Goal: Task Accomplishment & Management: Manage account settings

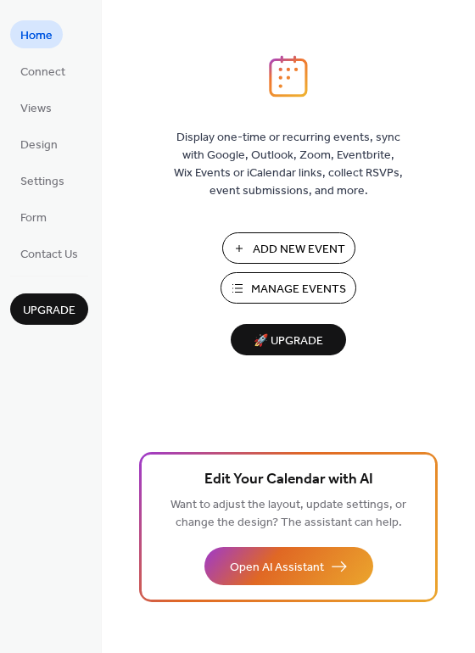
click at [293, 255] on span "Add New Event" at bounding box center [299, 250] width 92 height 18
click at [271, 305] on div "Add New Event Manage Events 🚀 Upgrade" at bounding box center [289, 293] width 170 height 123
click at [256, 295] on span "Manage Events" at bounding box center [298, 290] width 95 height 18
click at [428, 253] on div "Display one-time or recurring events, sync with Google, Outlook, Zoom, Eventbri…" at bounding box center [288, 354] width 373 height 598
click at [297, 281] on span "Manage Events" at bounding box center [298, 290] width 95 height 18
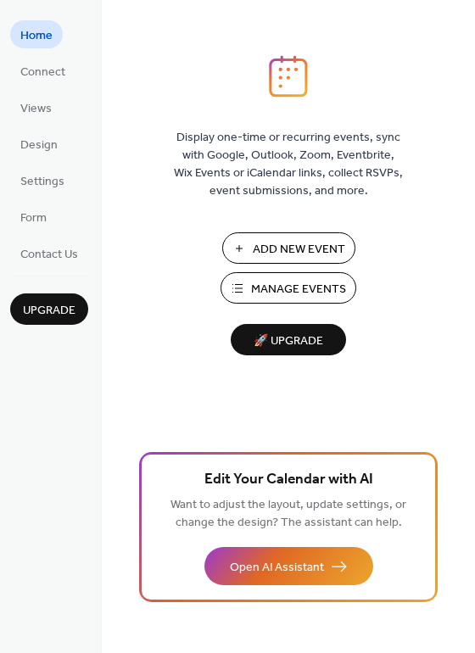
click at [289, 298] on span "Manage Events" at bounding box center [298, 290] width 95 height 18
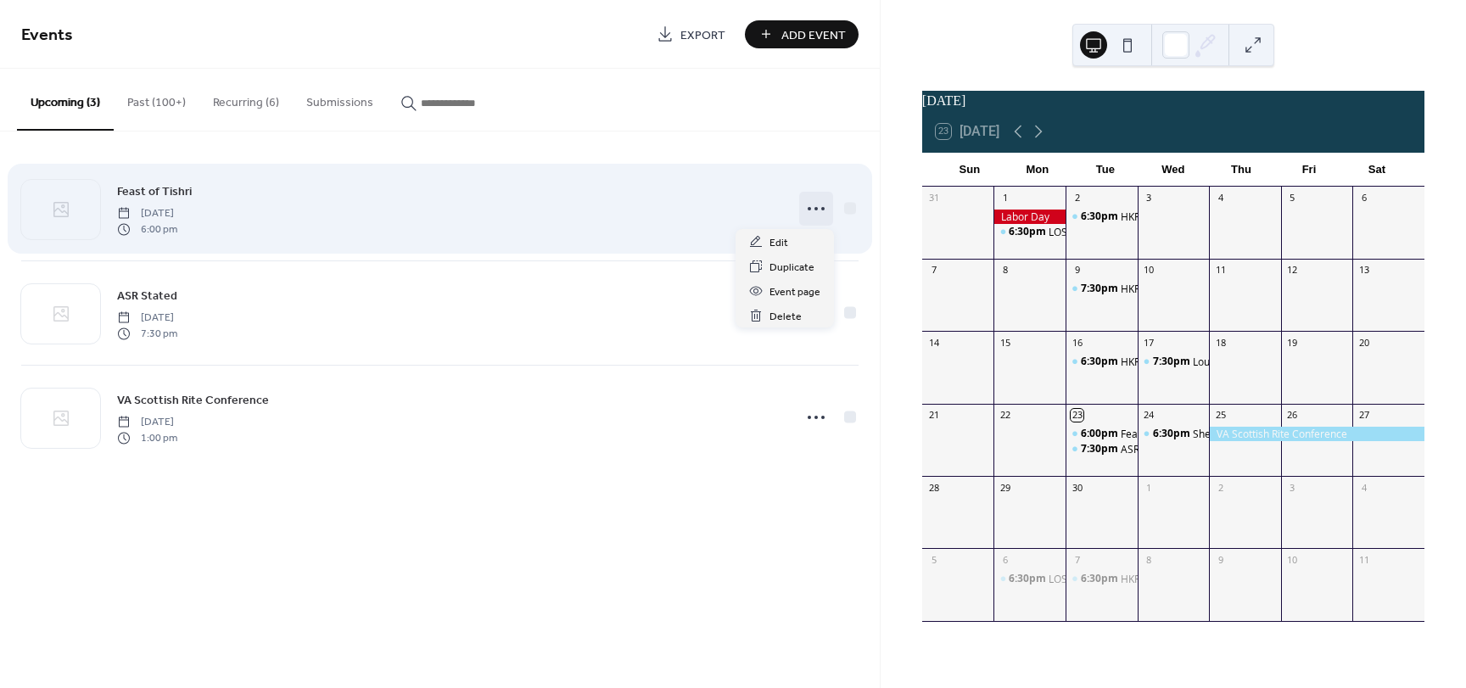
click at [815, 208] on circle at bounding box center [815, 208] width 3 height 3
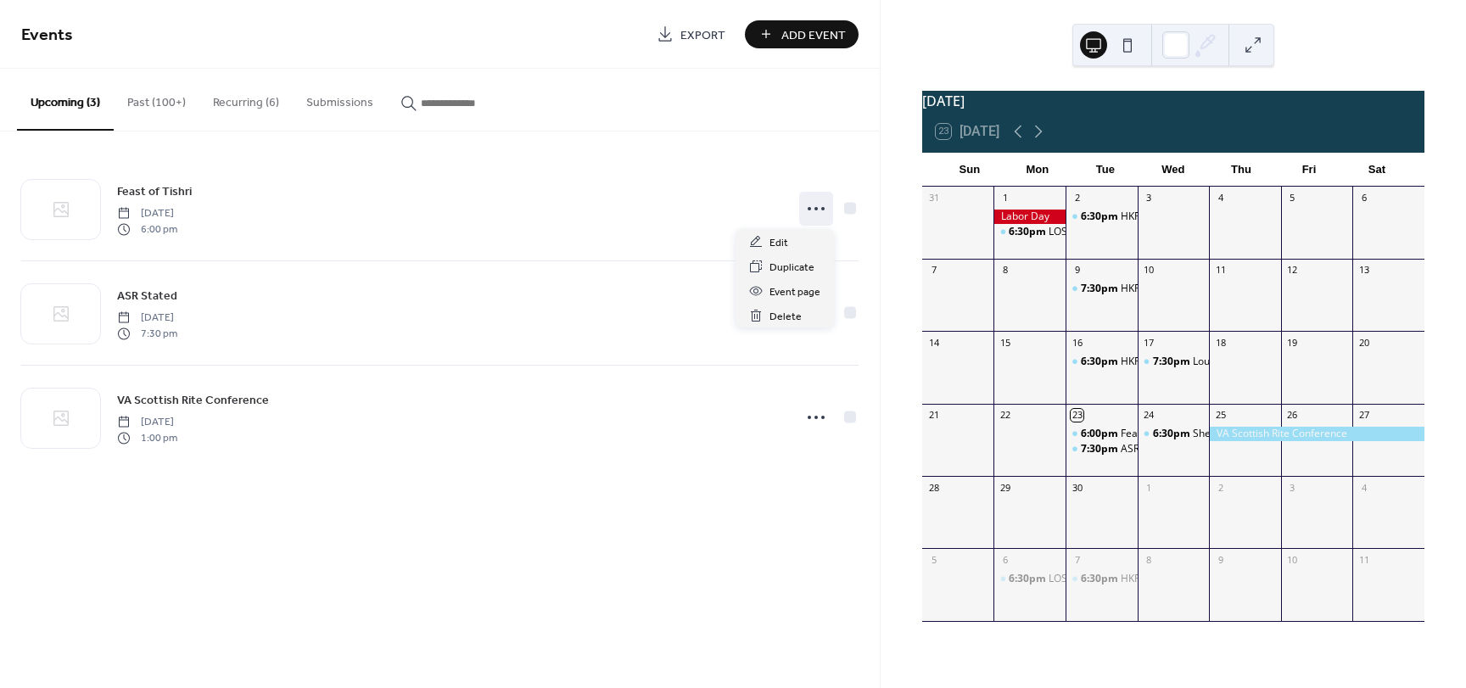
click at [688, 32] on span "Export" at bounding box center [702, 35] width 45 height 18
click at [151, 103] on button "Past (100+)" at bounding box center [157, 99] width 86 height 60
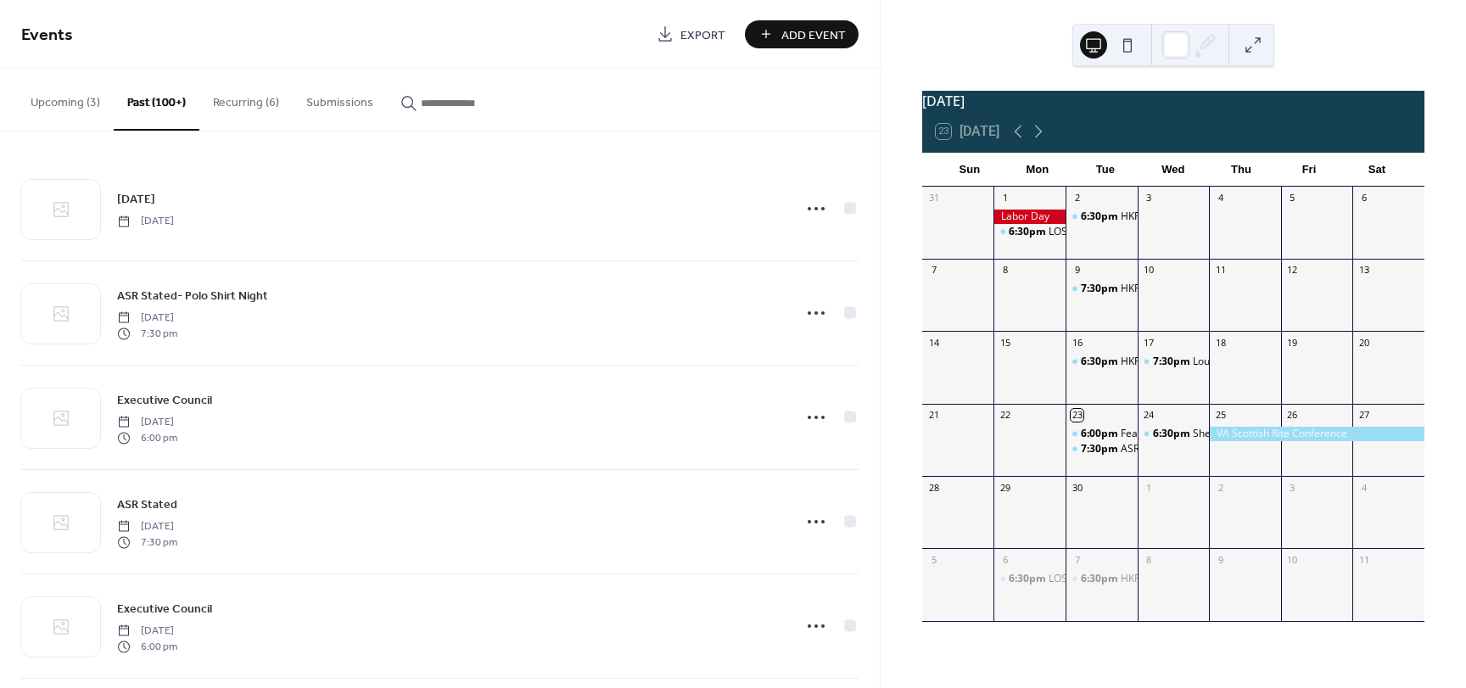
click at [243, 103] on button "Recurring (6)" at bounding box center [245, 99] width 93 height 60
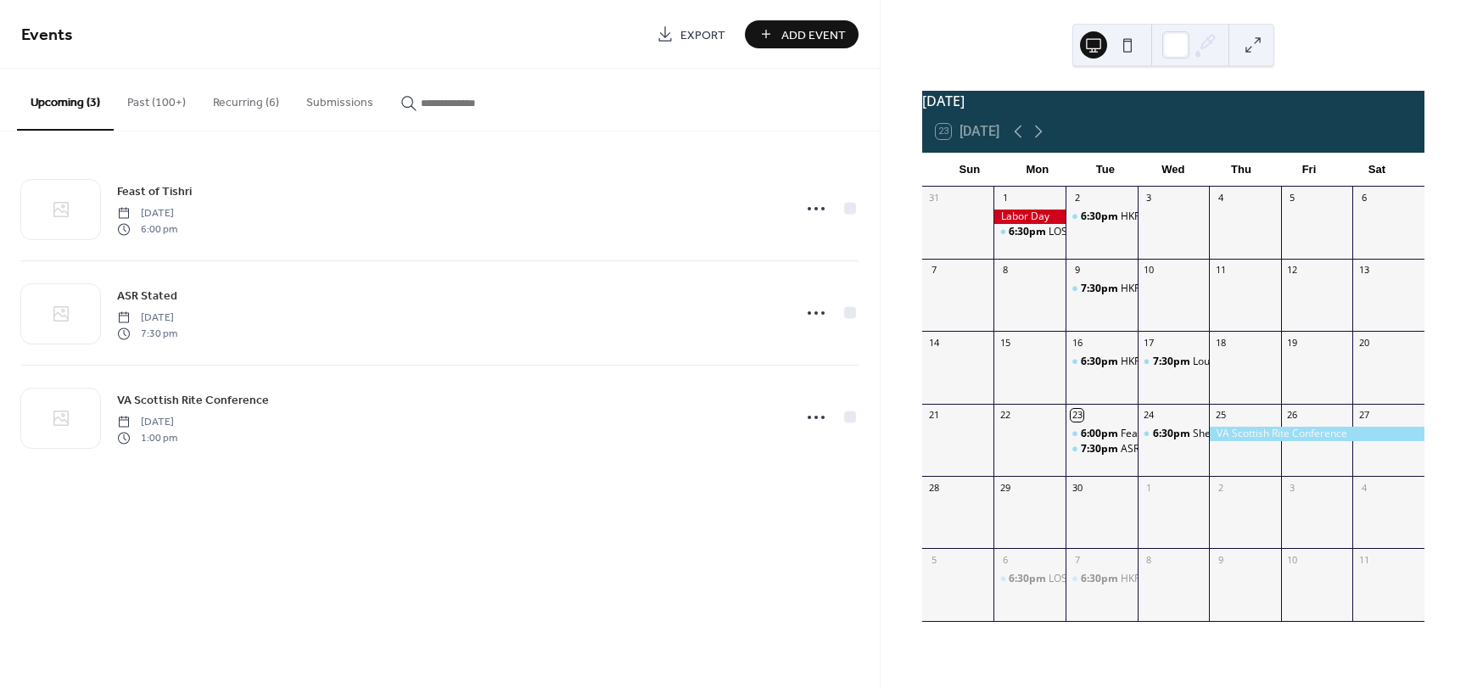
click at [311, 103] on button "Submissions" at bounding box center [340, 99] width 94 height 60
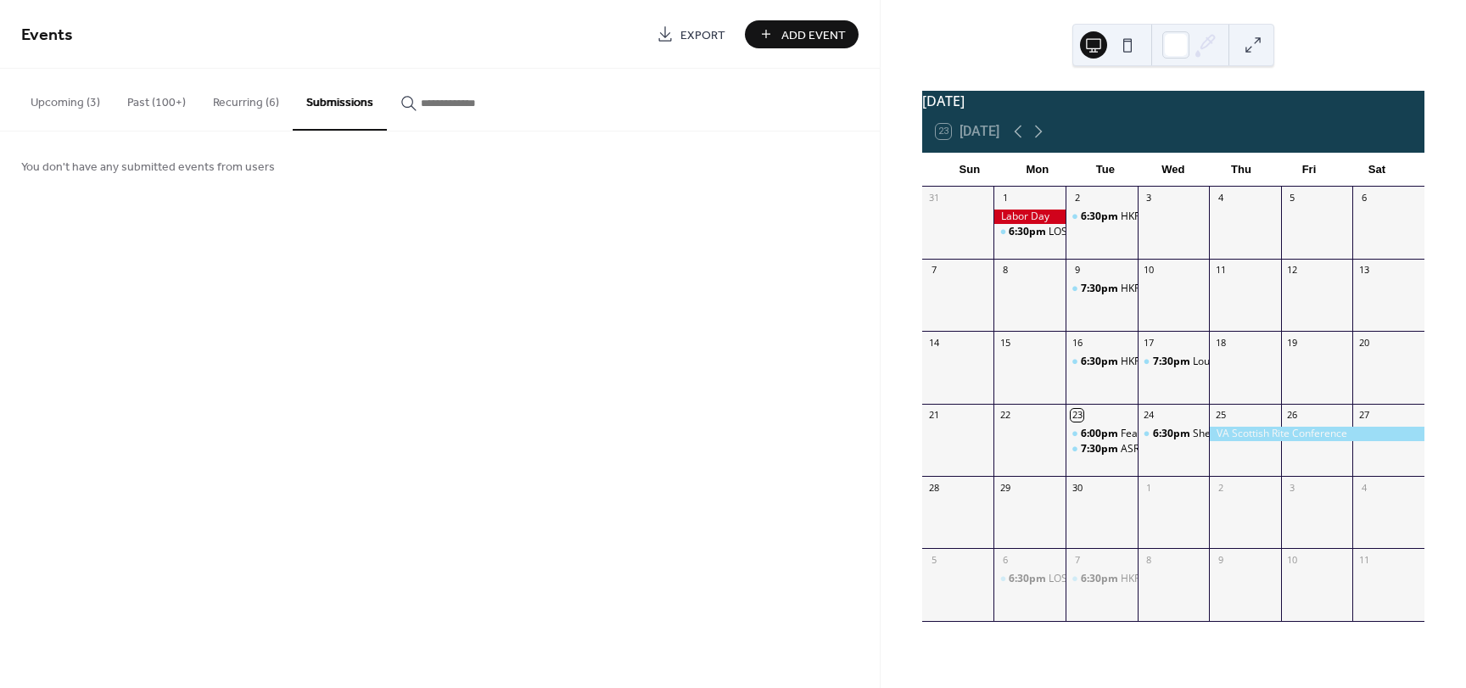
click at [217, 96] on button "Recurring (6)" at bounding box center [245, 99] width 93 height 60
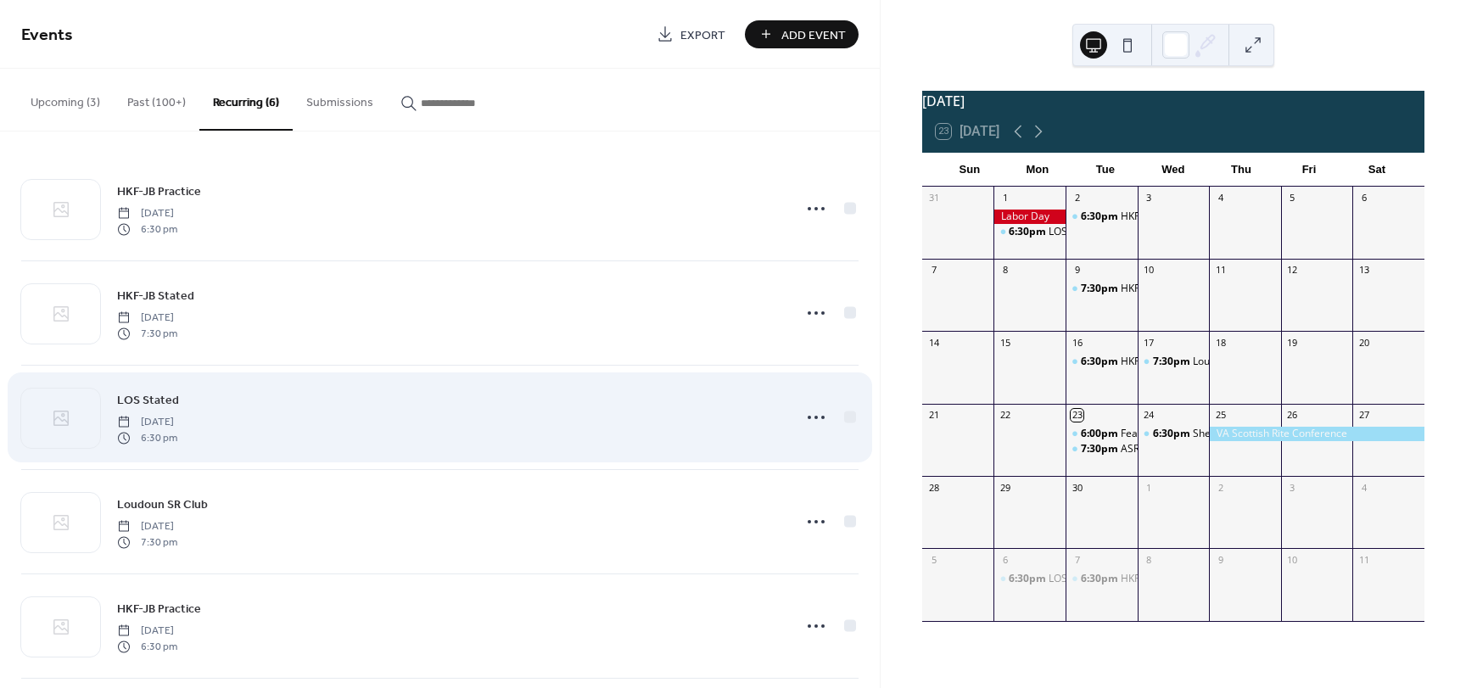
scroll to position [120, 0]
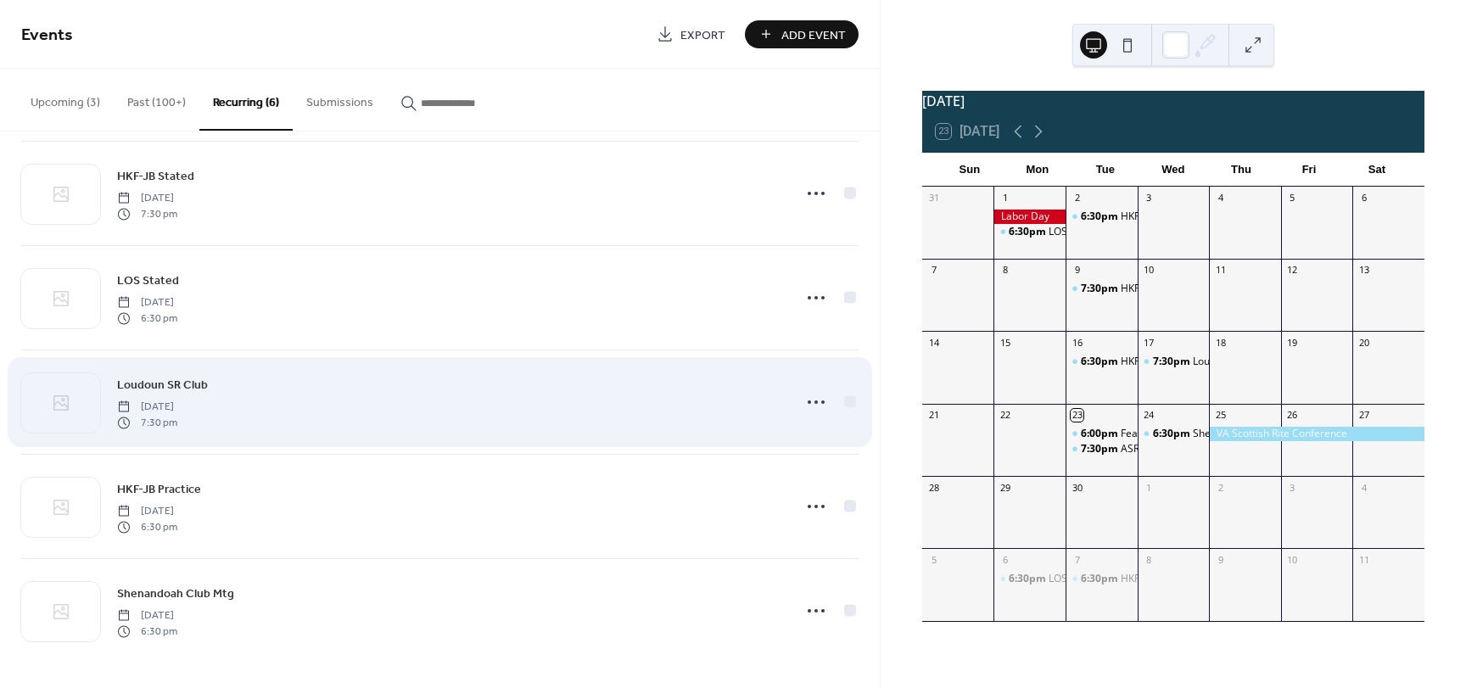
click at [450, 427] on div "Loudoun SR Club Wednesday, January 15, 2025 7:30 pm" at bounding box center [449, 402] width 664 height 54
click at [186, 391] on span "Loudoun SR Club" at bounding box center [162, 386] width 91 height 18
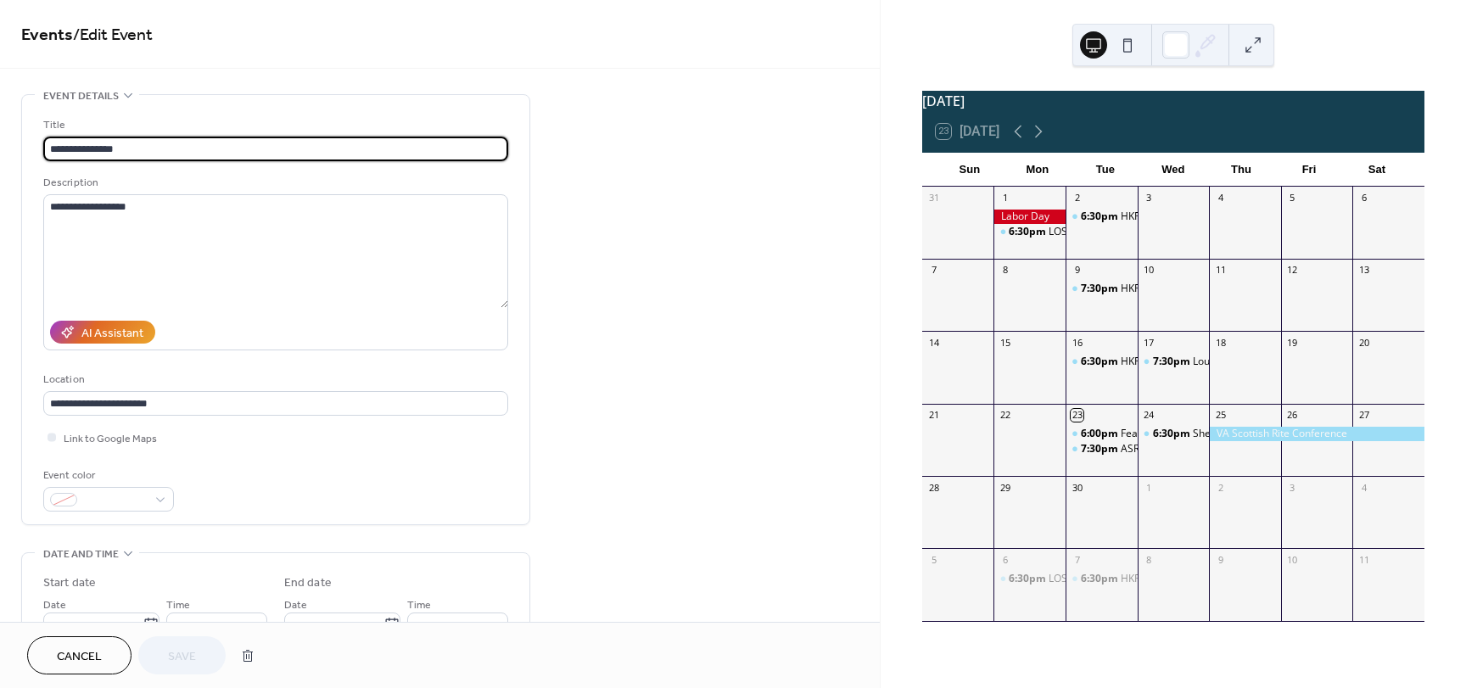
type input "**********"
click at [52, 31] on link "Events" at bounding box center [47, 35] width 52 height 33
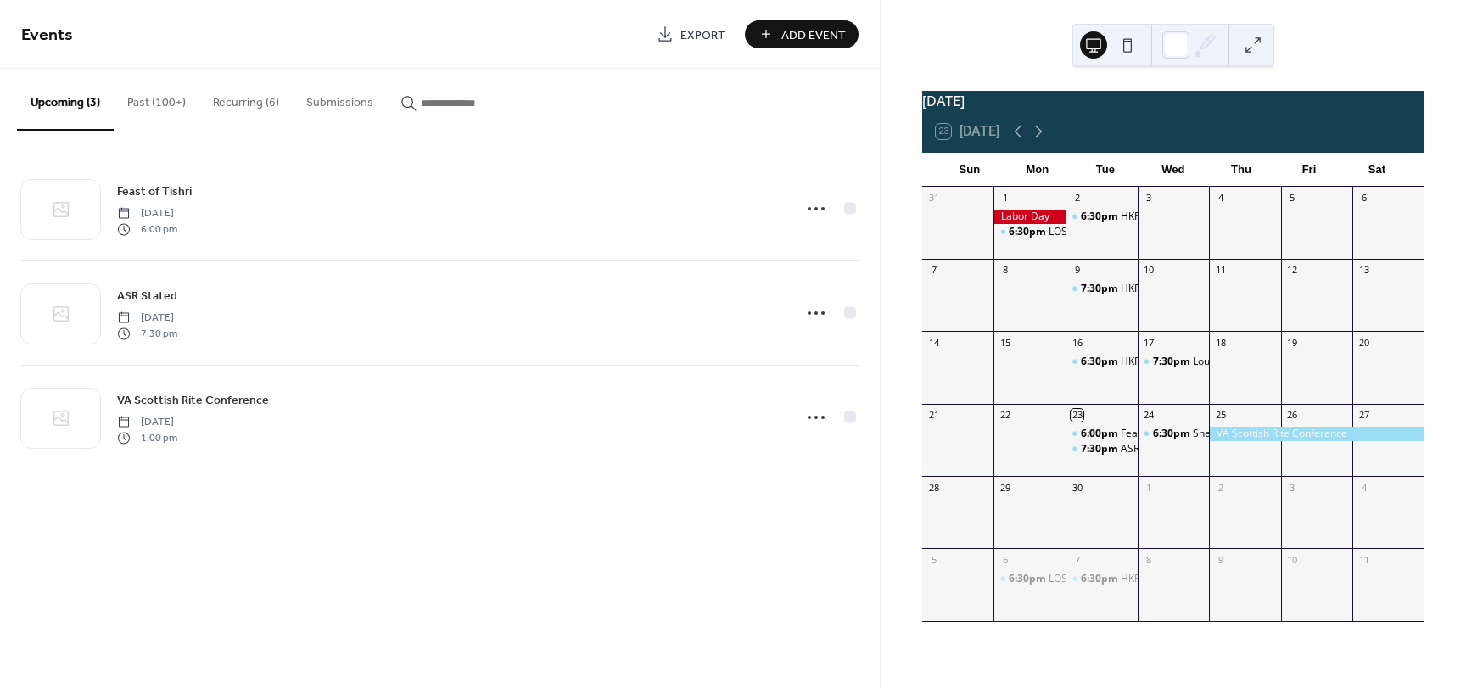
click at [684, 607] on div "Events Export Add Event Upcoming (3) Past (100+) Recurring (6) Submissions Feas…" at bounding box center [440, 344] width 880 height 688
click at [174, 97] on button "Past (100+)" at bounding box center [157, 99] width 86 height 60
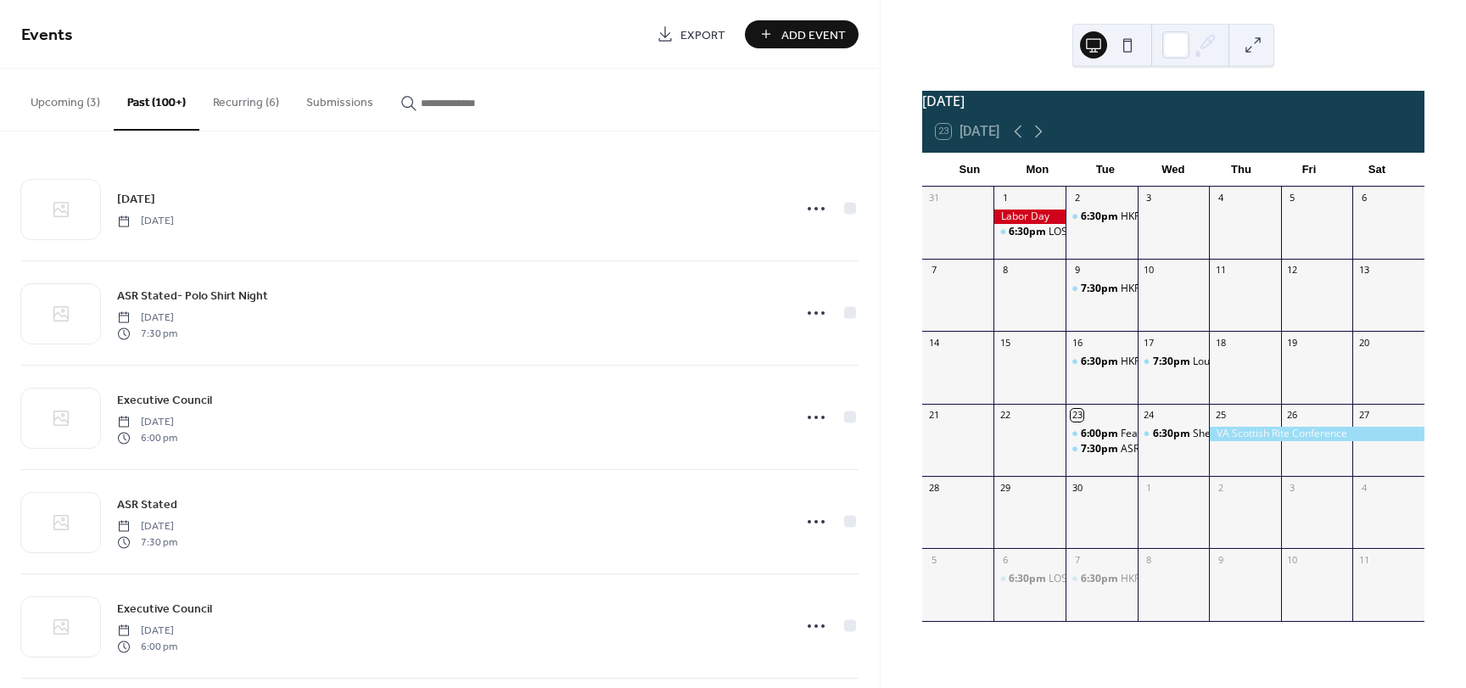
click at [213, 97] on button "Recurring (6)" at bounding box center [245, 99] width 93 height 60
click at [76, 107] on button "Upcoming (3)" at bounding box center [65, 99] width 97 height 60
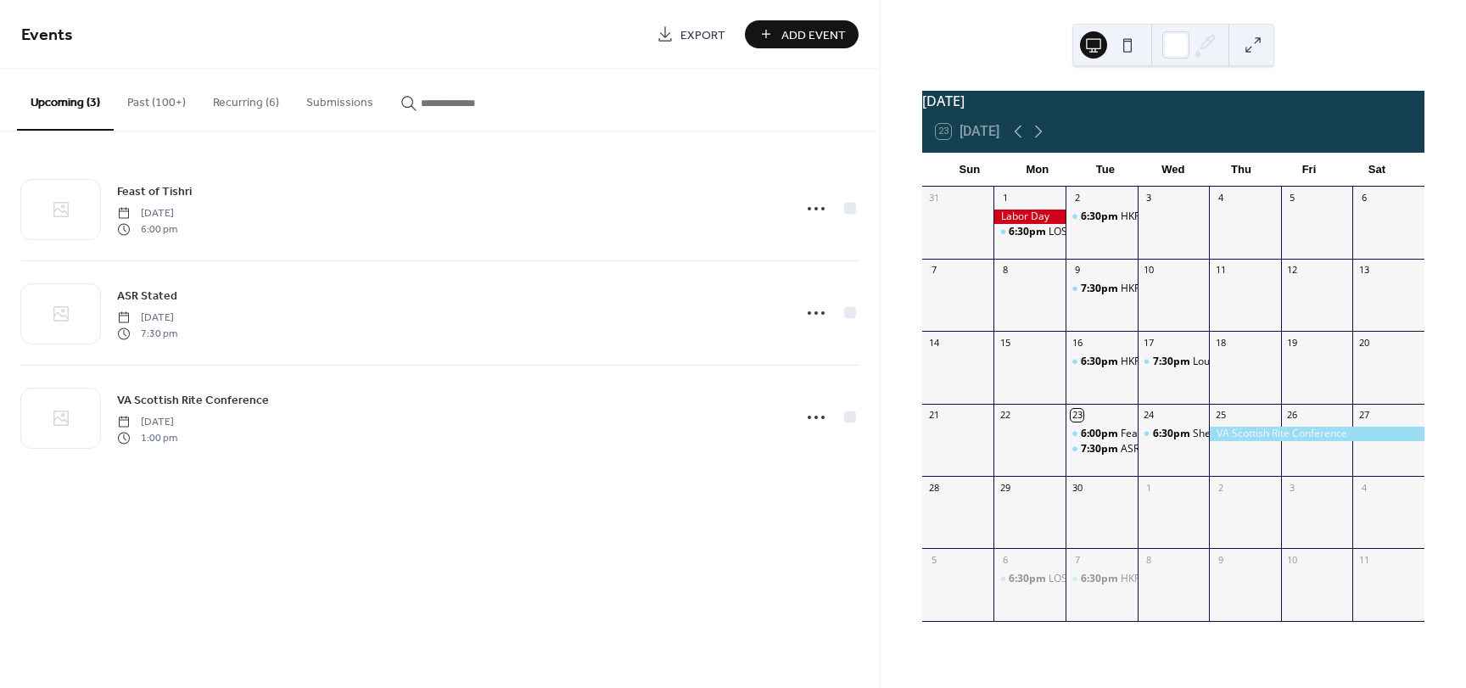
click at [256, 100] on button "Recurring (6)" at bounding box center [245, 99] width 93 height 60
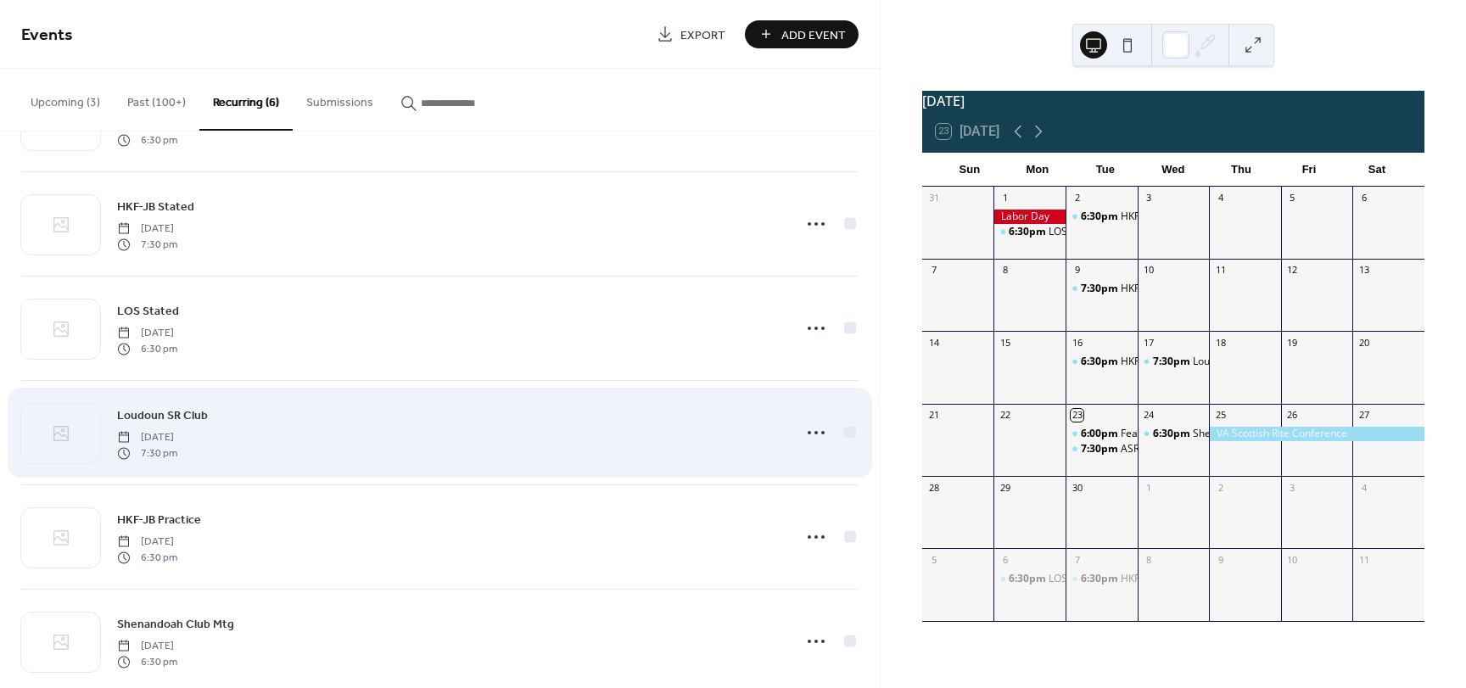
scroll to position [120, 0]
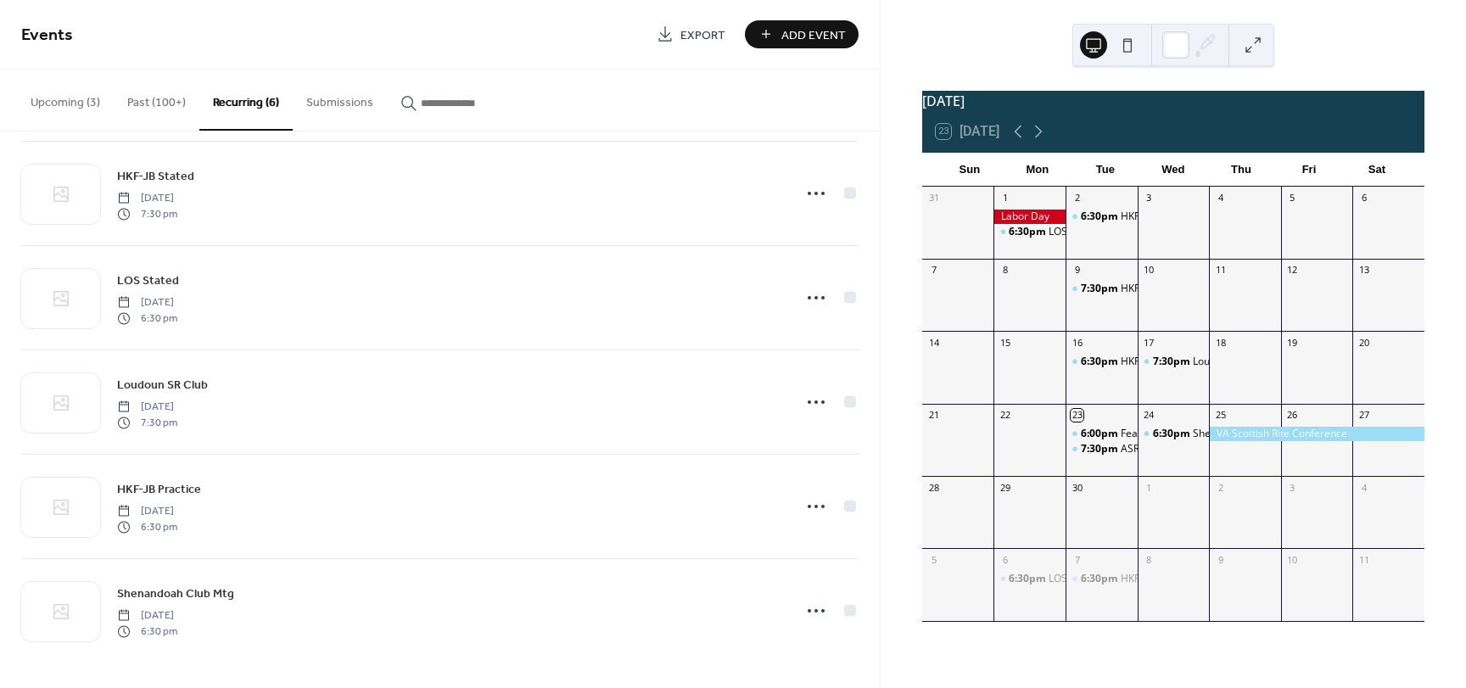
click at [149, 98] on button "Past (100+)" at bounding box center [157, 99] width 86 height 60
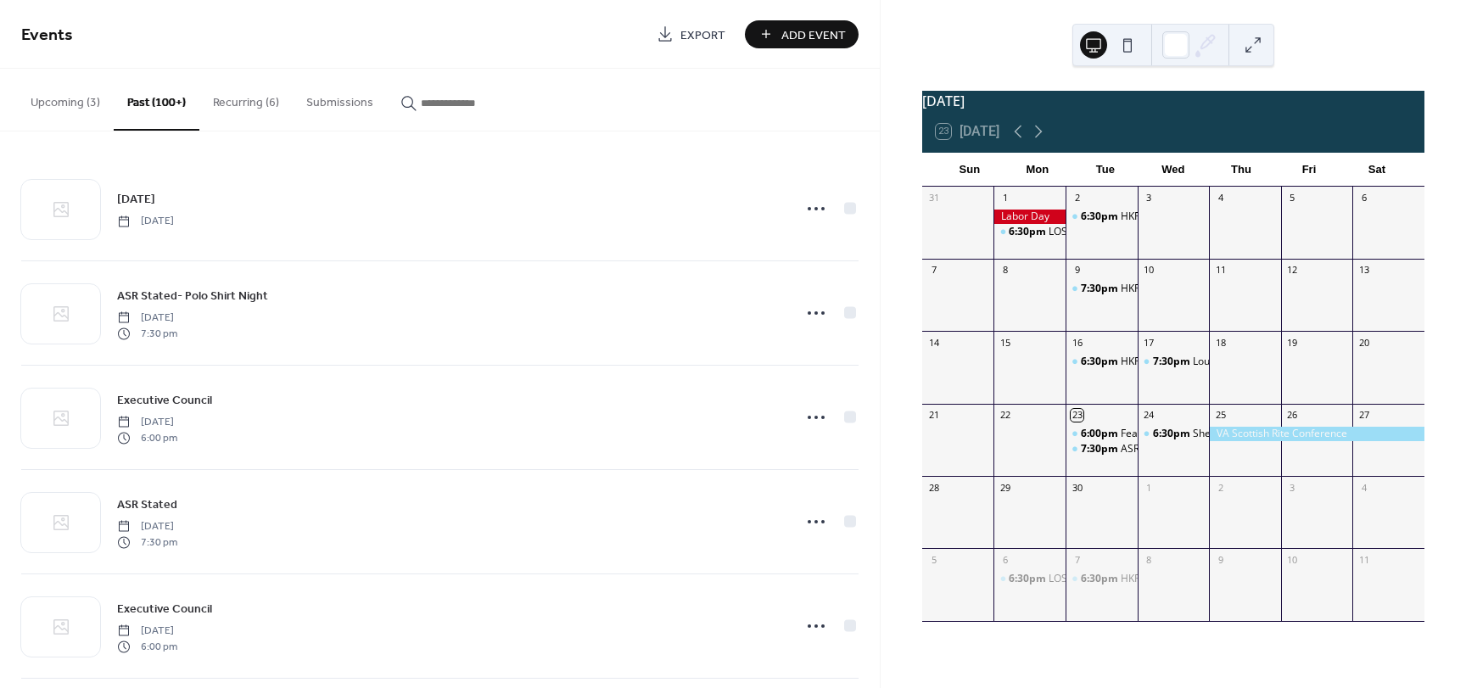
click at [79, 105] on button "Upcoming (3)" at bounding box center [65, 99] width 97 height 60
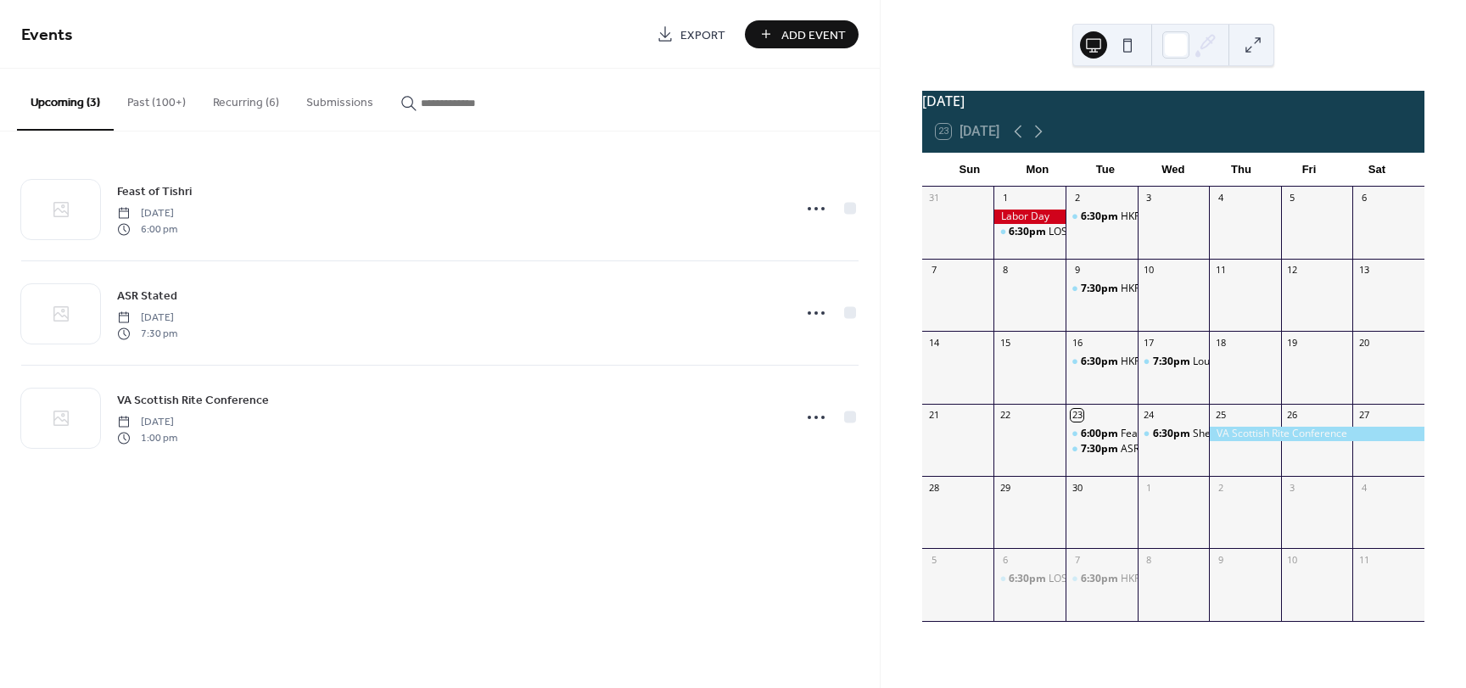
click at [239, 100] on button "Recurring (6)" at bounding box center [245, 99] width 93 height 60
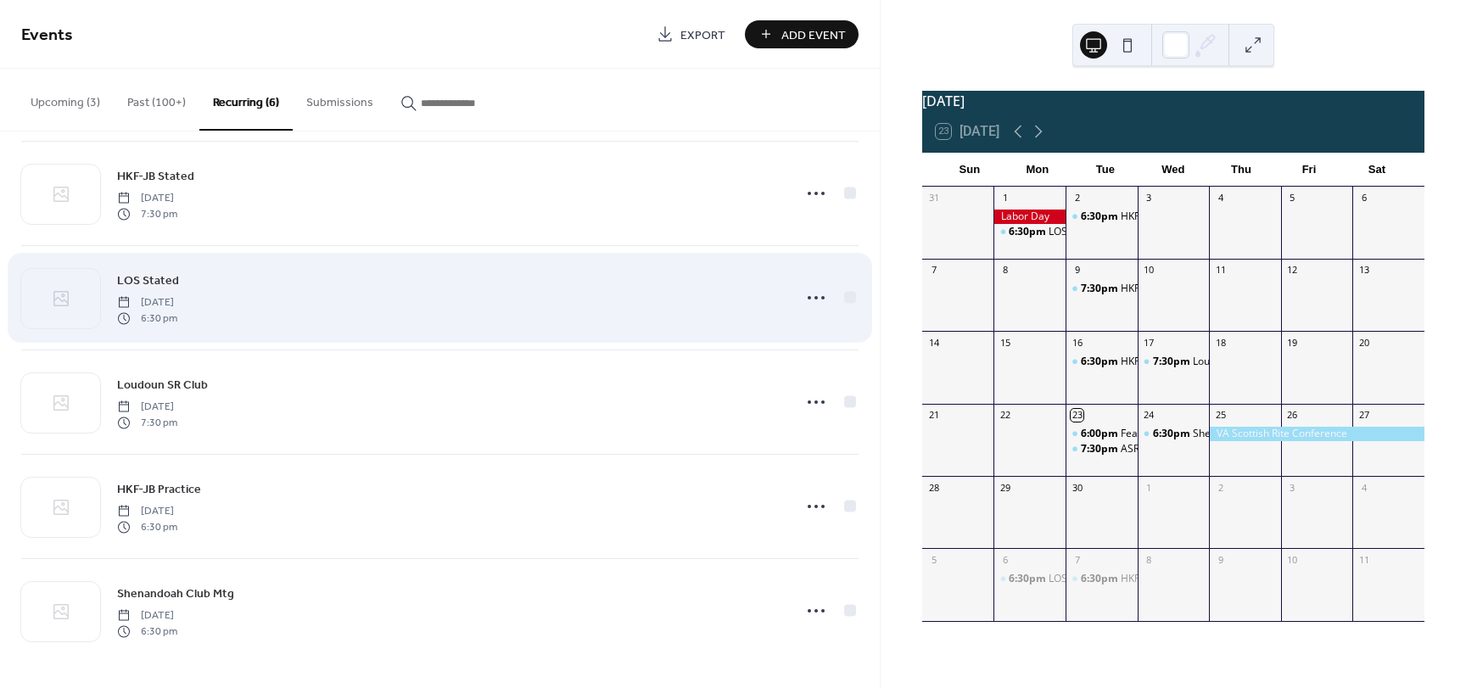
click at [149, 277] on span "LOS Stated" at bounding box center [148, 281] width 62 height 18
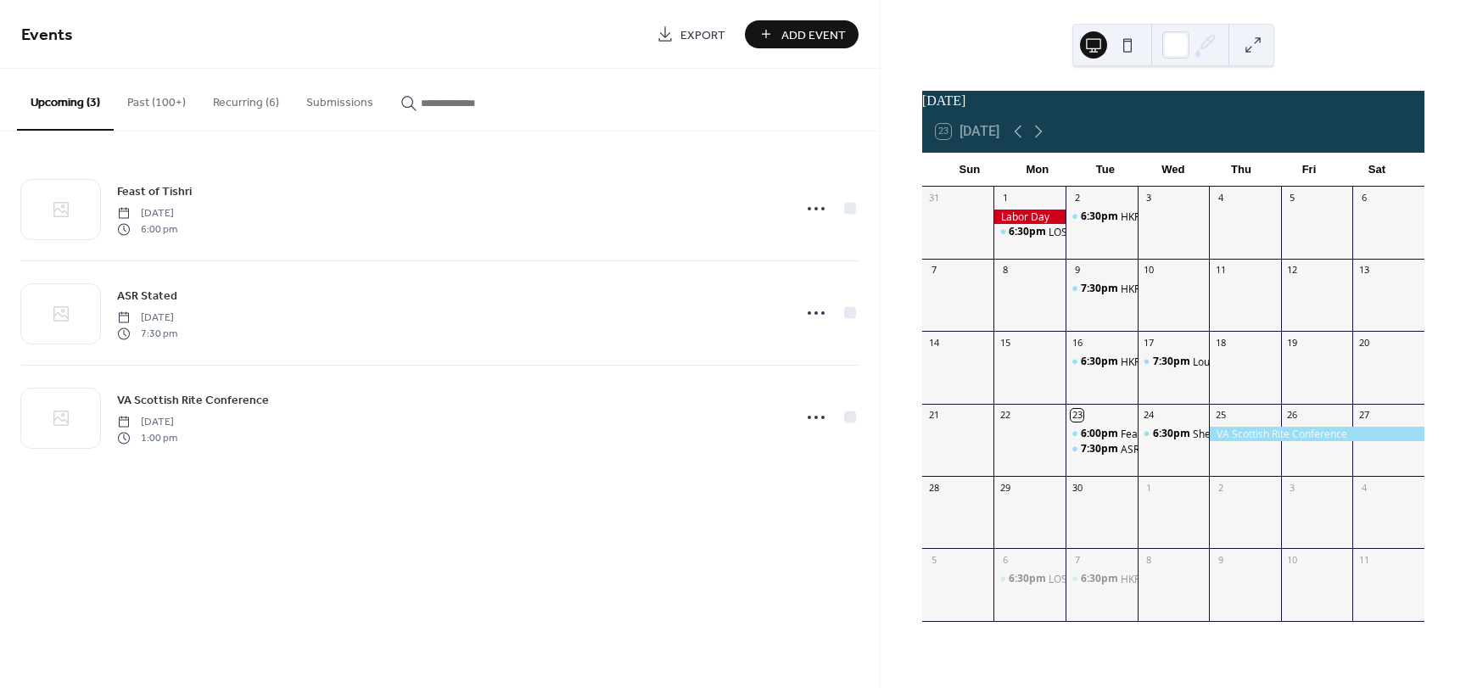
click at [233, 100] on button "Recurring (6)" at bounding box center [245, 99] width 93 height 60
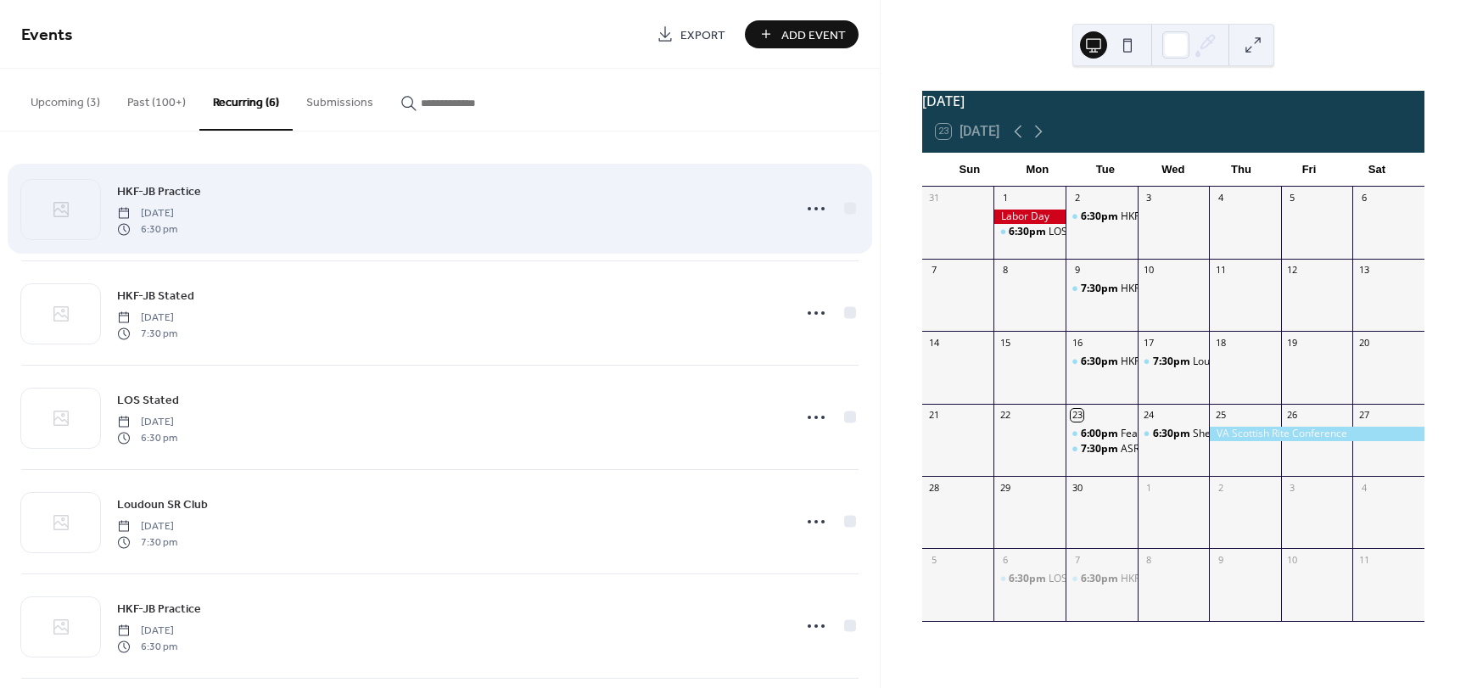
click at [162, 187] on span "HKF-JB Practice" at bounding box center [159, 192] width 84 height 18
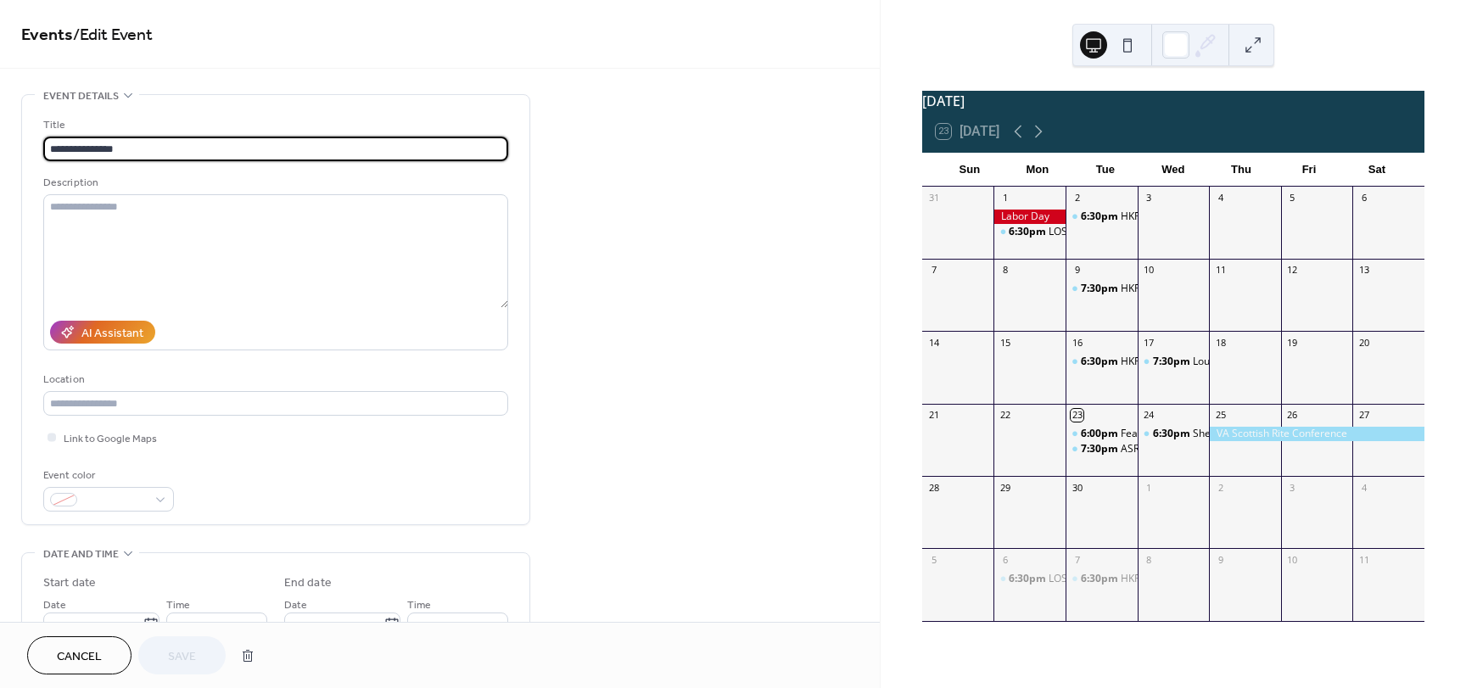
click at [148, 148] on input "**********" at bounding box center [275, 149] width 465 height 25
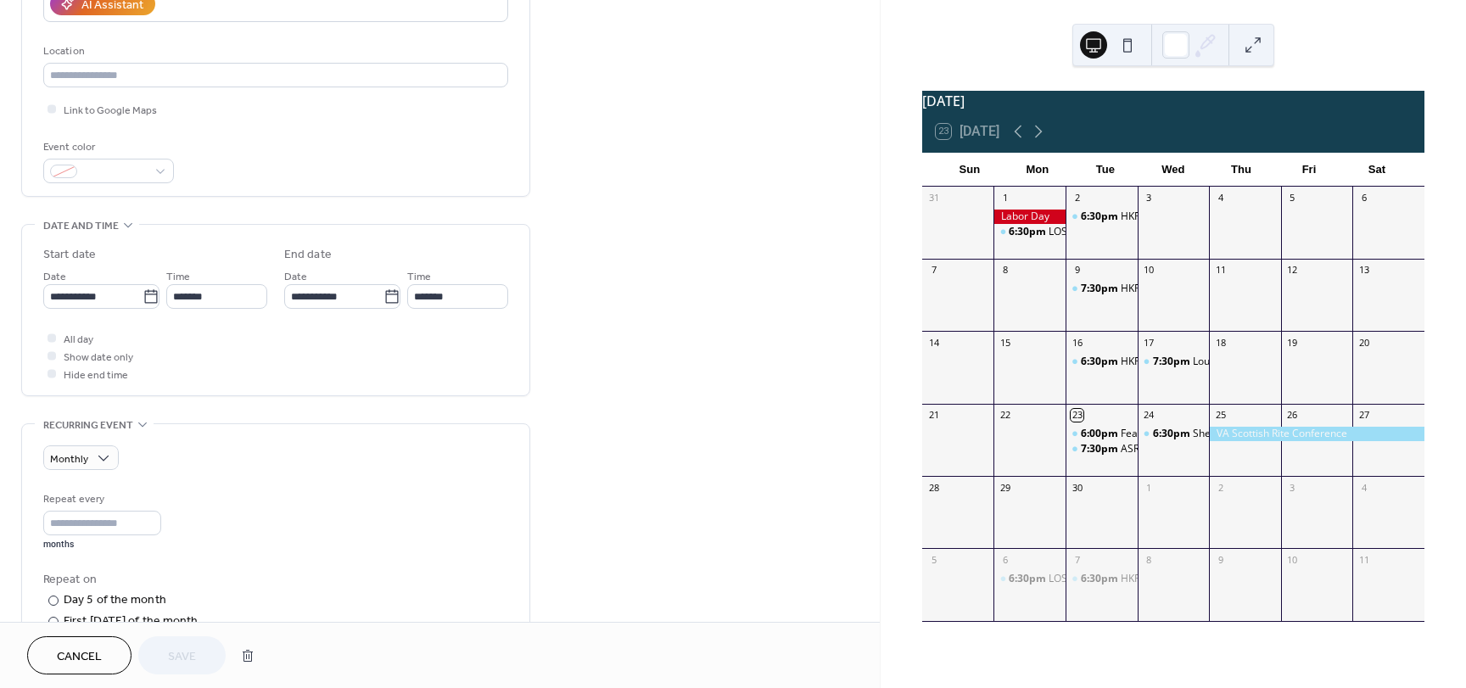
scroll to position [329, 0]
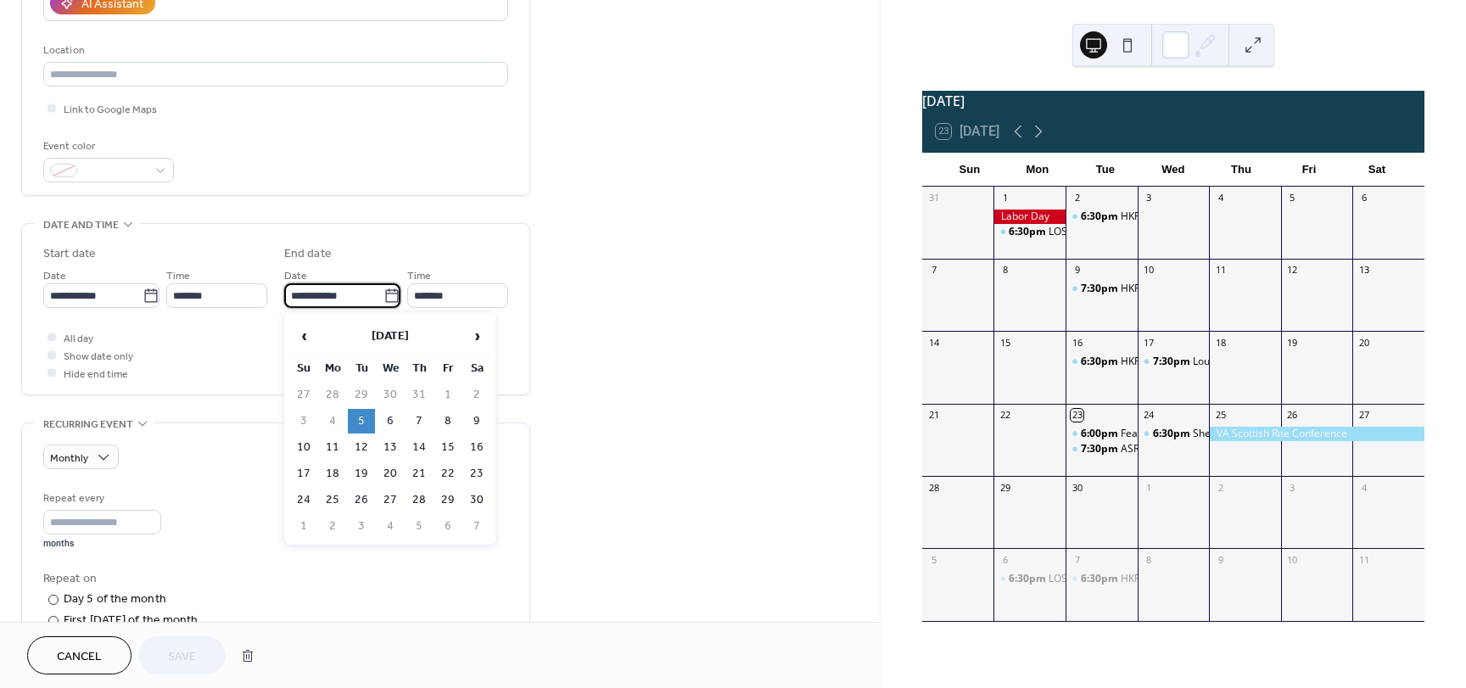
click at [371, 301] on input "**********" at bounding box center [333, 295] width 99 height 25
click at [424, 330] on th "November 2024" at bounding box center [390, 336] width 142 height 36
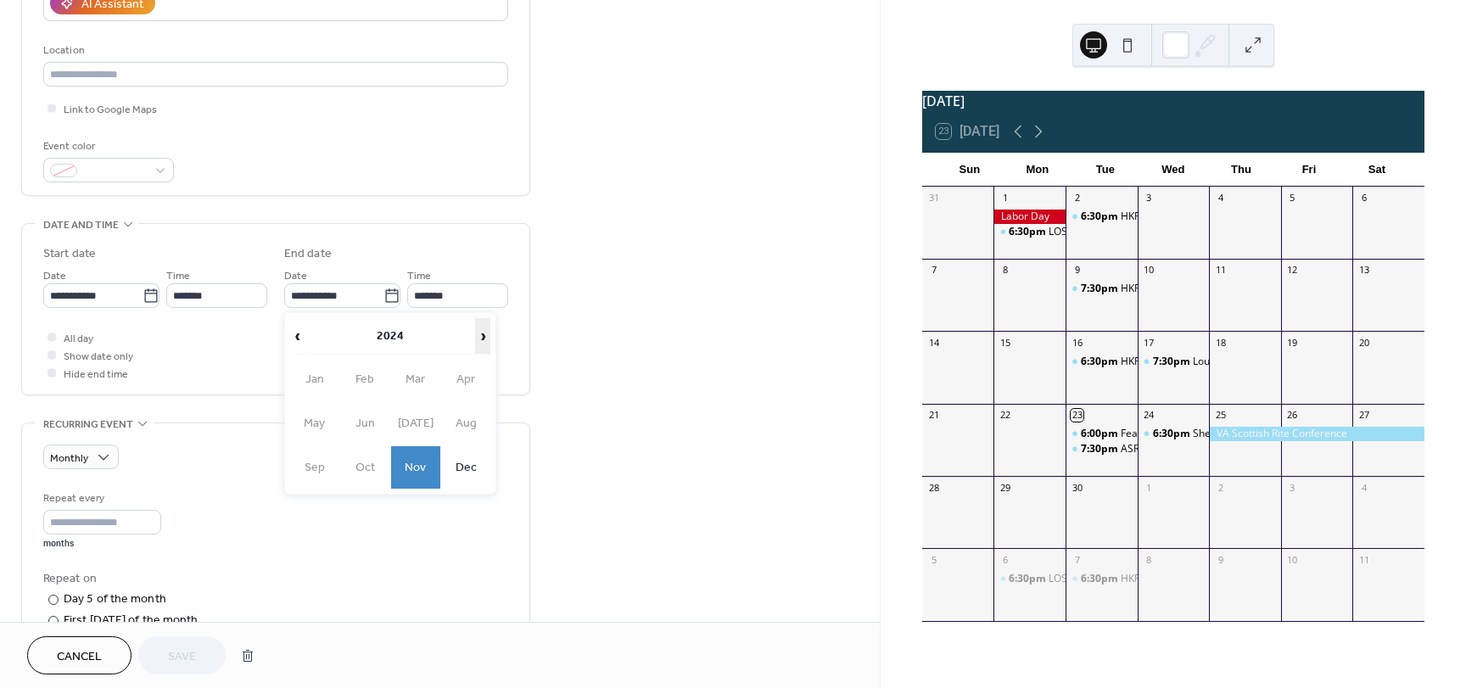
click at [481, 343] on span "›" at bounding box center [483, 336] width 14 height 34
click at [421, 457] on td "Nov" at bounding box center [415, 467] width 49 height 42
click at [364, 418] on td "4" at bounding box center [361, 421] width 27 height 25
type input "**********"
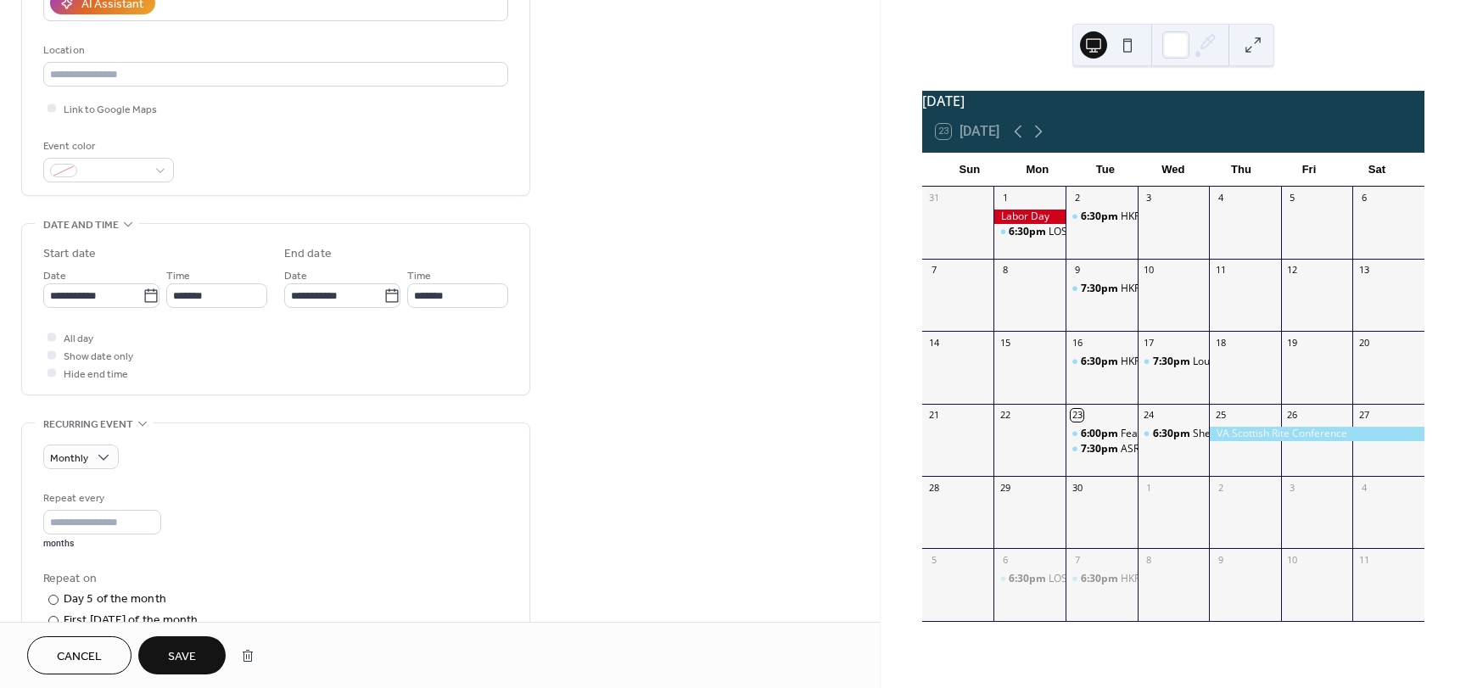
click at [183, 652] on span "Save" at bounding box center [182, 657] width 28 height 18
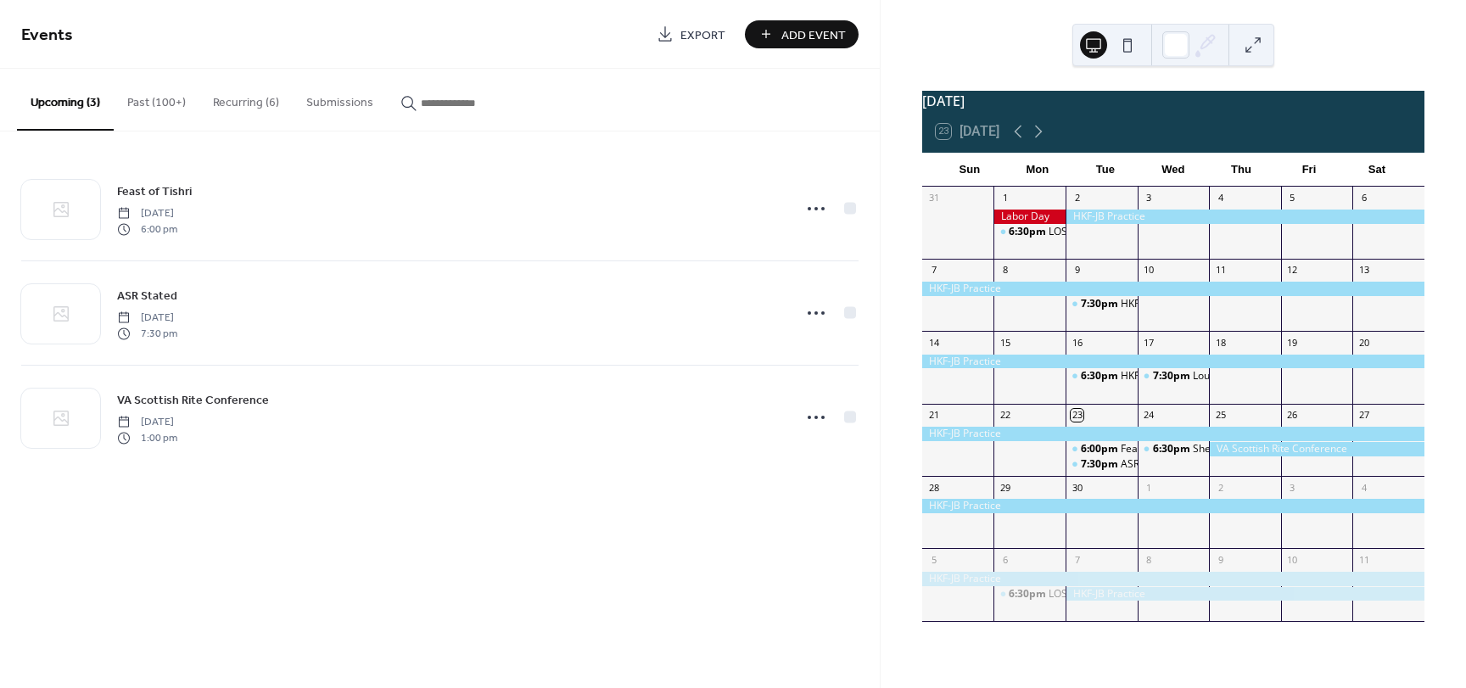
click at [254, 103] on button "Recurring (6)" at bounding box center [245, 99] width 93 height 60
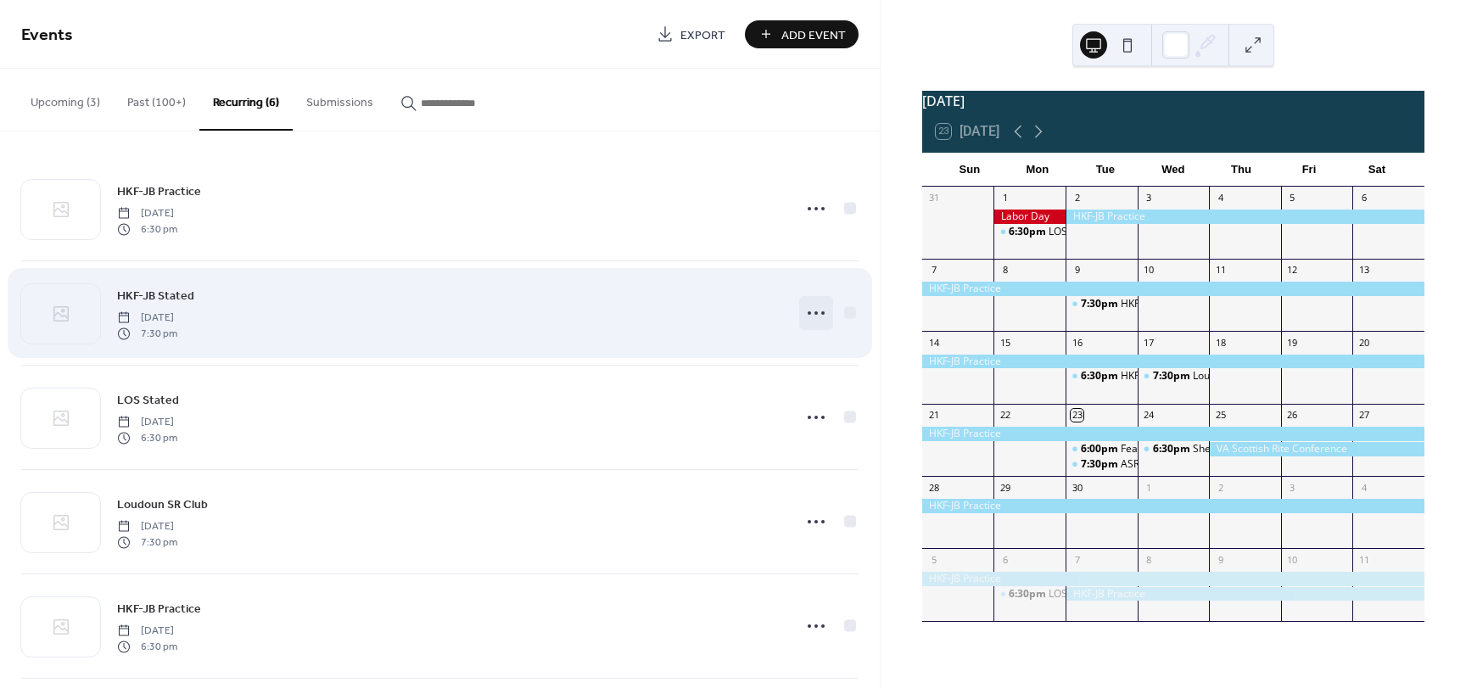
click at [804, 321] on icon at bounding box center [815, 312] width 27 height 27
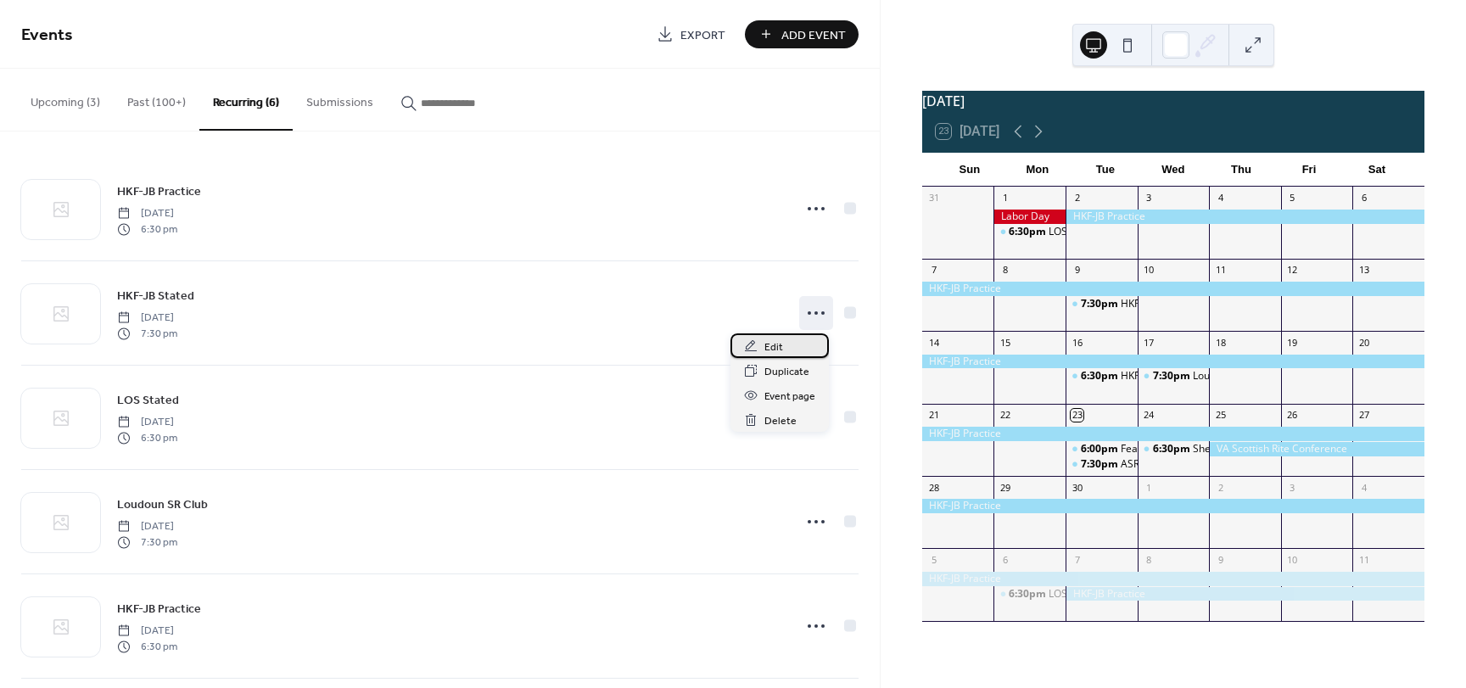
click at [779, 354] on span "Edit" at bounding box center [773, 347] width 19 height 18
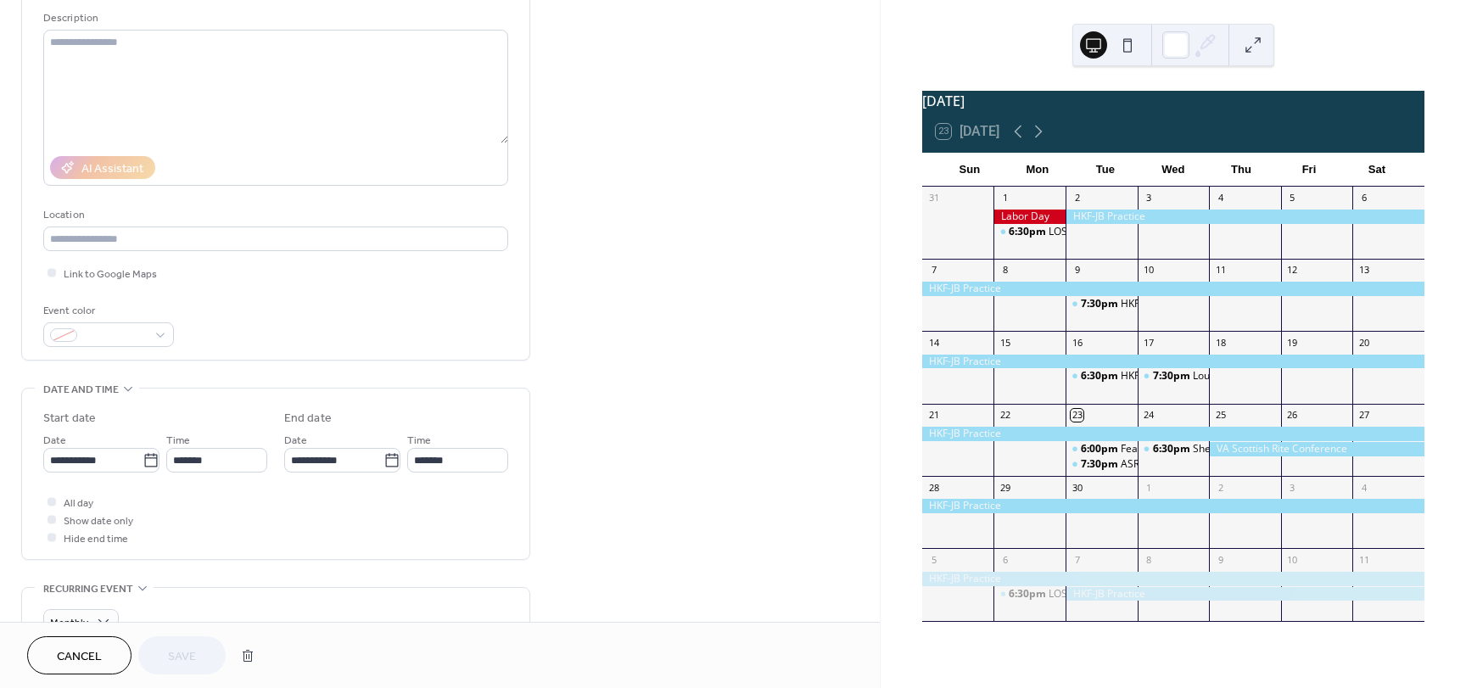
scroll to position [171, 0]
click at [375, 457] on input "**********" at bounding box center [333, 453] width 99 height 25
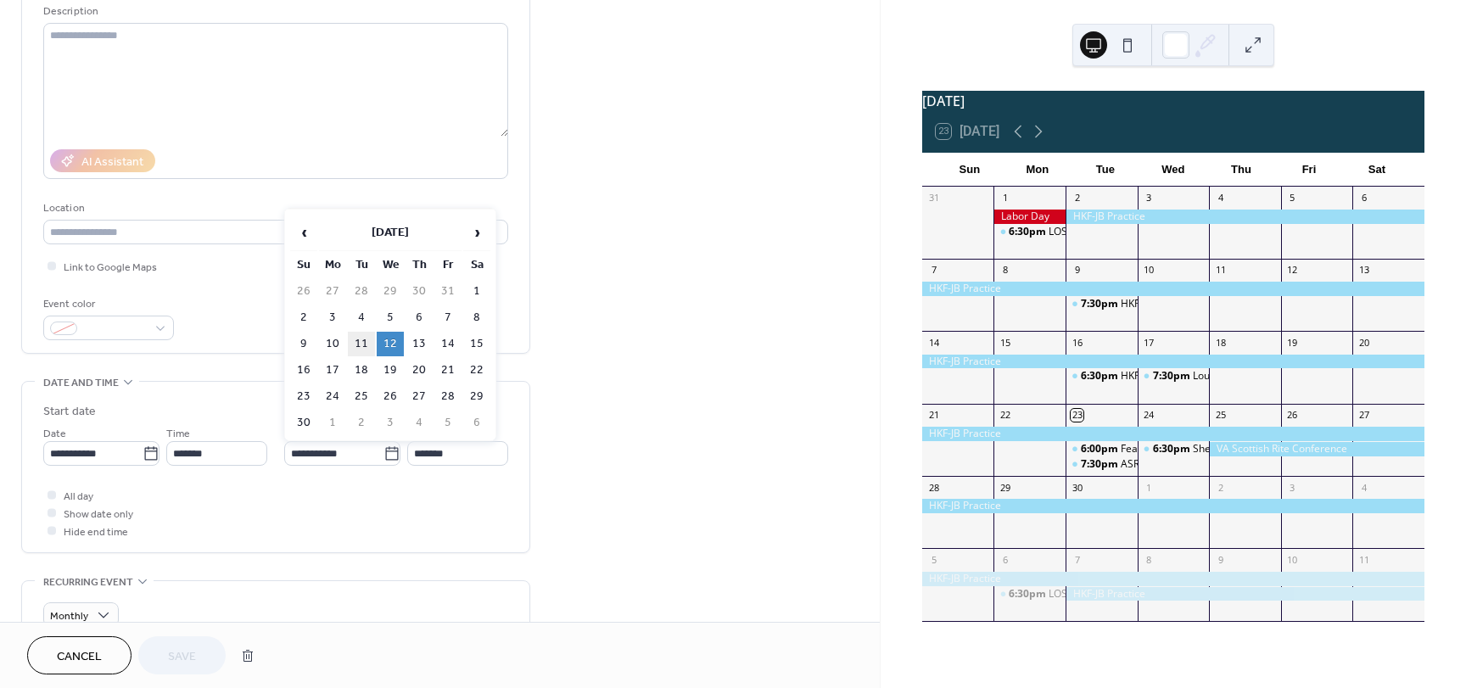
click at [361, 355] on td "11" at bounding box center [361, 344] width 27 height 25
type input "**********"
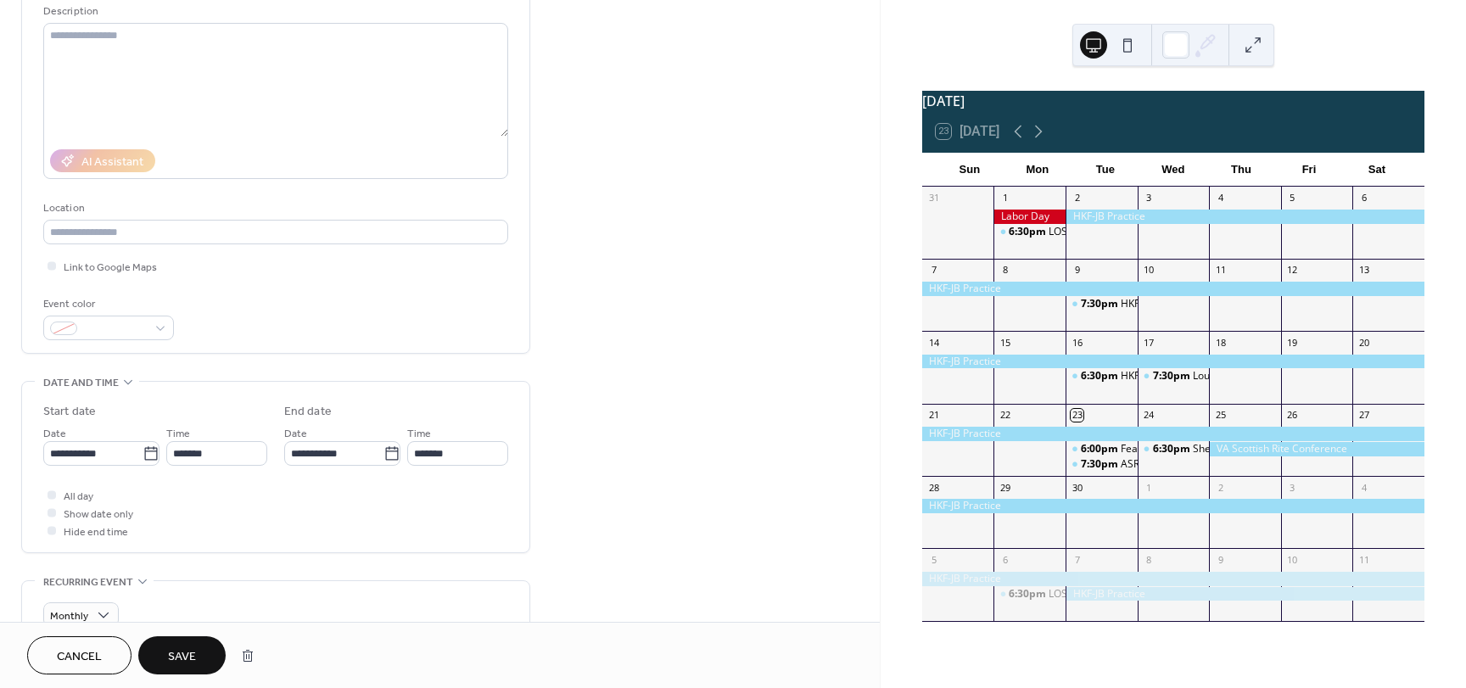
click at [616, 512] on div "**********" at bounding box center [440, 599] width 880 height 1353
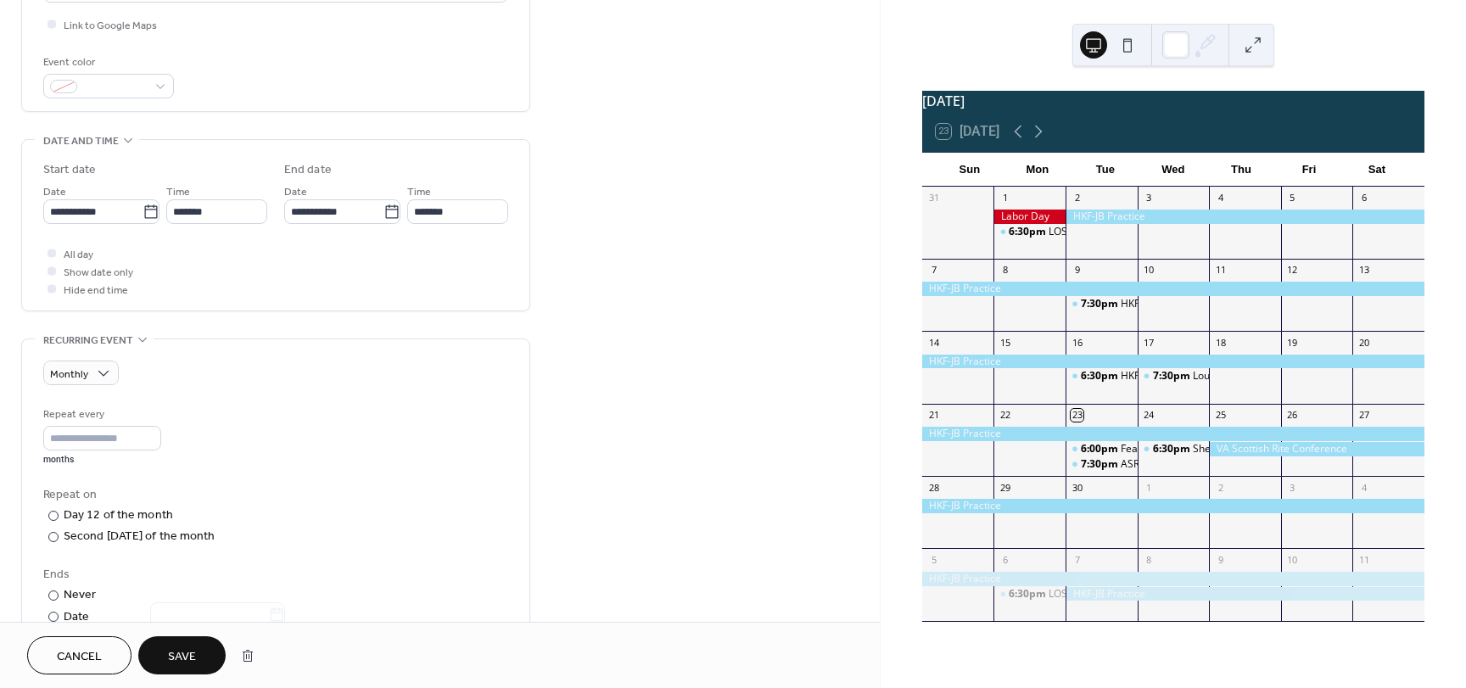
scroll to position [415, 0]
click at [182, 648] on span "Save" at bounding box center [182, 657] width 28 height 18
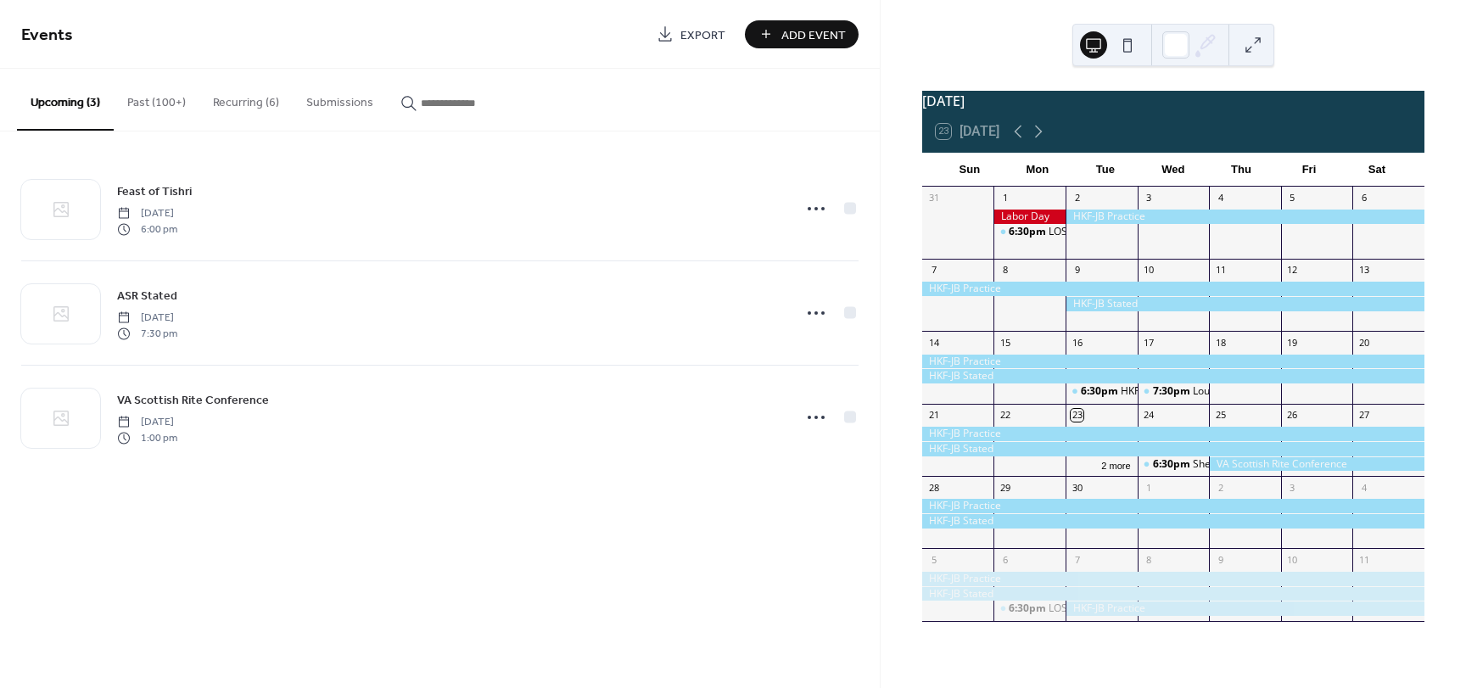
click at [253, 95] on button "Recurring (6)" at bounding box center [245, 99] width 93 height 60
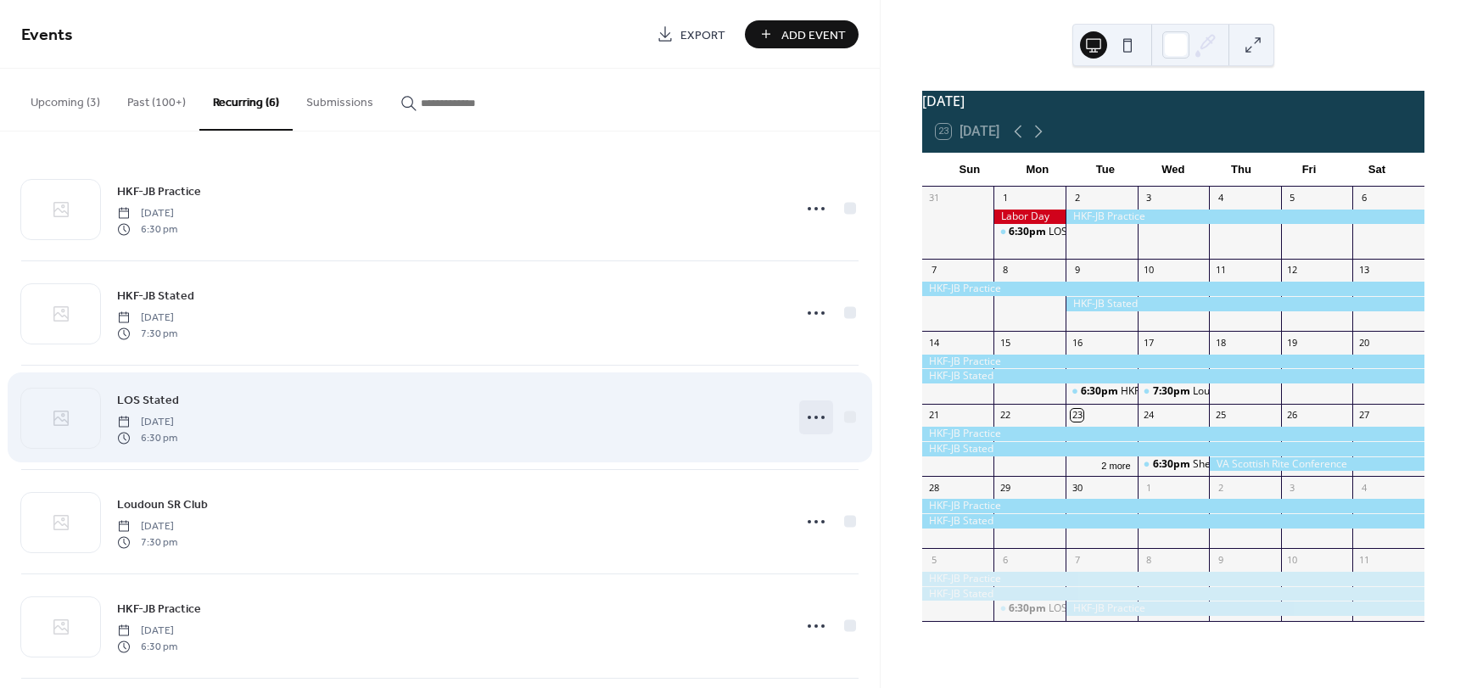
click at [811, 419] on icon at bounding box center [815, 417] width 27 height 27
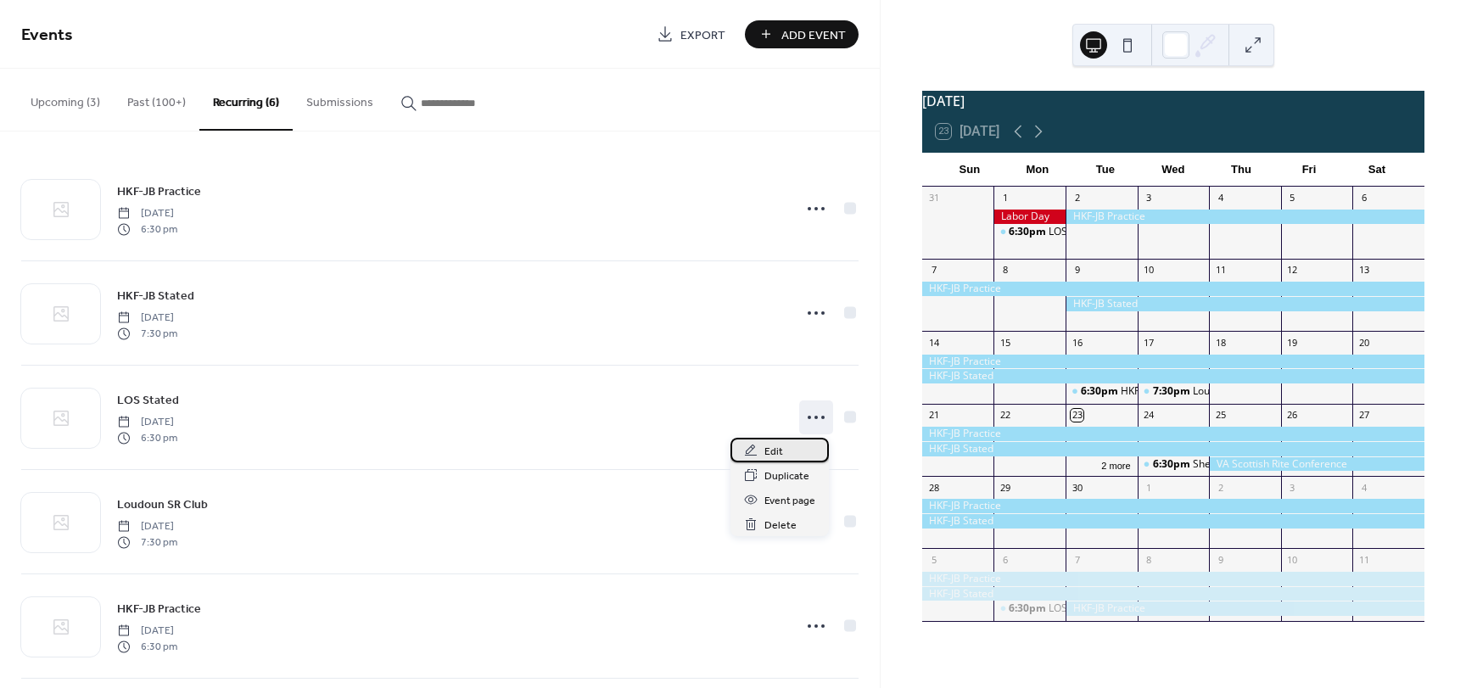
click at [773, 451] on span "Edit" at bounding box center [773, 452] width 19 height 18
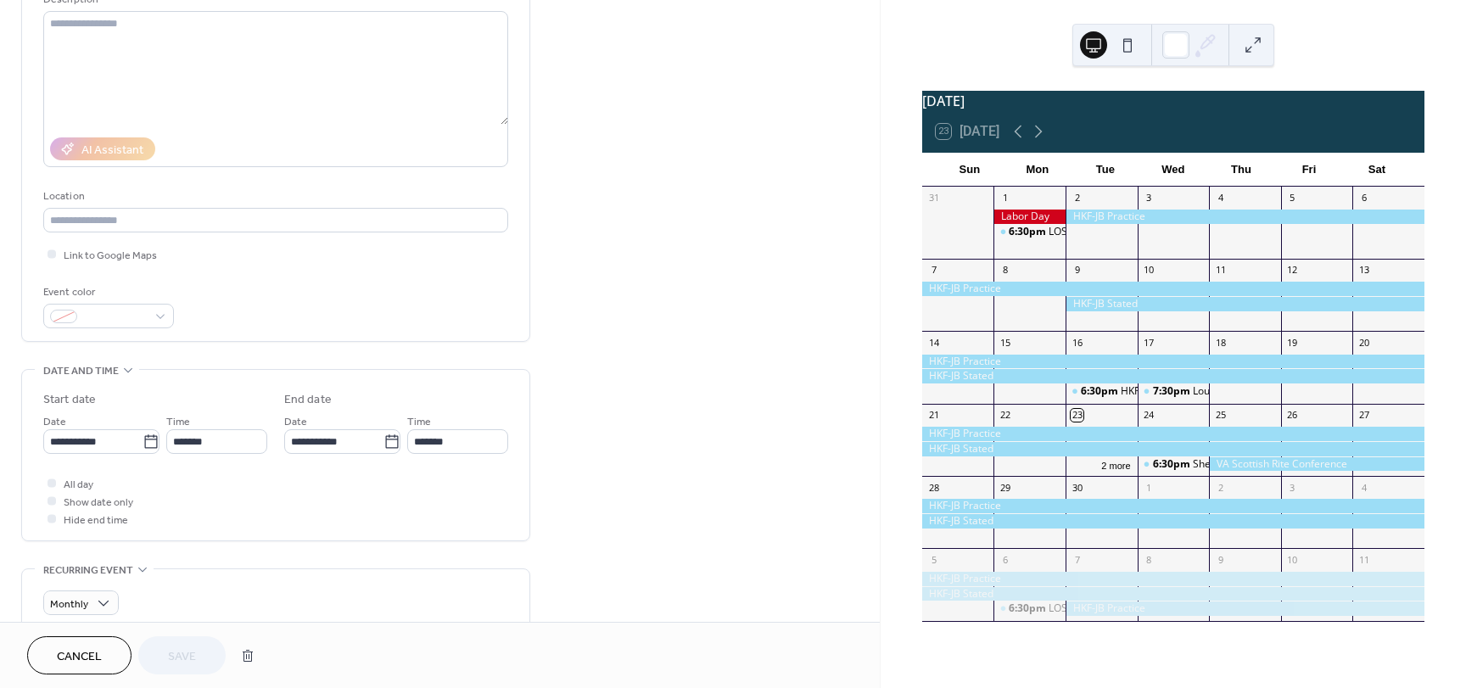
scroll to position [187, 0]
click at [372, 440] on input "**********" at bounding box center [333, 438] width 99 height 25
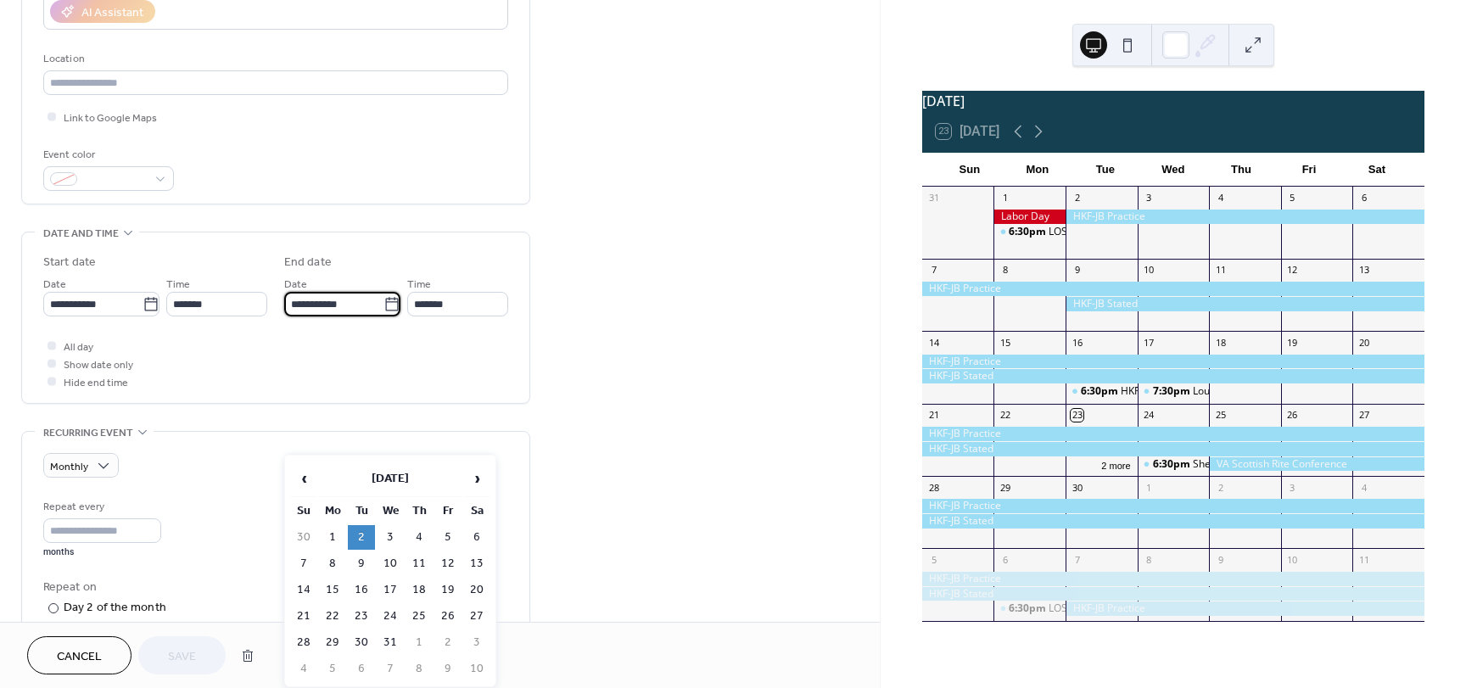
scroll to position [321, 0]
click at [335, 531] on td "1" at bounding box center [332, 537] width 27 height 25
type input "**********"
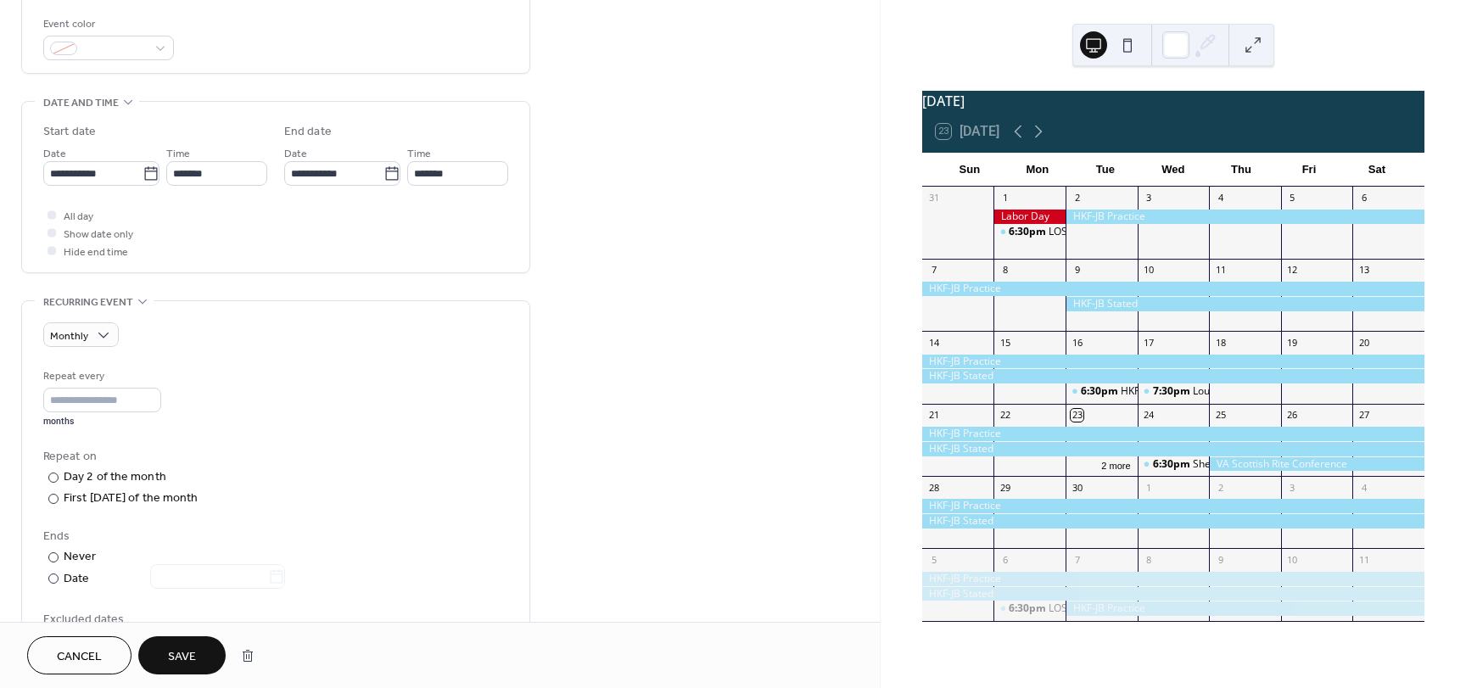
scroll to position [452, 0]
click at [176, 662] on span "Save" at bounding box center [182, 657] width 28 height 18
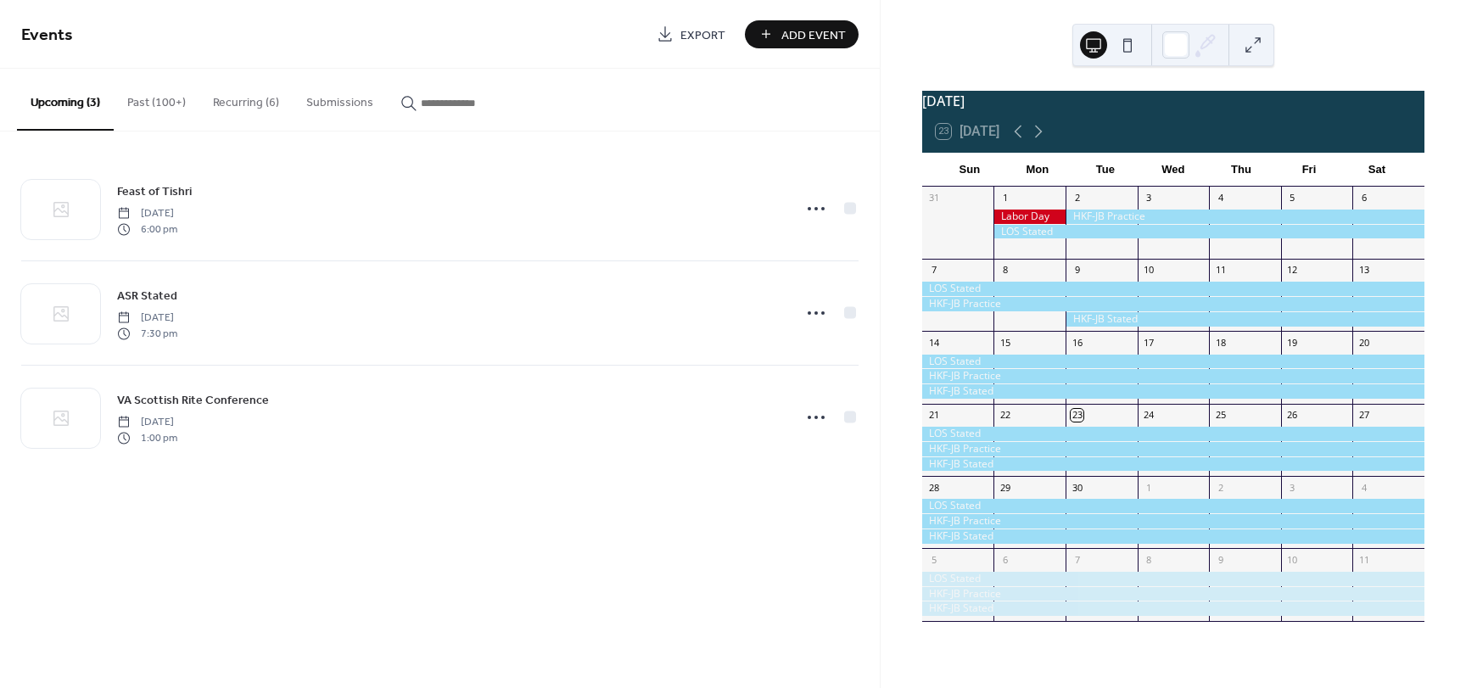
click at [267, 109] on button "Recurring (6)" at bounding box center [245, 99] width 93 height 60
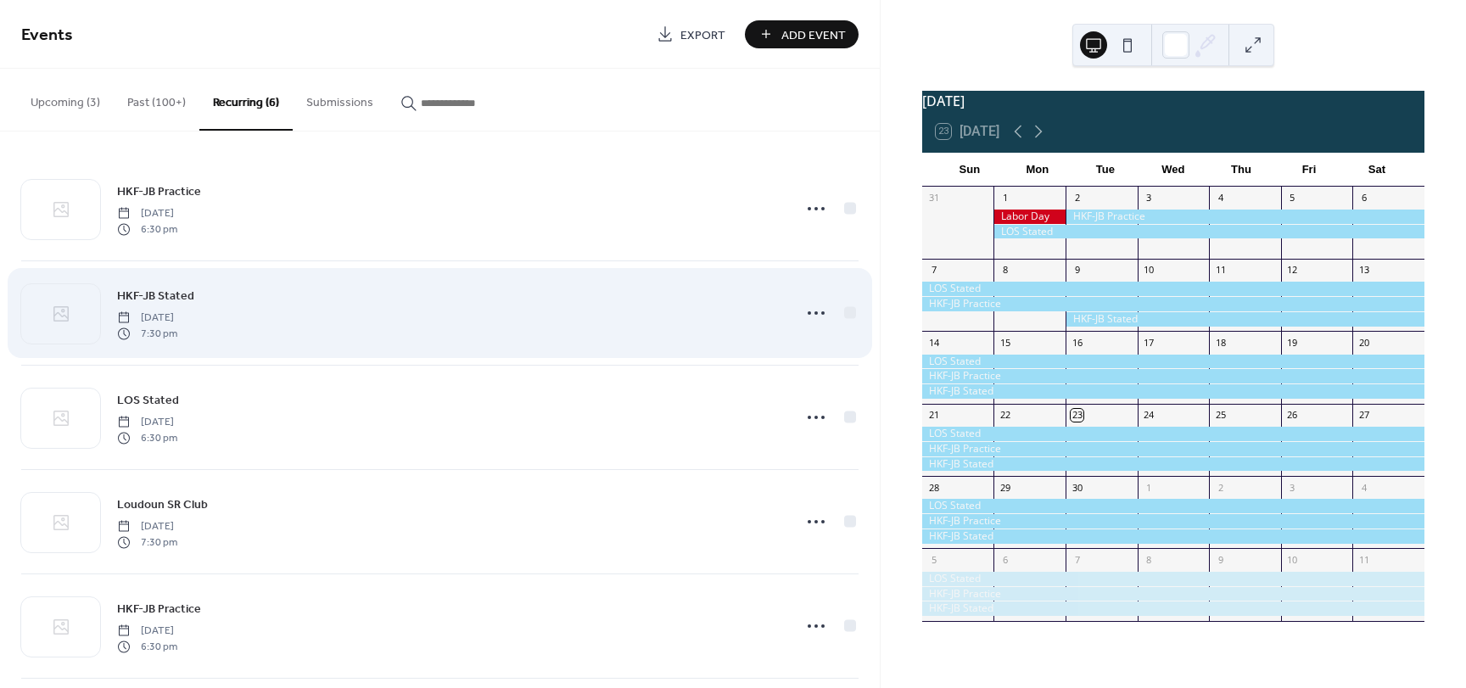
scroll to position [120, 0]
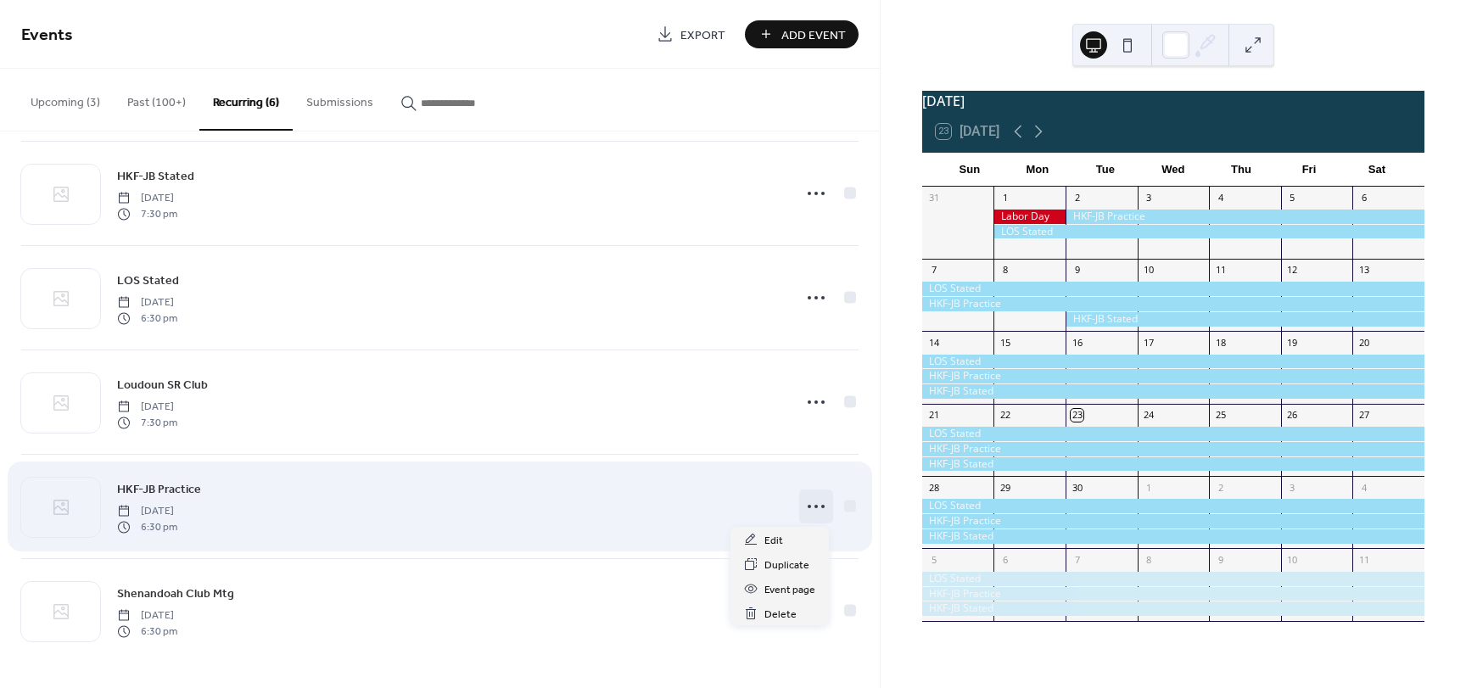
click at [807, 498] on icon at bounding box center [815, 506] width 27 height 27
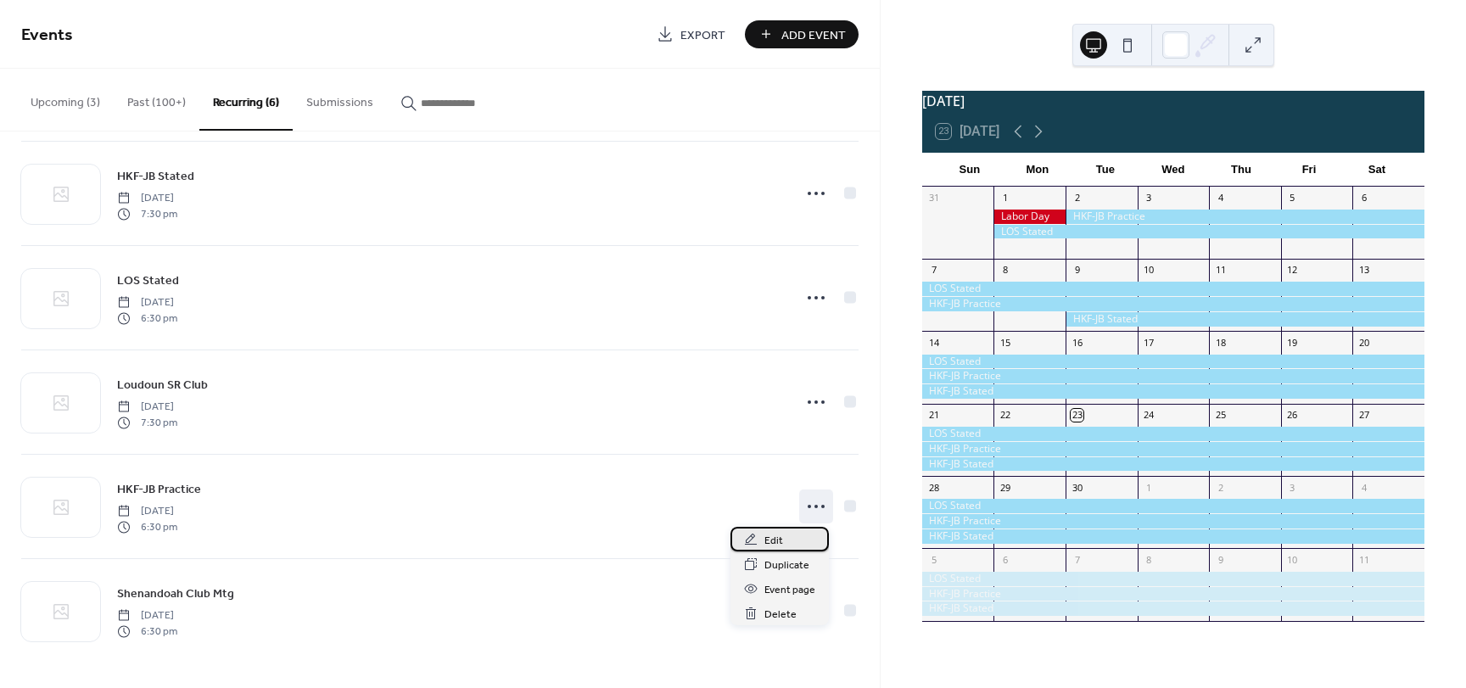
click at [771, 539] on span "Edit" at bounding box center [773, 541] width 19 height 18
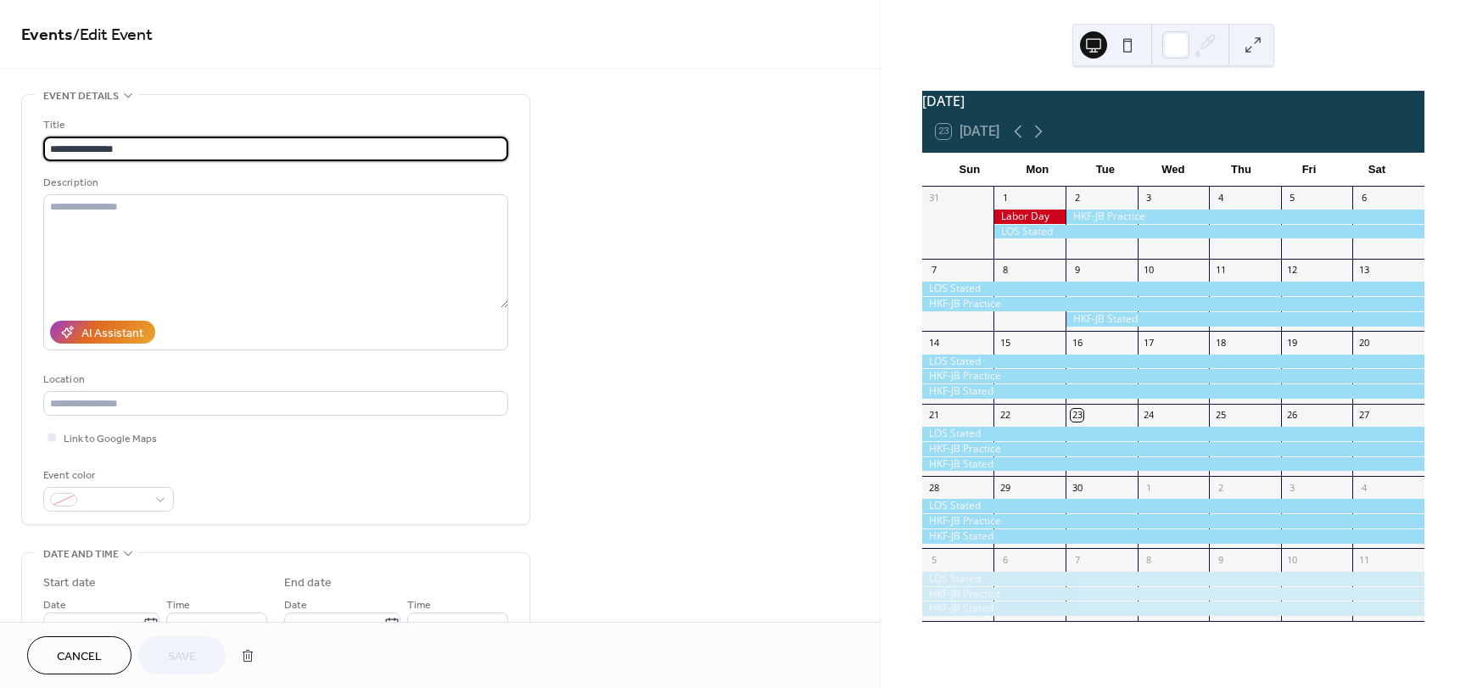
type input "**********"
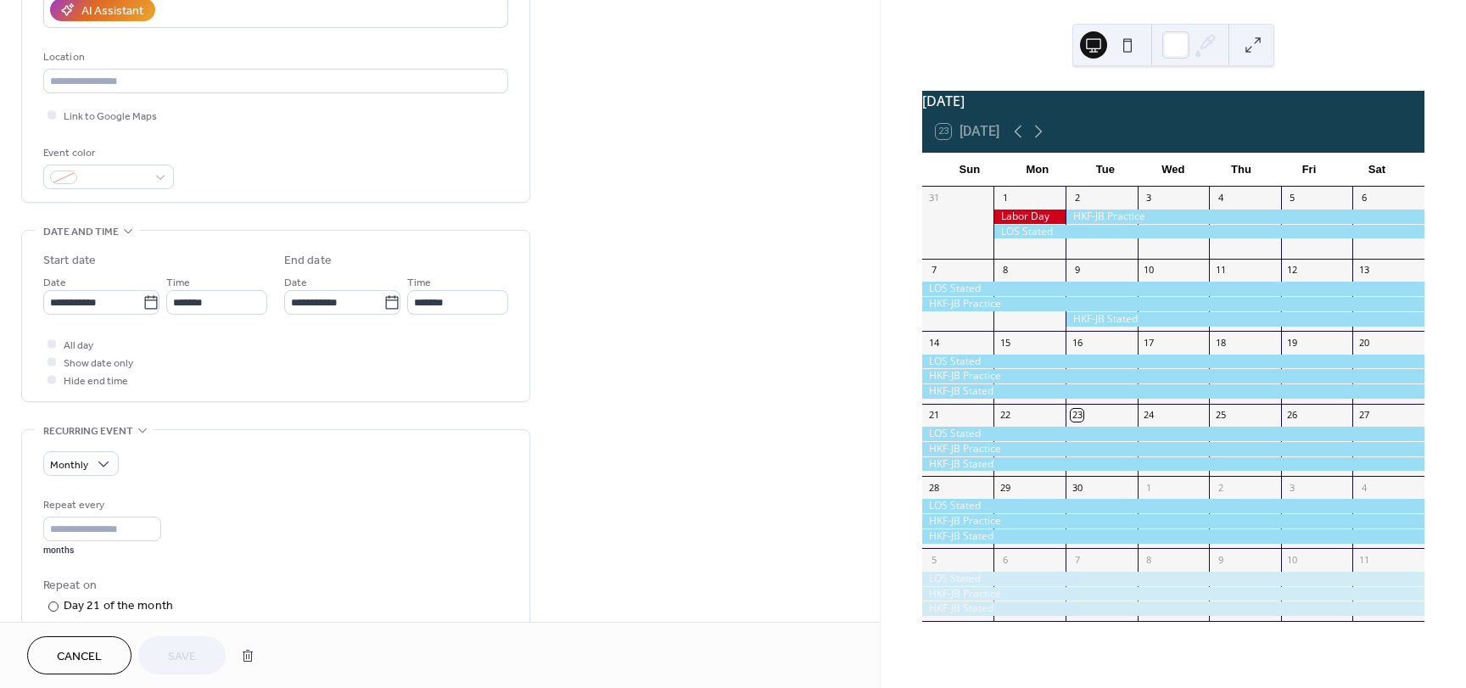
scroll to position [323, 0]
click at [389, 303] on icon at bounding box center [391, 301] width 17 height 17
click at [383, 303] on input "**********" at bounding box center [333, 301] width 99 height 25
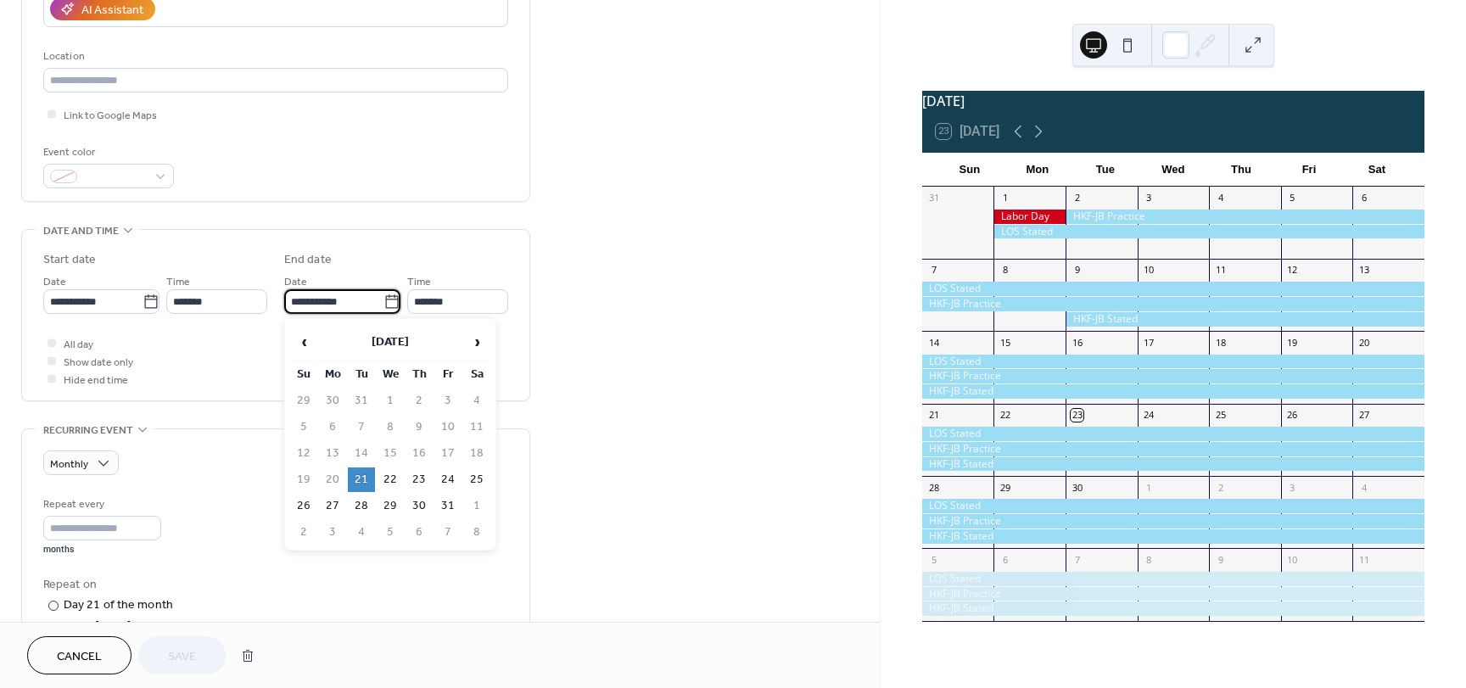
click at [355, 297] on input "**********" at bounding box center [333, 301] width 99 height 25
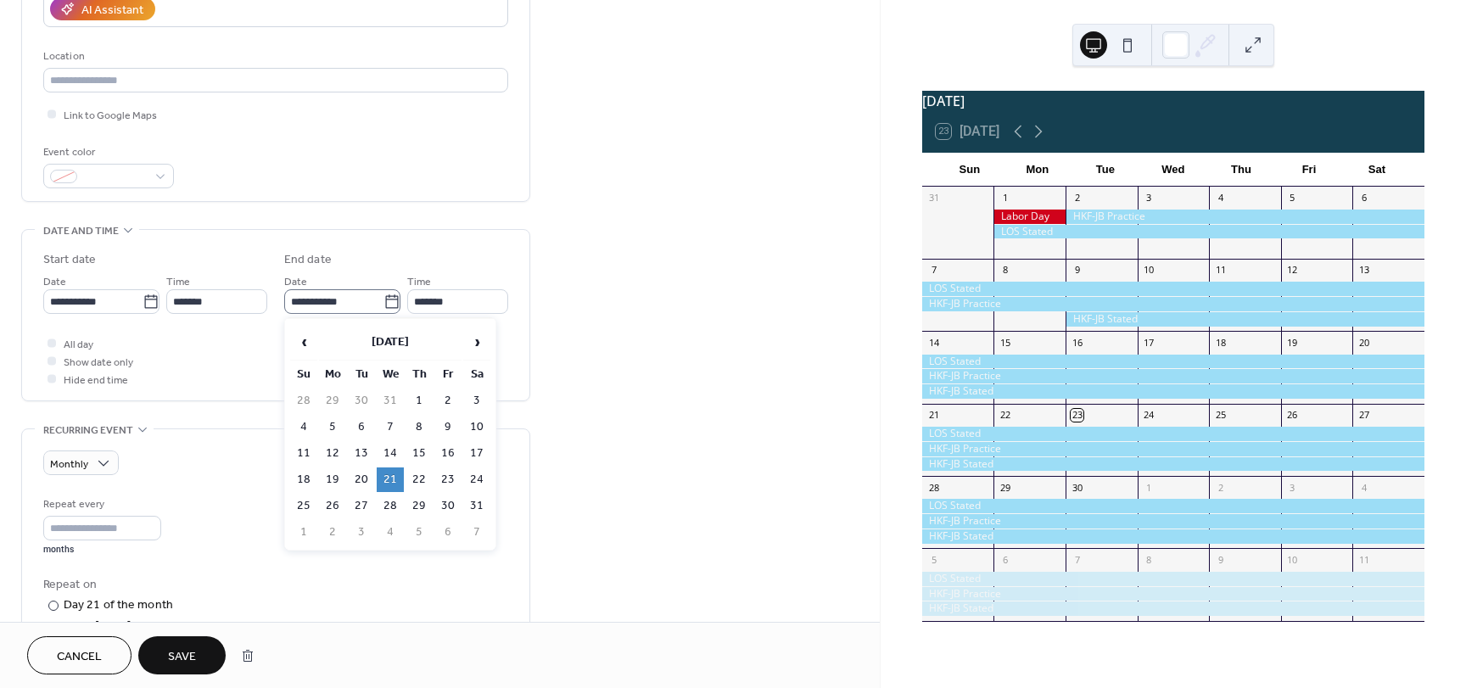
click at [390, 301] on icon at bounding box center [391, 301] width 17 height 17
click at [383, 301] on input "**********" at bounding box center [333, 301] width 99 height 25
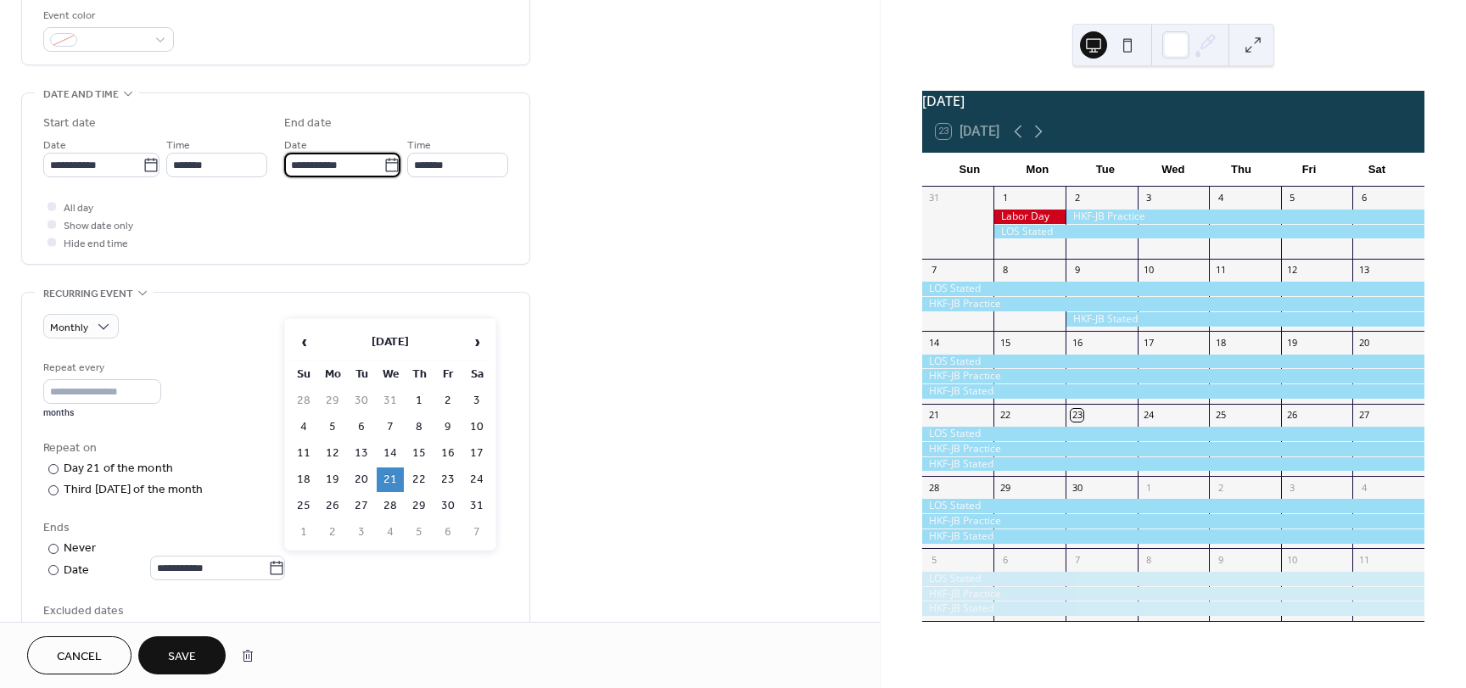
scroll to position [461, 0]
click at [358, 476] on td "20" at bounding box center [361, 479] width 27 height 25
type input "**********"
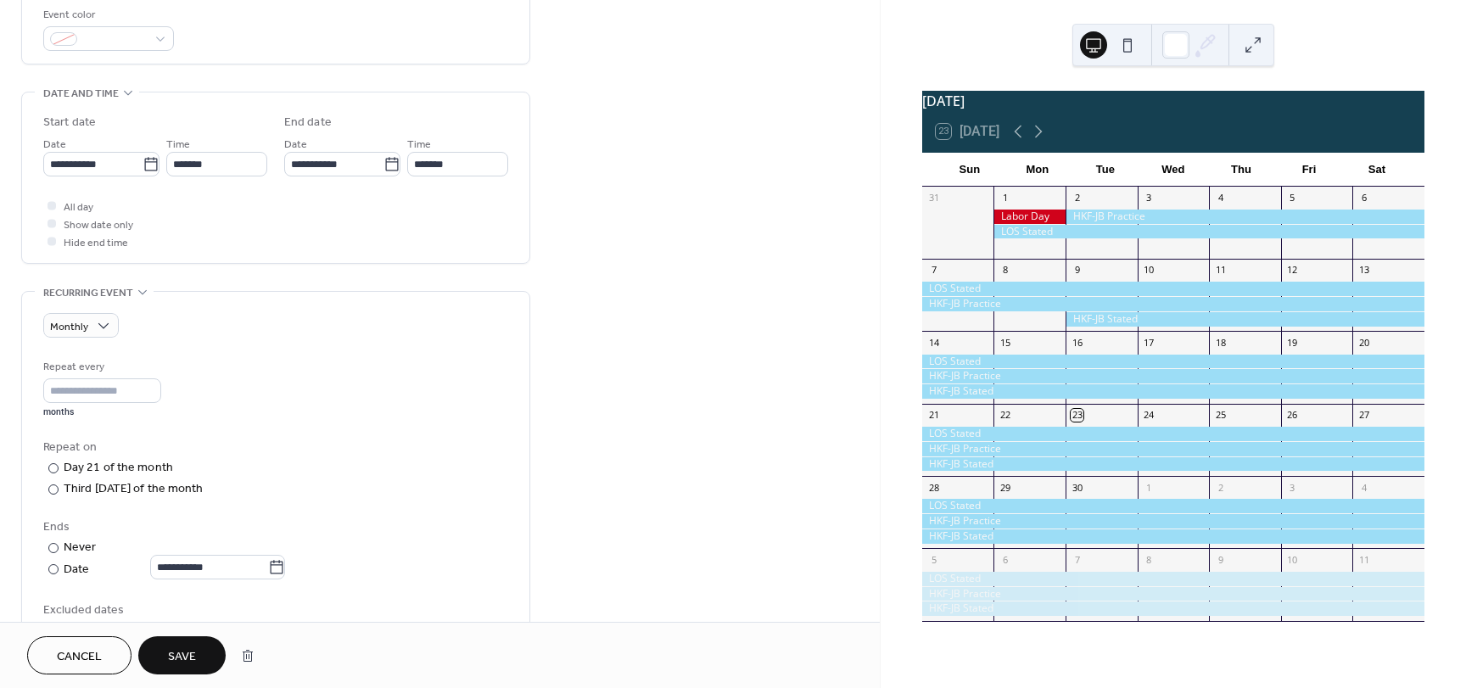
click at [183, 643] on button "Save" at bounding box center [181, 655] width 87 height 38
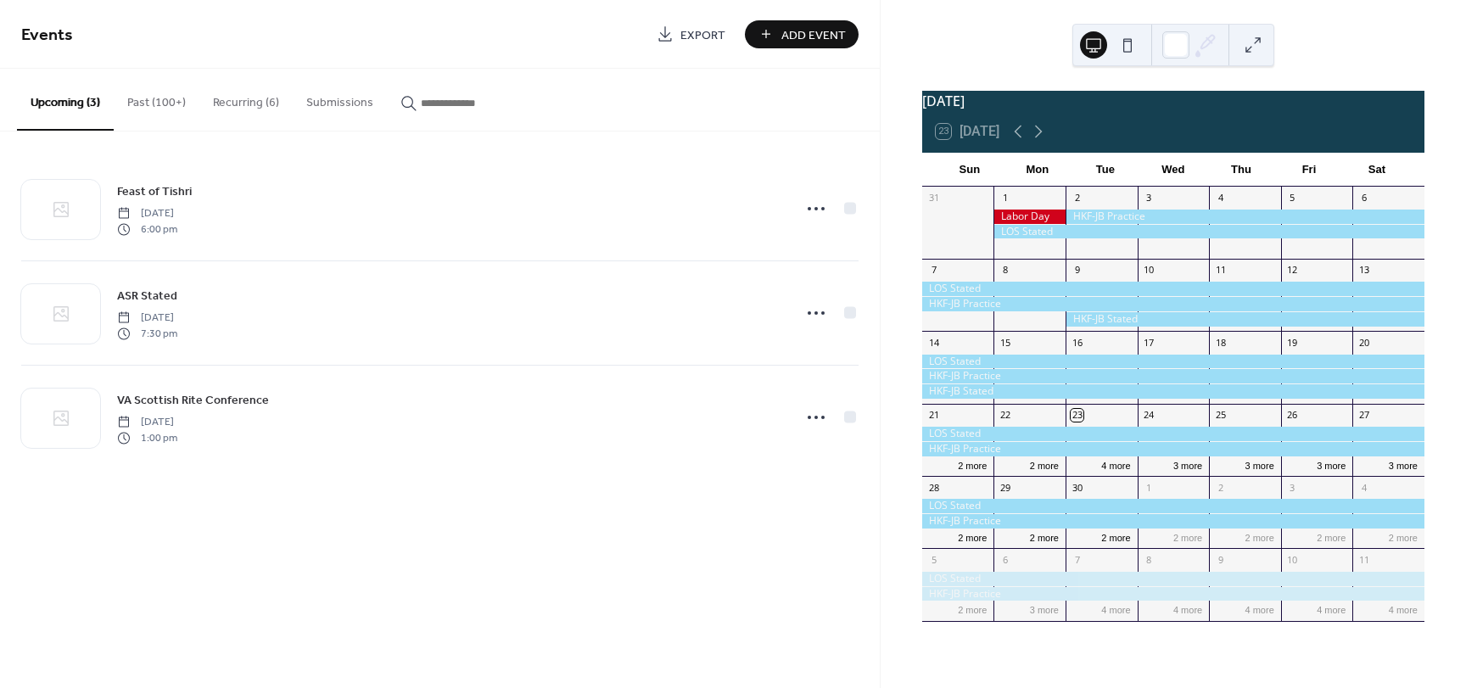
click at [237, 104] on button "Recurring (6)" at bounding box center [245, 99] width 93 height 60
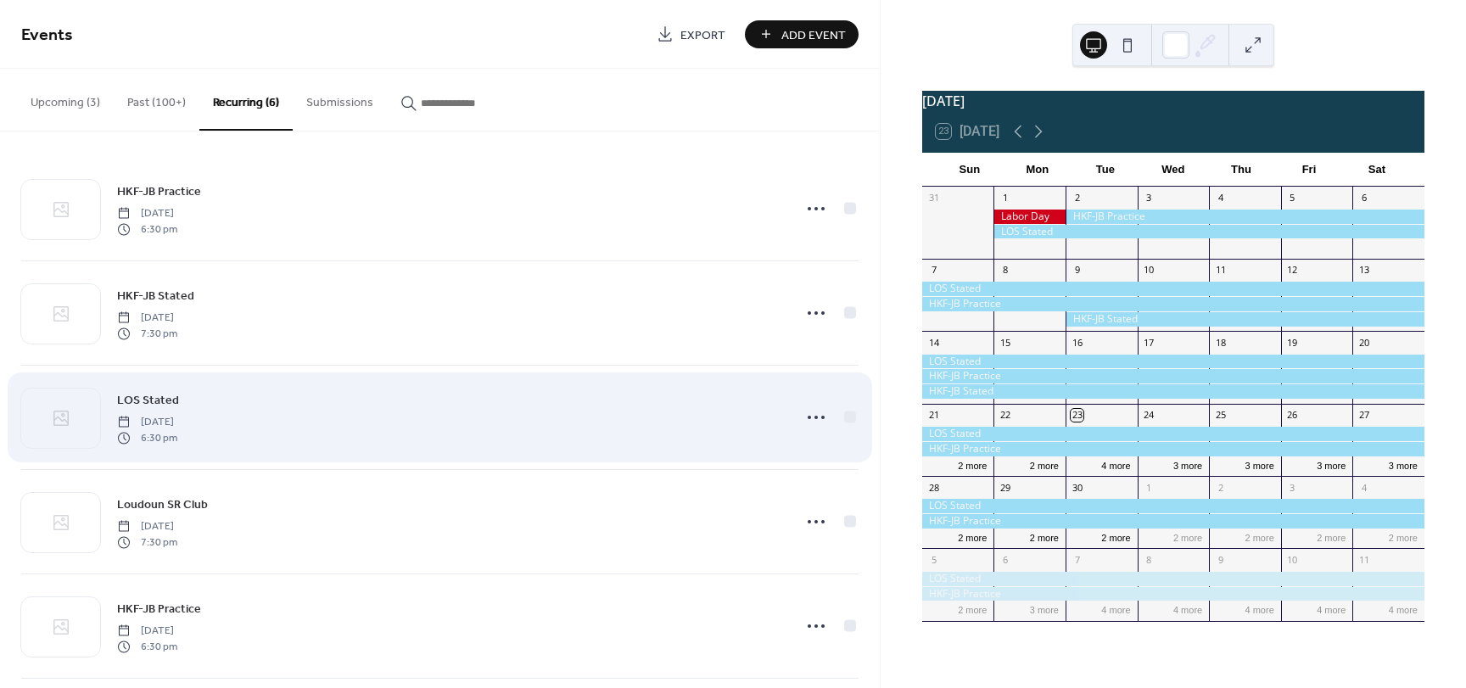
scroll to position [120, 0]
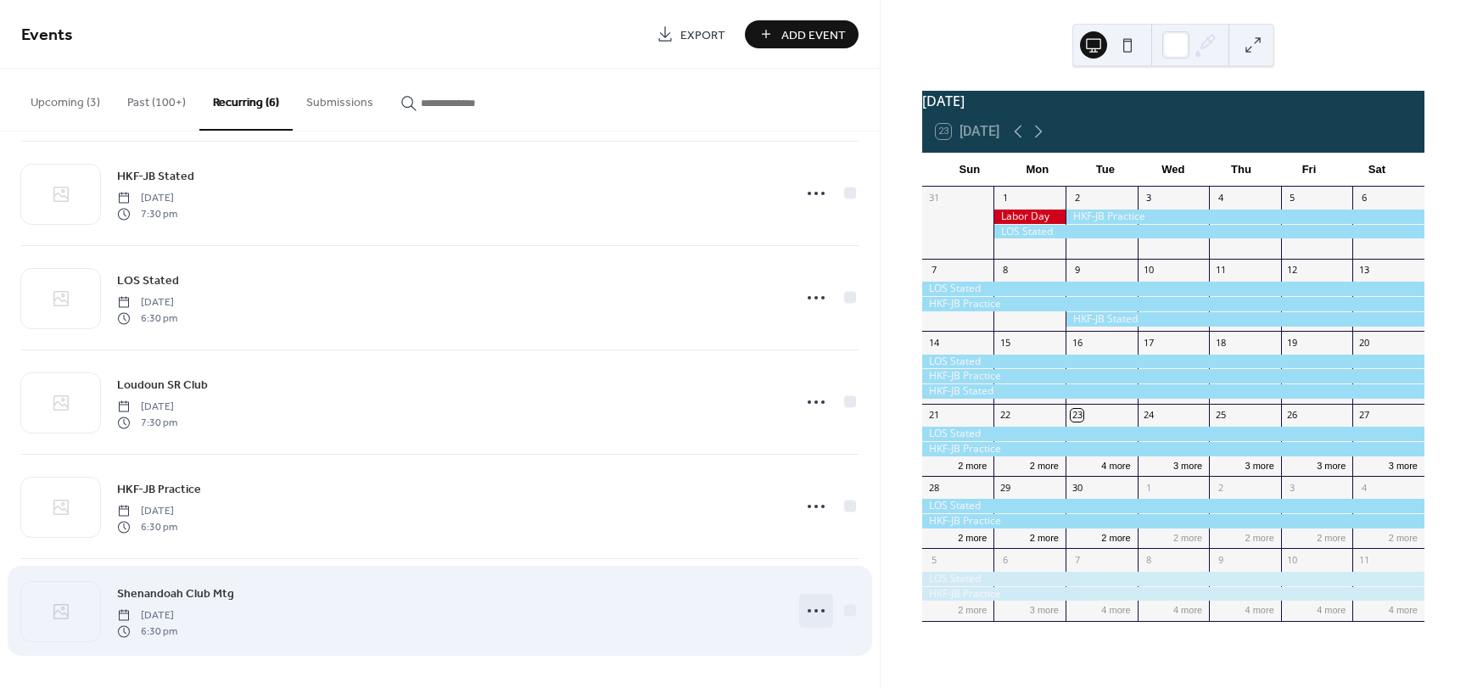
click at [802, 608] on icon at bounding box center [815, 610] width 27 height 27
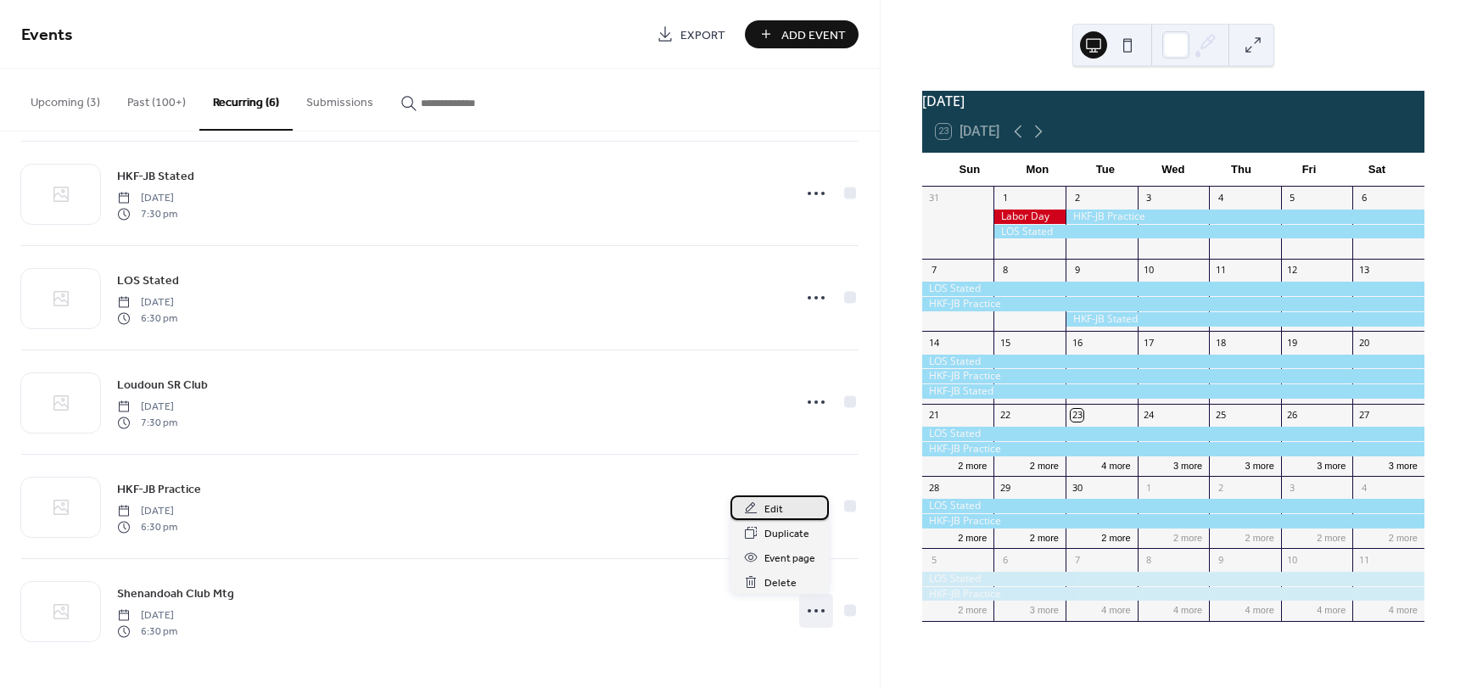
click at [764, 509] on span "Edit" at bounding box center [773, 509] width 19 height 18
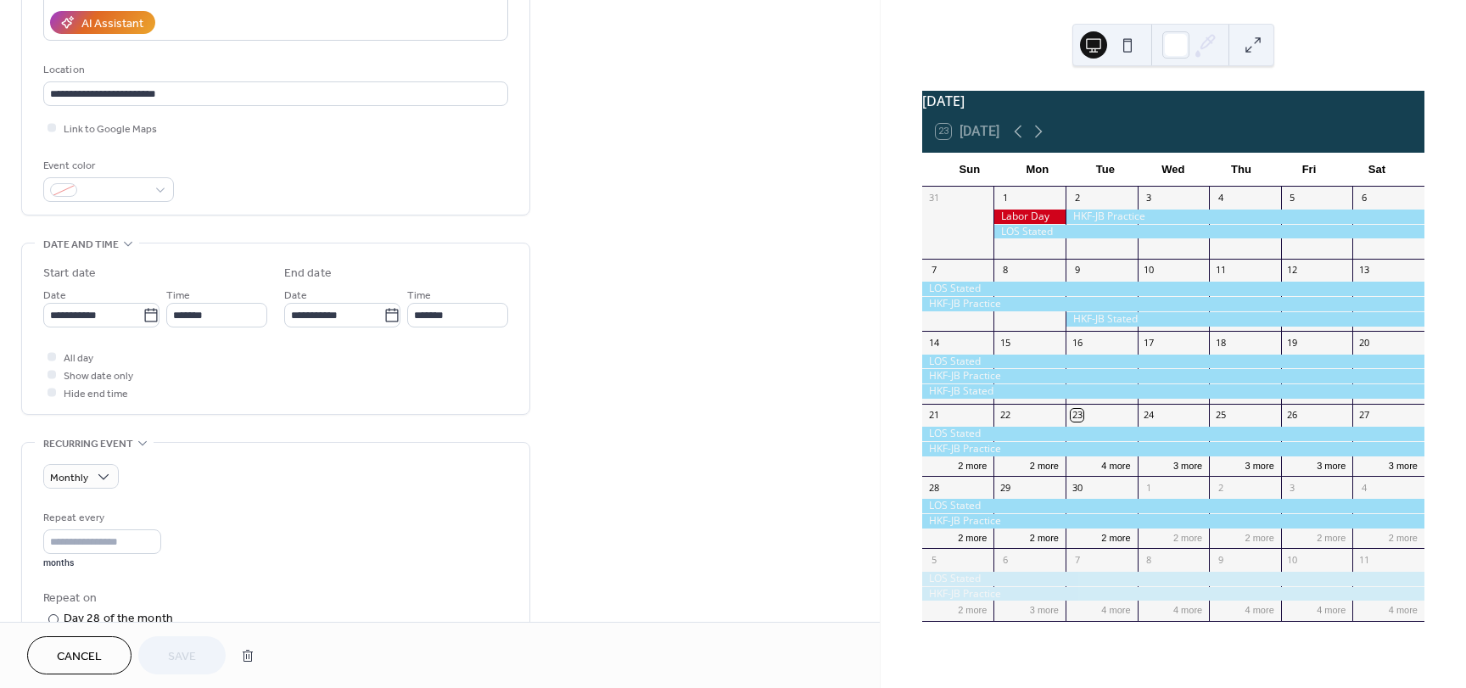
scroll to position [310, 0]
click at [359, 315] on input "**********" at bounding box center [333, 314] width 99 height 25
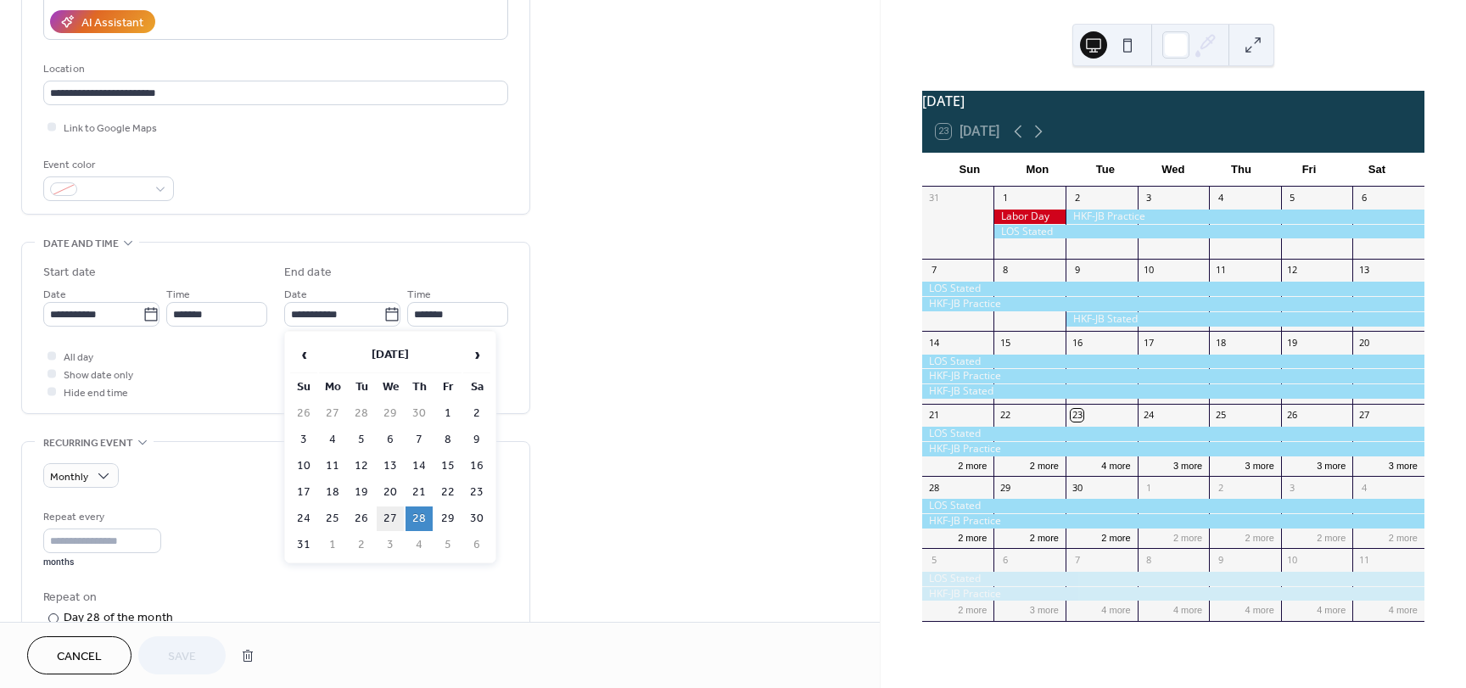
click at [387, 509] on td "27" at bounding box center [390, 518] width 27 height 25
type input "**********"
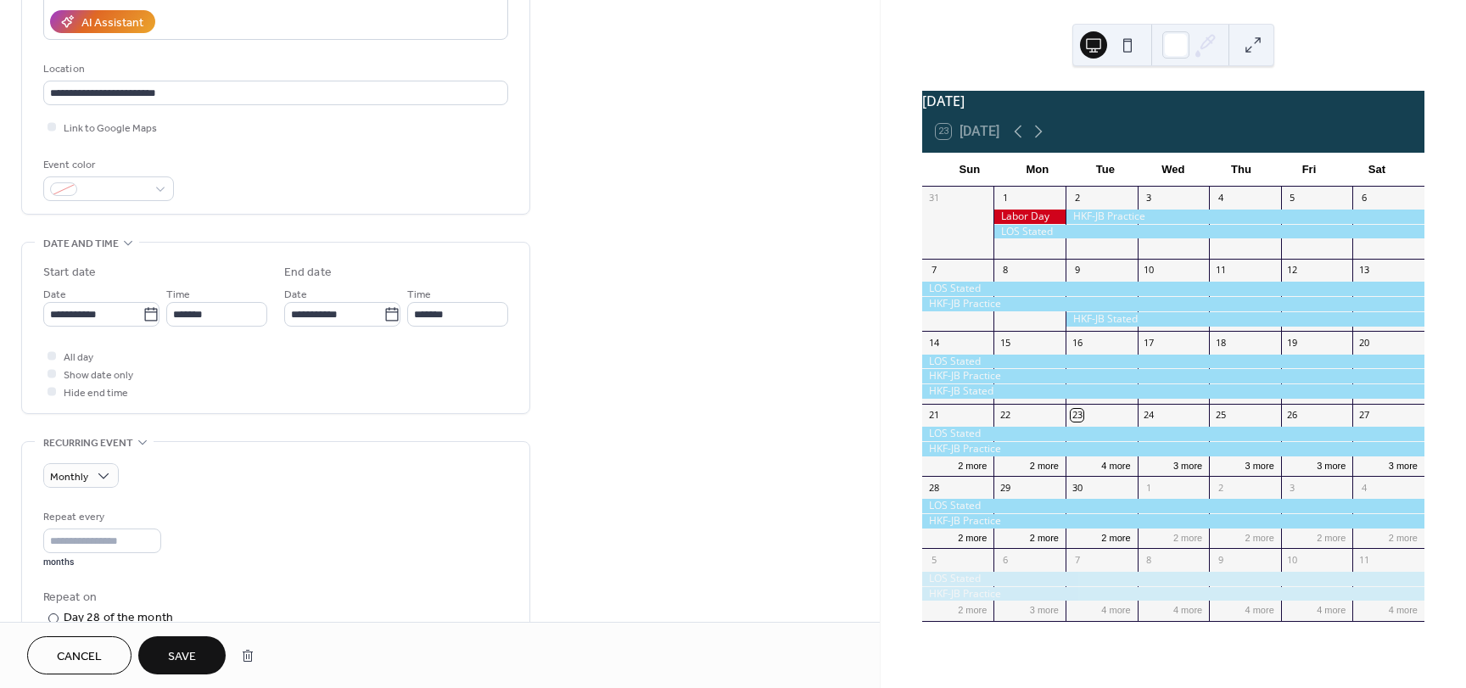
click at [574, 507] on div "**********" at bounding box center [440, 471] width 880 height 1374
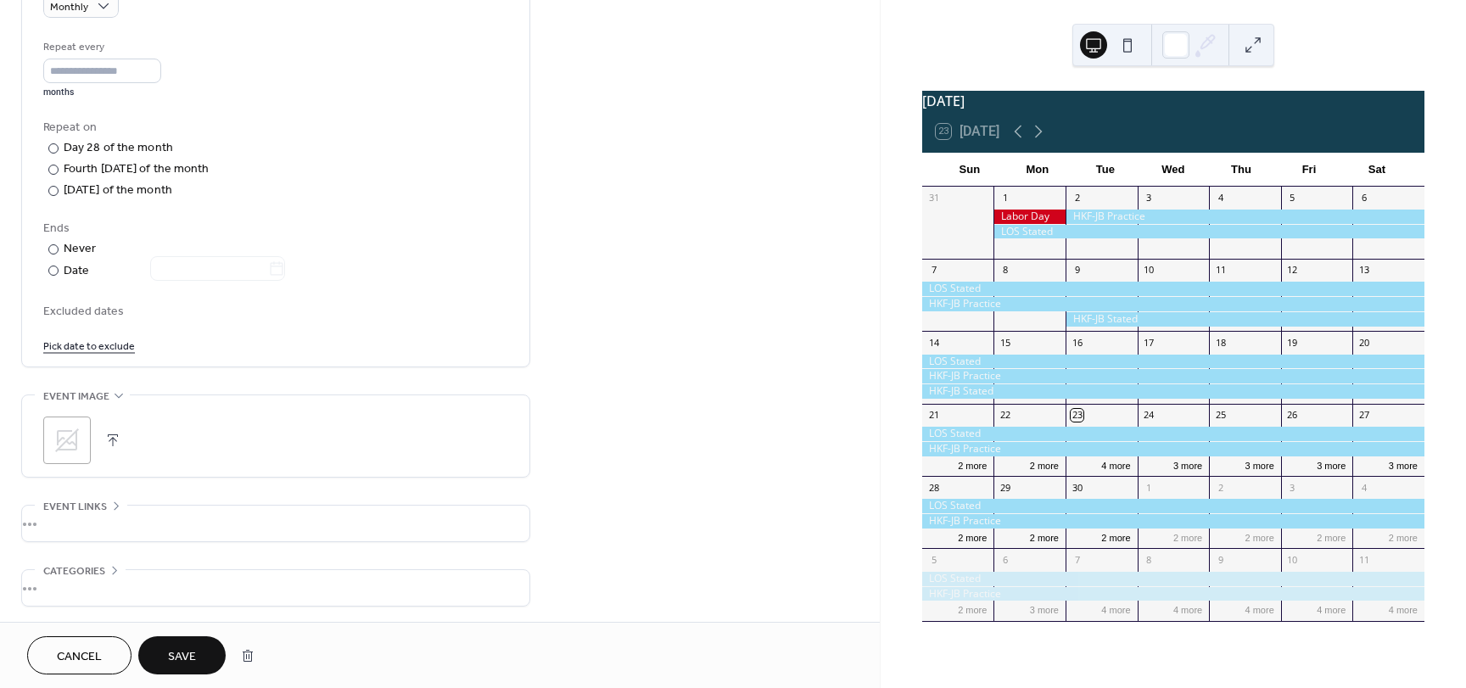
scroll to position [781, 0]
click at [199, 661] on button "Save" at bounding box center [181, 655] width 87 height 38
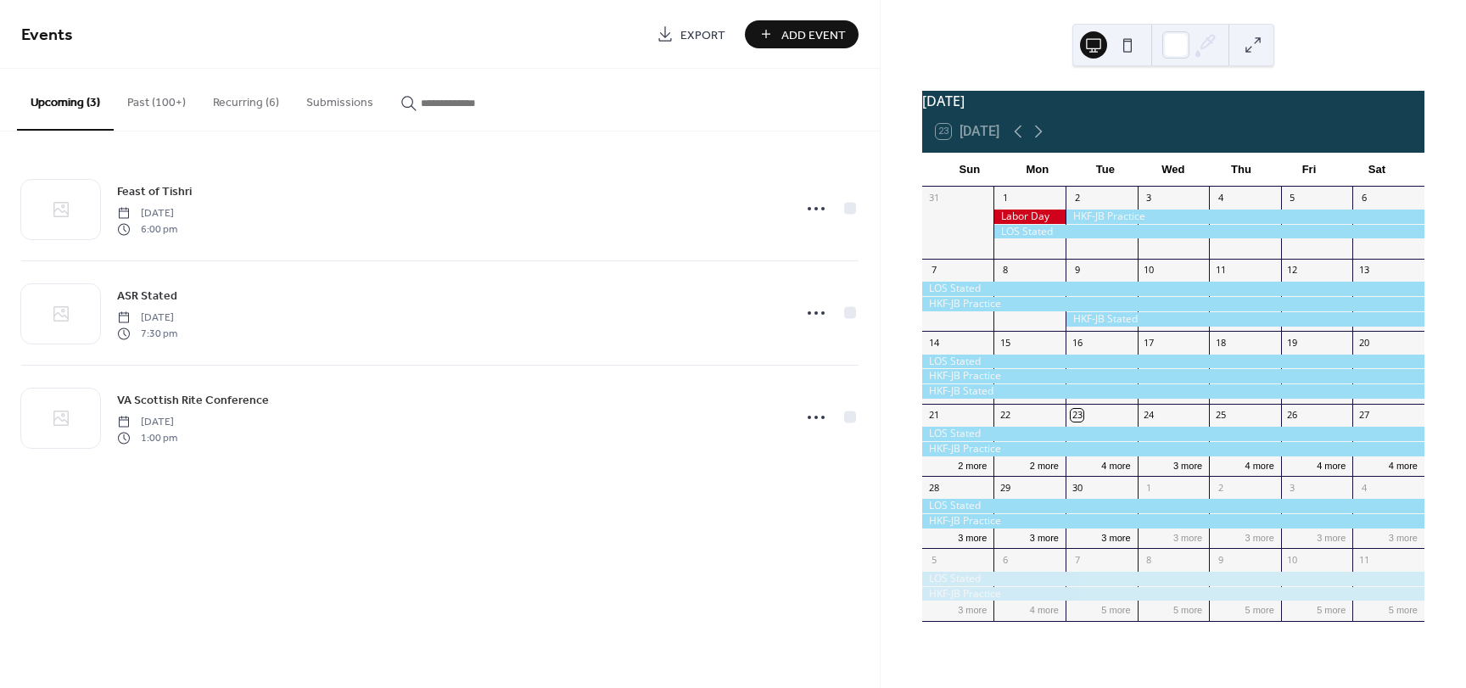
click at [693, 35] on span "Export" at bounding box center [702, 35] width 45 height 18
click at [1044, 138] on icon at bounding box center [1038, 131] width 20 height 20
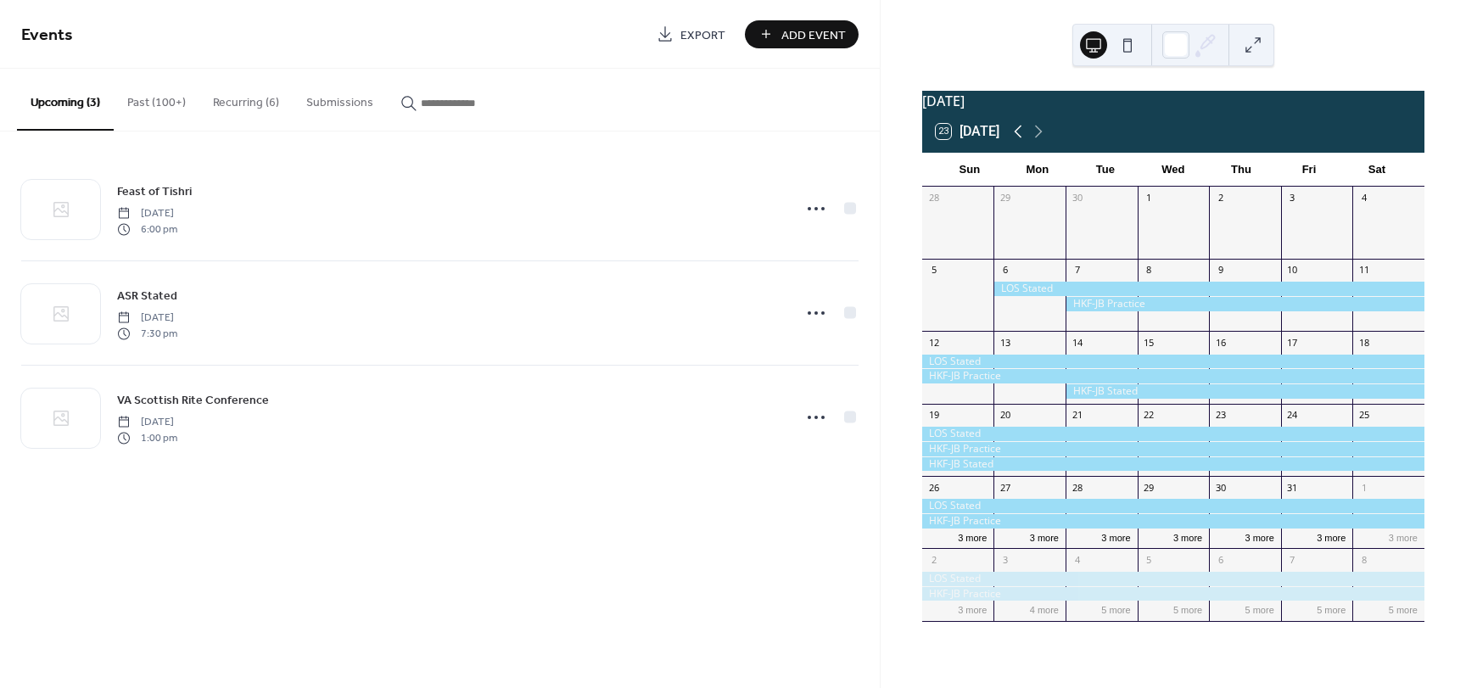
click at [1013, 142] on icon at bounding box center [1018, 131] width 20 height 20
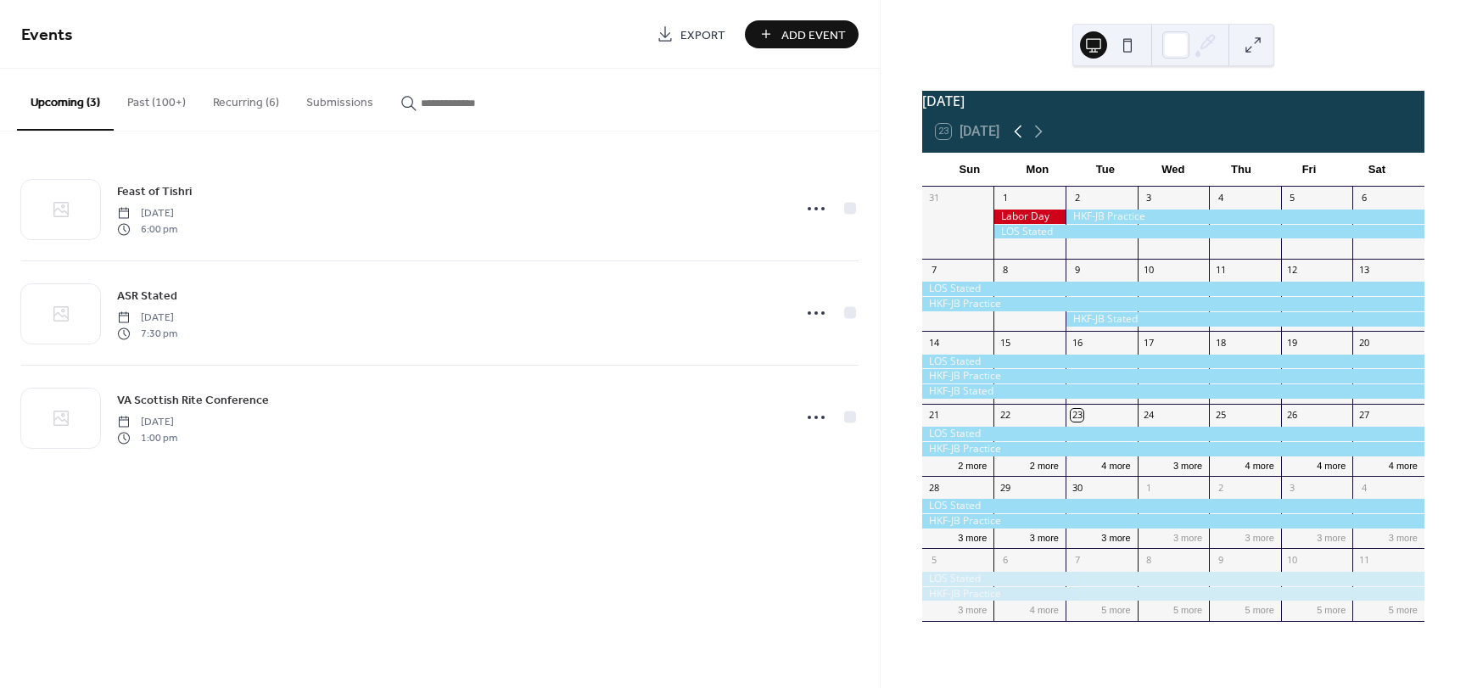
click at [1013, 142] on icon at bounding box center [1018, 131] width 20 height 20
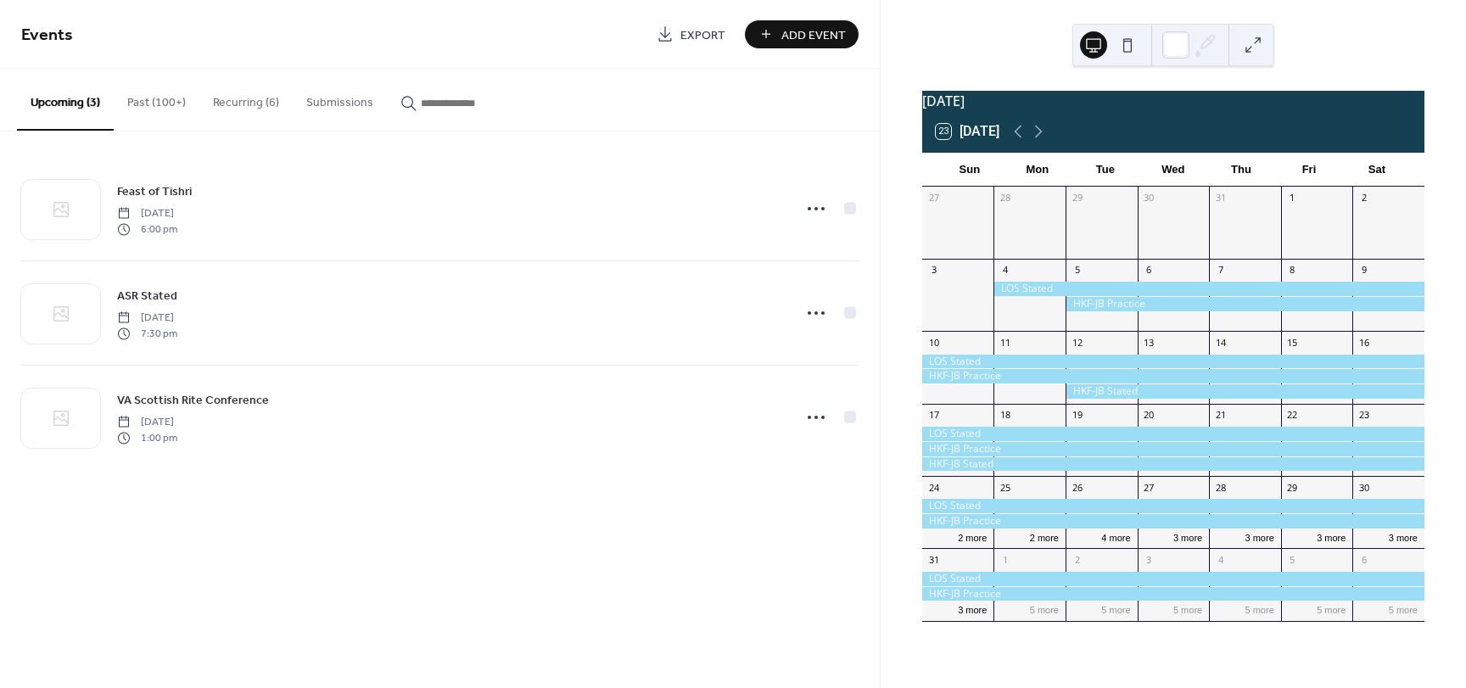
click at [1121, 311] on div at bounding box center [1244, 304] width 359 height 14
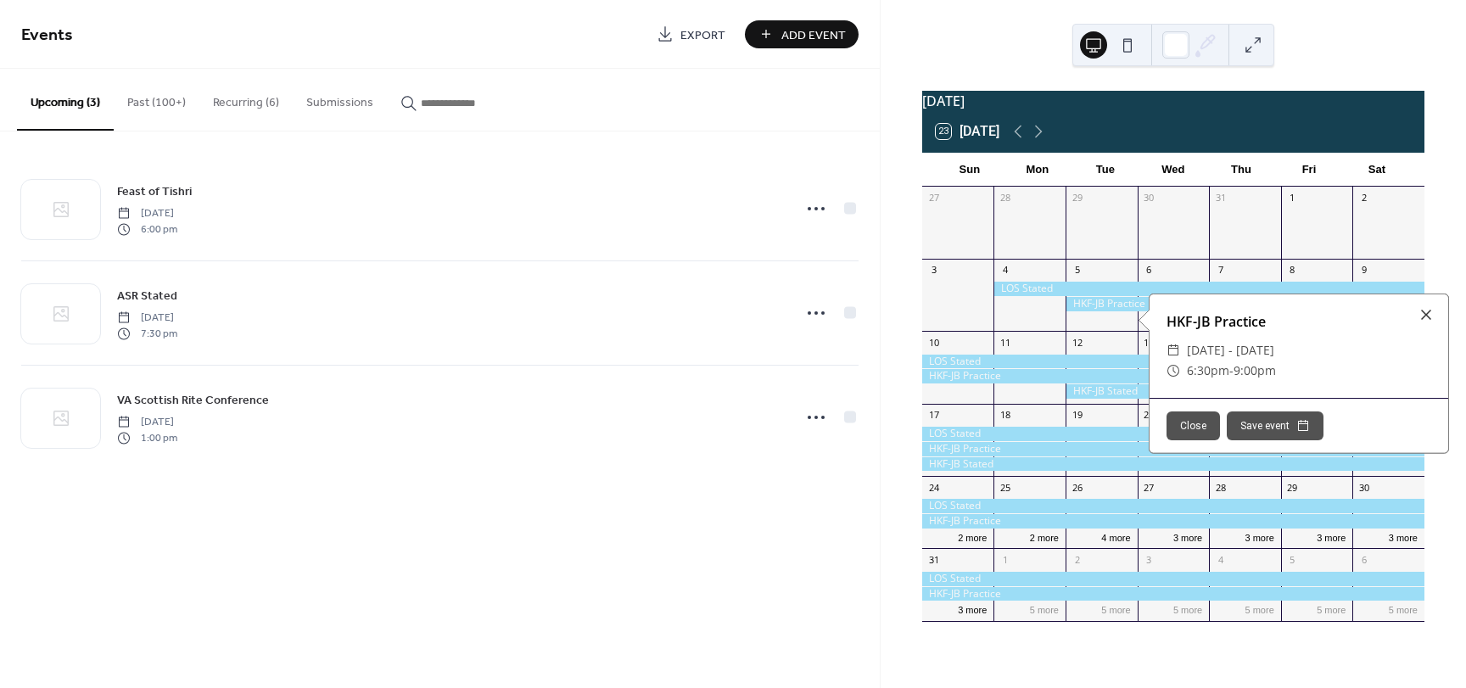
click at [231, 115] on button "Recurring (6)" at bounding box center [245, 99] width 93 height 60
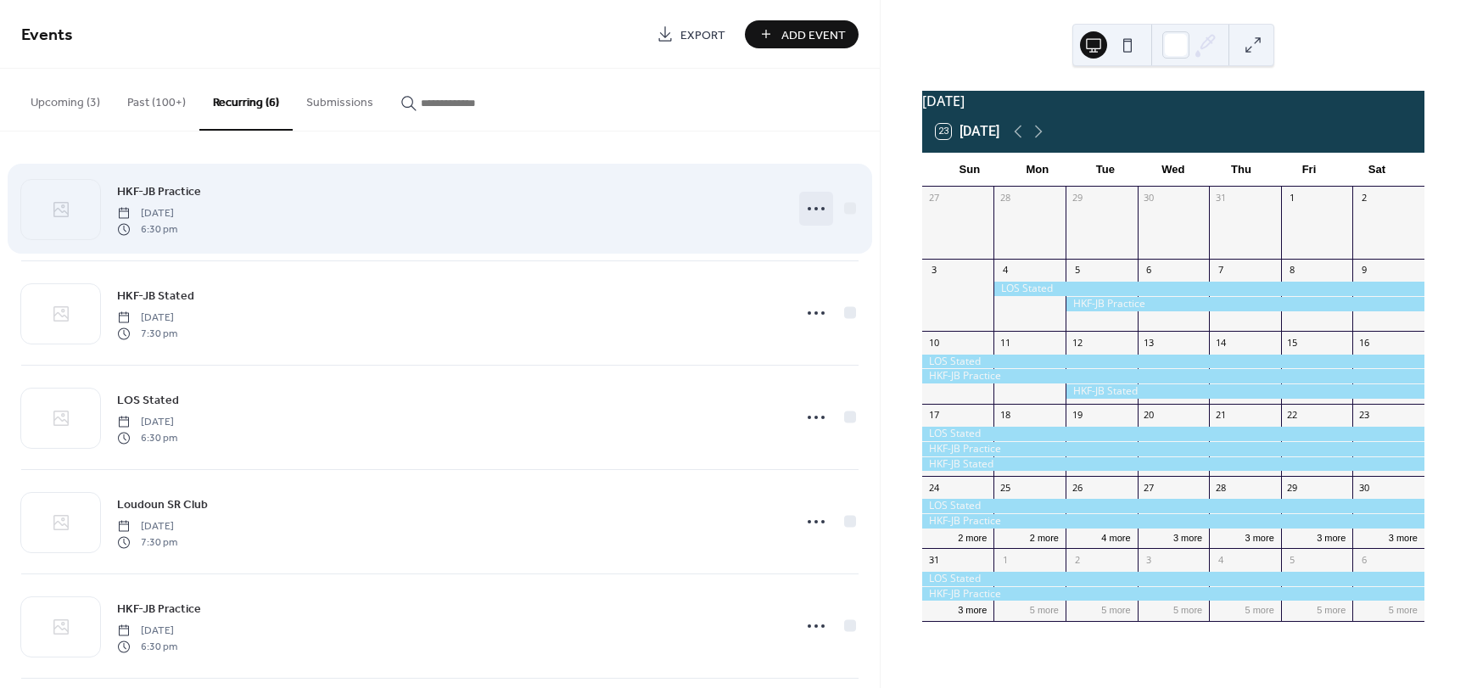
click at [822, 208] on icon at bounding box center [815, 208] width 27 height 27
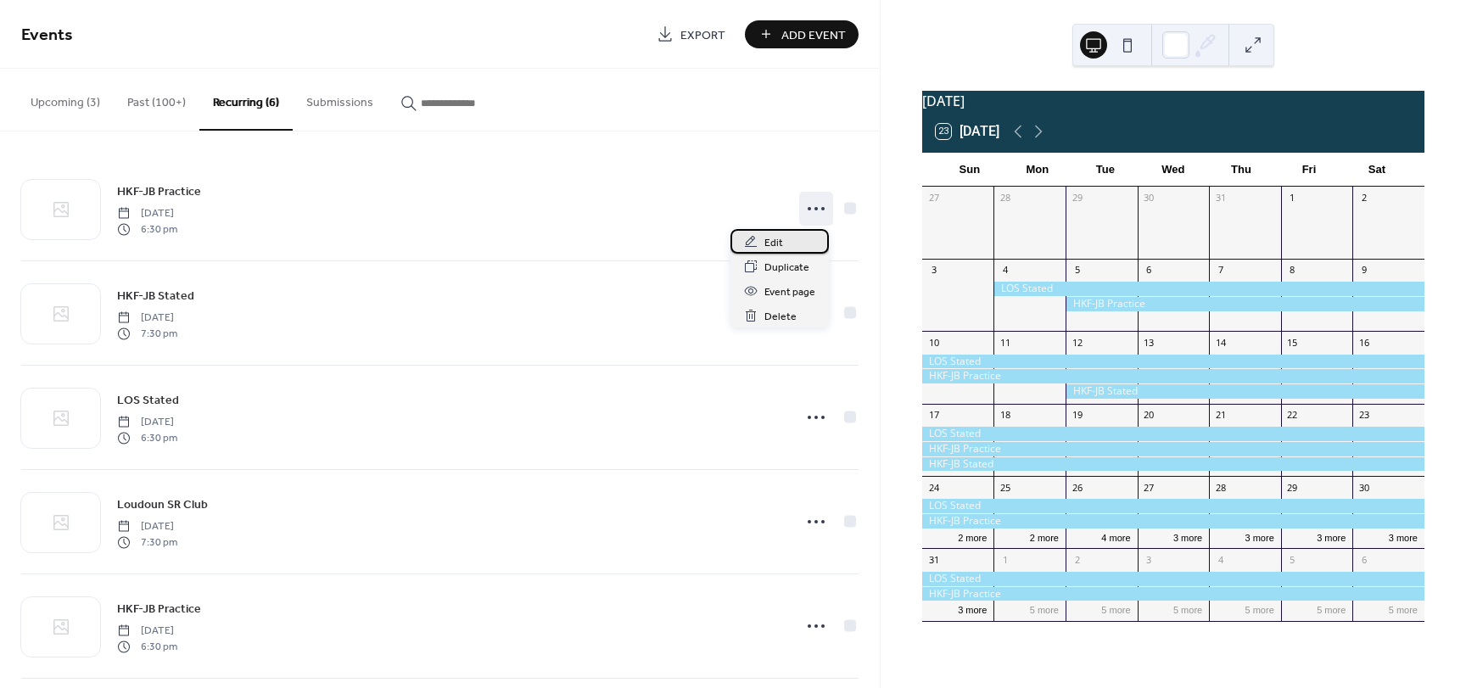
click at [768, 241] on span "Edit" at bounding box center [773, 243] width 19 height 18
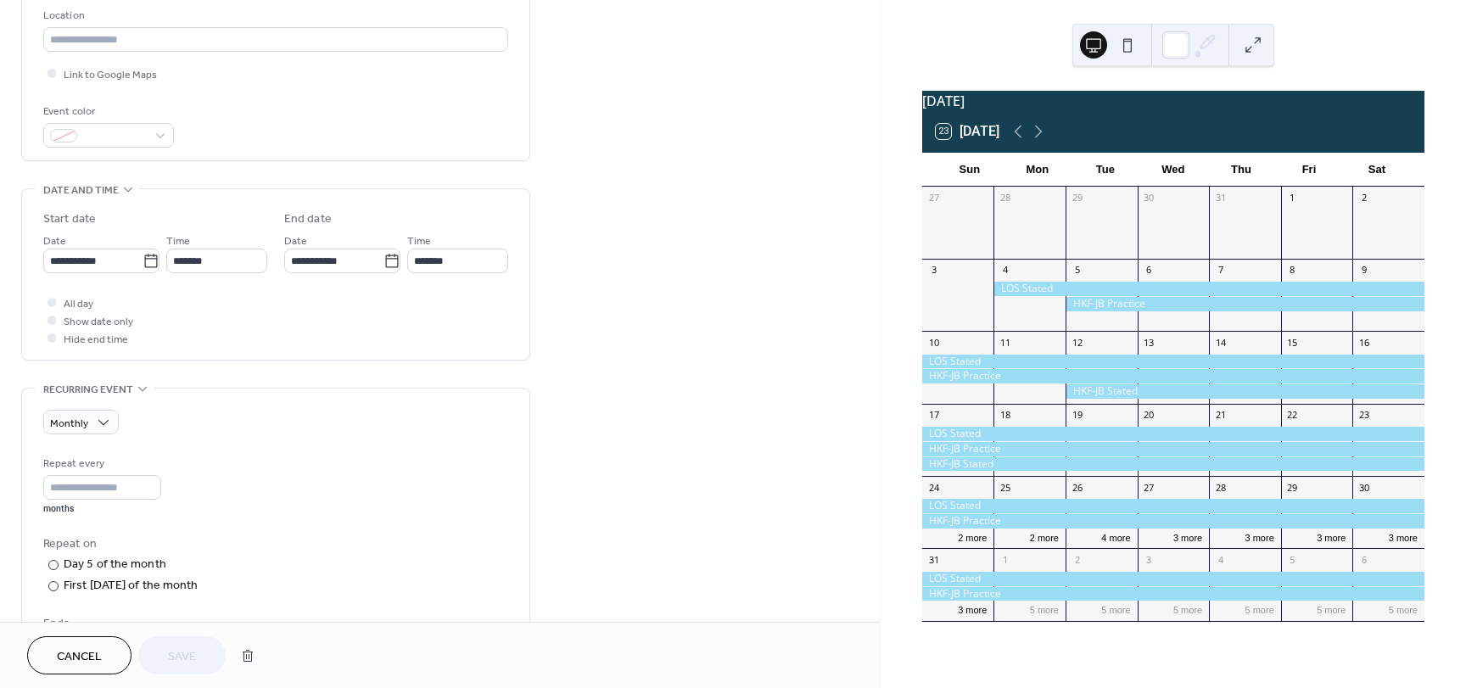
scroll to position [416, 0]
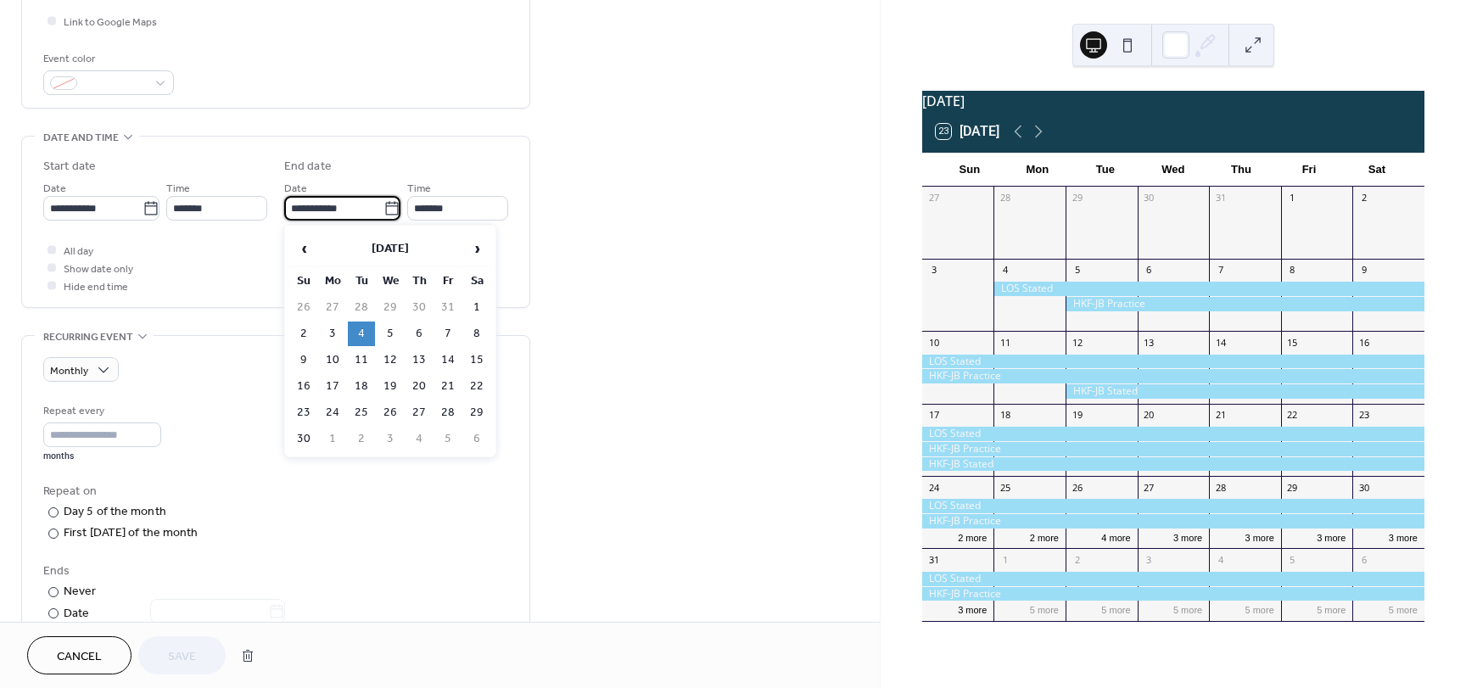
click at [370, 204] on input "**********" at bounding box center [333, 208] width 99 height 25
click at [390, 348] on td "12" at bounding box center [390, 360] width 27 height 25
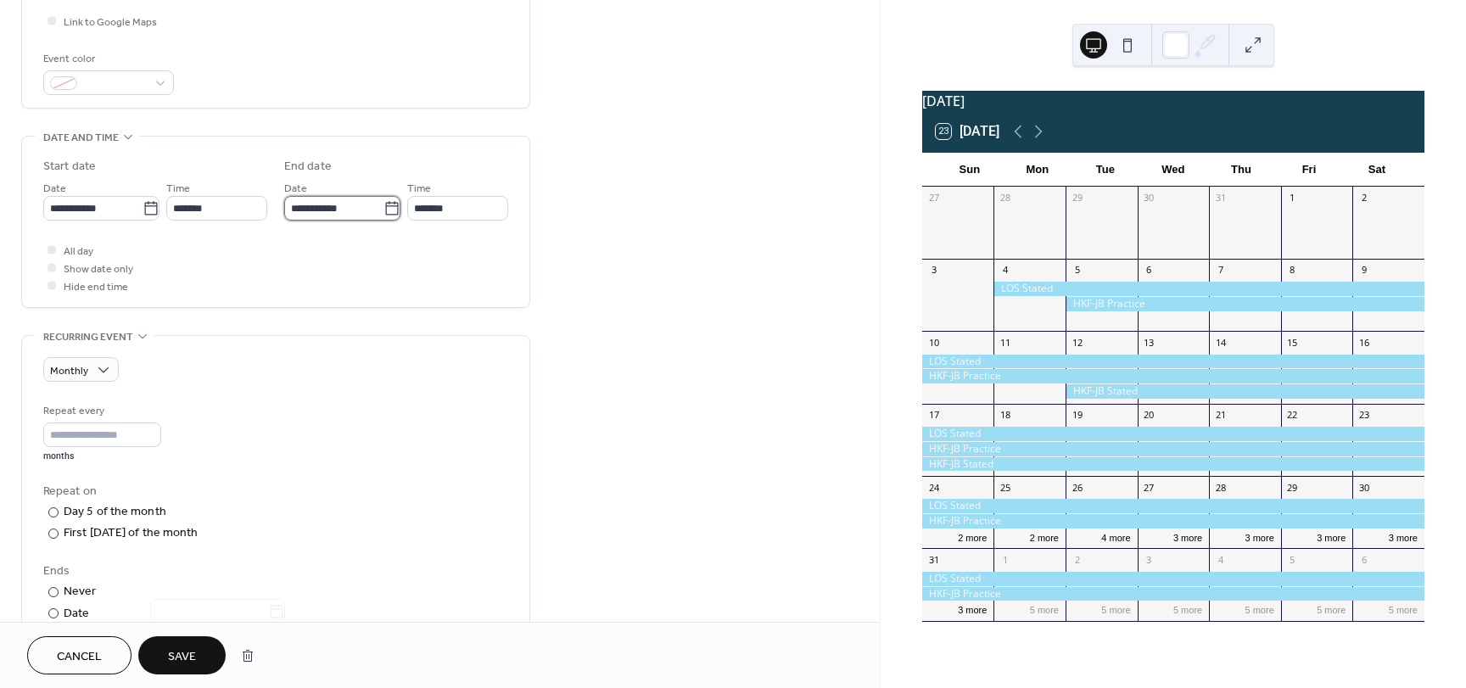
click at [304, 205] on input "**********" at bounding box center [333, 208] width 99 height 25
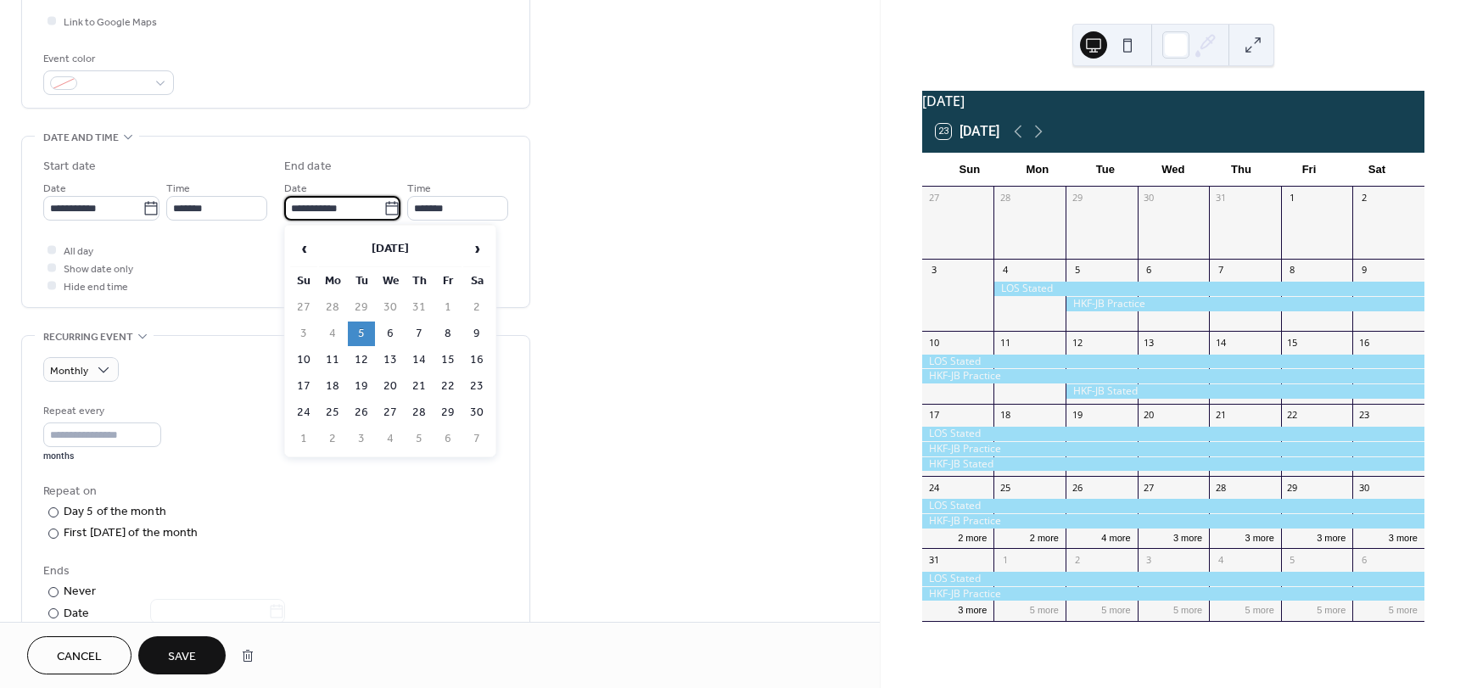
type input "**********"
click at [587, 290] on div "**********" at bounding box center [440, 354] width 880 height 1353
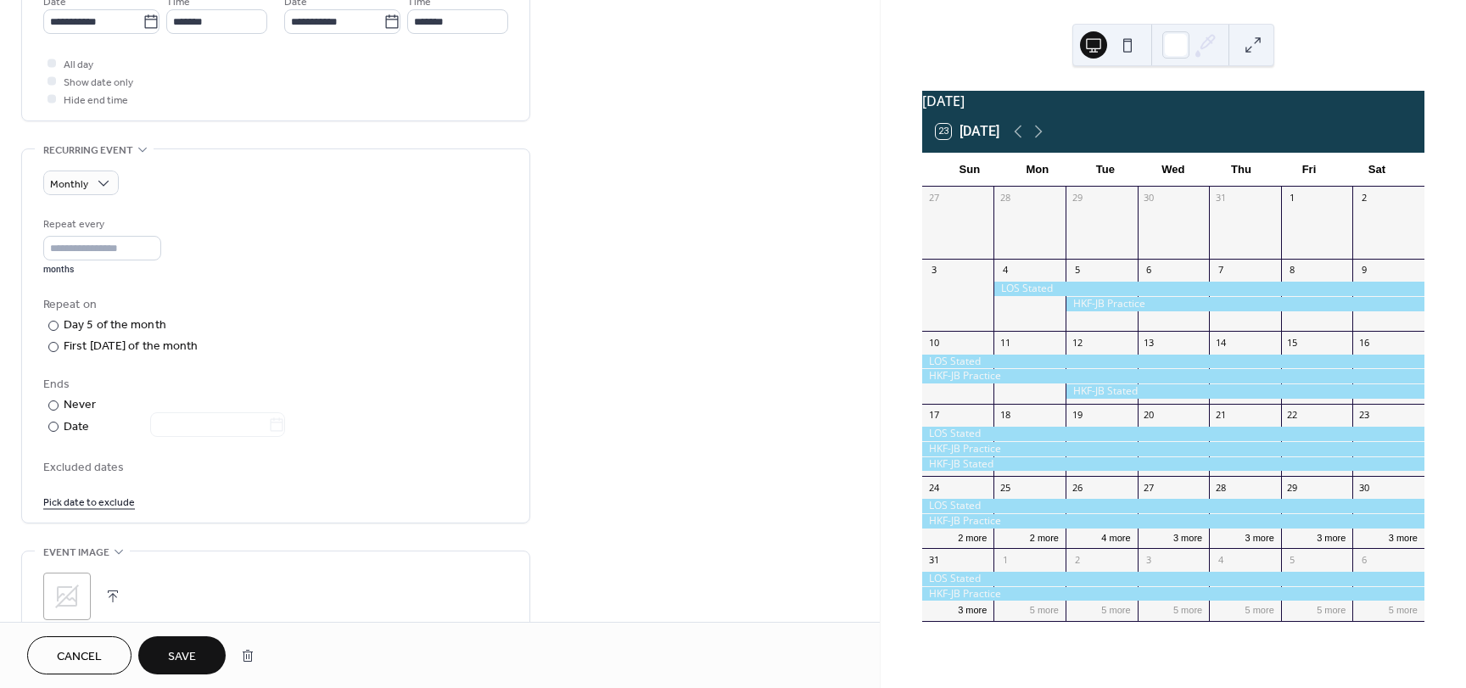
scroll to position [634, 0]
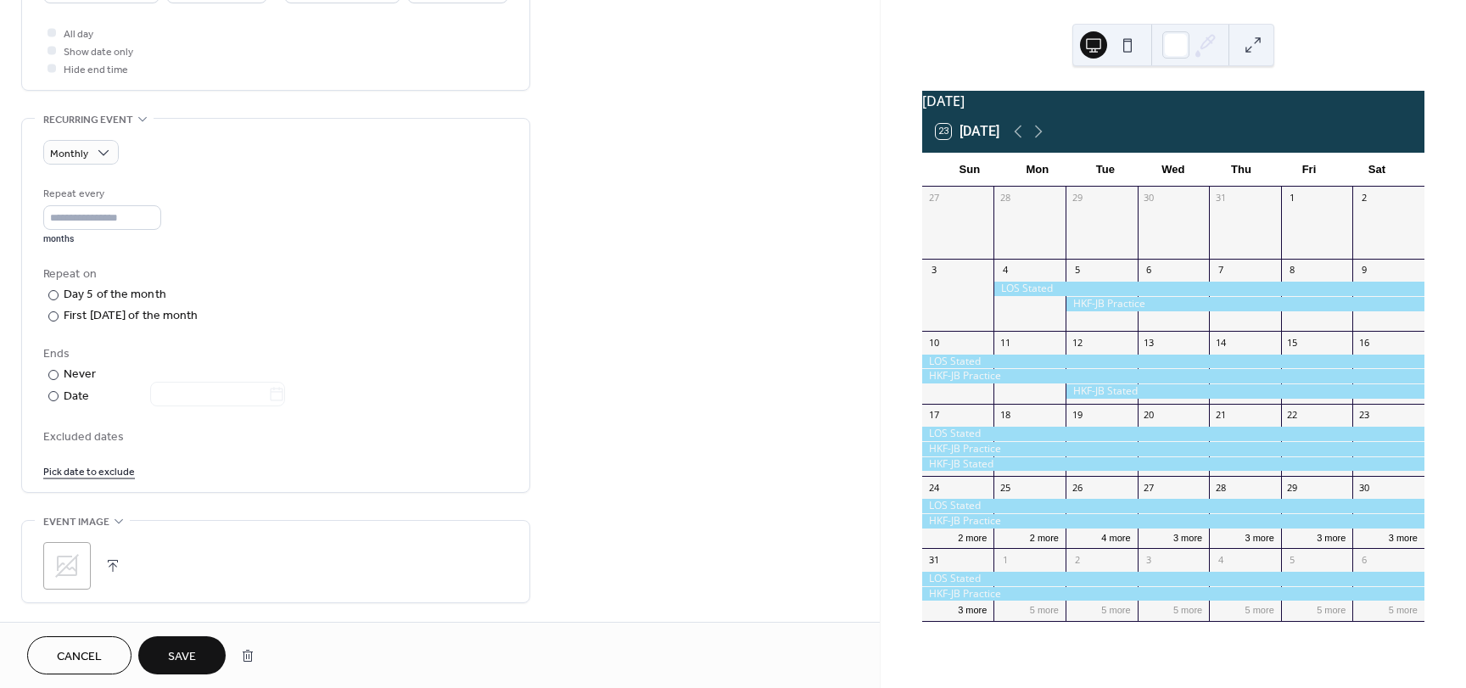
click at [189, 648] on span "Save" at bounding box center [182, 657] width 28 height 18
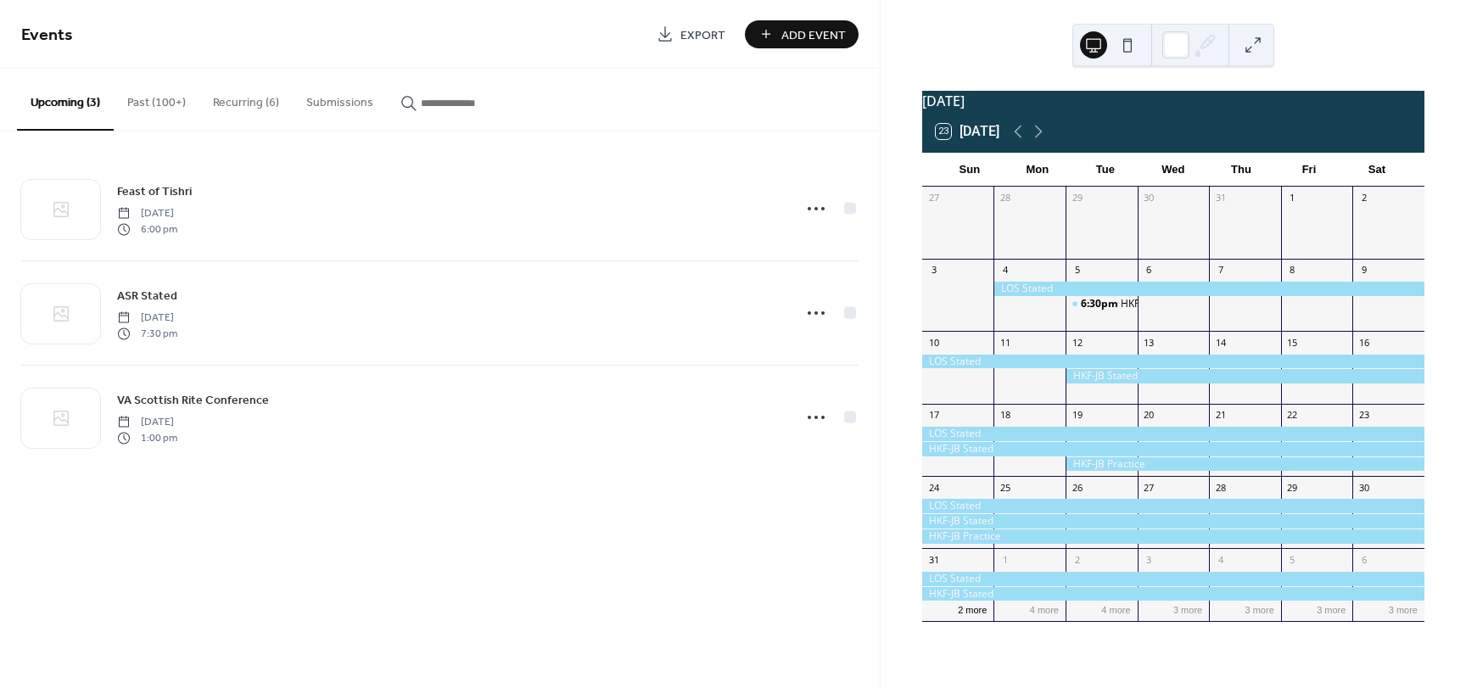
click at [253, 109] on button "Recurring (6)" at bounding box center [245, 99] width 93 height 60
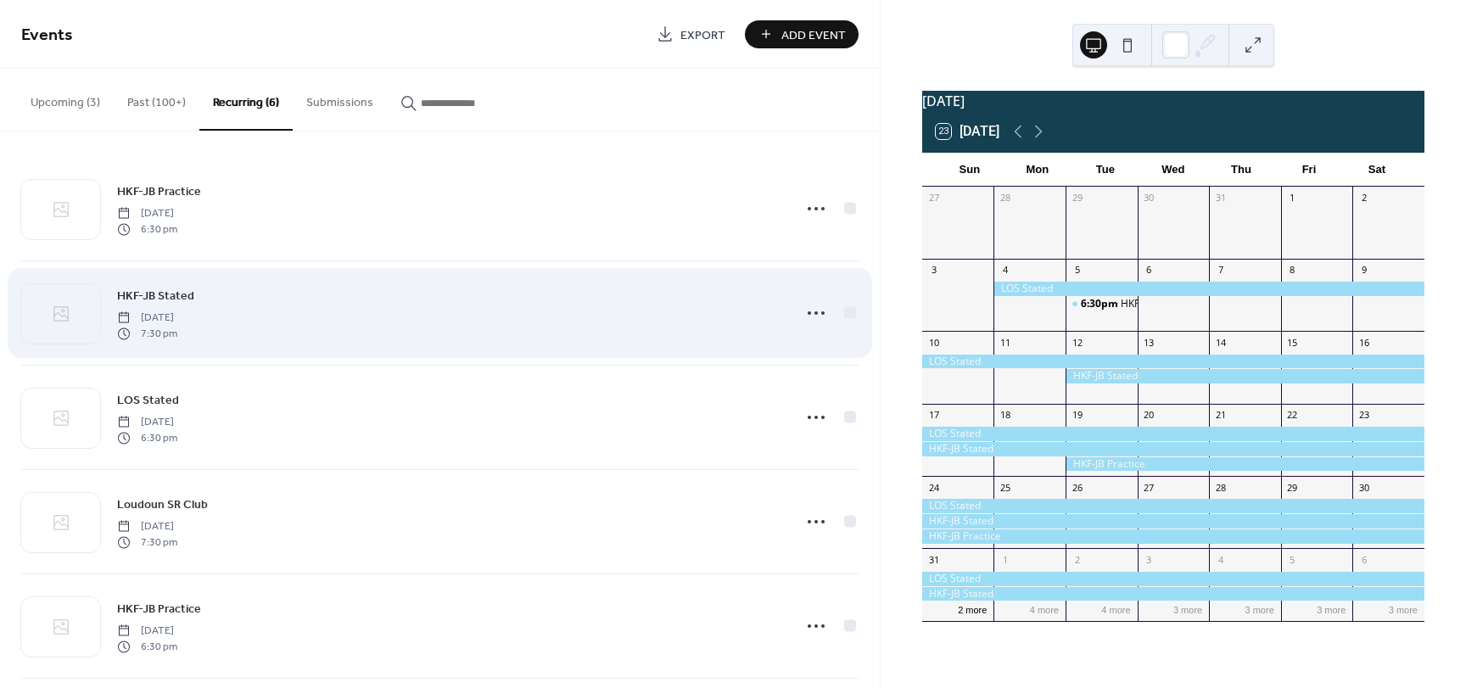
click at [152, 293] on span "HKF-JB Stated" at bounding box center [155, 297] width 77 height 18
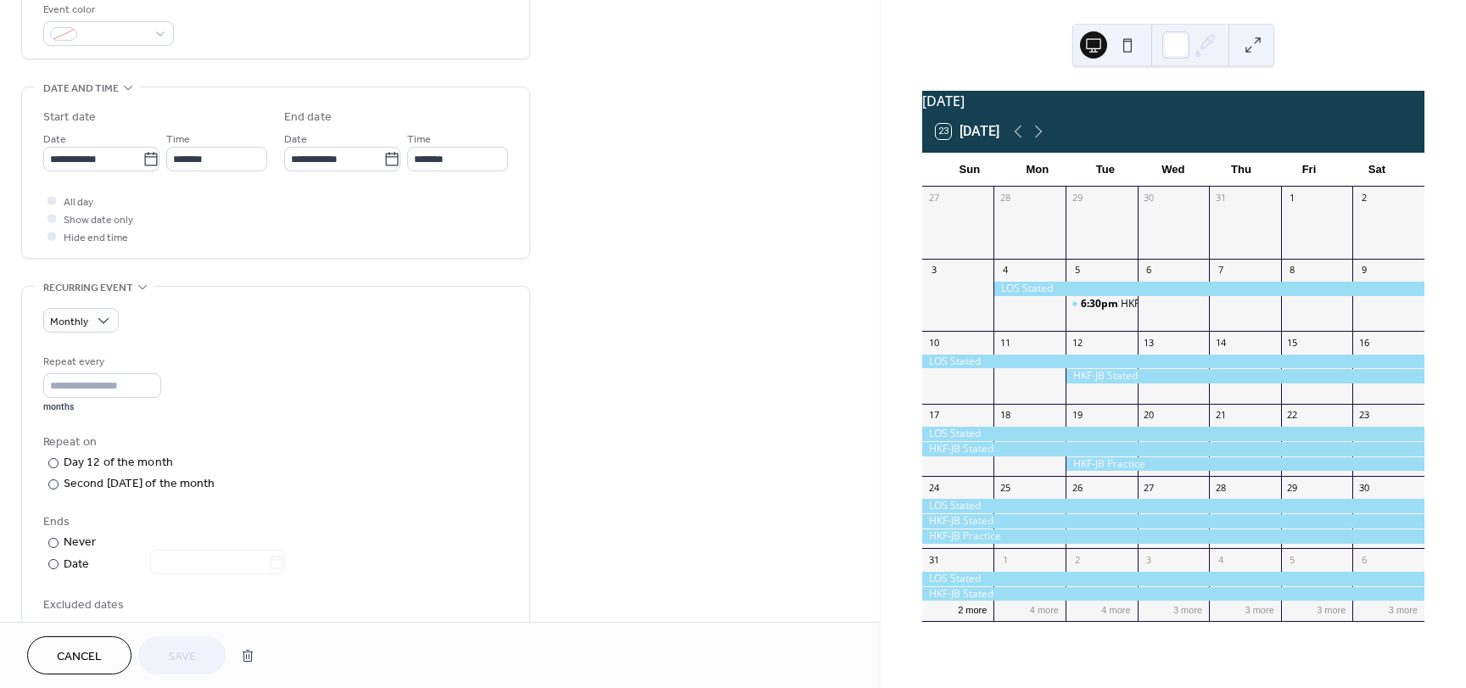
scroll to position [474, 0]
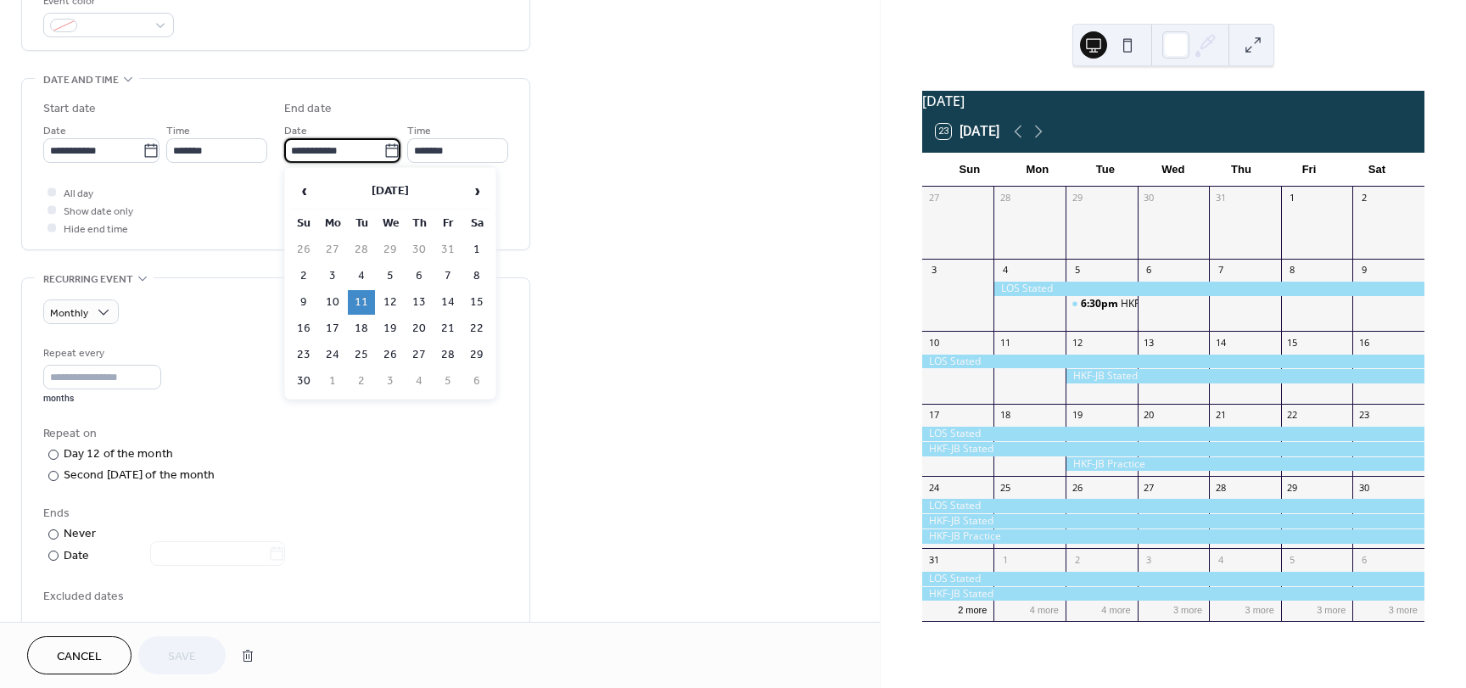
click at [305, 156] on input "**********" at bounding box center [333, 150] width 99 height 25
type input "**********"
click at [718, 261] on div "**********" at bounding box center [440, 296] width 880 height 1353
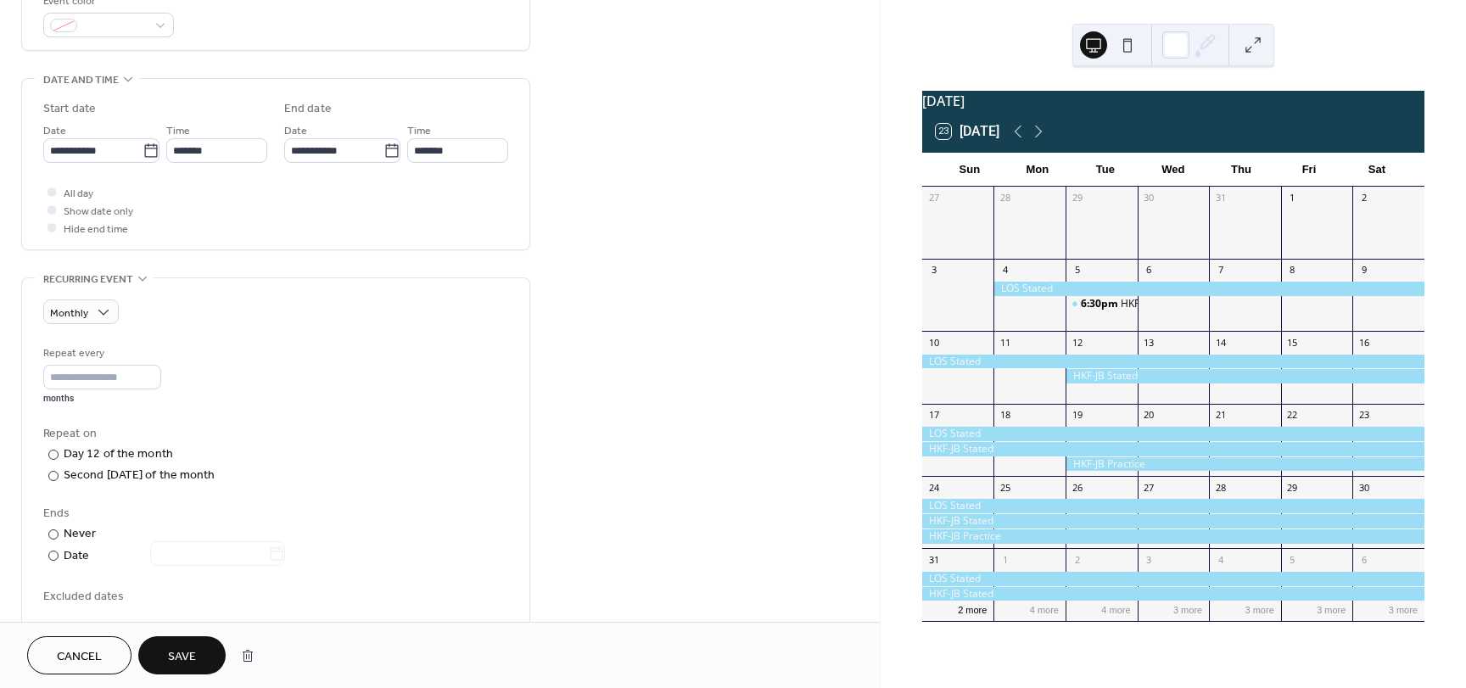
click at [197, 652] on button "Save" at bounding box center [181, 655] width 87 height 38
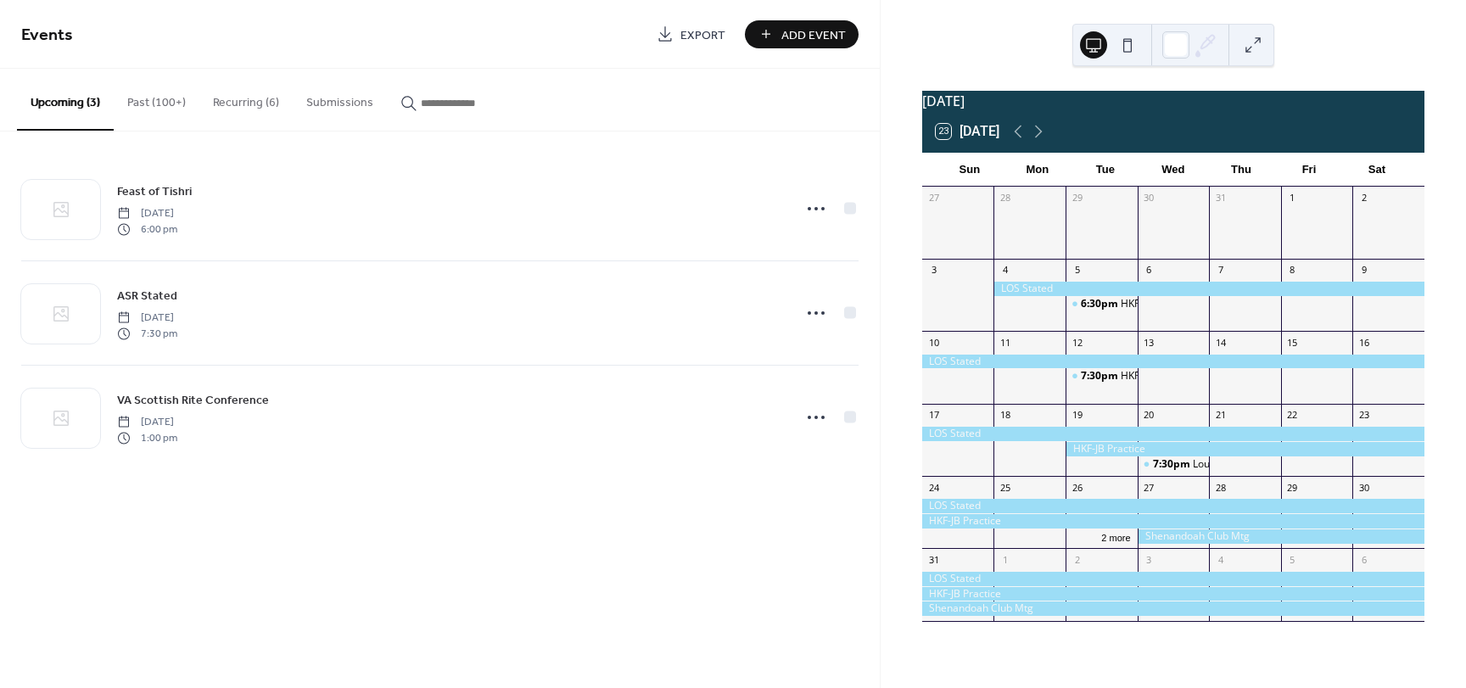
click at [260, 109] on button "Recurring (6)" at bounding box center [245, 99] width 93 height 60
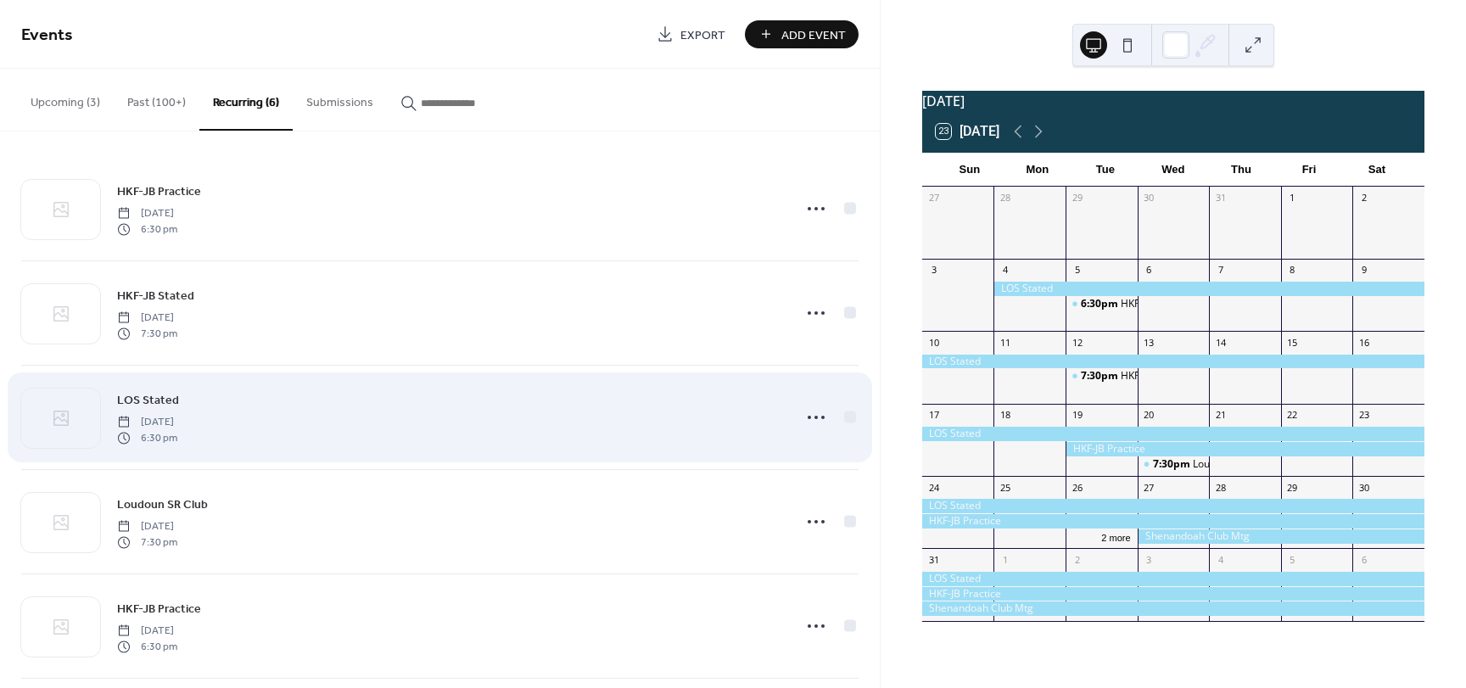
click at [154, 396] on span "LOS Stated" at bounding box center [148, 401] width 62 height 18
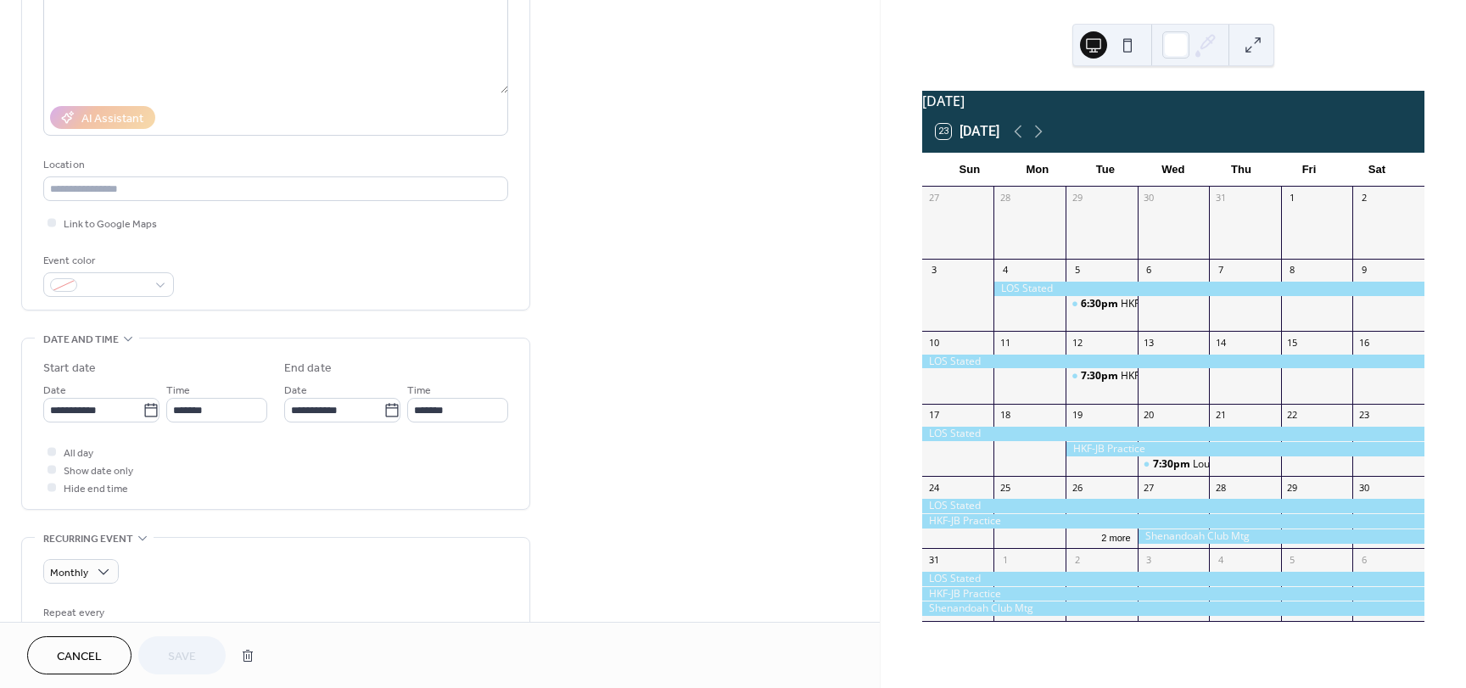
scroll to position [215, 0]
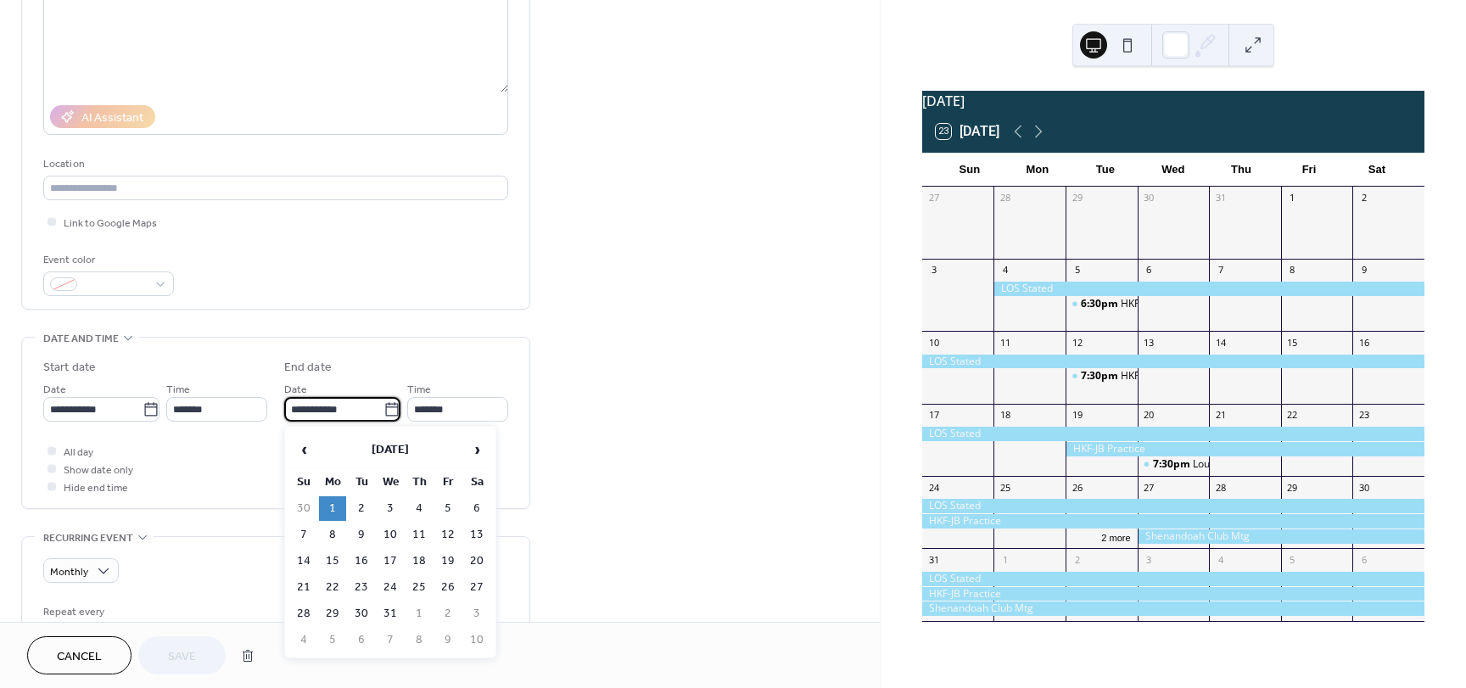
click at [301, 412] on input "**********" at bounding box center [333, 409] width 99 height 25
click at [368, 409] on input "**********" at bounding box center [333, 409] width 99 height 25
type input "**********"
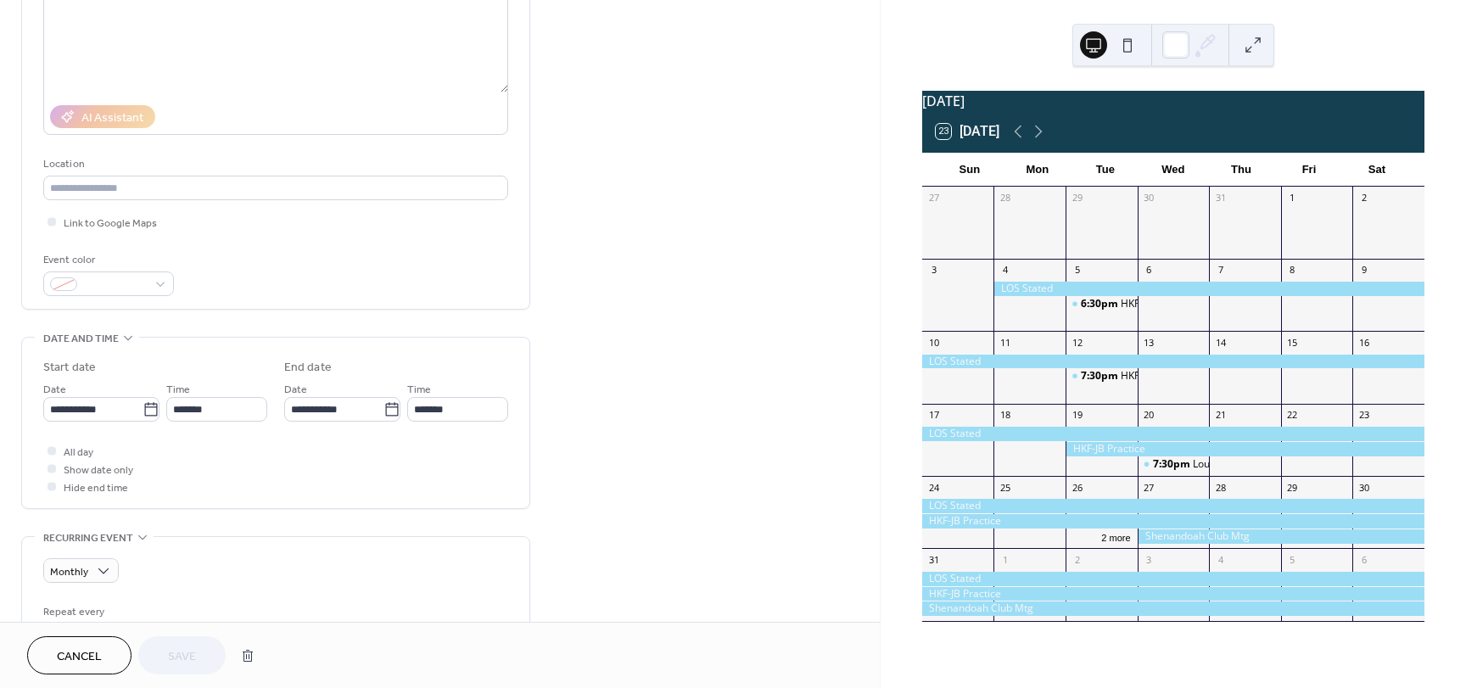
click at [584, 461] on div "**********" at bounding box center [440, 555] width 880 height 1353
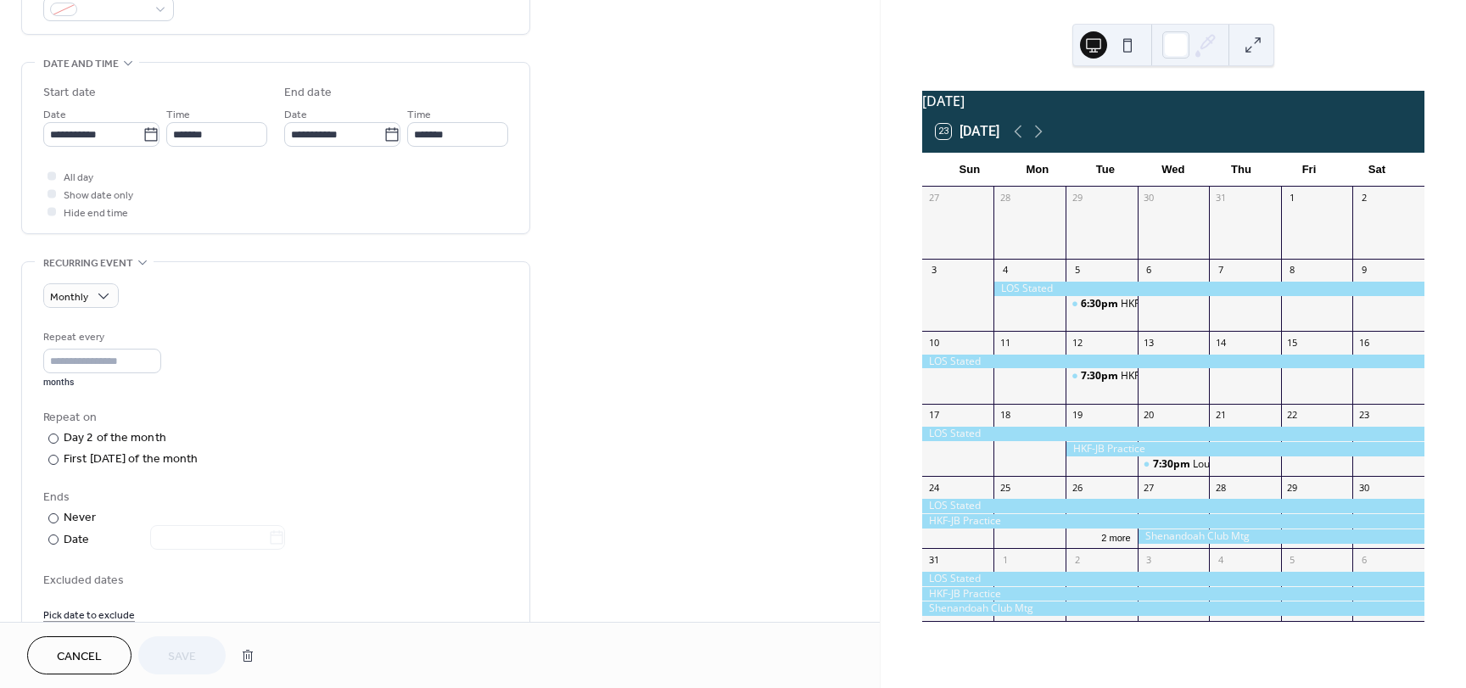
scroll to position [489, 0]
click at [592, 316] on div "**********" at bounding box center [440, 281] width 880 height 1353
click at [377, 137] on input "**********" at bounding box center [333, 135] width 99 height 25
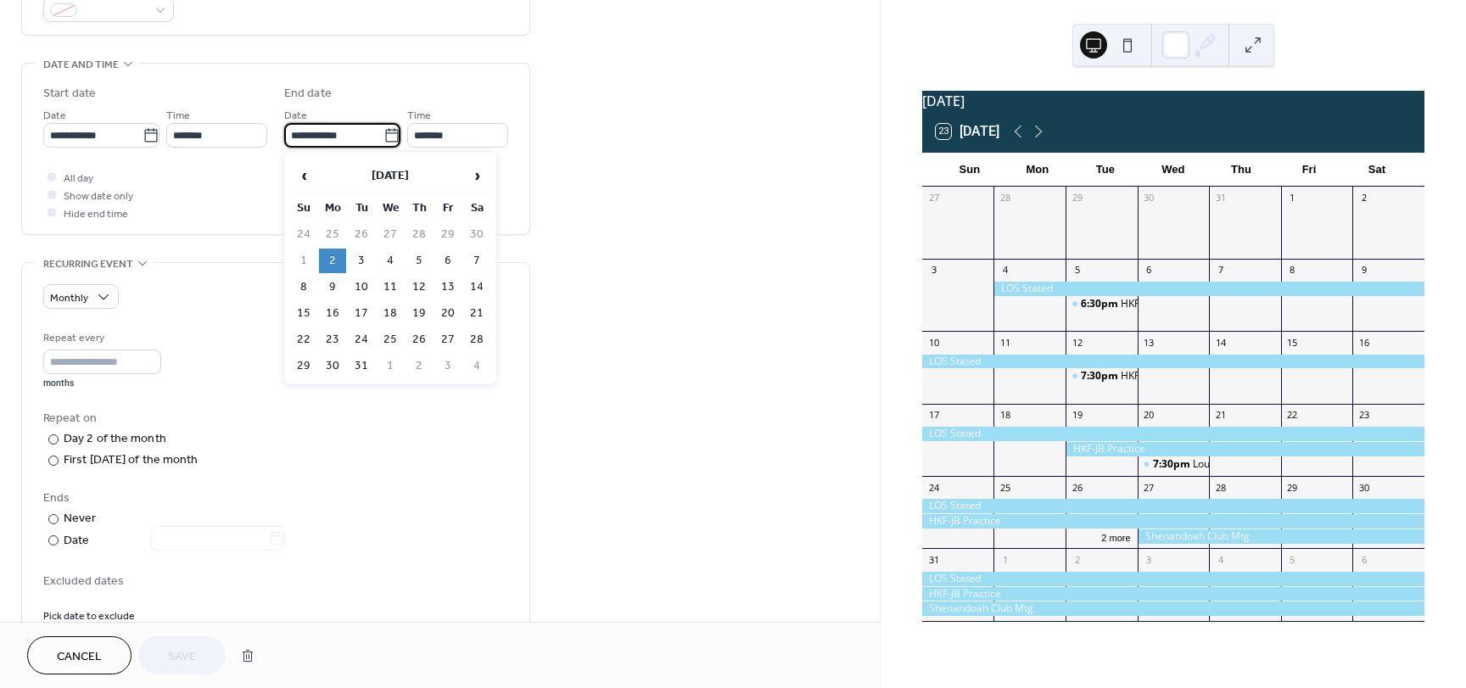
click at [334, 254] on td "2" at bounding box center [332, 261] width 27 height 25
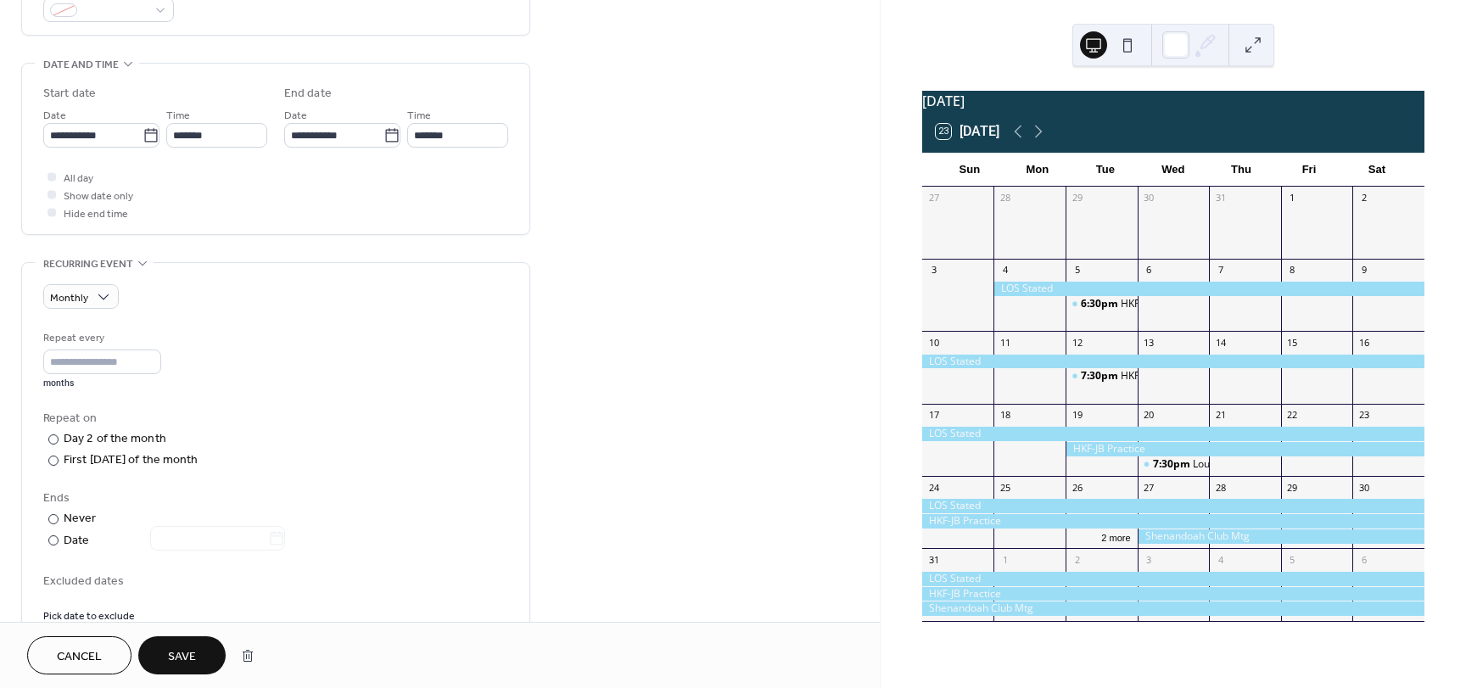
click at [196, 662] on span "Save" at bounding box center [182, 657] width 28 height 18
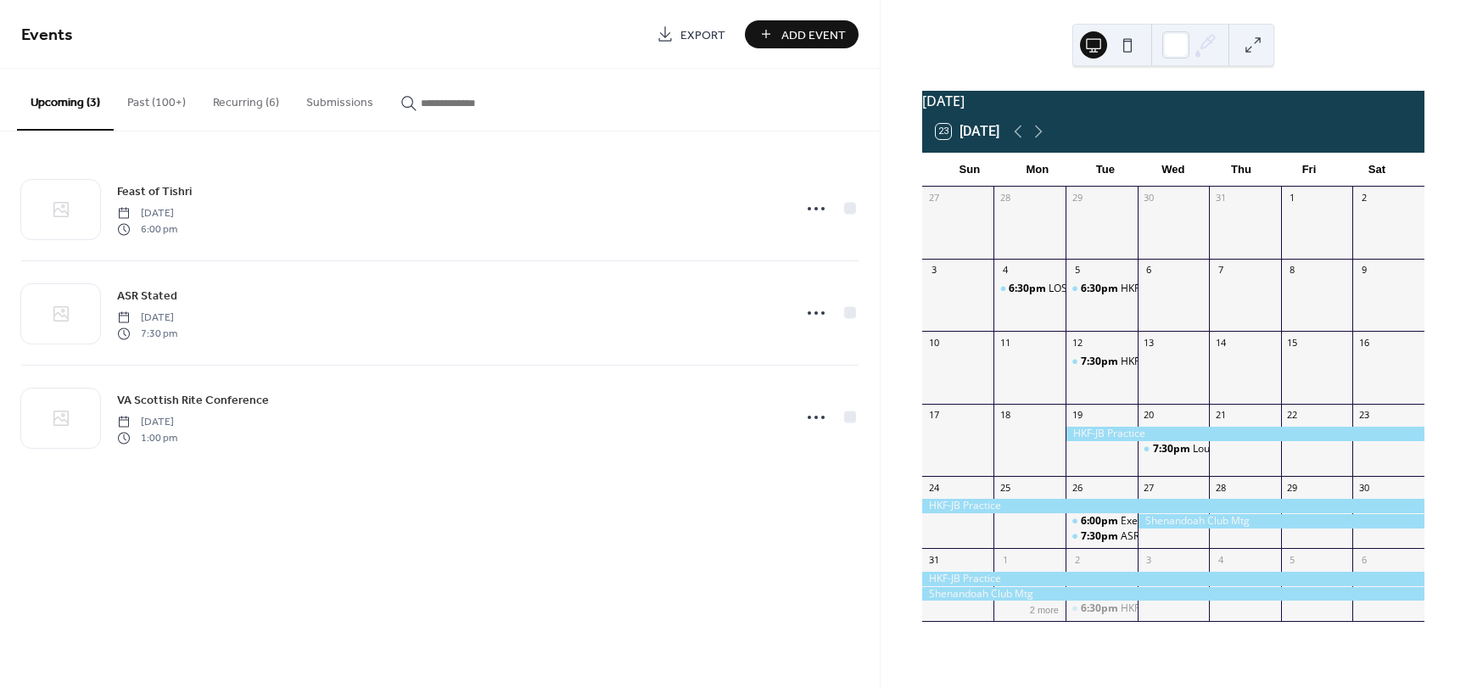
click at [249, 96] on button "Recurring (6)" at bounding box center [245, 99] width 93 height 60
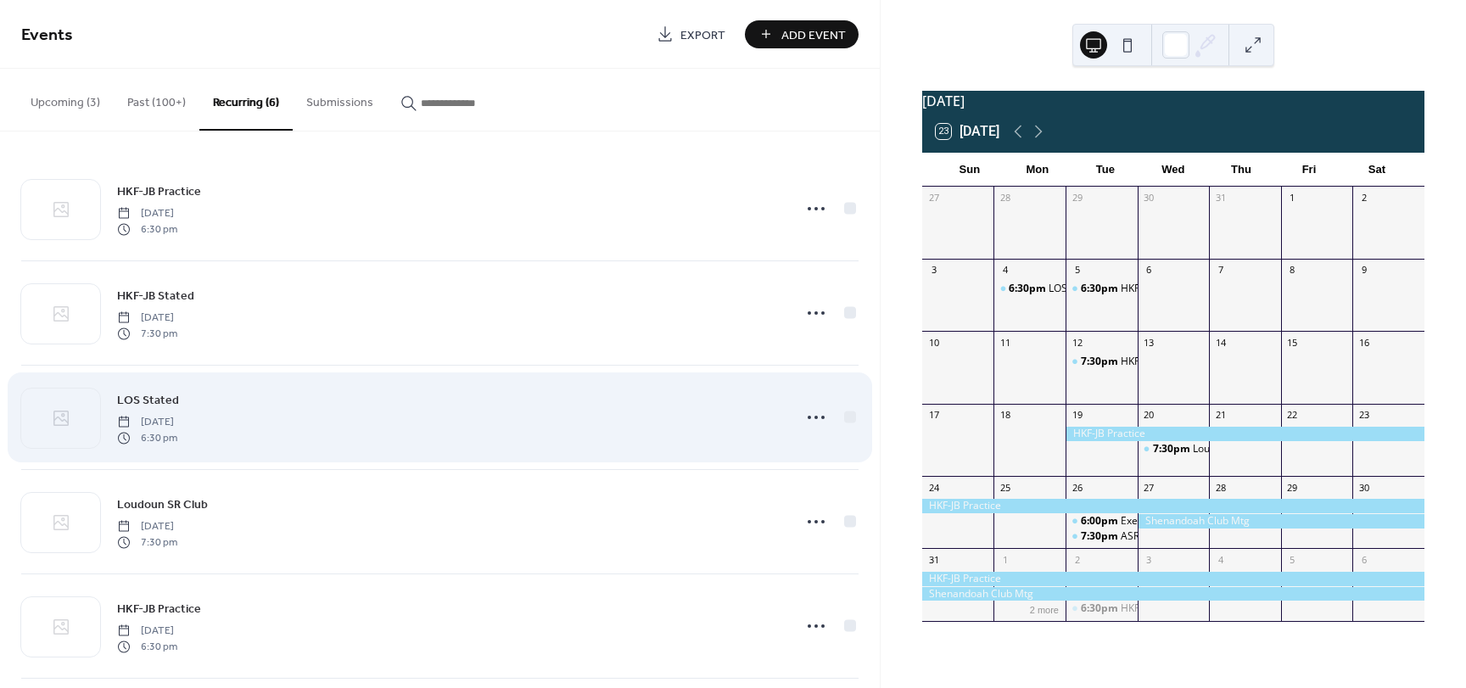
click at [145, 397] on span "LOS Stated" at bounding box center [148, 401] width 62 height 18
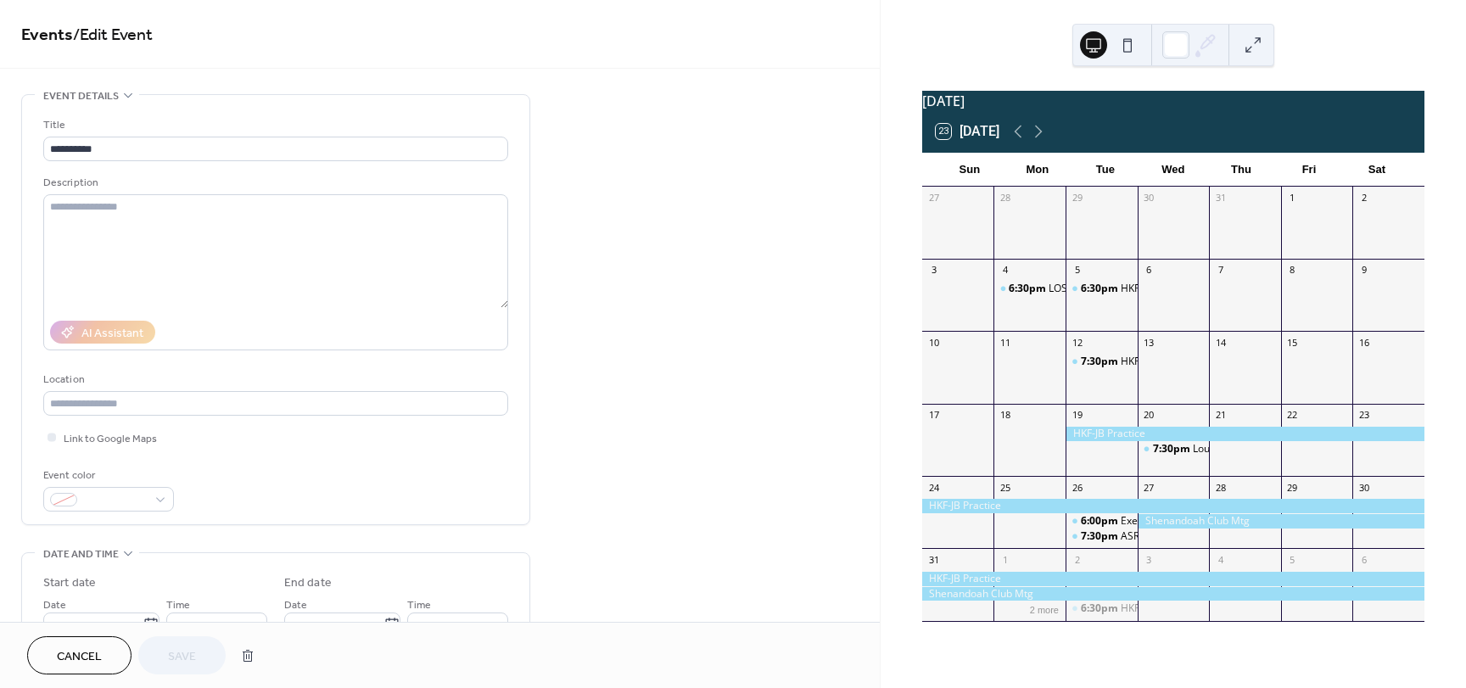
click at [45, 36] on link "Events" at bounding box center [47, 35] width 52 height 33
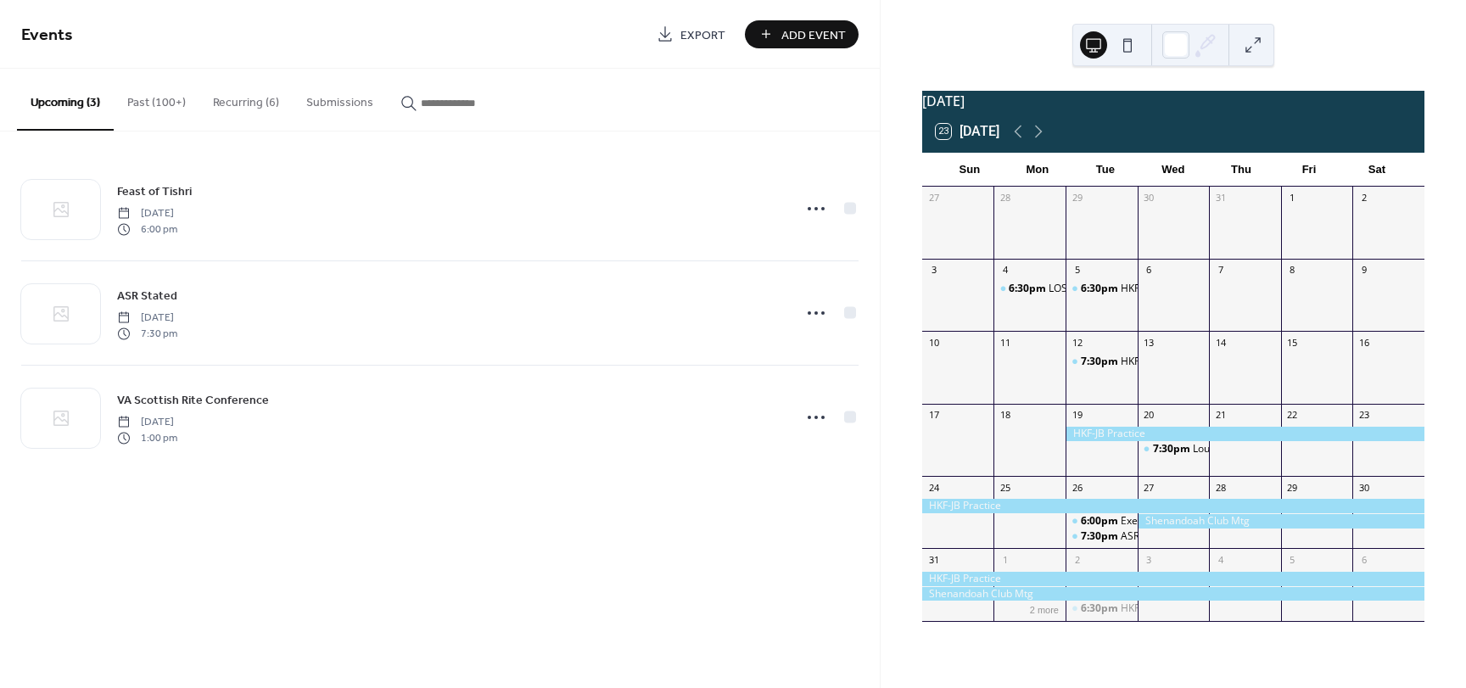
click at [251, 115] on button "Recurring (6)" at bounding box center [245, 99] width 93 height 60
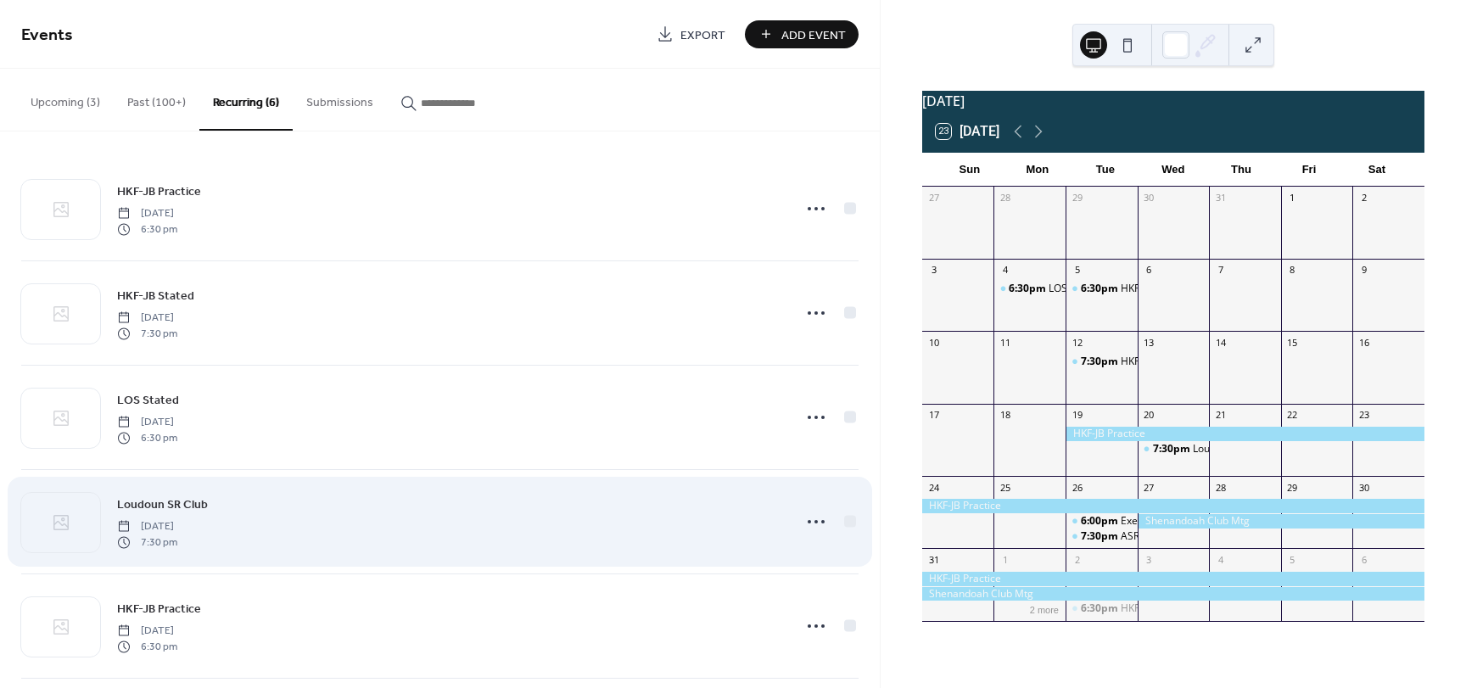
click at [180, 507] on span "Loudoun SR Club" at bounding box center [162, 505] width 91 height 18
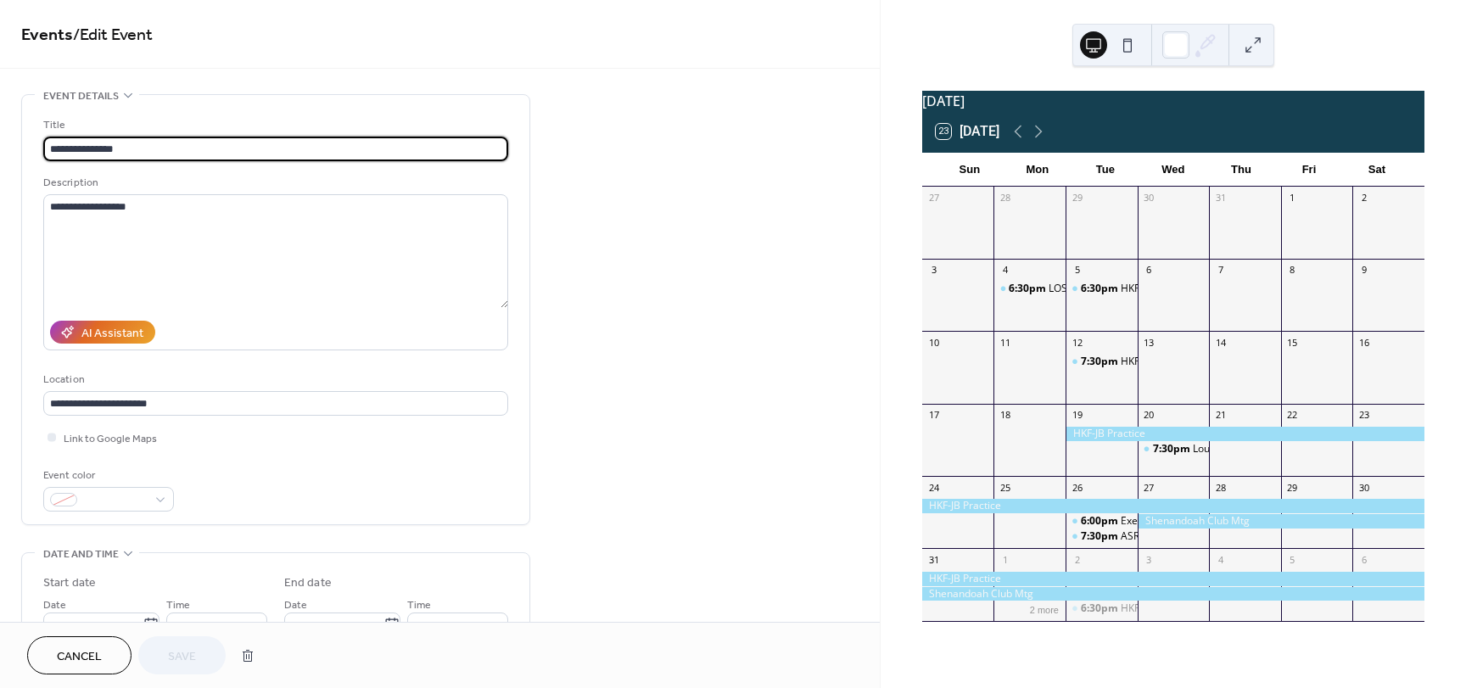
type input "**********"
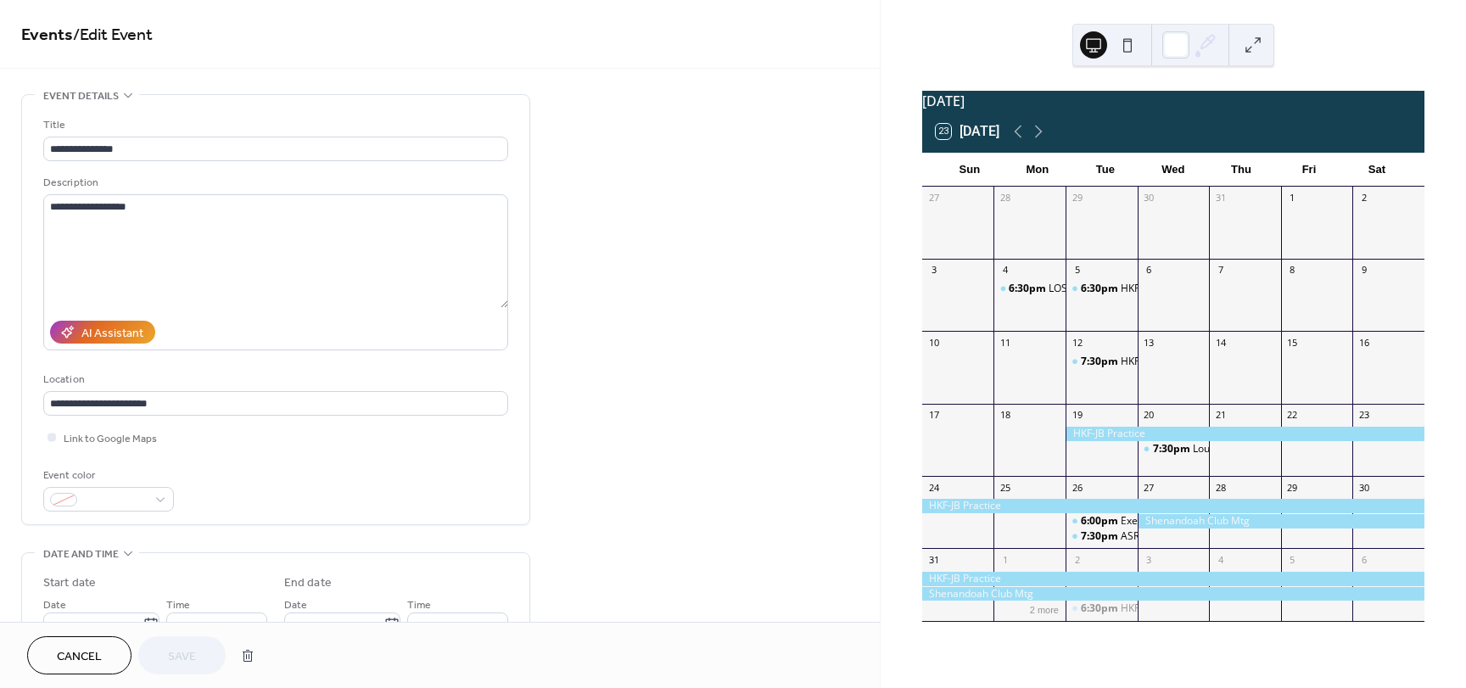
click at [29, 30] on link "Events" at bounding box center [47, 35] width 52 height 33
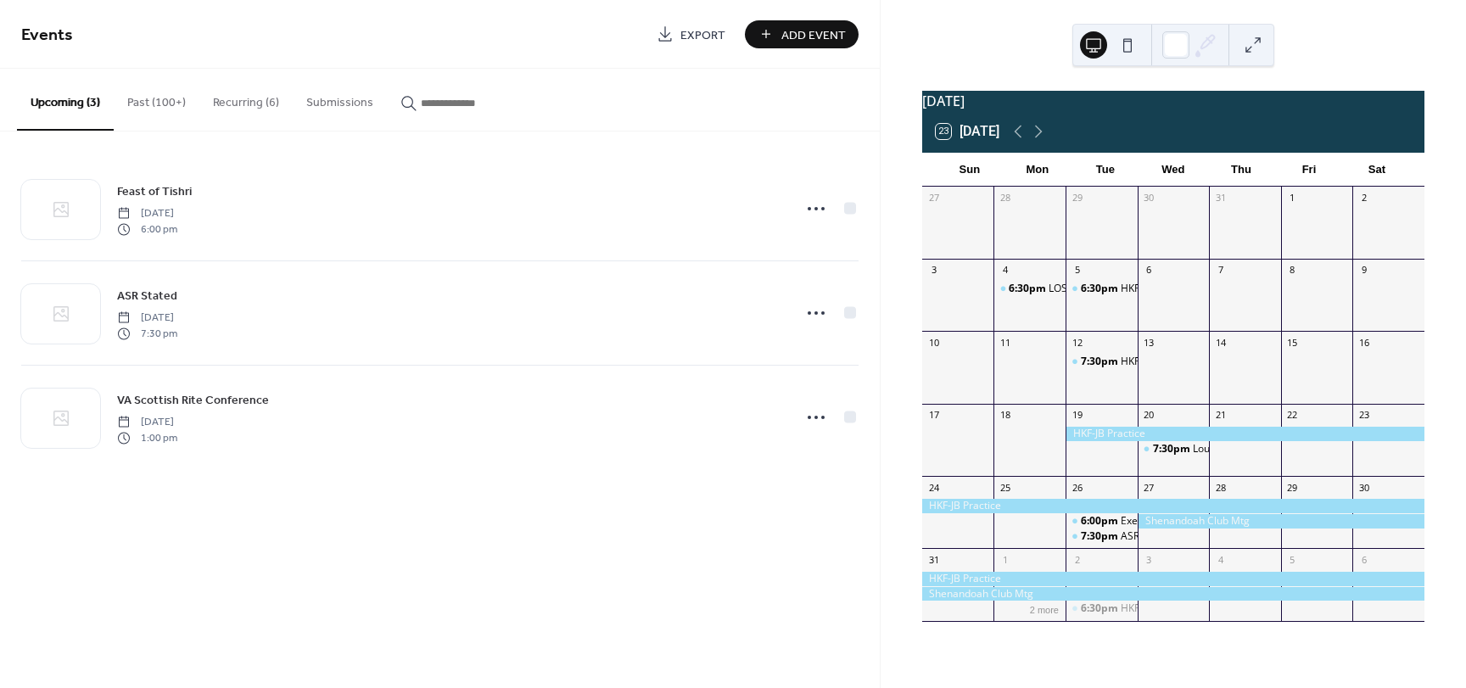
click at [254, 91] on button "Recurring (6)" at bounding box center [245, 99] width 93 height 60
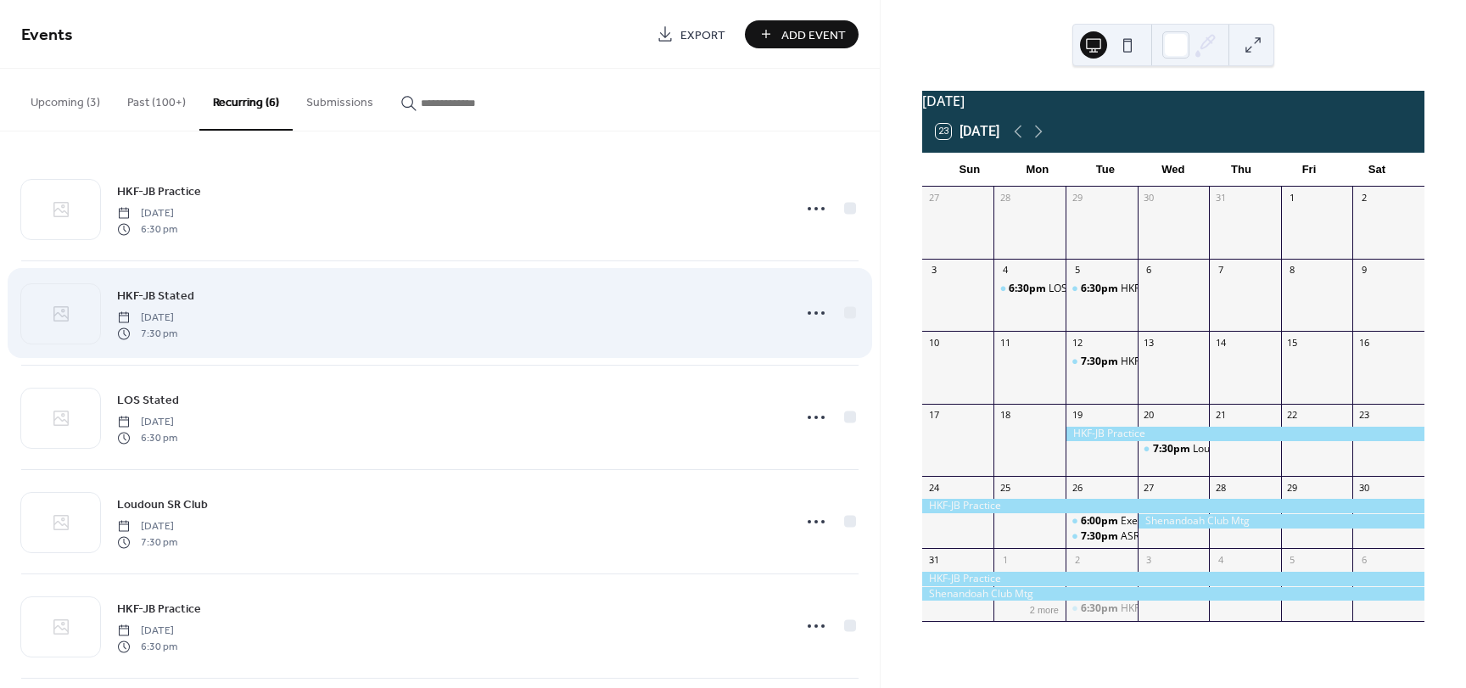
click at [148, 292] on span "HKF-JB Stated" at bounding box center [155, 297] width 77 height 18
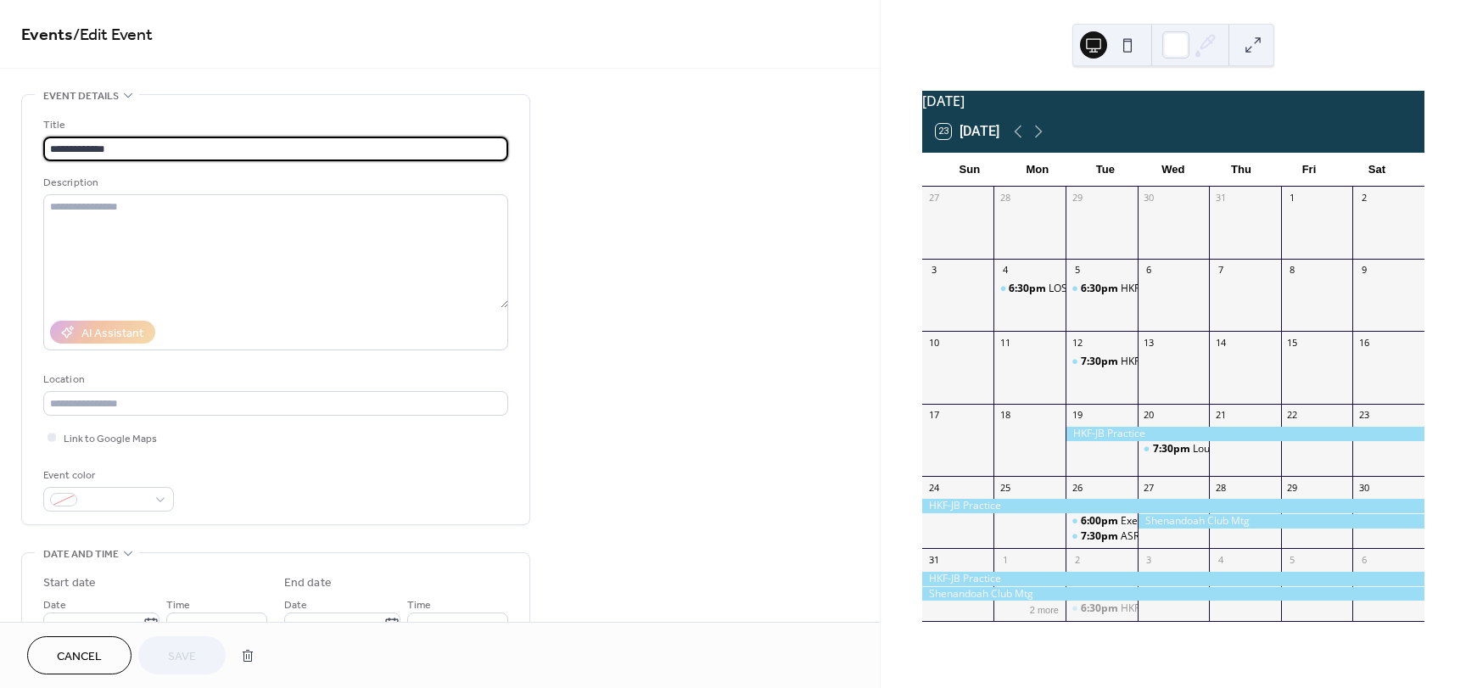
click at [35, 40] on link "Events" at bounding box center [47, 35] width 52 height 33
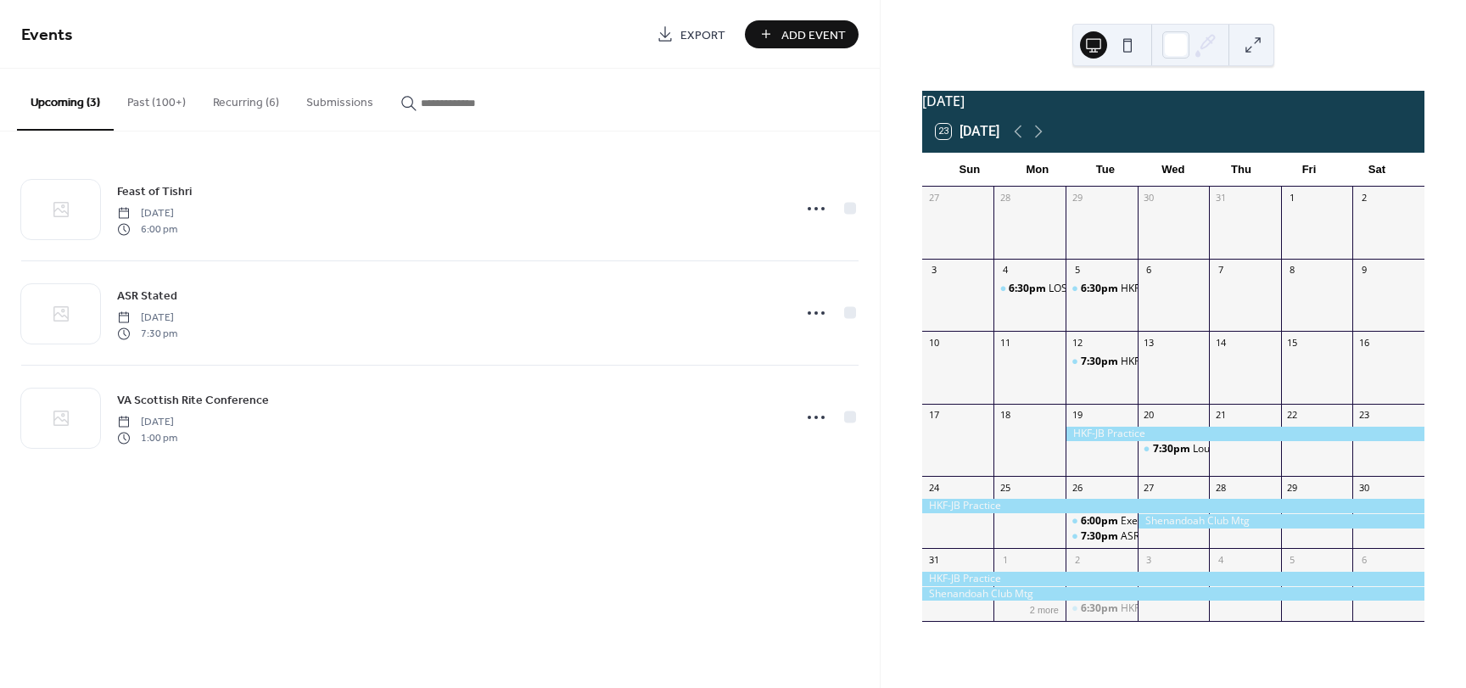
click at [239, 101] on button "Recurring (6)" at bounding box center [245, 99] width 93 height 60
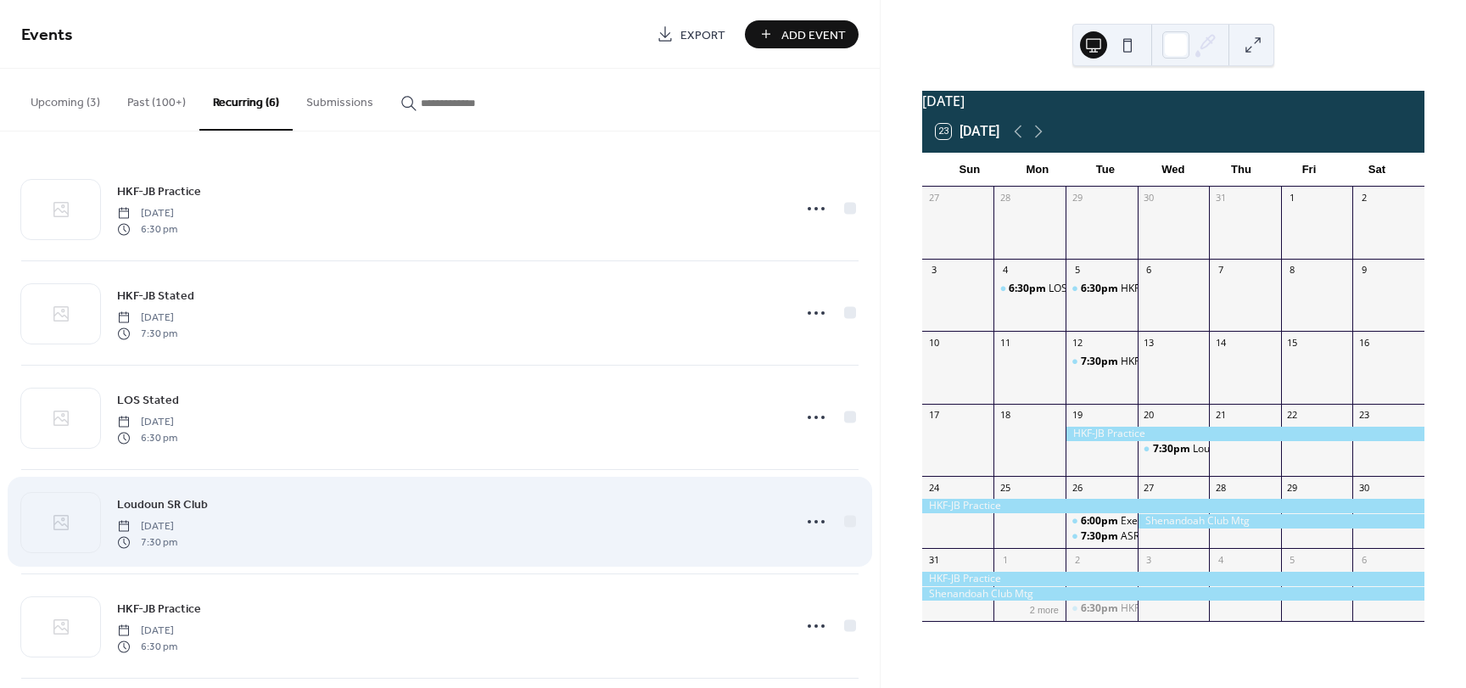
scroll to position [120, 0]
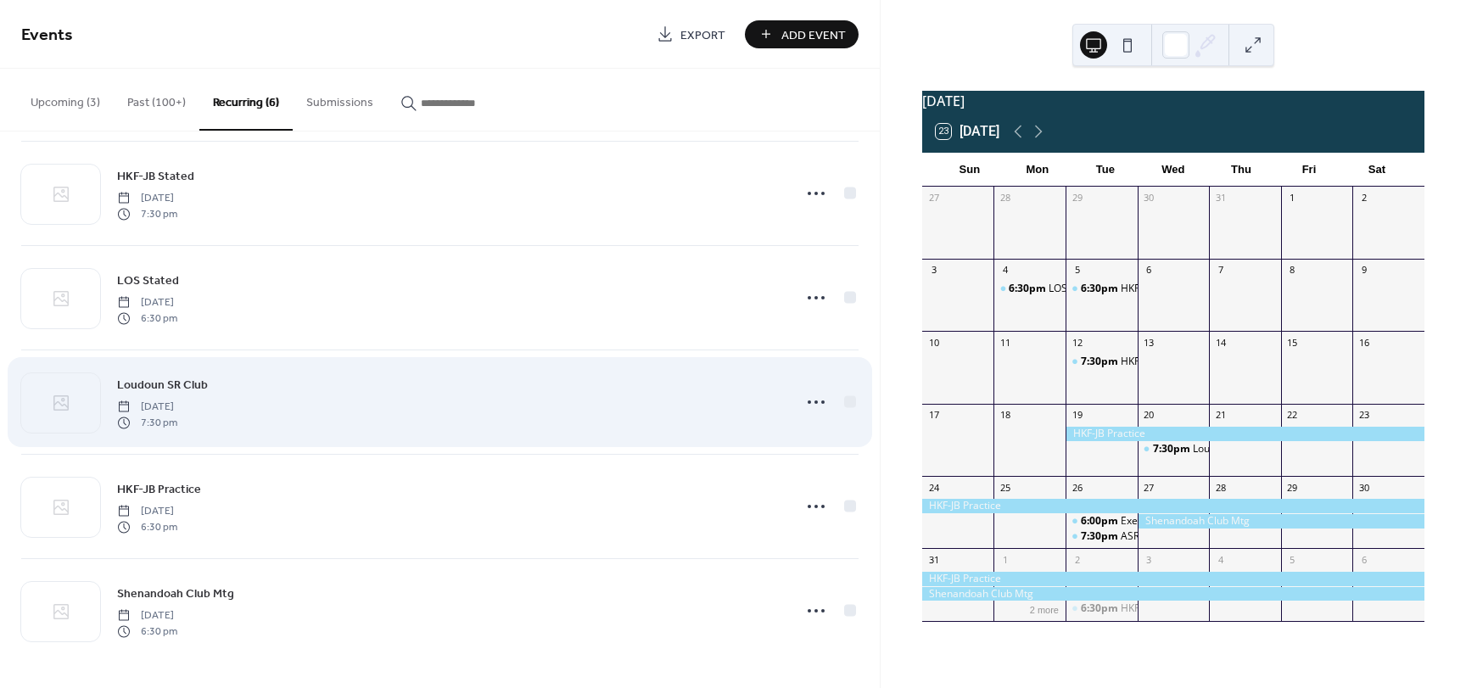
click at [155, 388] on span "Loudoun SR Club" at bounding box center [162, 386] width 91 height 18
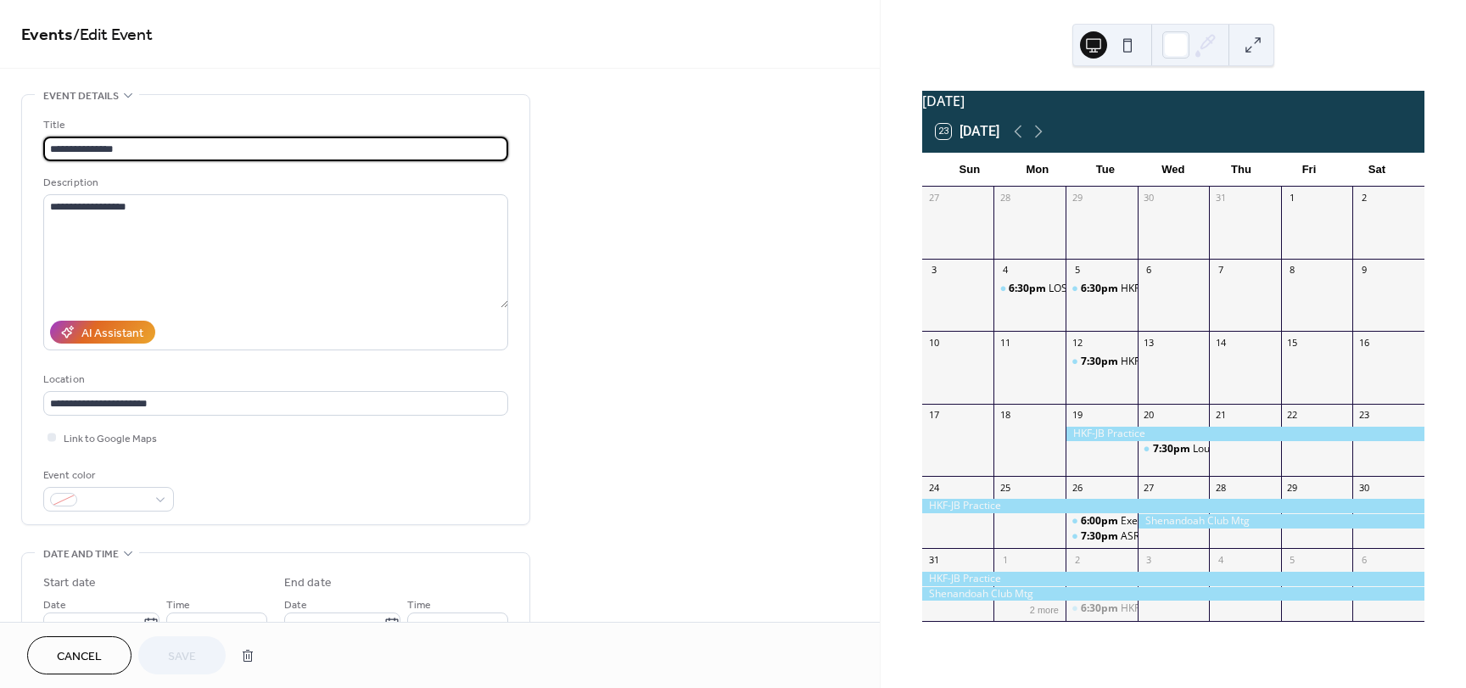
type input "**********"
click at [59, 31] on link "Events" at bounding box center [47, 35] width 52 height 33
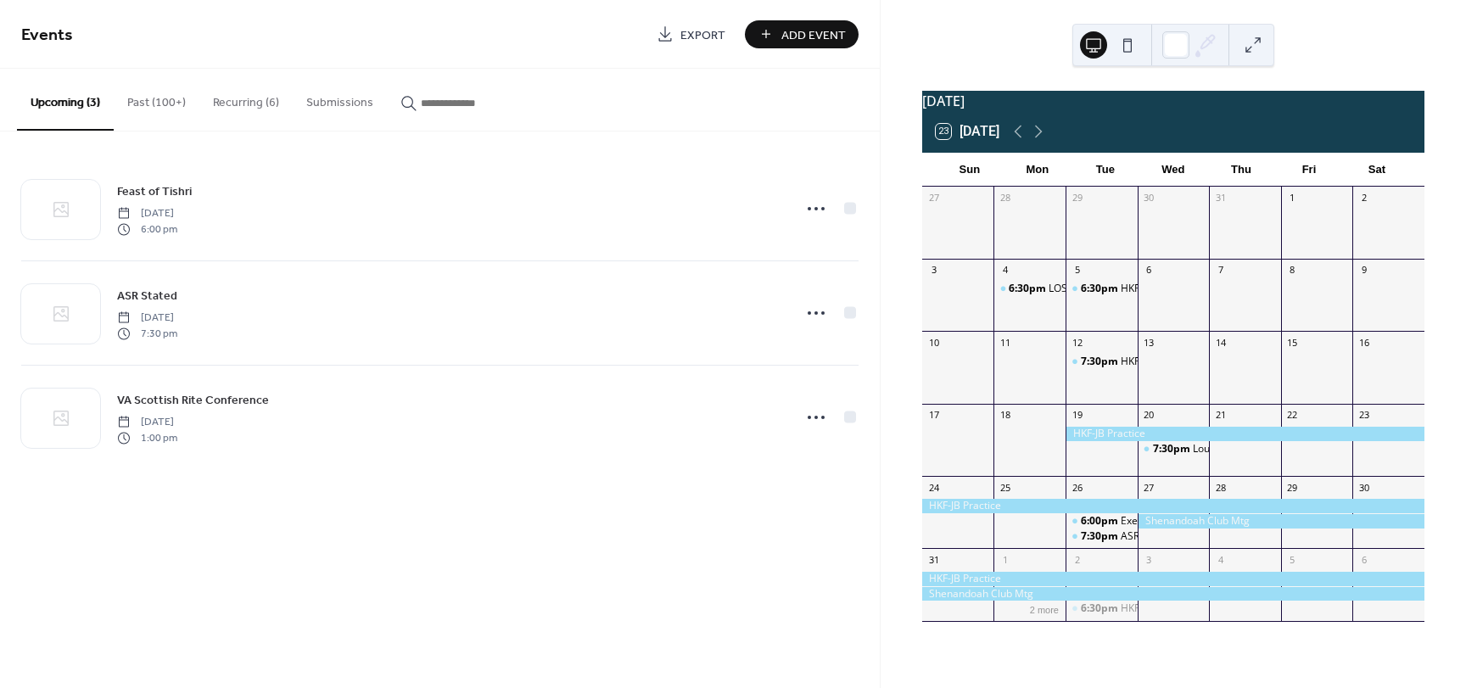
click at [233, 98] on button "Recurring (6)" at bounding box center [245, 99] width 93 height 60
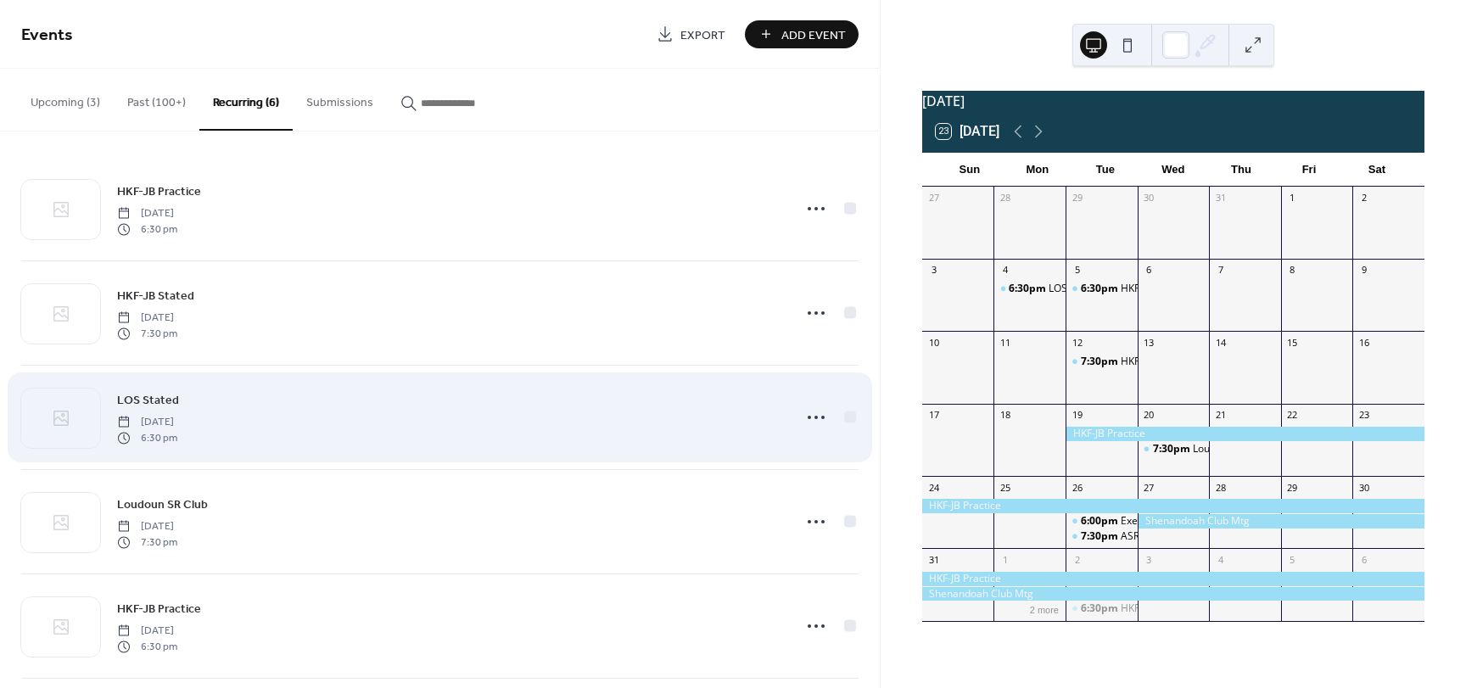
scroll to position [120, 0]
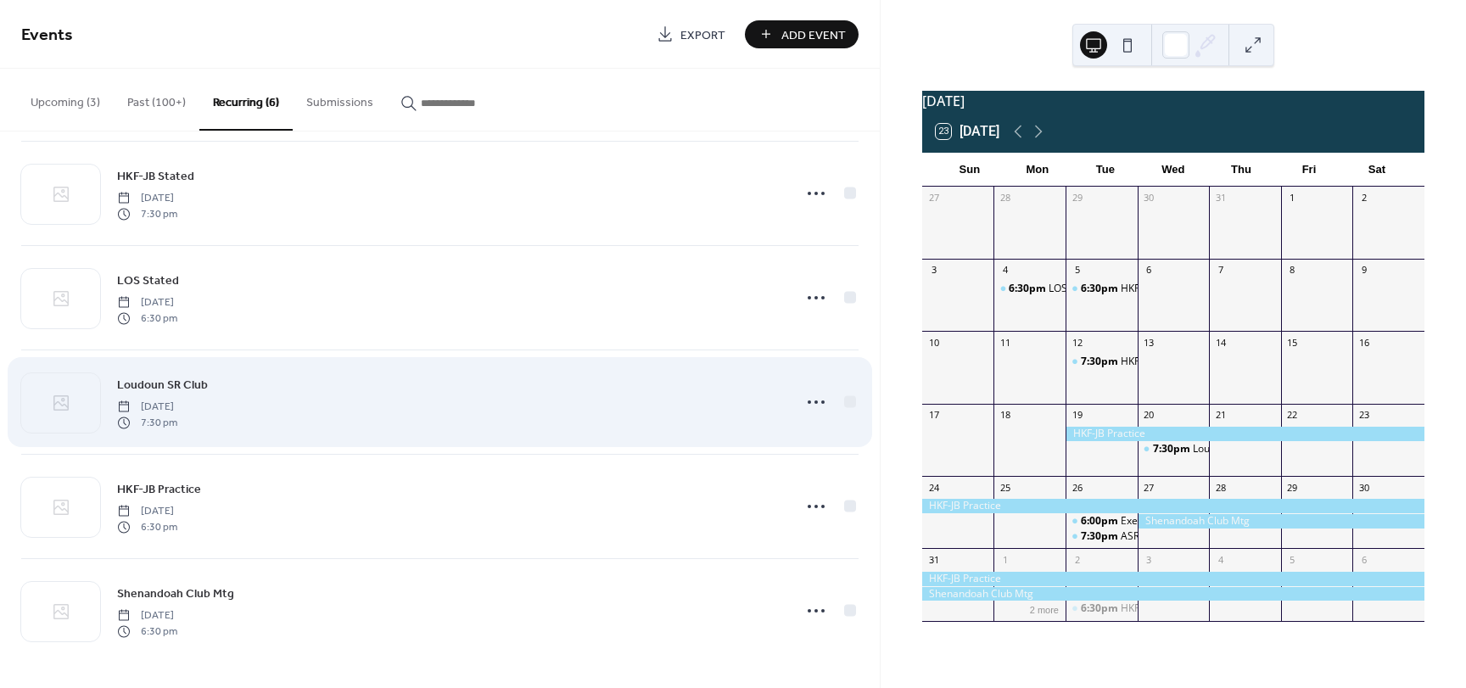
click at [188, 386] on span "Loudoun SR Club" at bounding box center [162, 386] width 91 height 18
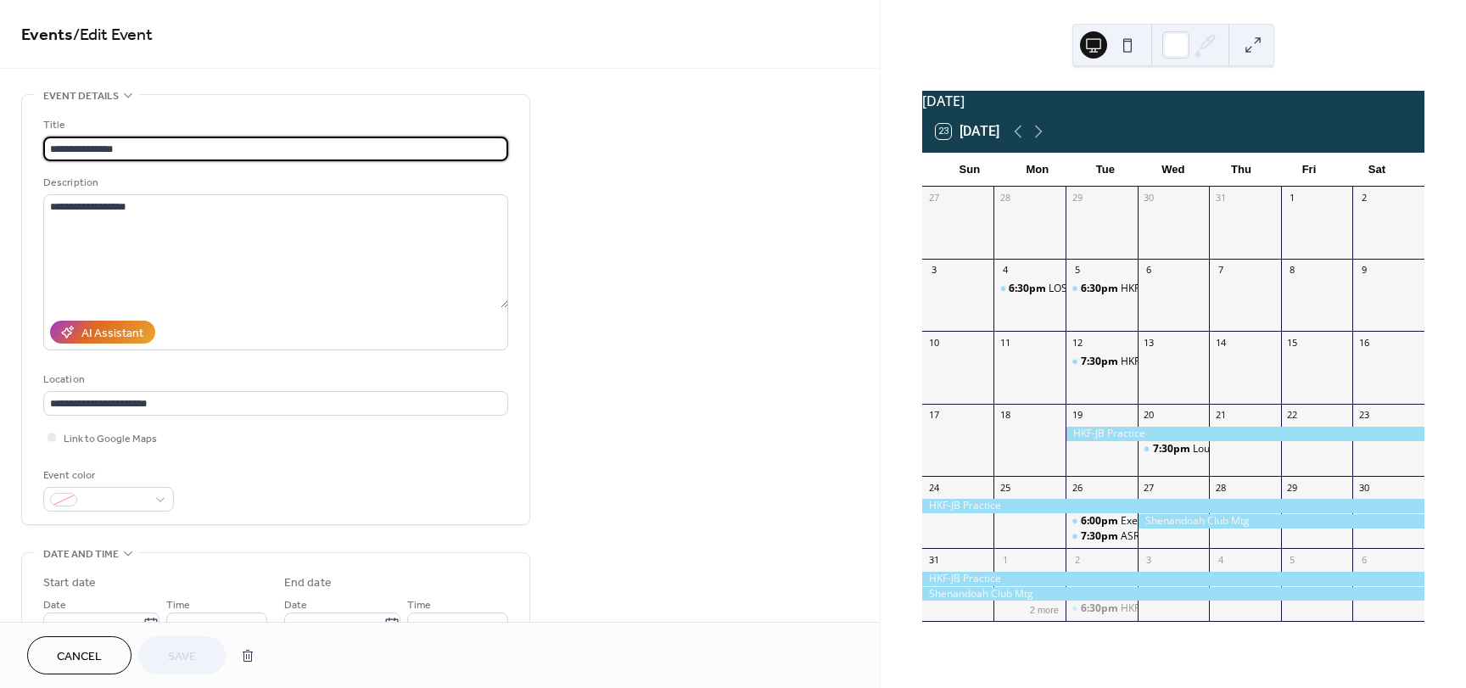
type input "**********"
click at [40, 30] on link "Events" at bounding box center [47, 35] width 52 height 33
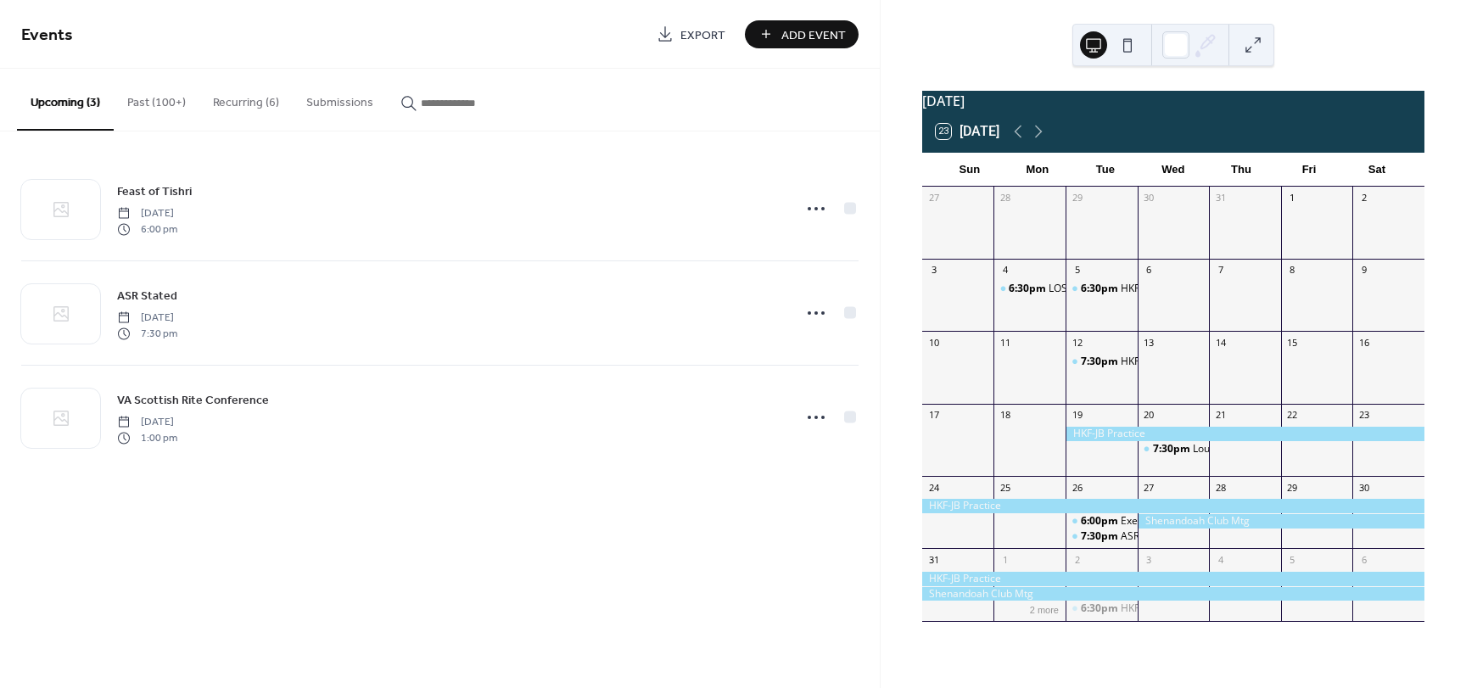
click at [249, 110] on button "Recurring (6)" at bounding box center [245, 99] width 93 height 60
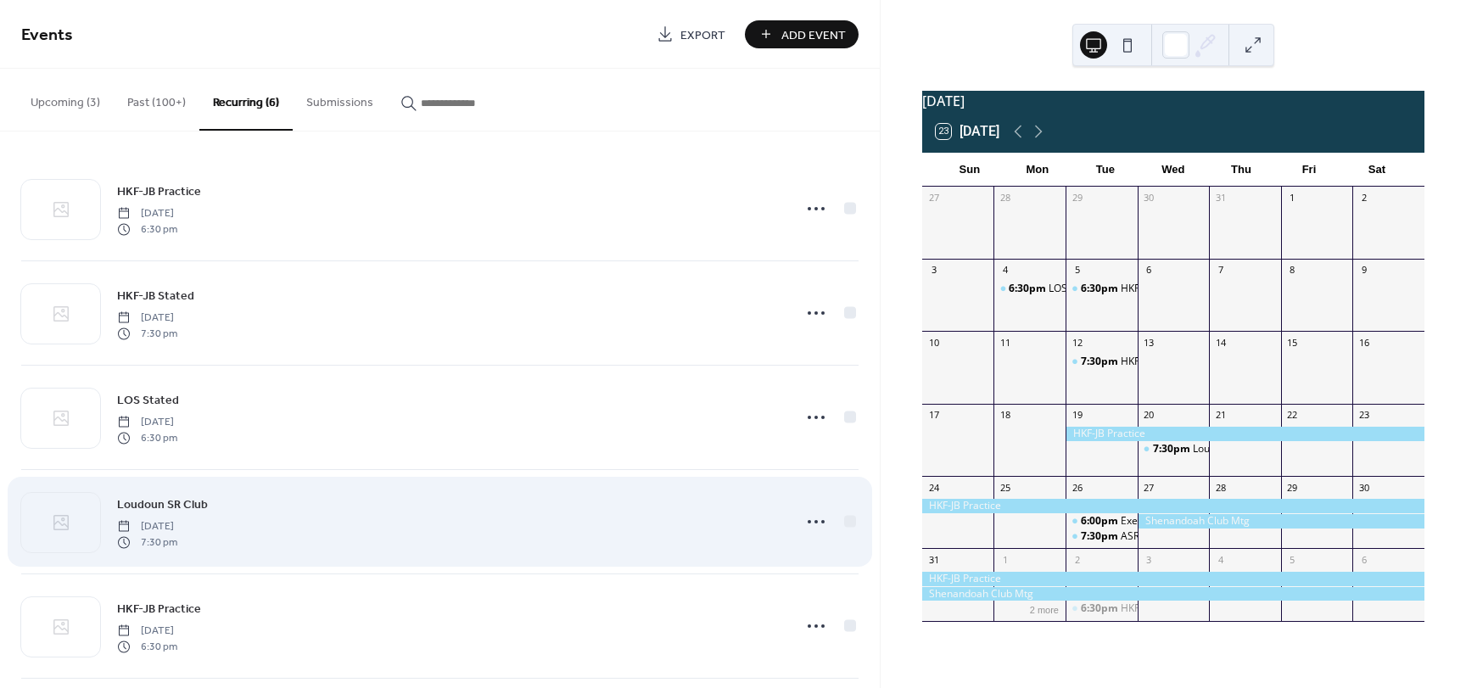
scroll to position [120, 0]
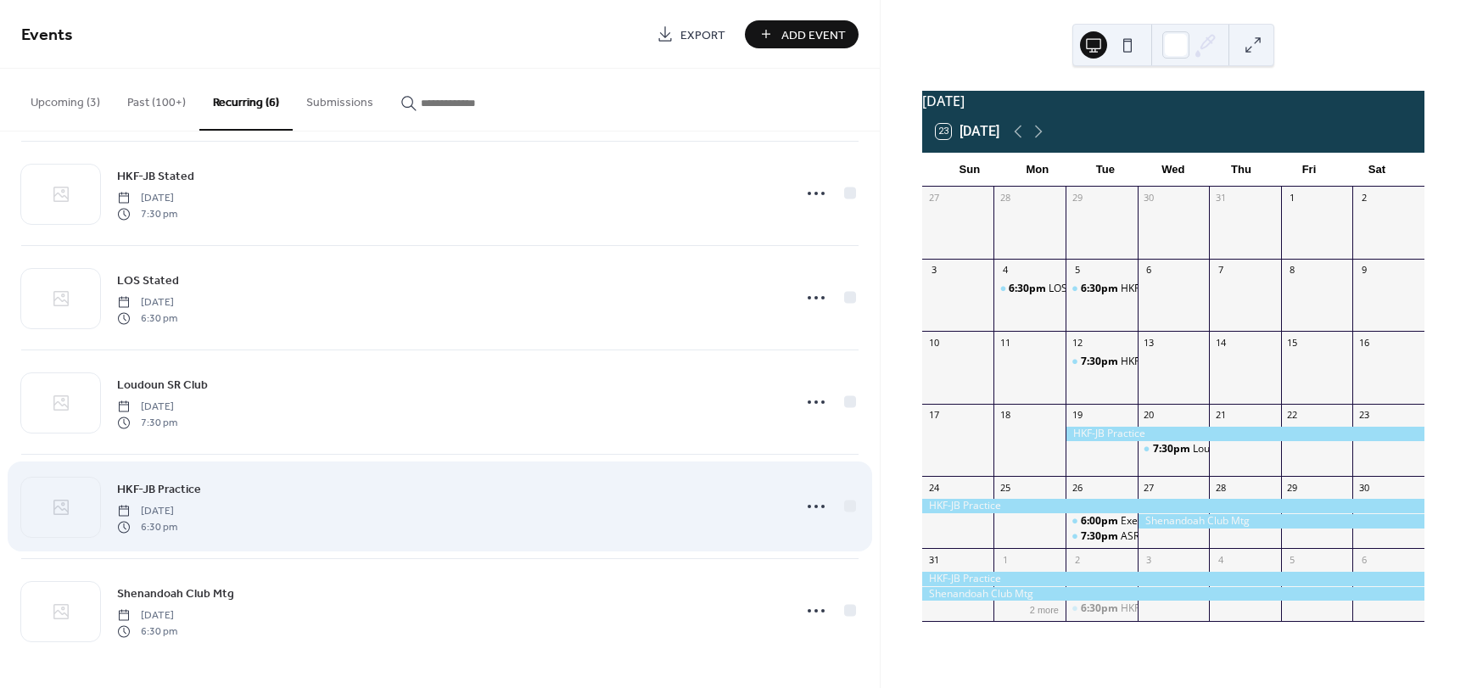
click at [169, 488] on span "HKF-JB Practice" at bounding box center [159, 490] width 84 height 18
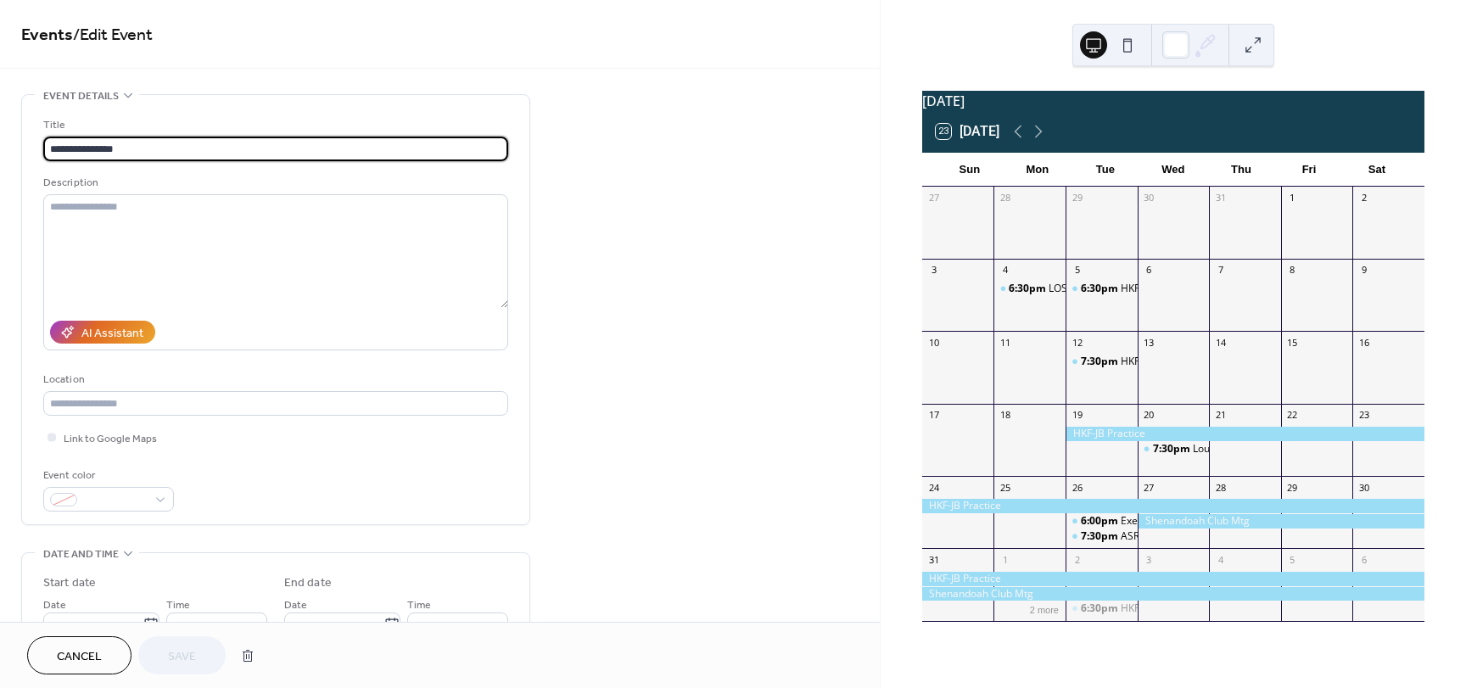
type input "**********"
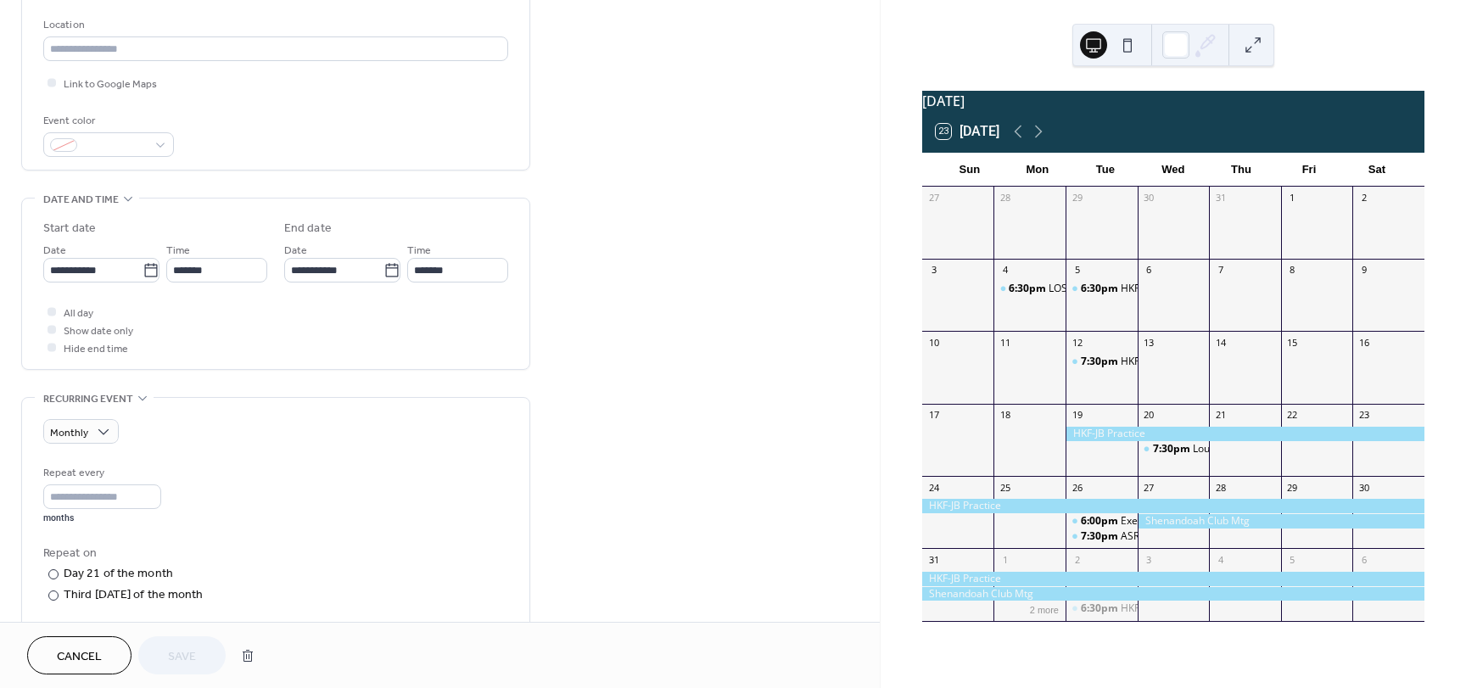
scroll to position [356, 0]
click at [359, 268] on input "**********" at bounding box center [333, 268] width 99 height 25
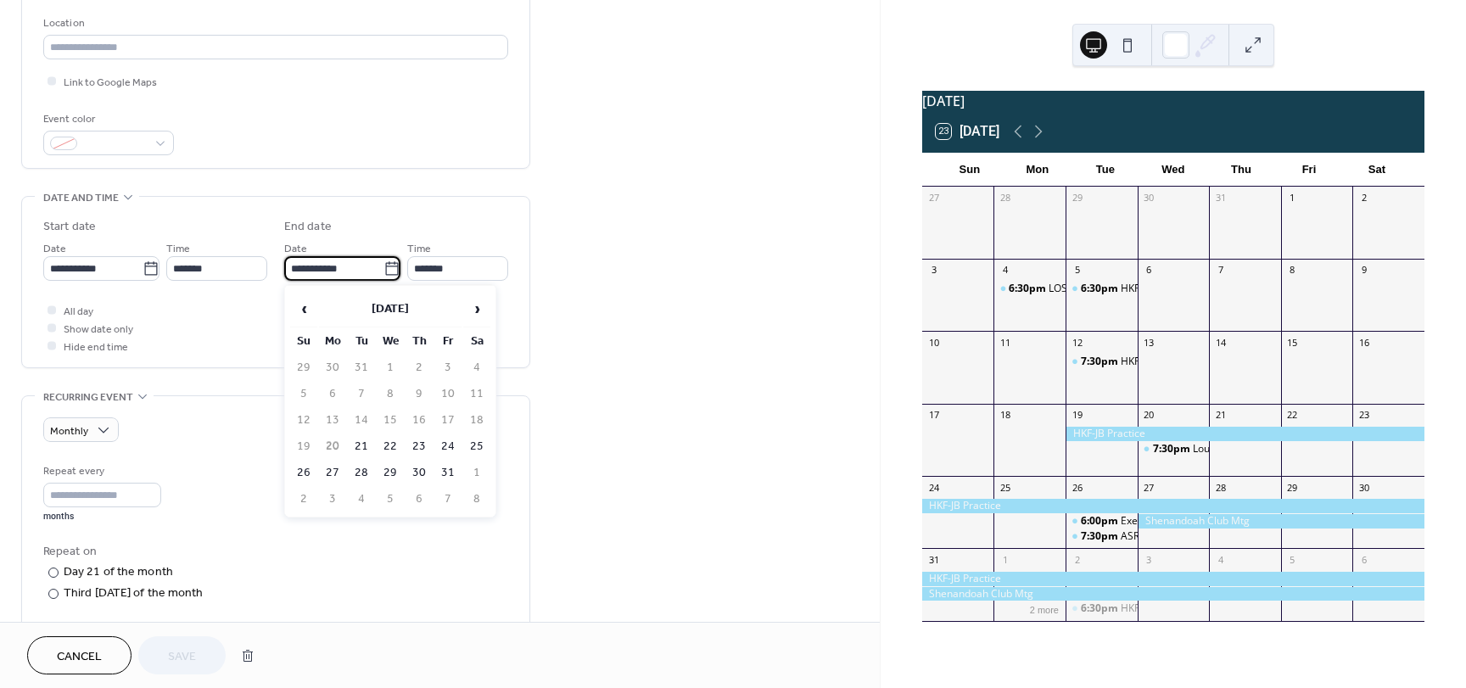
click at [301, 267] on input "**********" at bounding box center [333, 268] width 99 height 25
type input "**********"
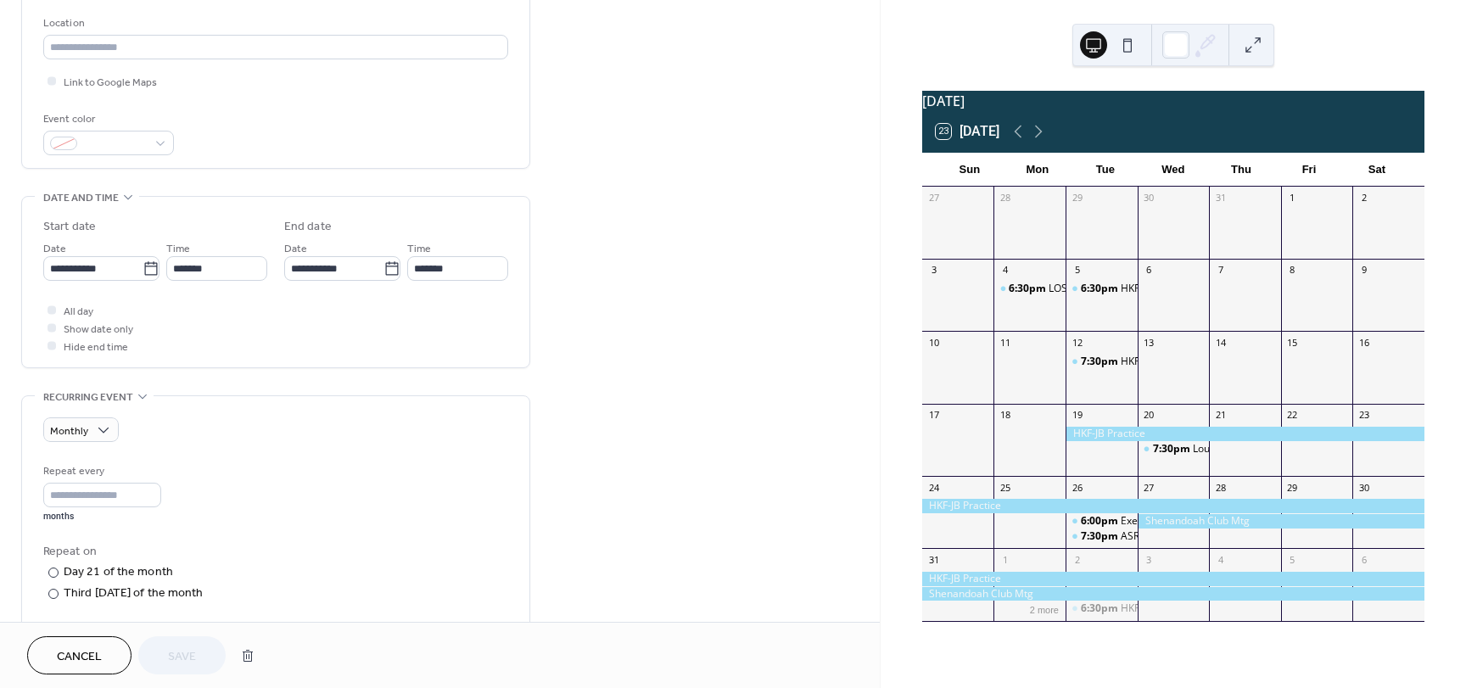
click at [578, 367] on div "**********" at bounding box center [440, 414] width 880 height 1353
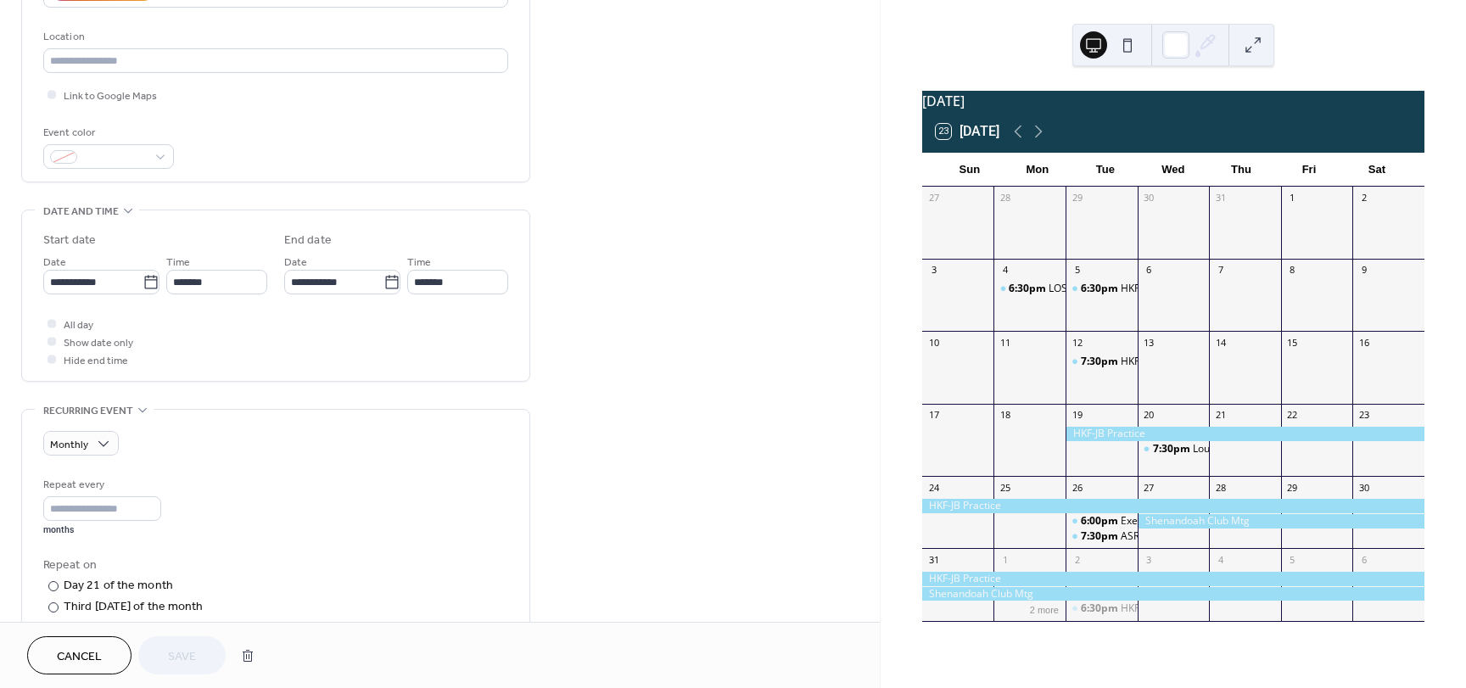
scroll to position [338, 0]
click at [393, 290] on icon at bounding box center [391, 286] width 13 height 14
click at [383, 290] on input "**********" at bounding box center [333, 286] width 99 height 25
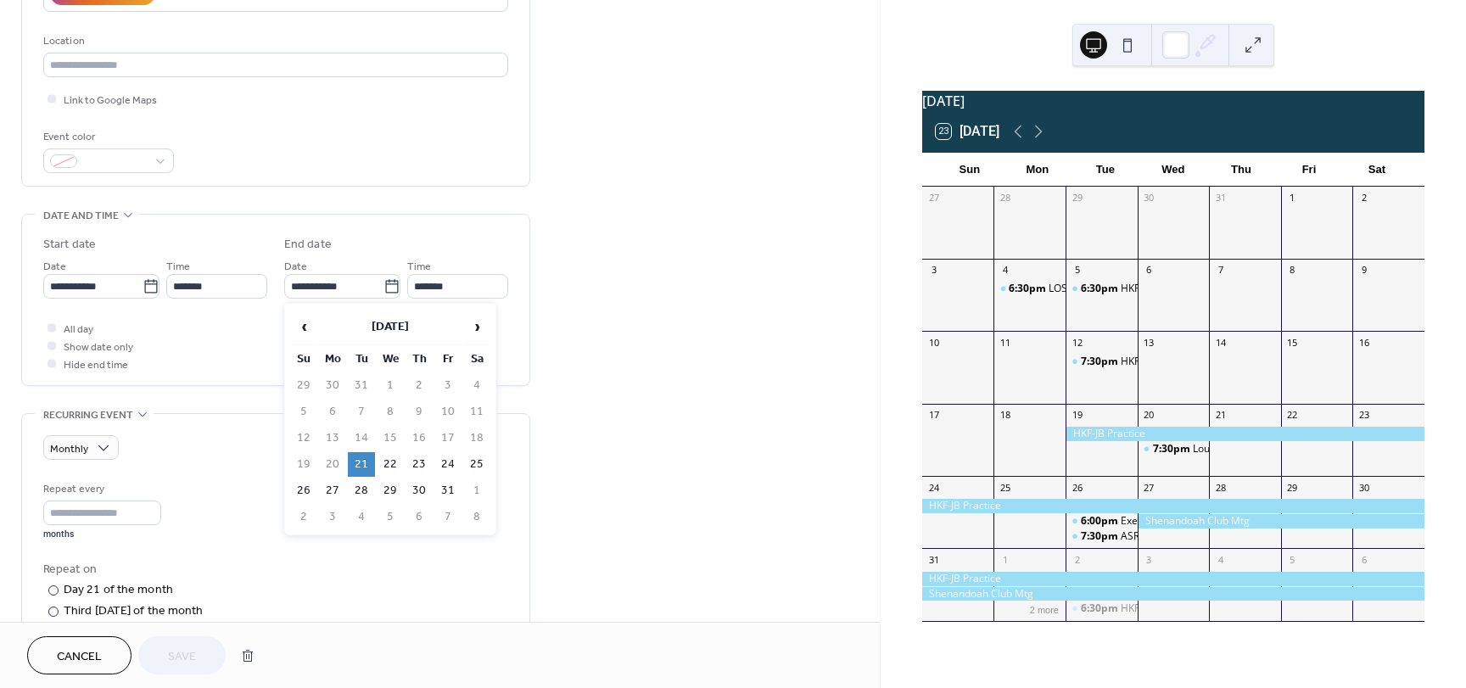
click at [364, 460] on td "21" at bounding box center [361, 464] width 27 height 25
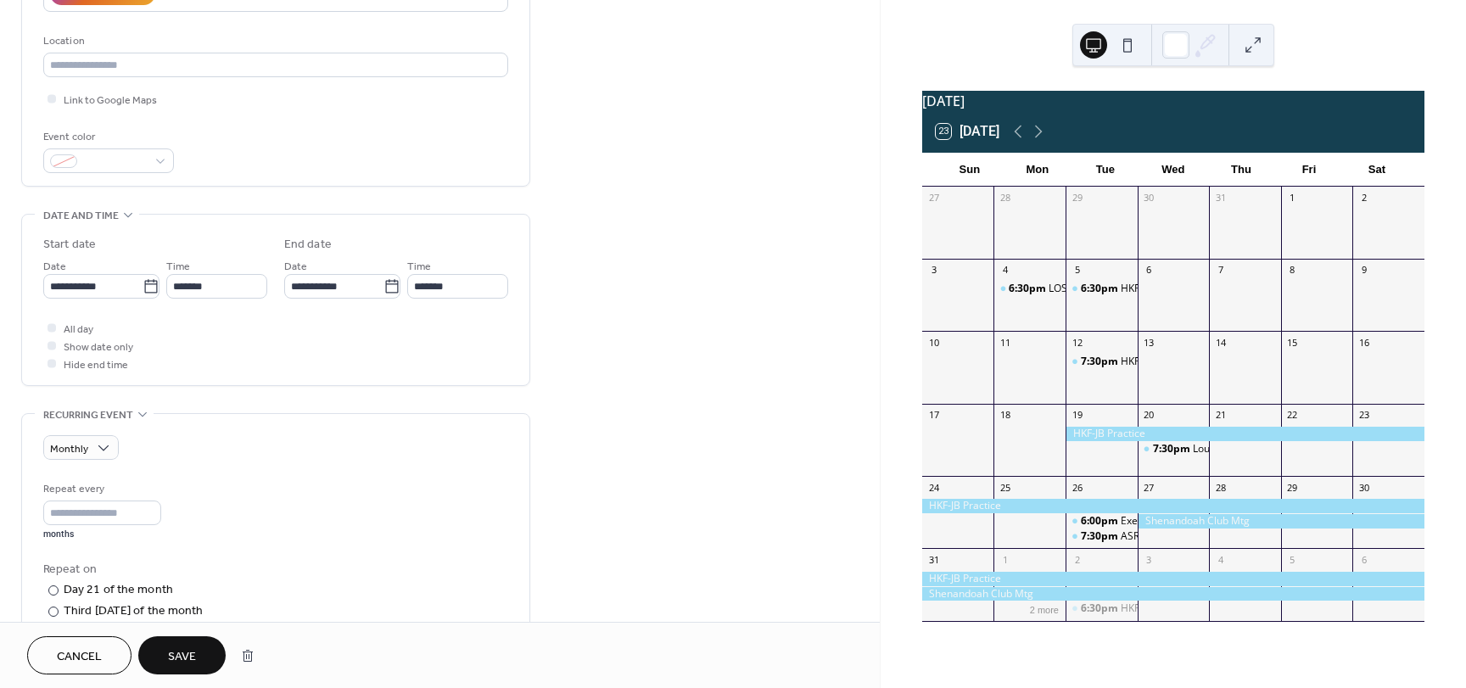
click at [182, 648] on span "Save" at bounding box center [182, 657] width 28 height 18
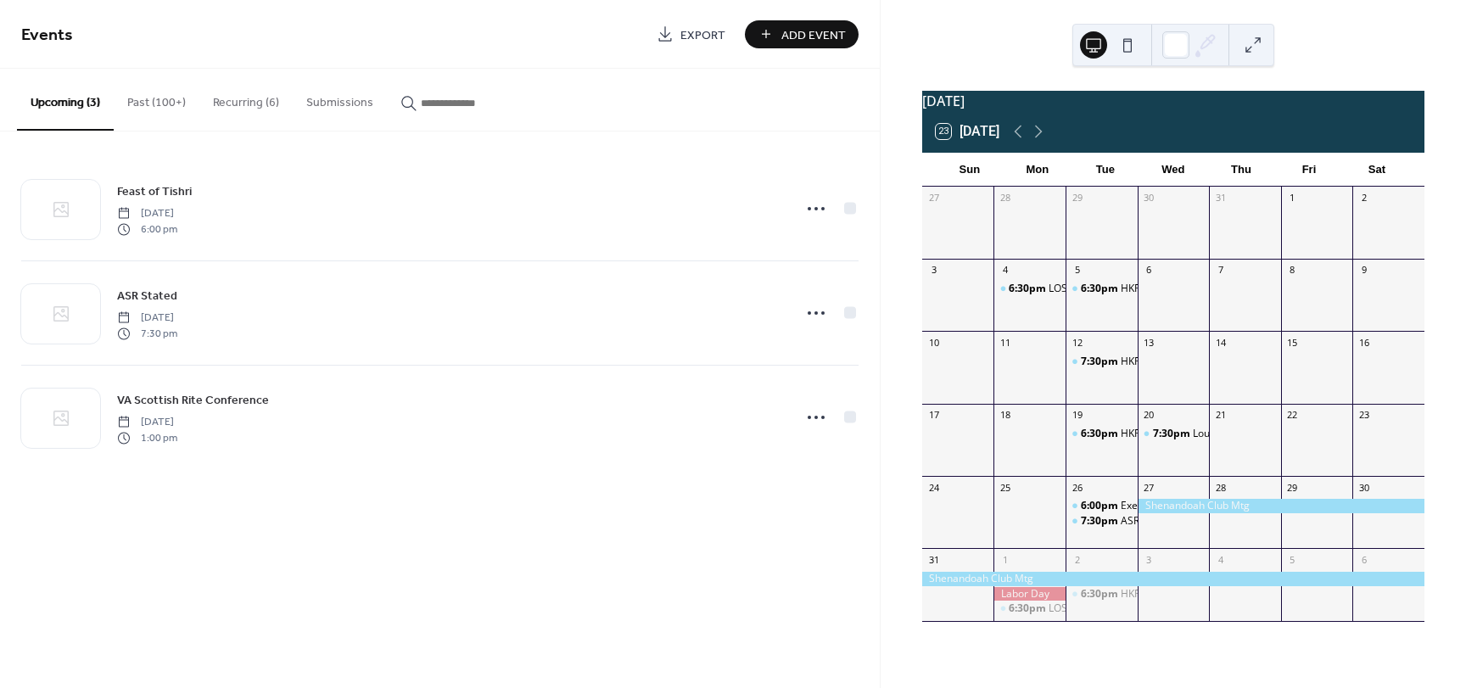
click at [247, 114] on button "Recurring (6)" at bounding box center [245, 99] width 93 height 60
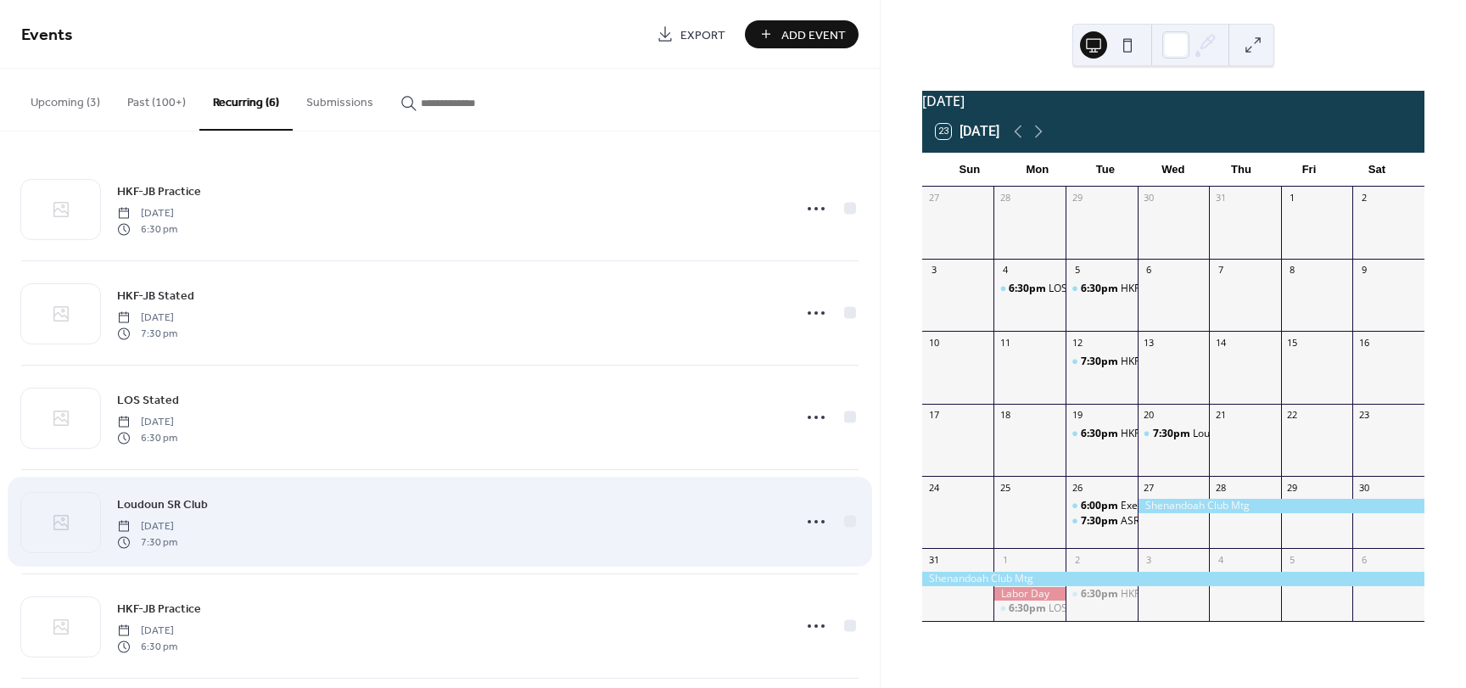
scroll to position [120, 0]
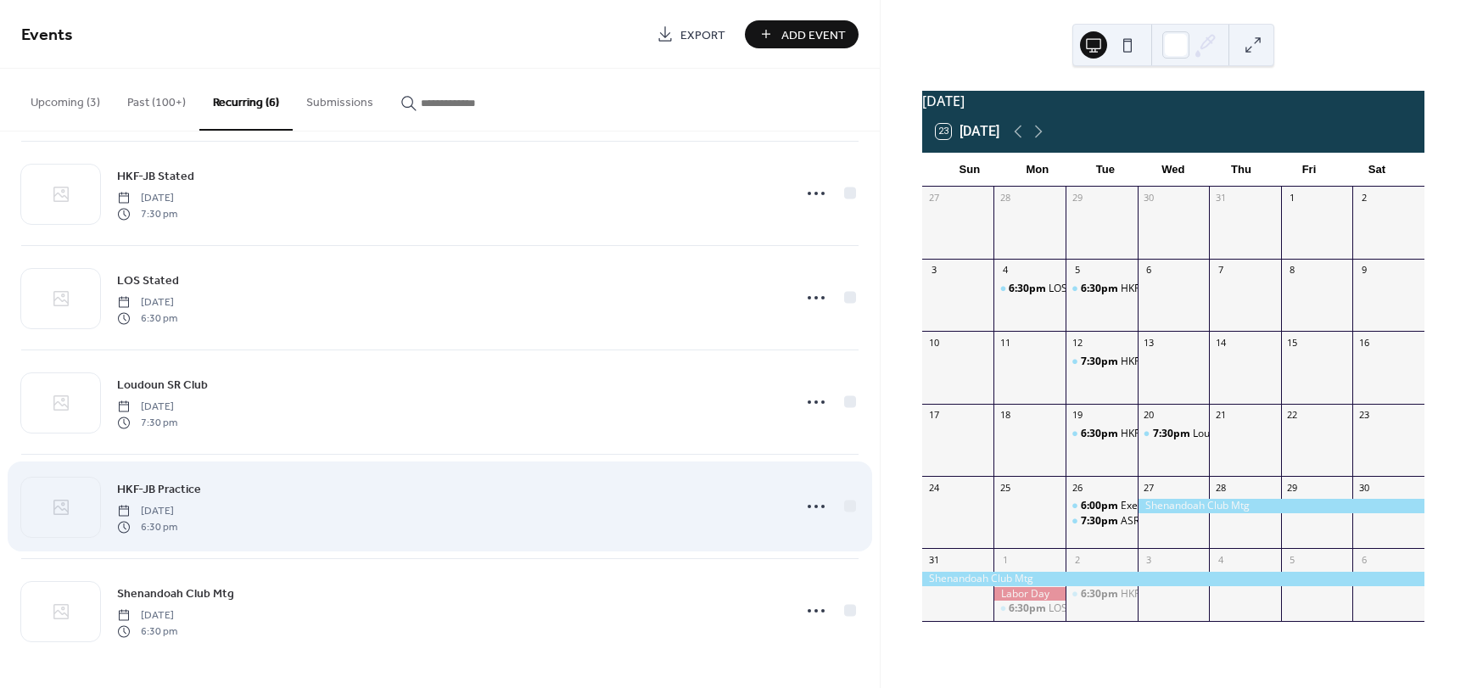
click at [168, 481] on span "HKF-JB Practice" at bounding box center [159, 490] width 84 height 18
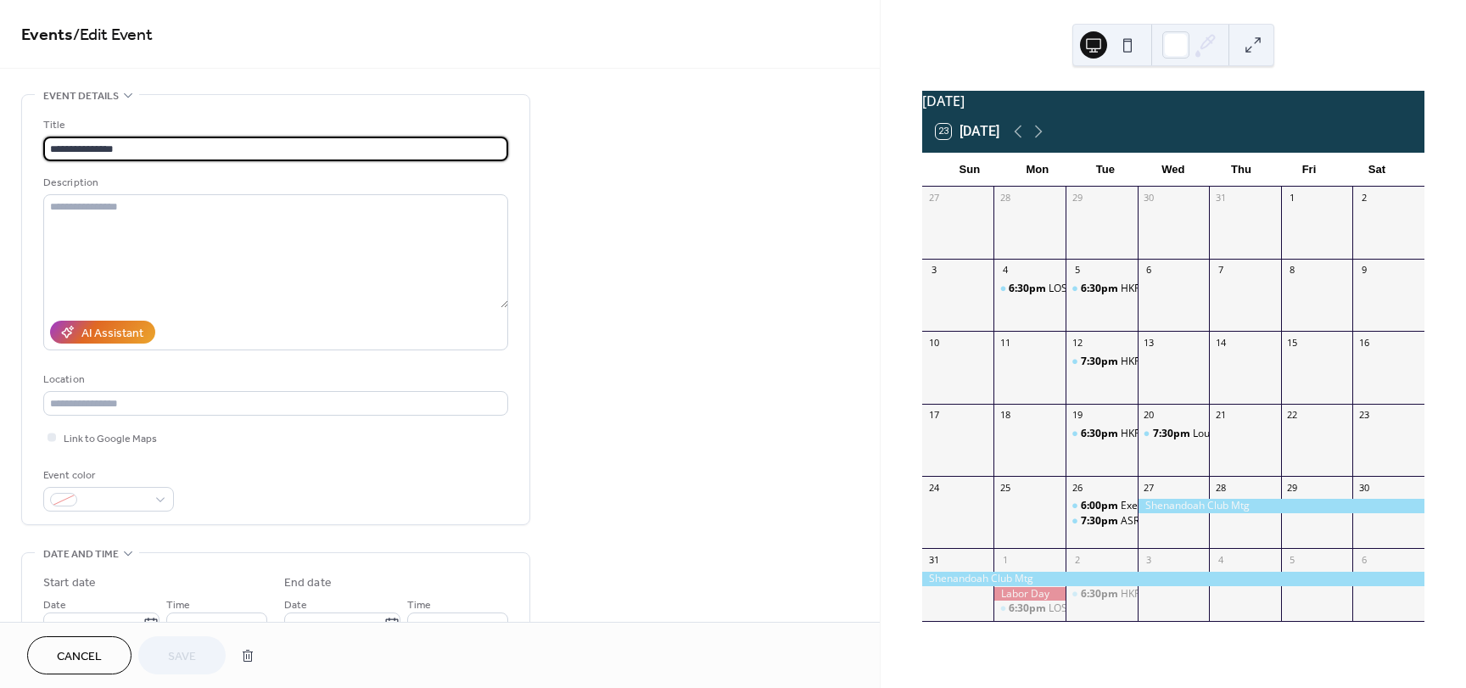
type input "**********"
click at [54, 23] on link "Events" at bounding box center [47, 35] width 52 height 33
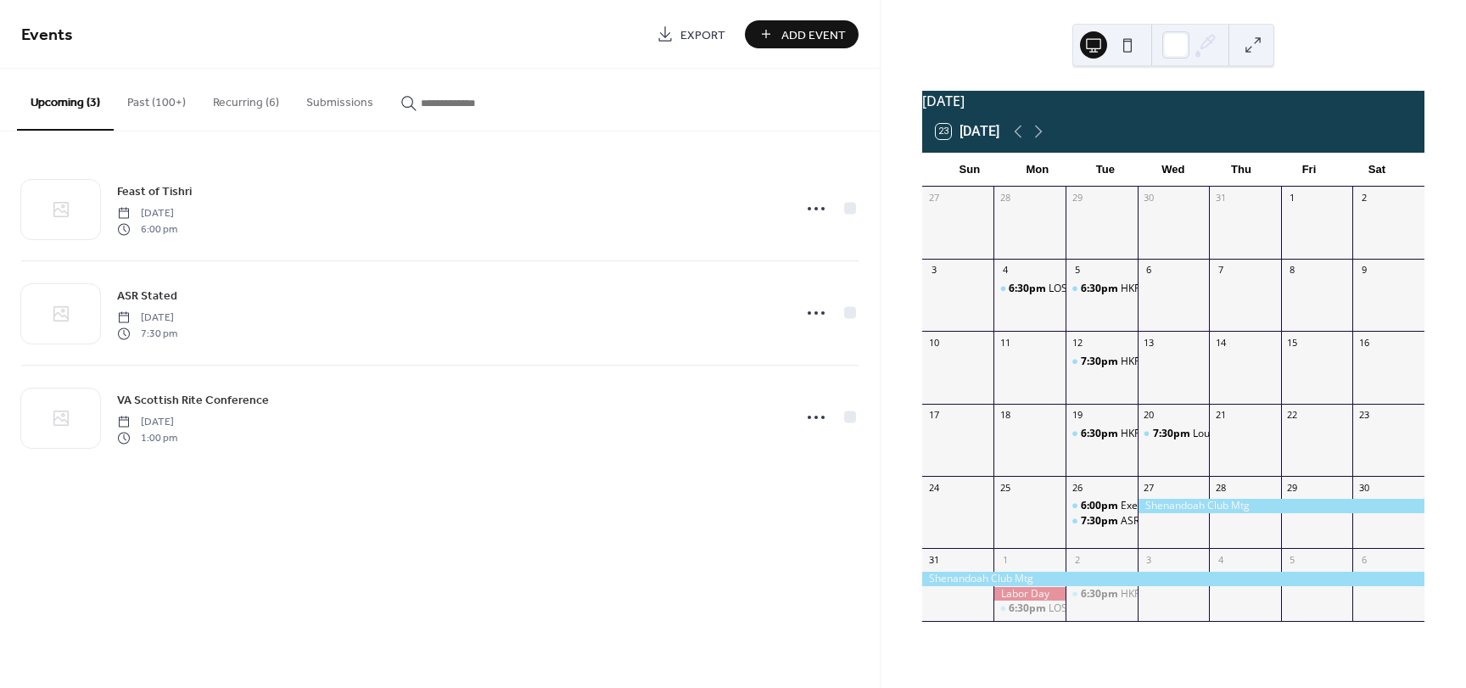
click at [232, 108] on button "Recurring (6)" at bounding box center [245, 99] width 93 height 60
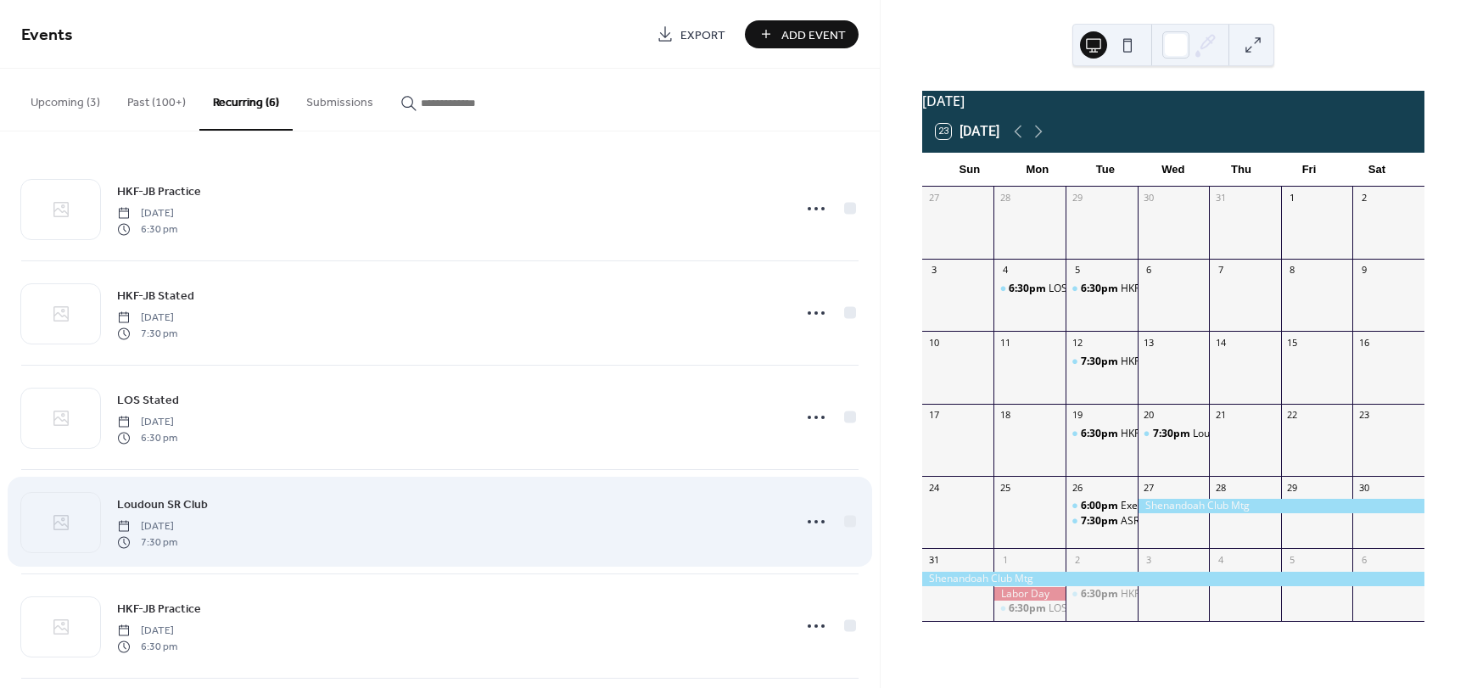
scroll to position [120, 0]
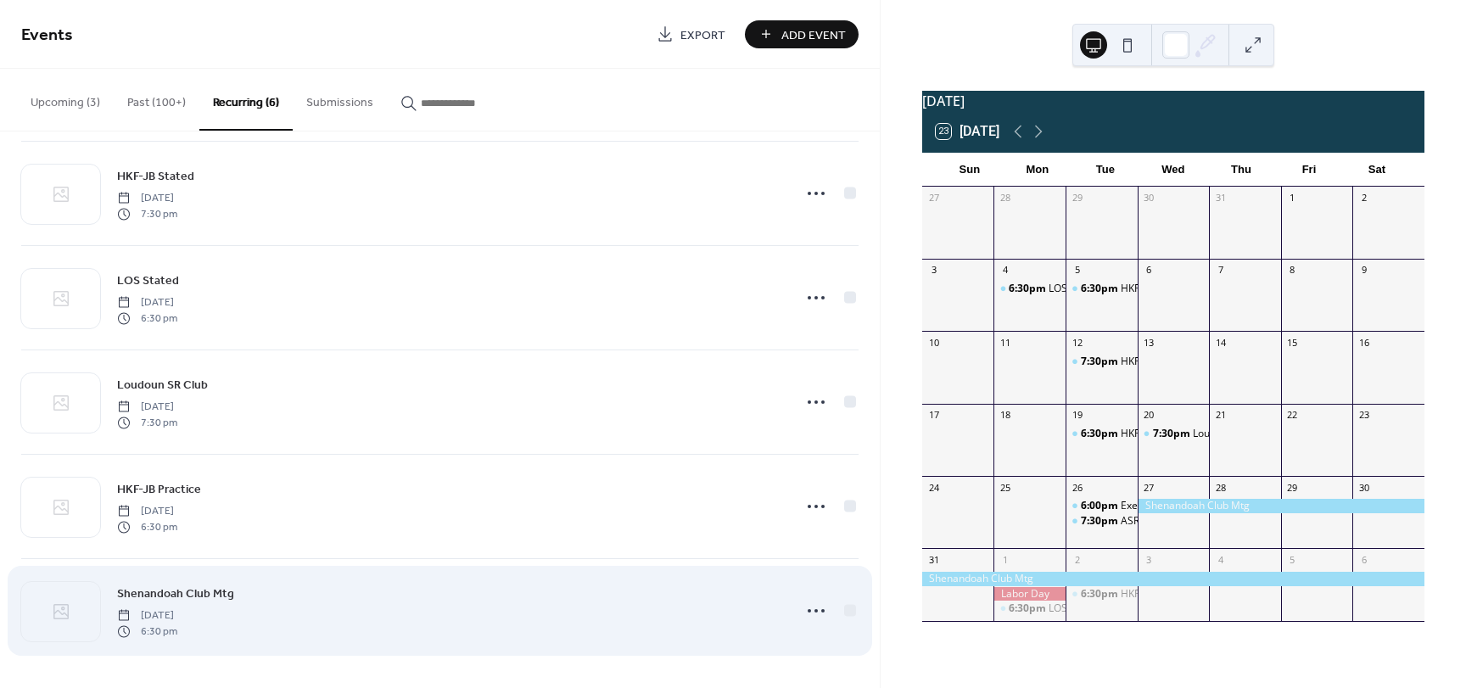
click at [191, 588] on span "Shenandoah Club Mtg" at bounding box center [175, 594] width 117 height 18
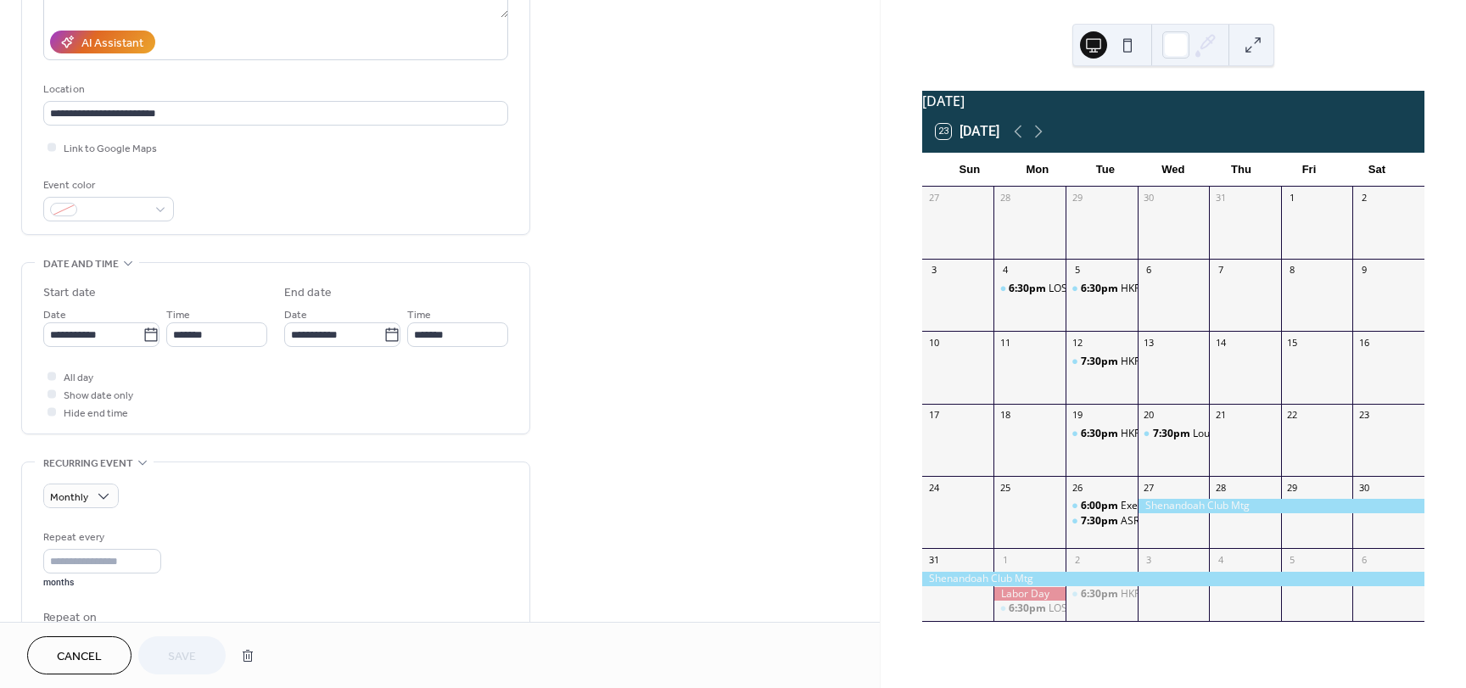
scroll to position [295, 0]
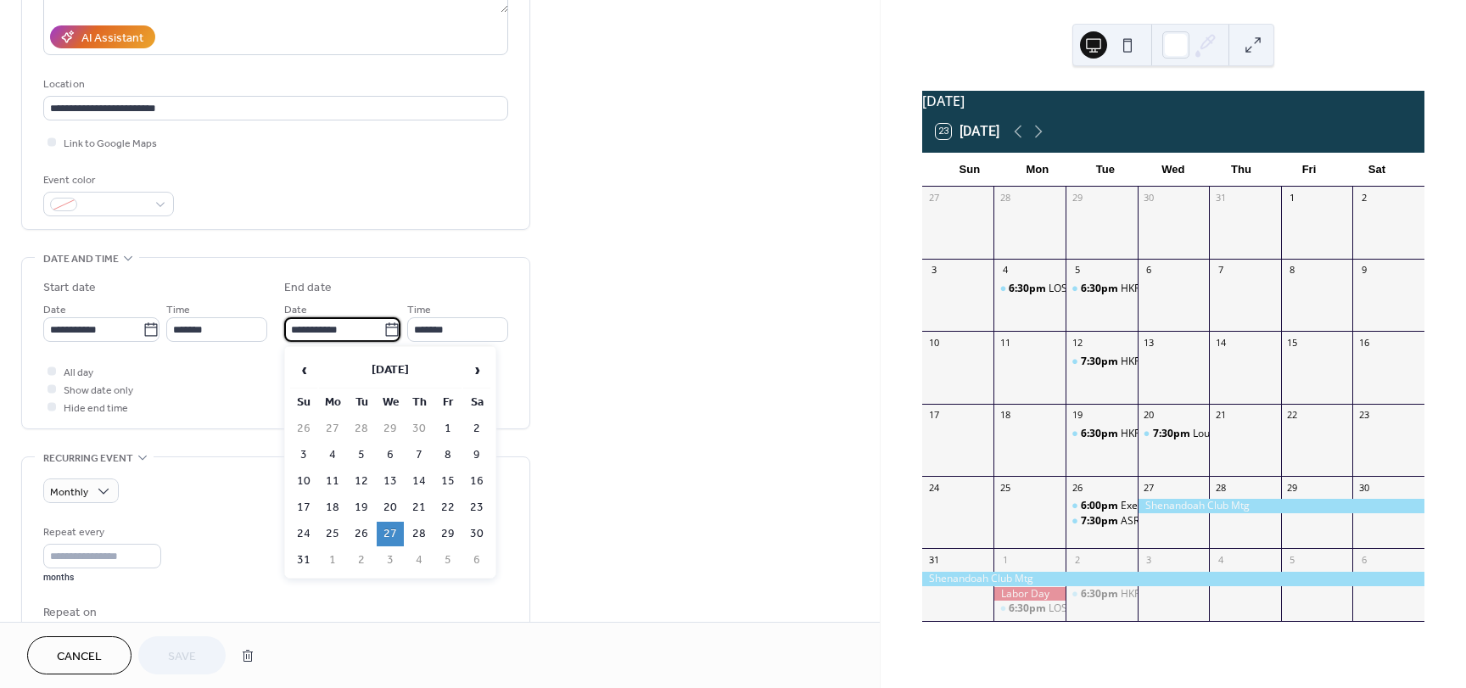
click at [362, 328] on input "**********" at bounding box center [333, 329] width 99 height 25
type input "**********"
click at [394, 529] on td "28" at bounding box center [390, 534] width 27 height 25
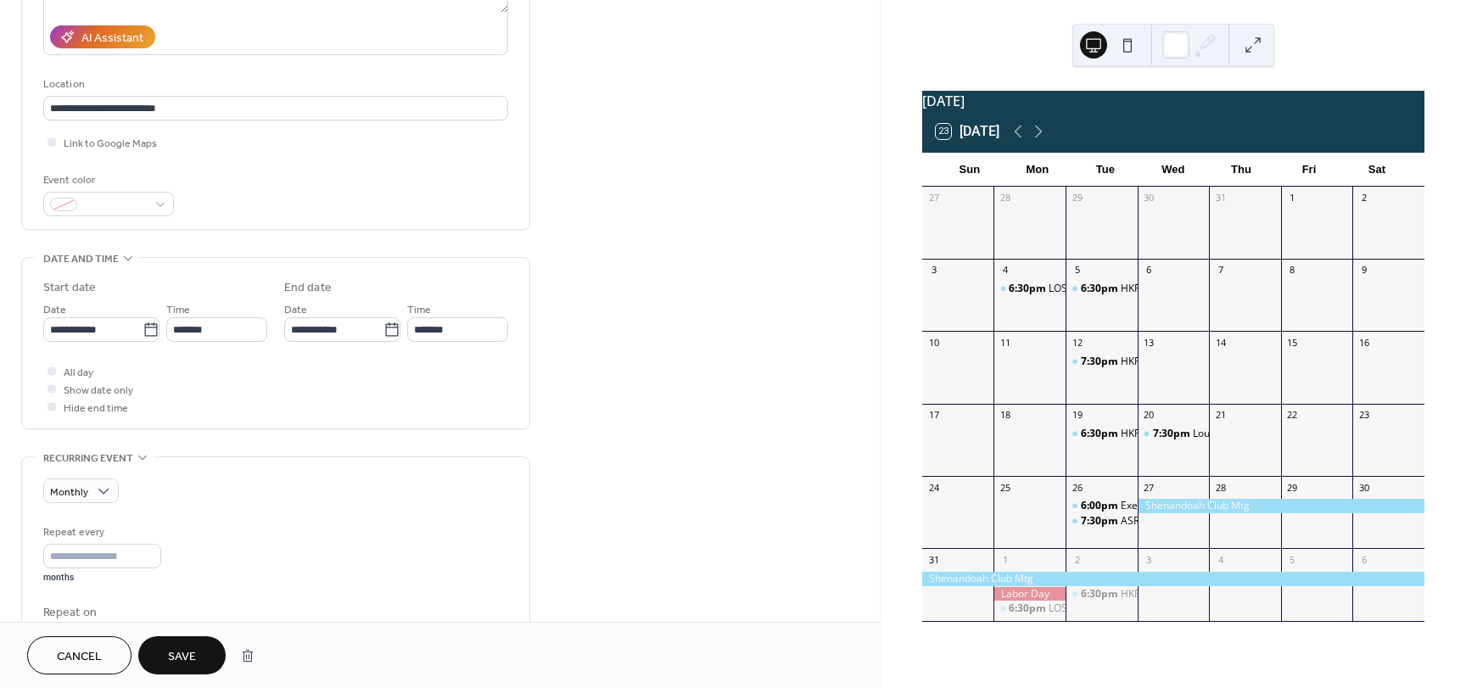
click at [155, 647] on button "Save" at bounding box center [181, 655] width 87 height 38
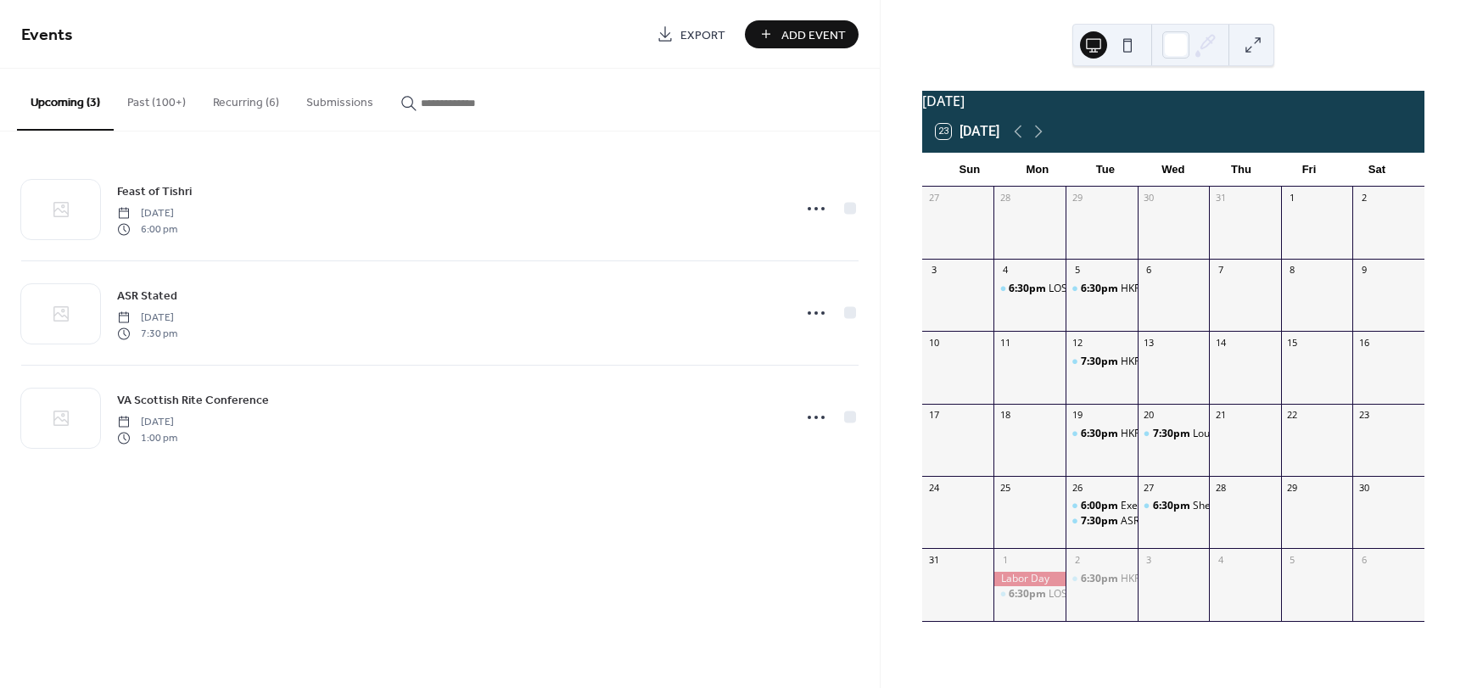
click at [231, 95] on button "Recurring (6)" at bounding box center [245, 99] width 93 height 60
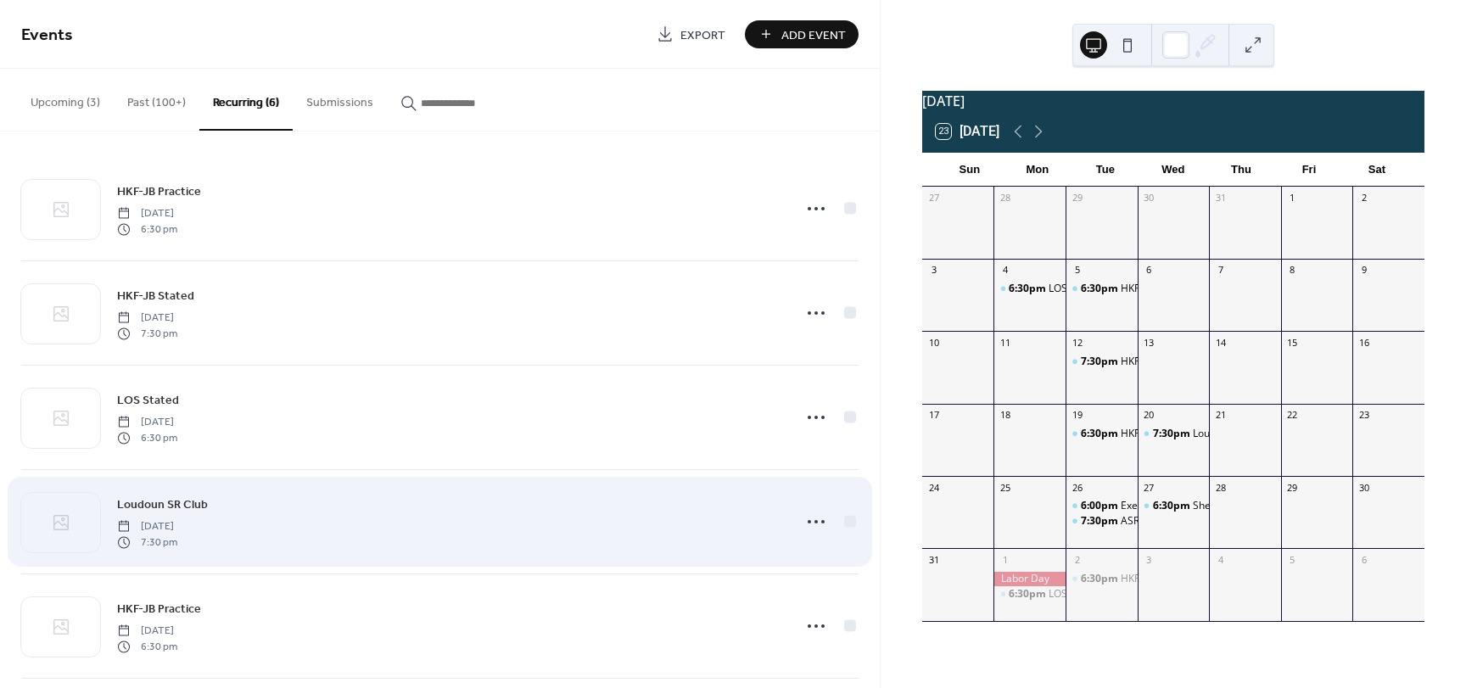
scroll to position [120, 0]
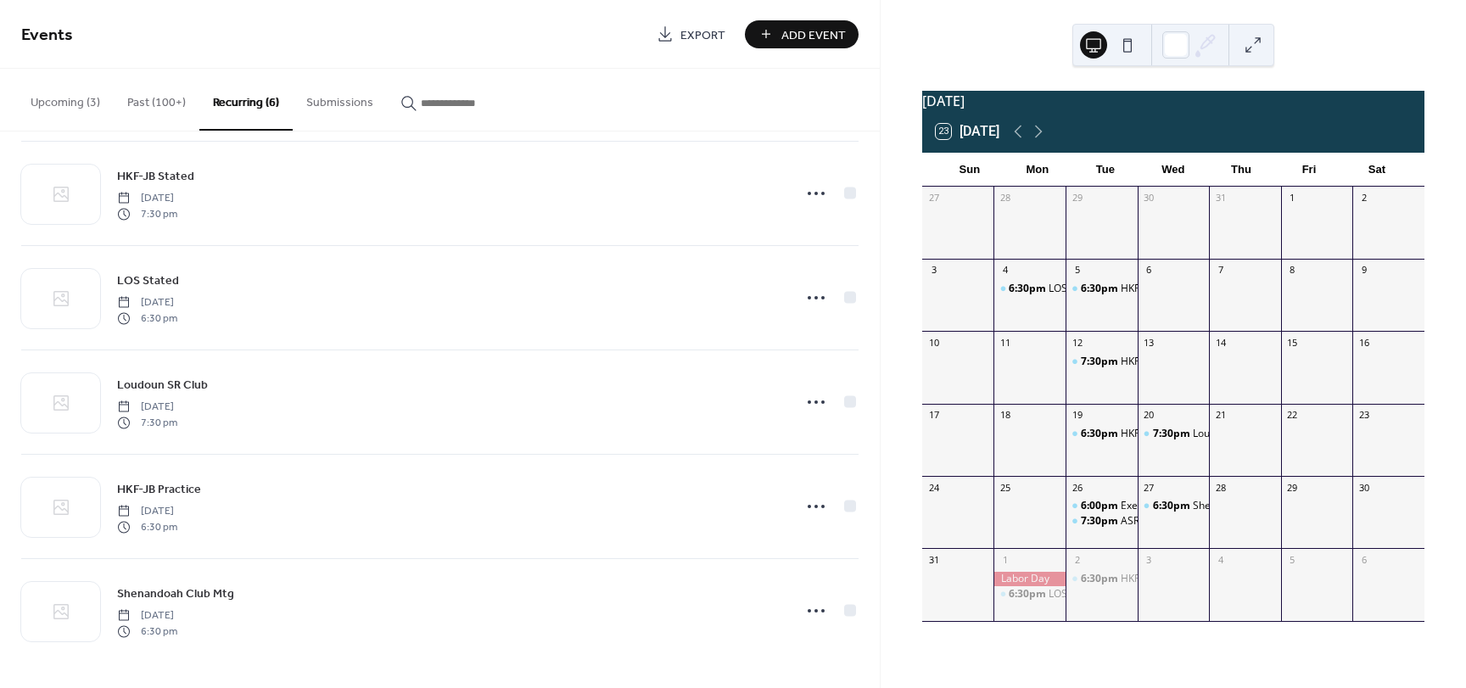
click at [693, 26] on span "Export" at bounding box center [702, 35] width 45 height 18
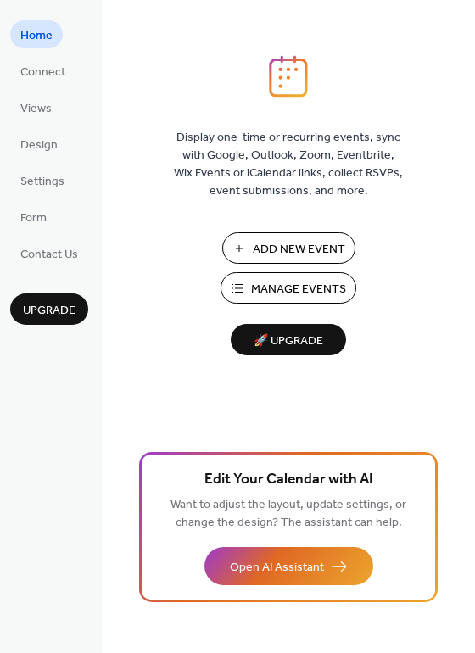
click at [39, 39] on span "Home" at bounding box center [36, 36] width 32 height 18
click at [44, 81] on span "Connect" at bounding box center [42, 73] width 45 height 18
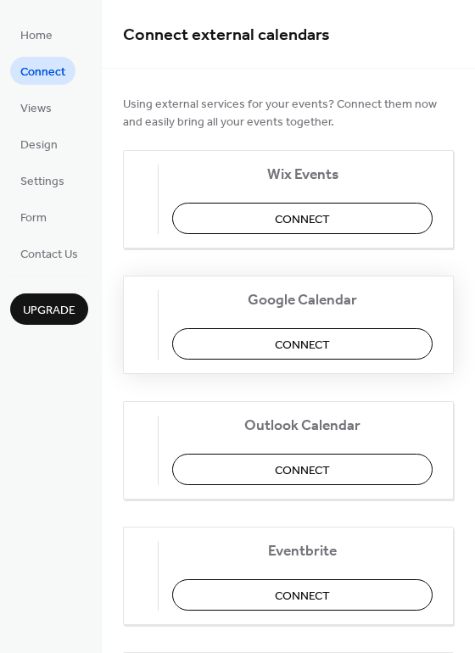
click at [243, 346] on button "Connect" at bounding box center [302, 343] width 260 height 31
click at [33, 118] on span "Views" at bounding box center [35, 109] width 31 height 18
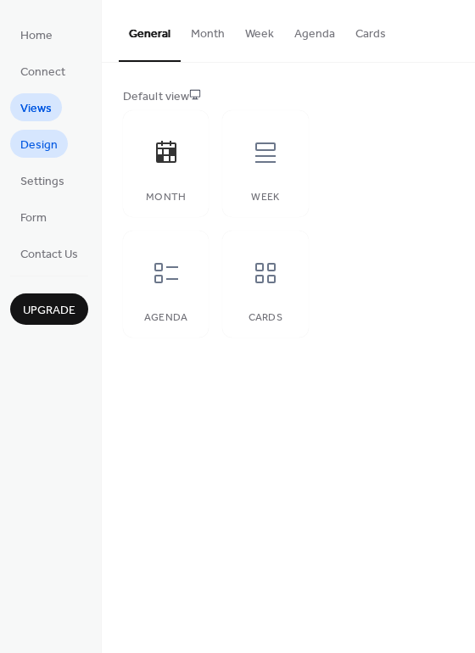
click at [37, 139] on span "Design" at bounding box center [38, 146] width 37 height 18
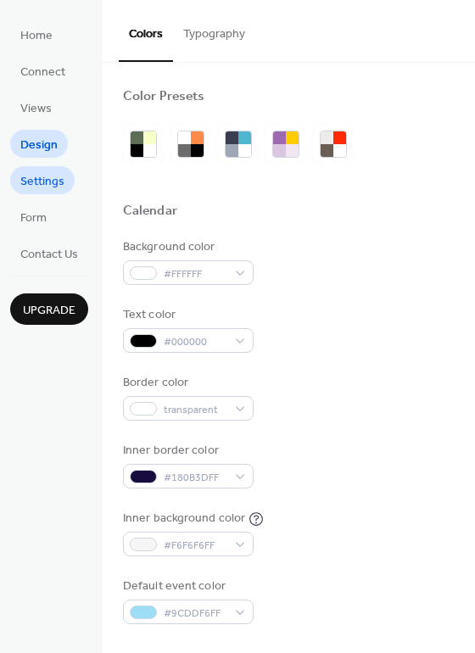
click at [37, 191] on span "Settings" at bounding box center [42, 182] width 44 height 18
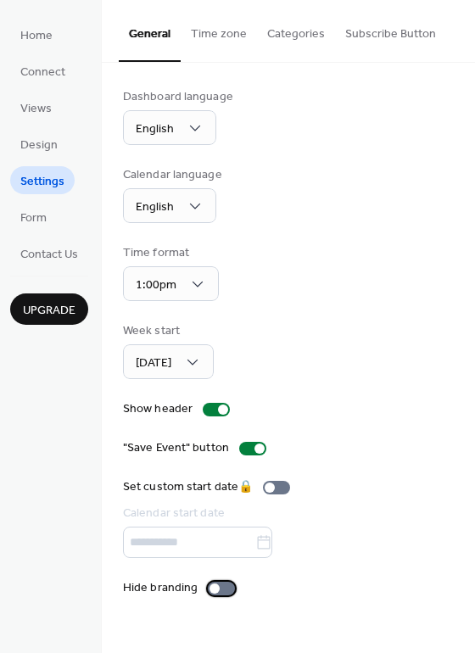
click at [221, 593] on div at bounding box center [221, 589] width 27 height 14
click at [38, 214] on span "Form" at bounding box center [33, 218] width 26 height 18
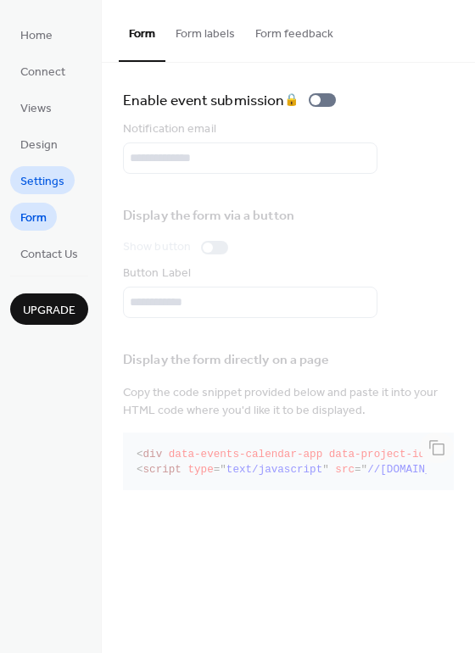
click at [42, 178] on span "Settings" at bounding box center [42, 182] width 44 height 18
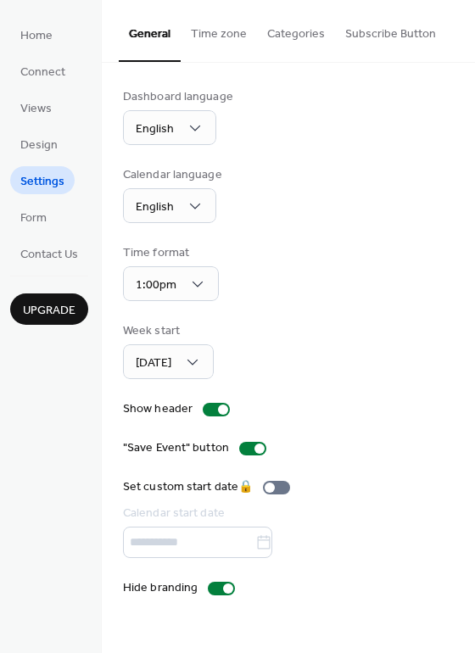
click at [359, 47] on button "Subscribe Button" at bounding box center [390, 30] width 111 height 60
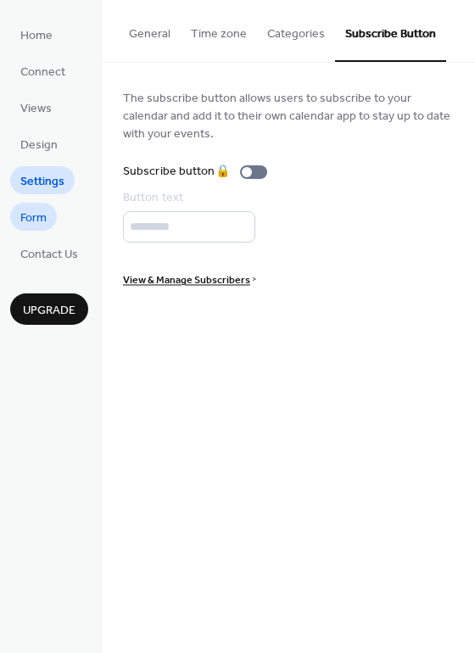
click at [34, 227] on span "Form" at bounding box center [33, 218] width 26 height 18
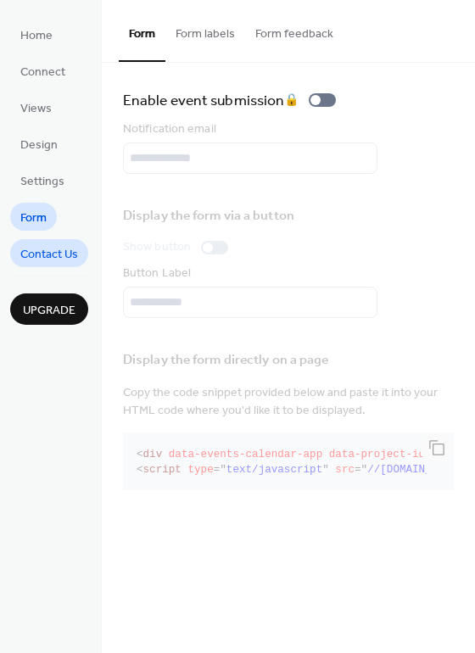
click at [38, 251] on span "Contact Us" at bounding box center [49, 255] width 58 height 18
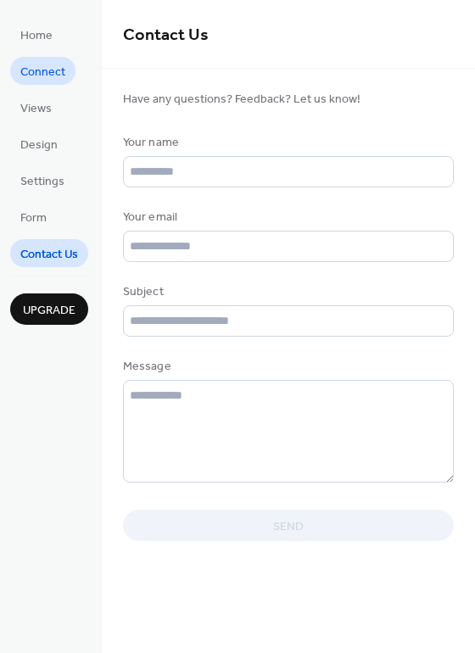
click at [43, 81] on span "Connect" at bounding box center [42, 73] width 45 height 18
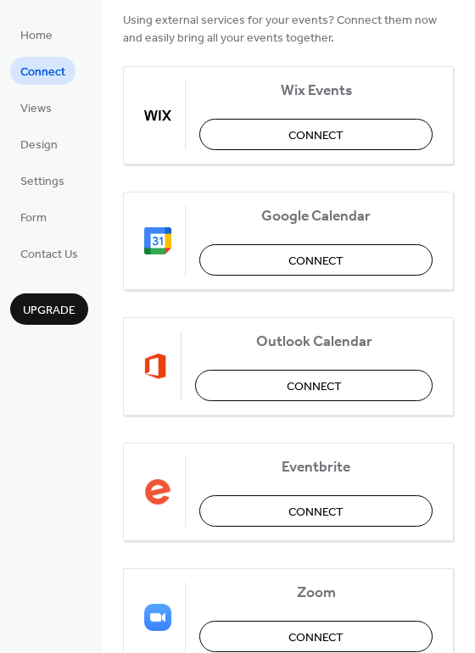
scroll to position [144, 0]
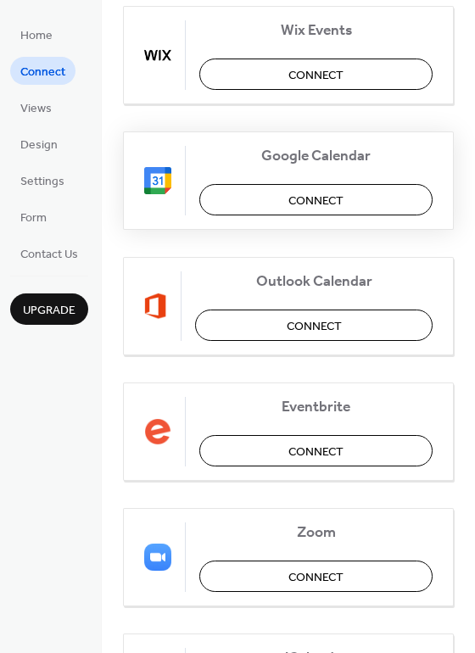
click at [232, 194] on button "Connect" at bounding box center [315, 199] width 233 height 31
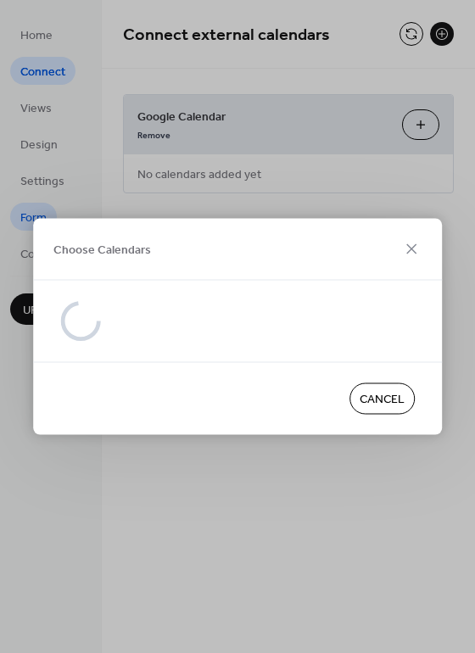
scroll to position [0, 0]
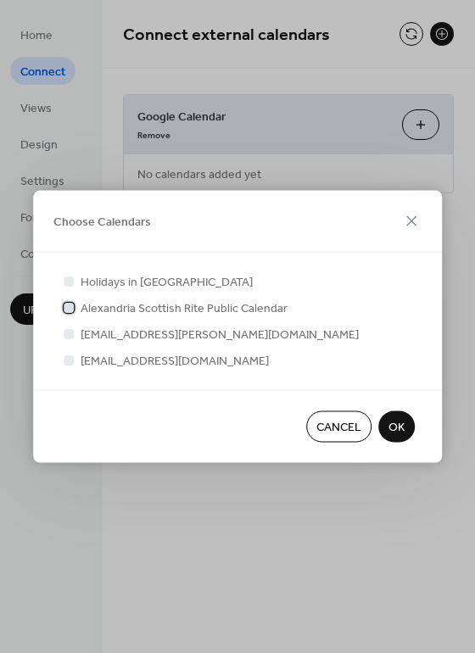
click at [73, 312] on div at bounding box center [68, 307] width 17 height 17
click at [404, 439] on button "OK" at bounding box center [396, 426] width 36 height 31
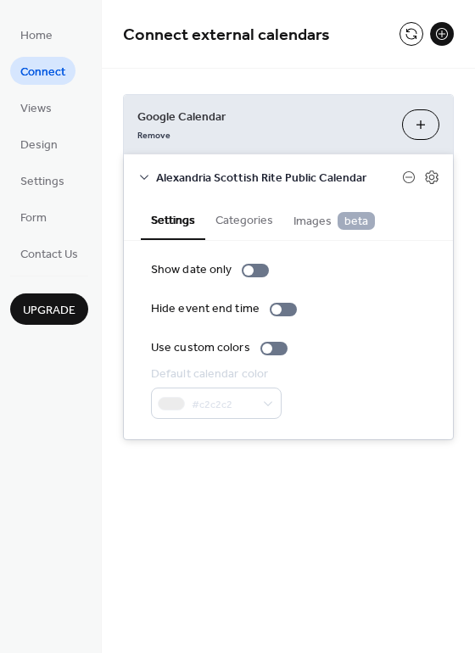
click at [240, 226] on button "Categories" at bounding box center [244, 218] width 78 height 39
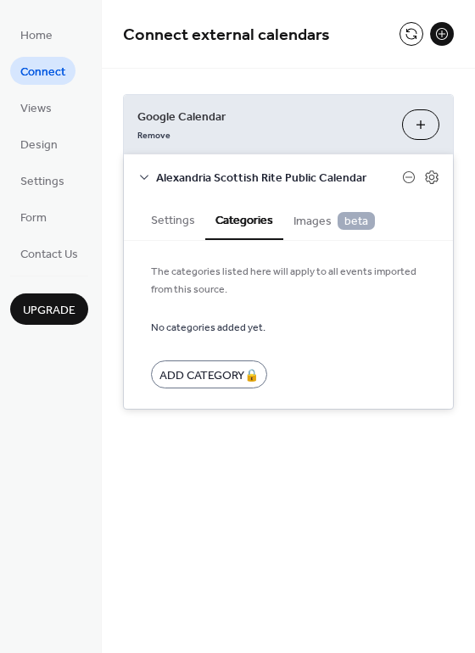
click at [307, 228] on span "Images beta" at bounding box center [333, 221] width 81 height 19
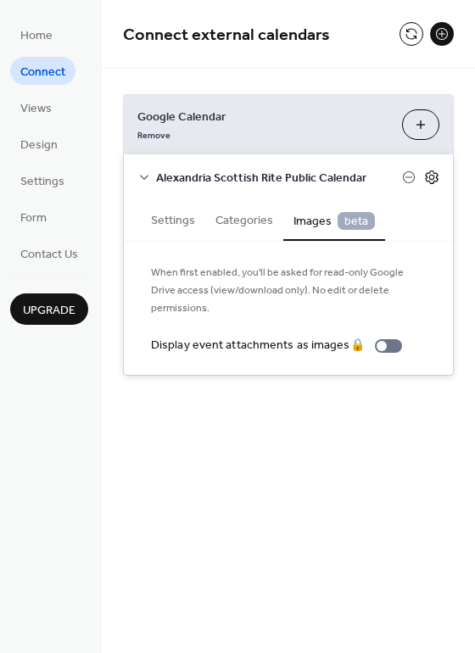
click at [427, 182] on icon at bounding box center [431, 177] width 15 height 15
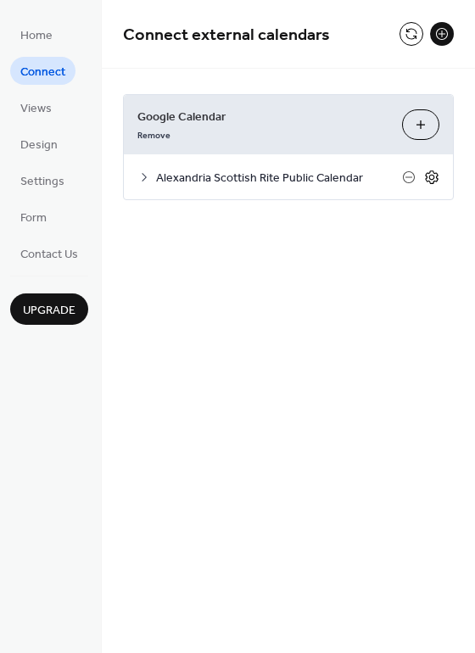
click at [427, 182] on icon at bounding box center [431, 177] width 15 height 15
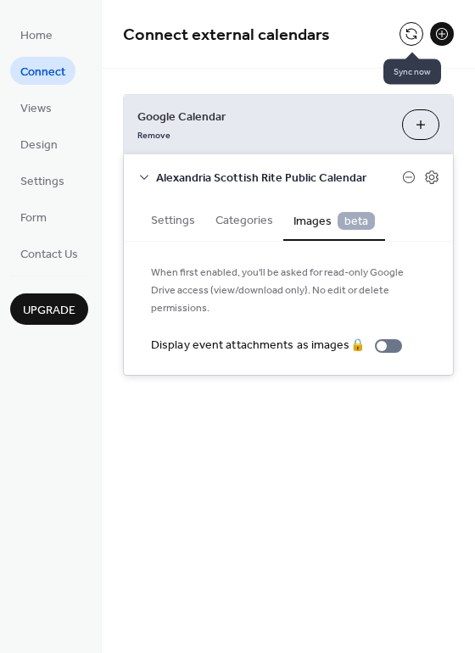
click at [412, 44] on button at bounding box center [411, 34] width 24 height 24
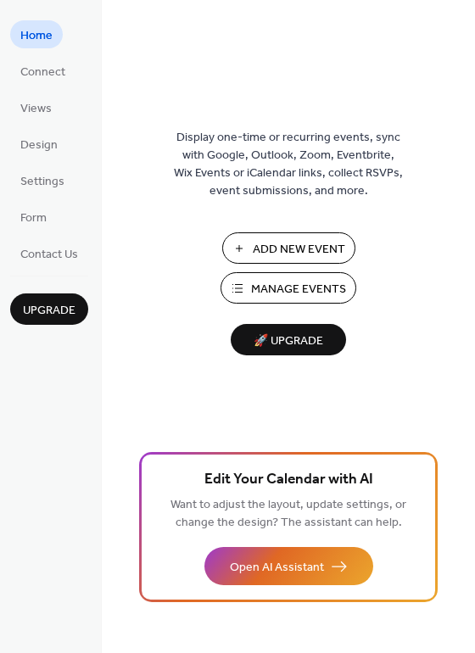
click at [283, 288] on span "Manage Events" at bounding box center [298, 290] width 95 height 18
click at [36, 75] on span "Connect" at bounding box center [42, 73] width 45 height 18
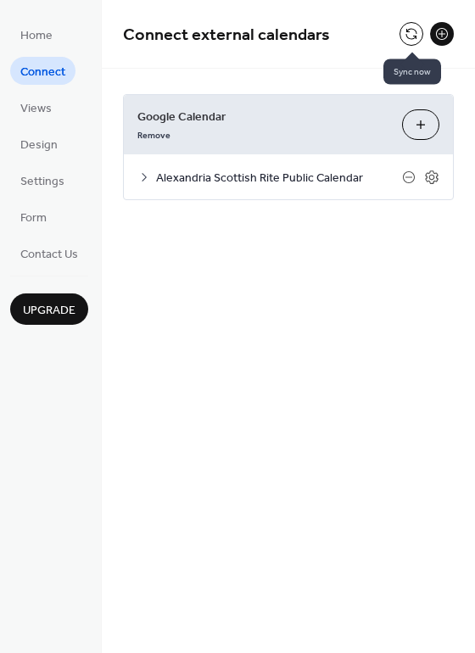
click at [411, 41] on button at bounding box center [411, 34] width 24 height 24
click at [47, 40] on span "Home" at bounding box center [36, 36] width 32 height 18
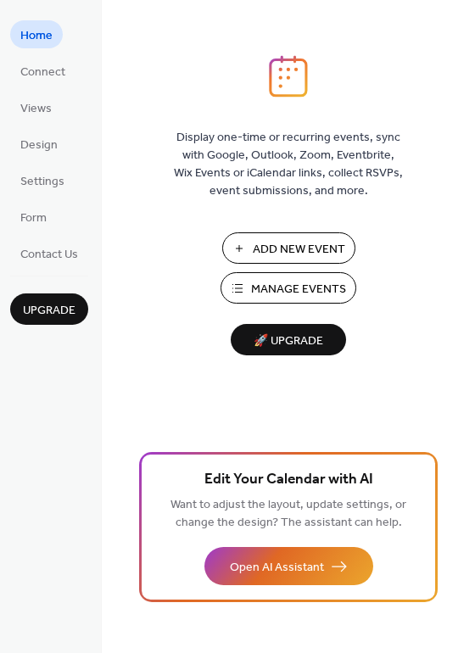
click at [292, 301] on button "Manage Events" at bounding box center [289, 287] width 136 height 31
click at [14, 64] on link "Connect" at bounding box center [42, 71] width 65 height 28
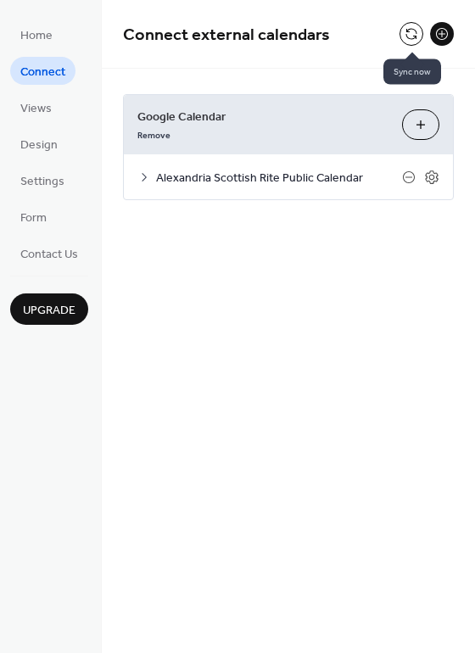
click at [405, 34] on button at bounding box center [411, 34] width 24 height 24
click at [147, 184] on div "Alexandria Scottish Rite Public Calendar" at bounding box center [288, 176] width 329 height 45
click at [147, 182] on icon at bounding box center [144, 177] width 14 height 14
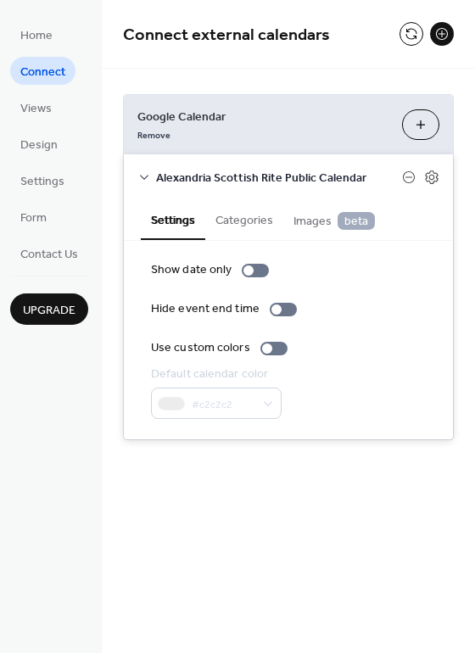
click at [226, 226] on button "Categories" at bounding box center [244, 218] width 78 height 39
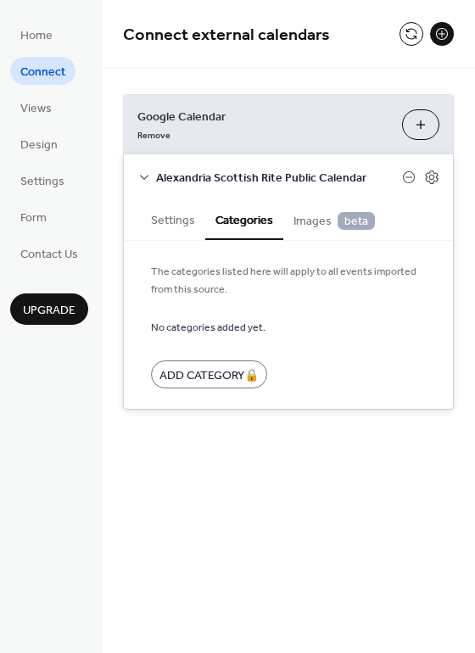
click at [313, 224] on span "Images beta" at bounding box center [333, 221] width 81 height 19
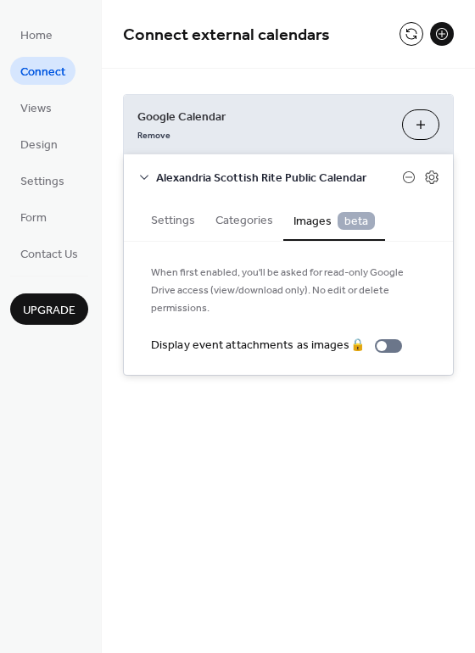
click at [339, 83] on div "Google Calendar Remove Choose Calendars Alexandria Scottish Rite Public Calenda…" at bounding box center [288, 235] width 373 height 332
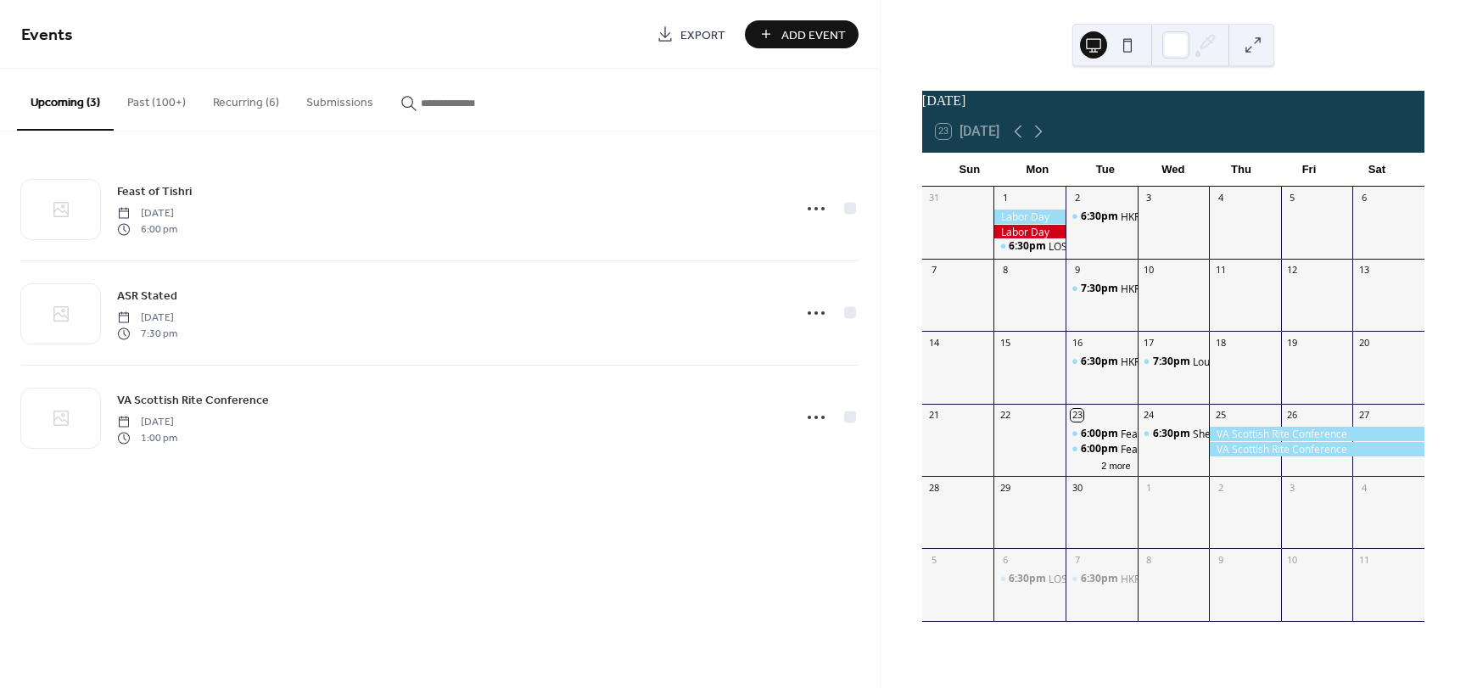
click at [236, 103] on button "Recurring (6)" at bounding box center [245, 99] width 93 height 60
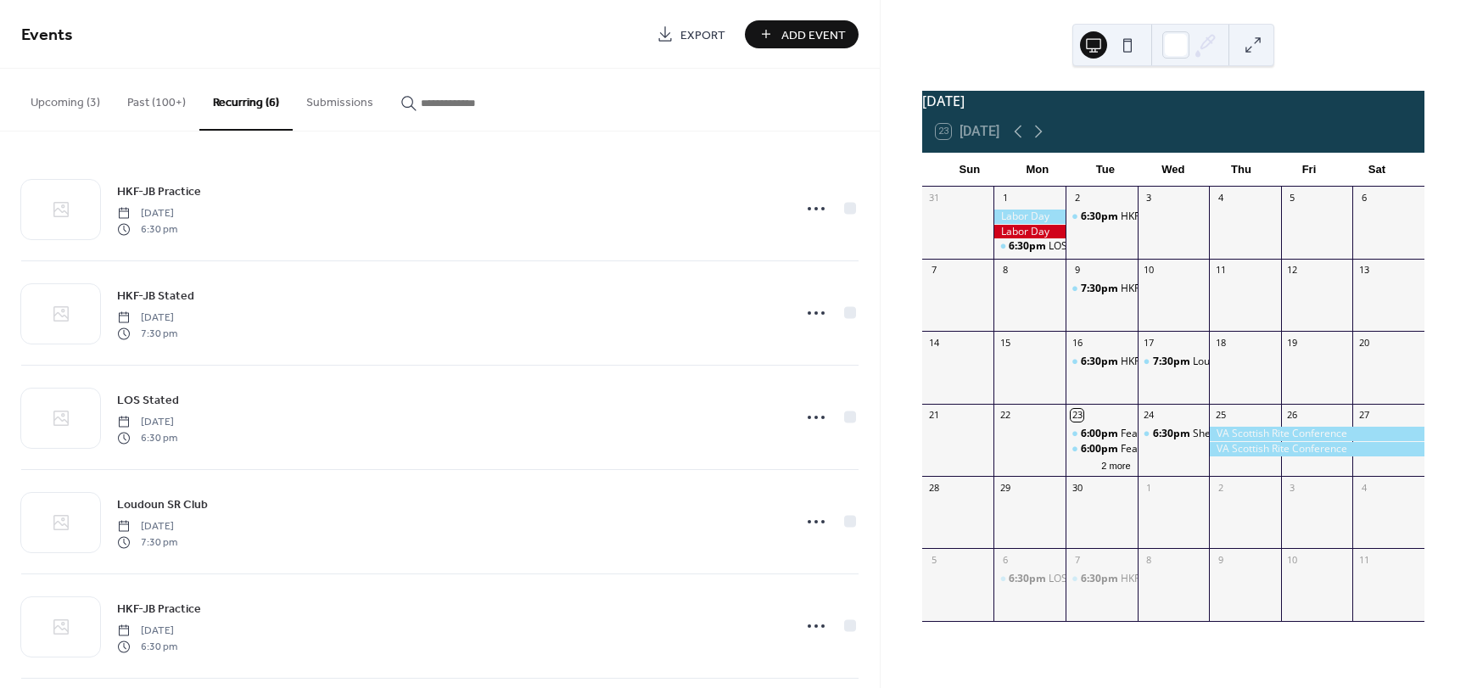
click at [68, 107] on button "Upcoming (3)" at bounding box center [65, 99] width 97 height 60
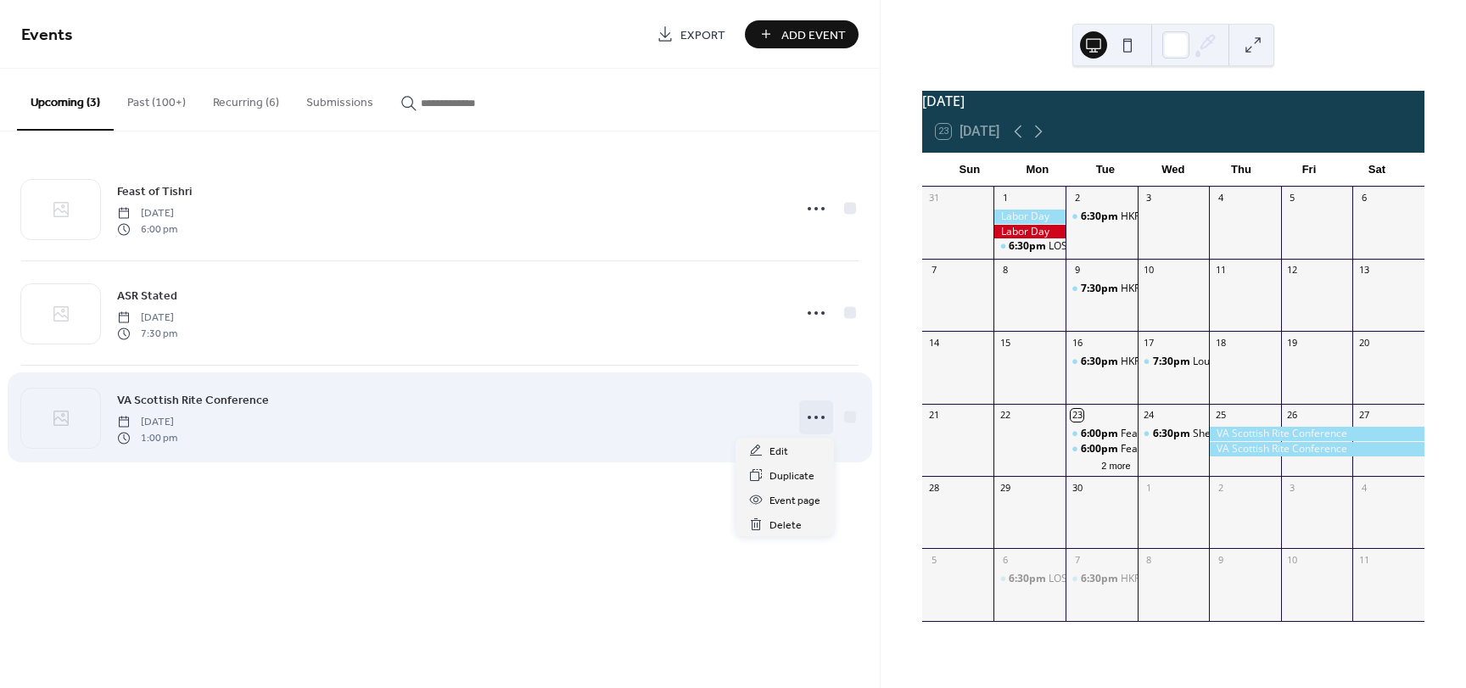
click at [816, 417] on circle at bounding box center [815, 417] width 3 height 3
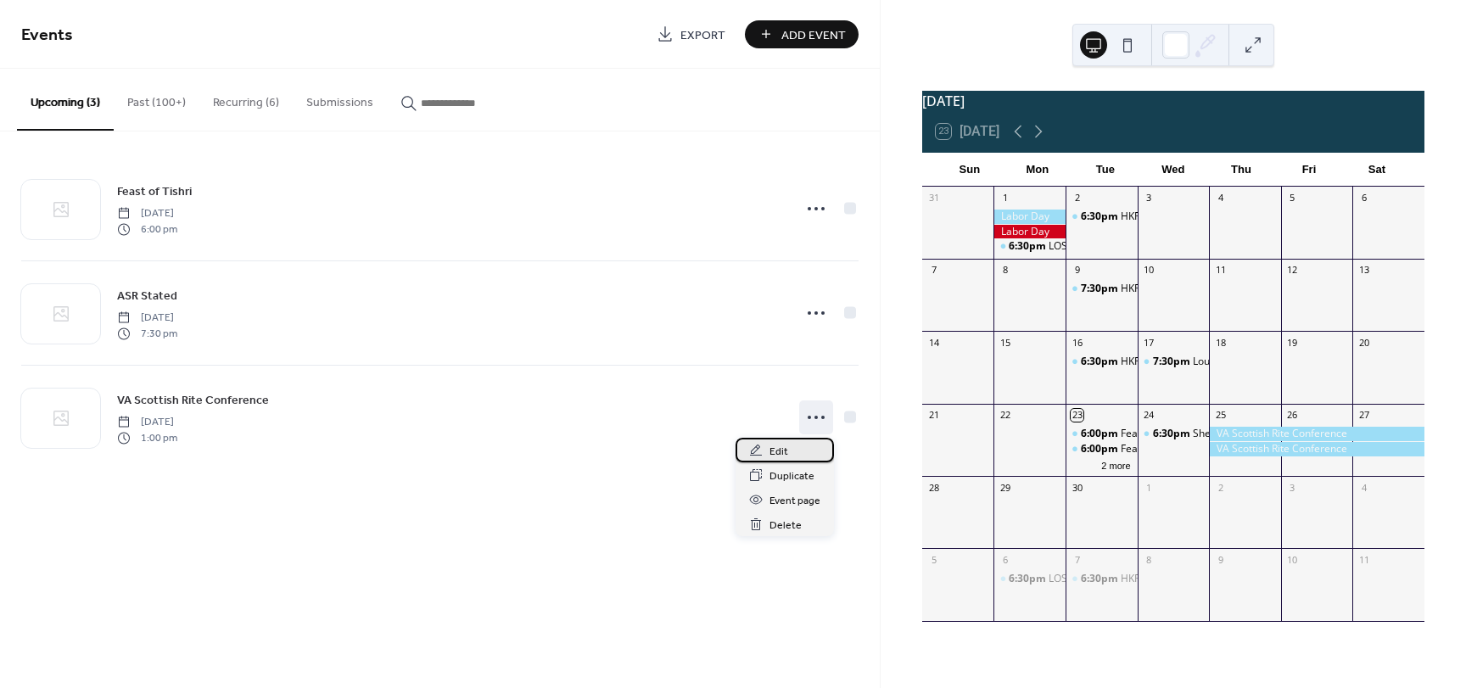
click at [770, 457] on span "Edit" at bounding box center [778, 452] width 19 height 18
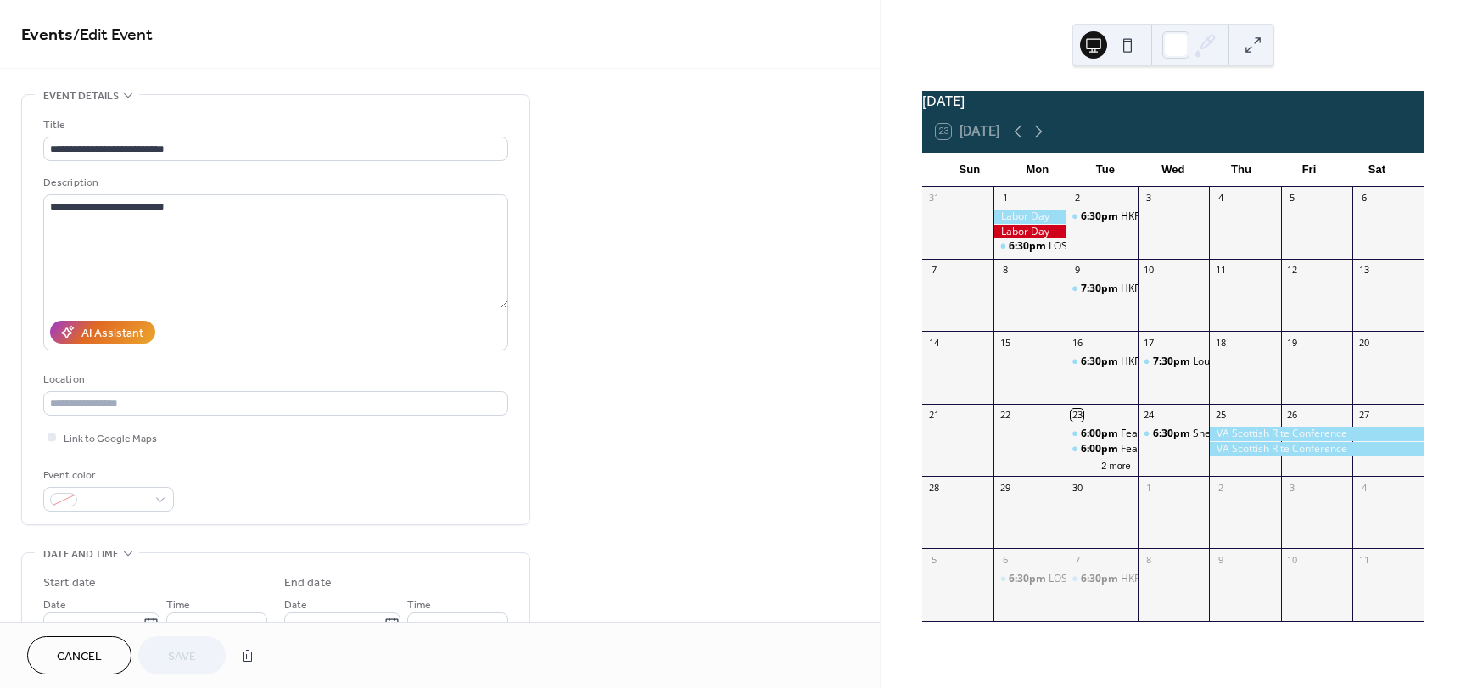
click at [100, 652] on span "Cancel" at bounding box center [79, 657] width 45 height 18
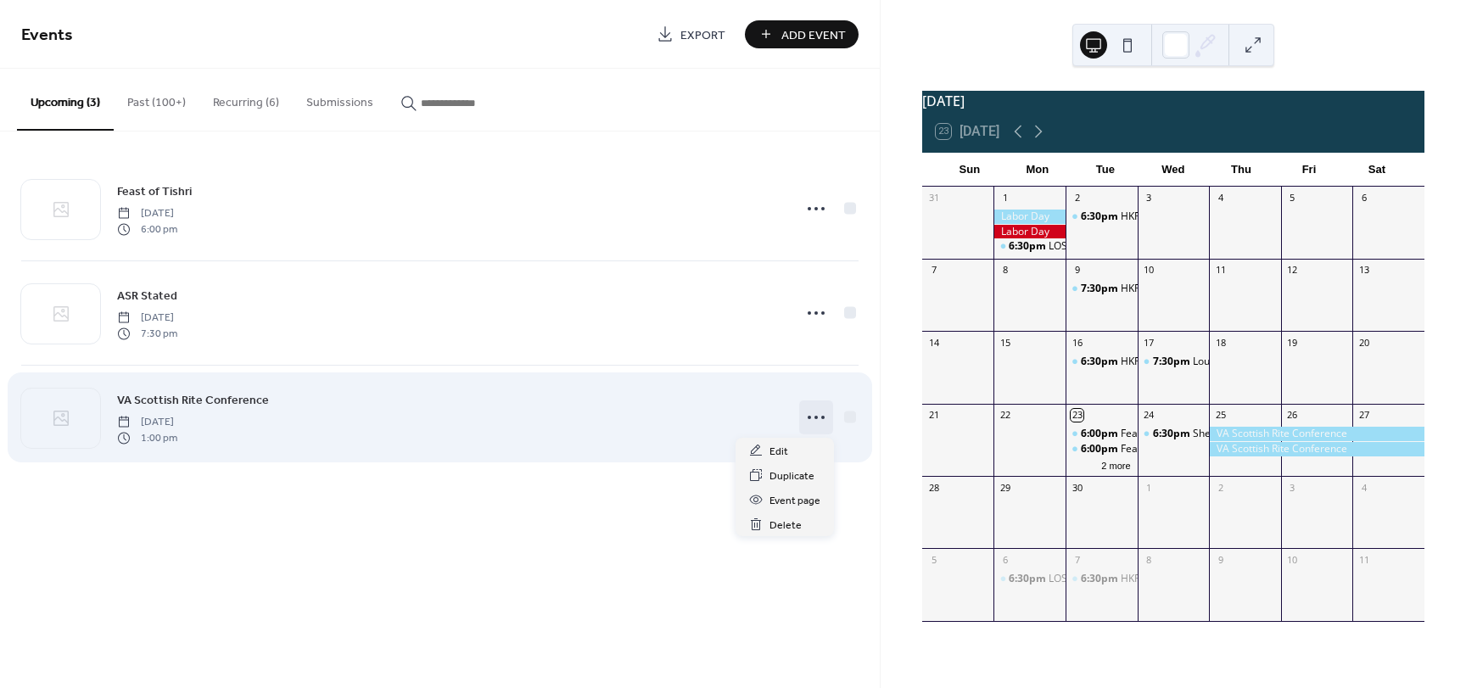
click at [824, 411] on icon at bounding box center [815, 417] width 27 height 27
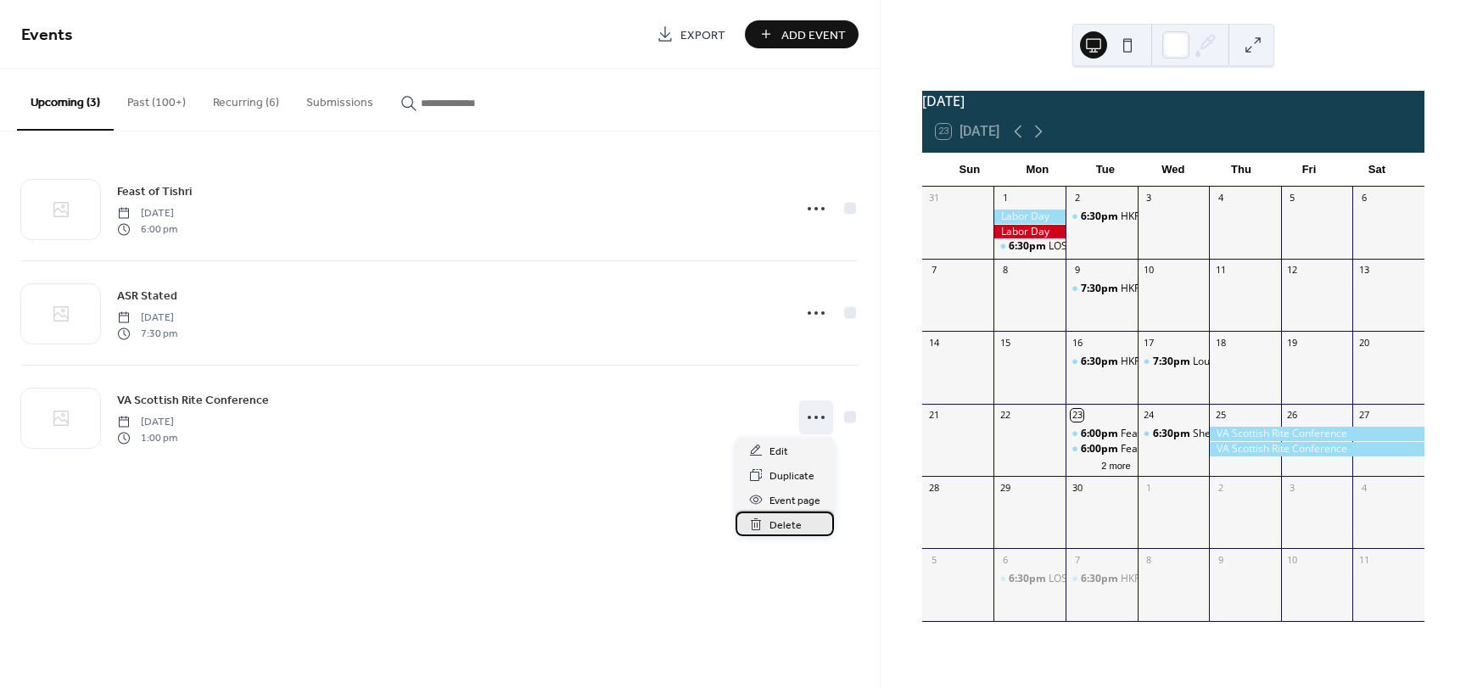
click at [779, 522] on span "Delete" at bounding box center [785, 526] width 32 height 18
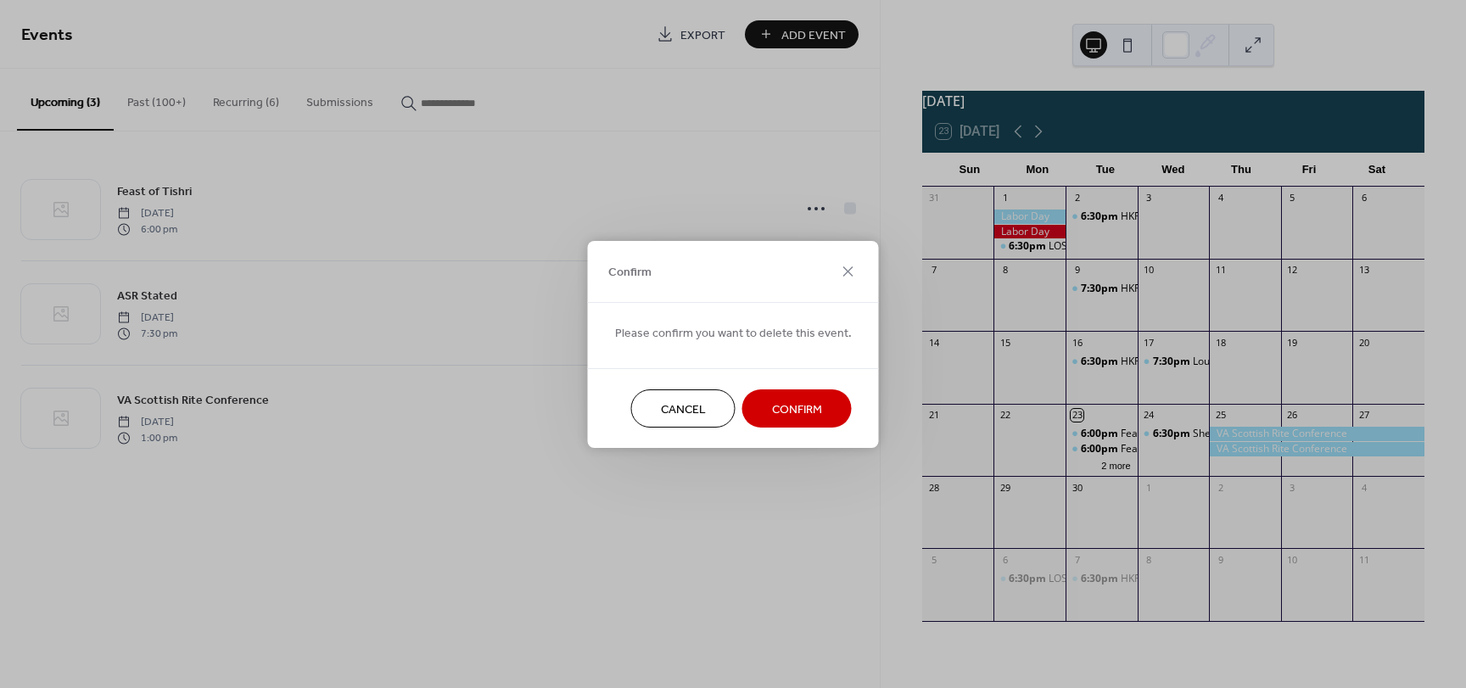
click at [773, 413] on span "Confirm" at bounding box center [797, 409] width 50 height 18
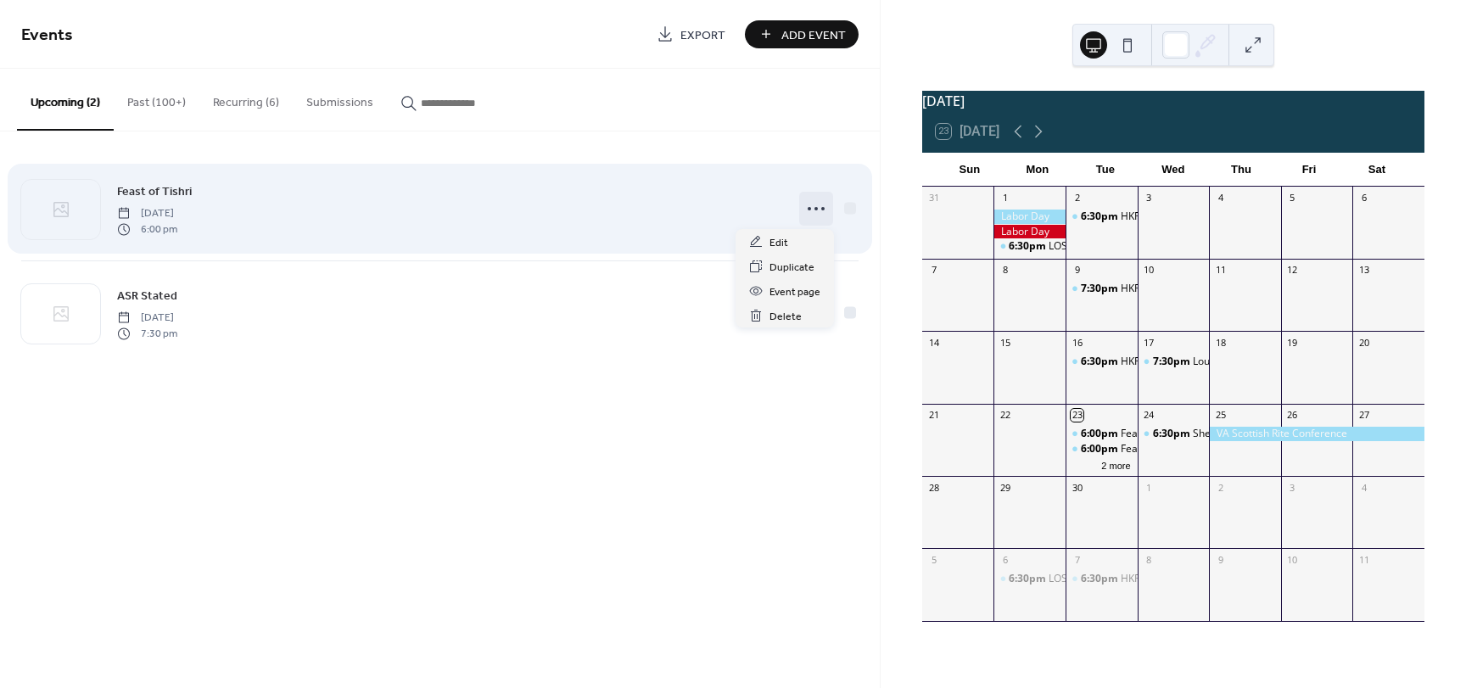
click at [811, 204] on icon at bounding box center [815, 208] width 27 height 27
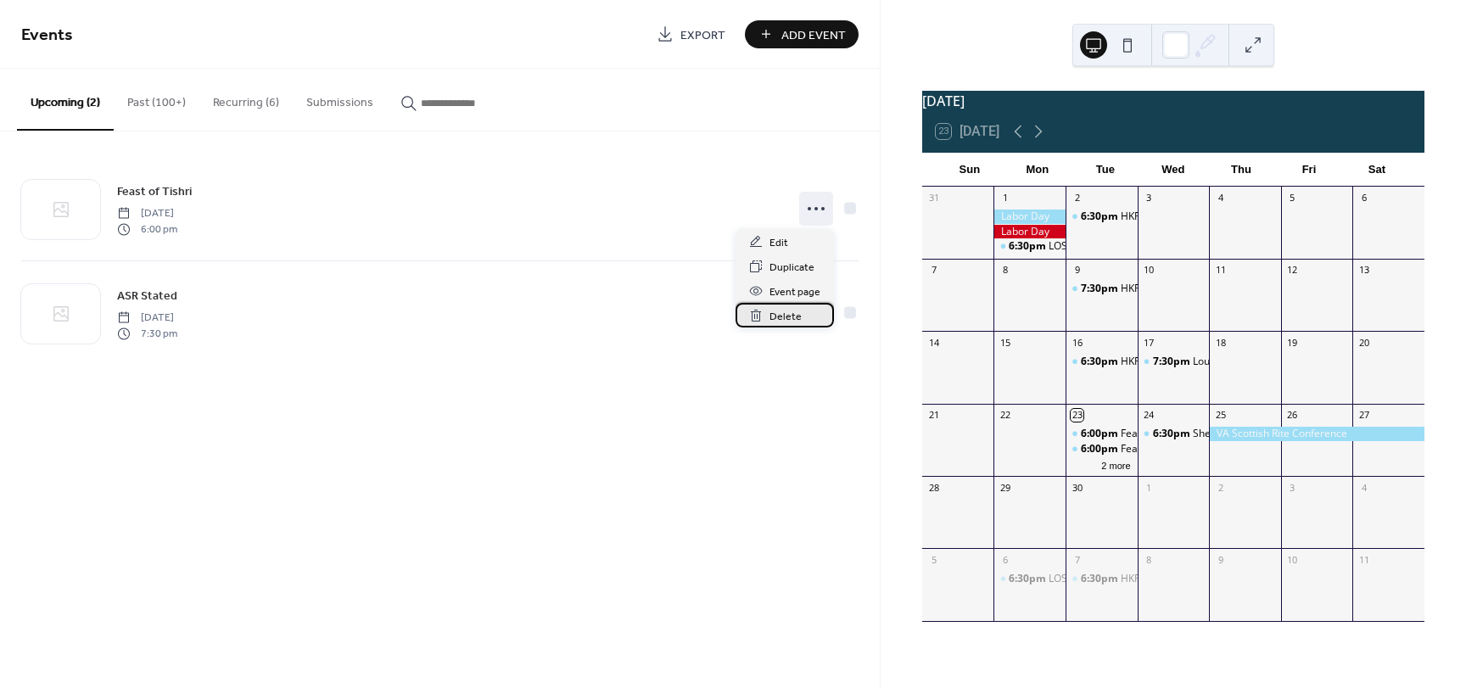
click at [776, 316] on span "Delete" at bounding box center [785, 317] width 32 height 18
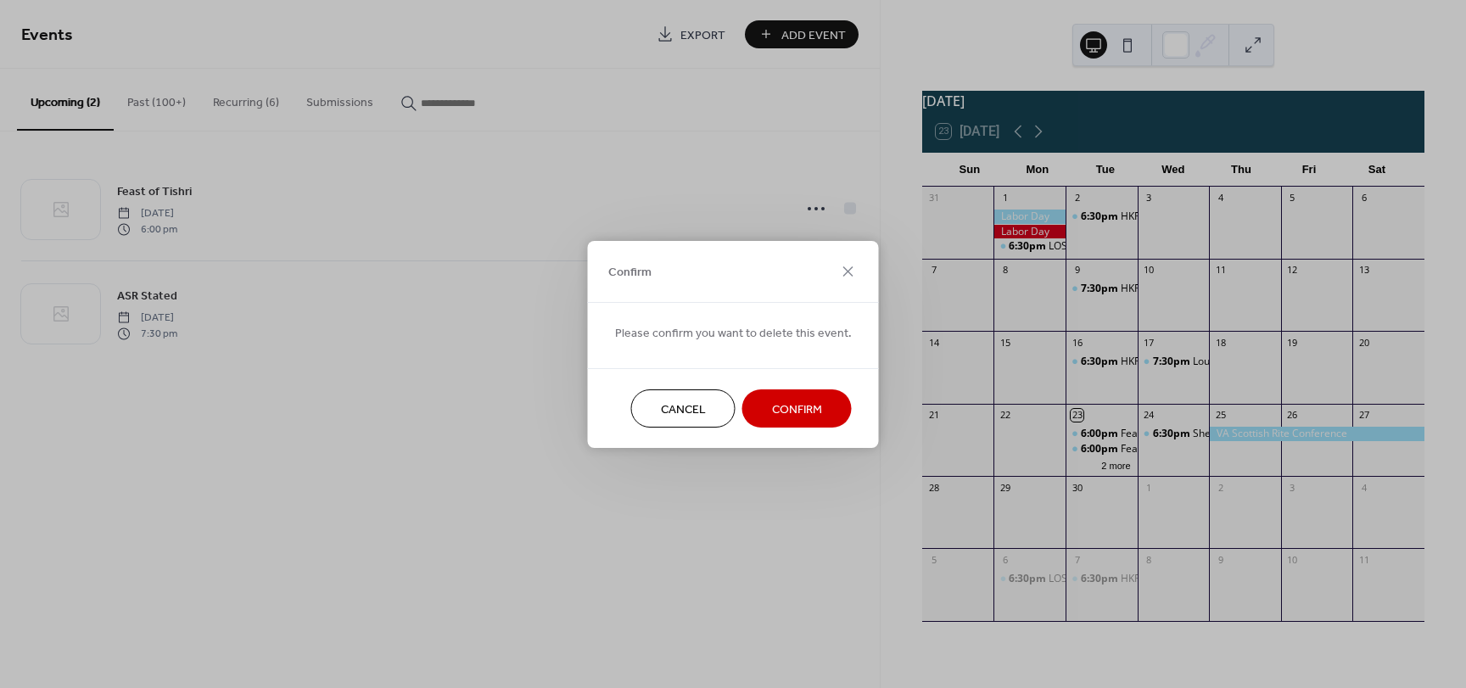
click at [790, 416] on span "Confirm" at bounding box center [797, 409] width 50 height 18
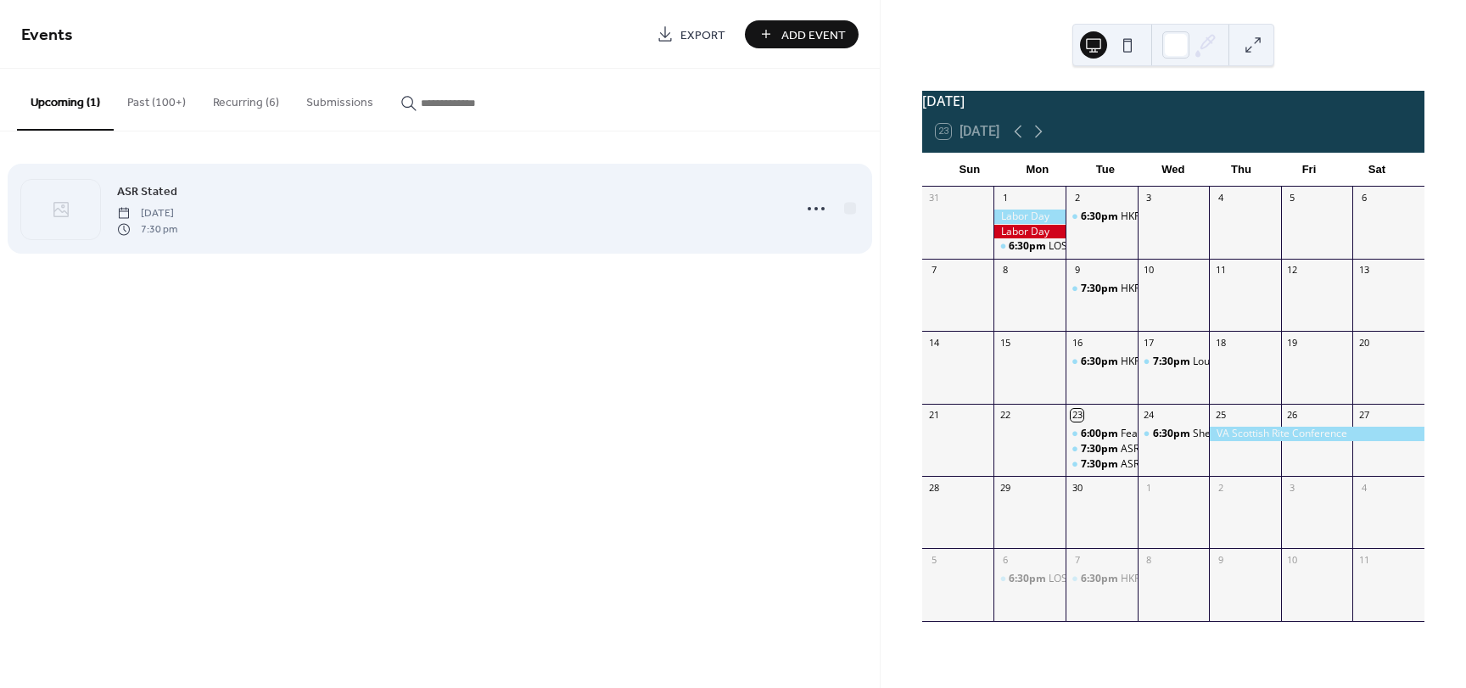
click at [618, 203] on div "ASR Stated Tuesday, September 23, 2025 7:30 pm" at bounding box center [449, 209] width 664 height 54
click at [813, 208] on icon at bounding box center [815, 208] width 27 height 27
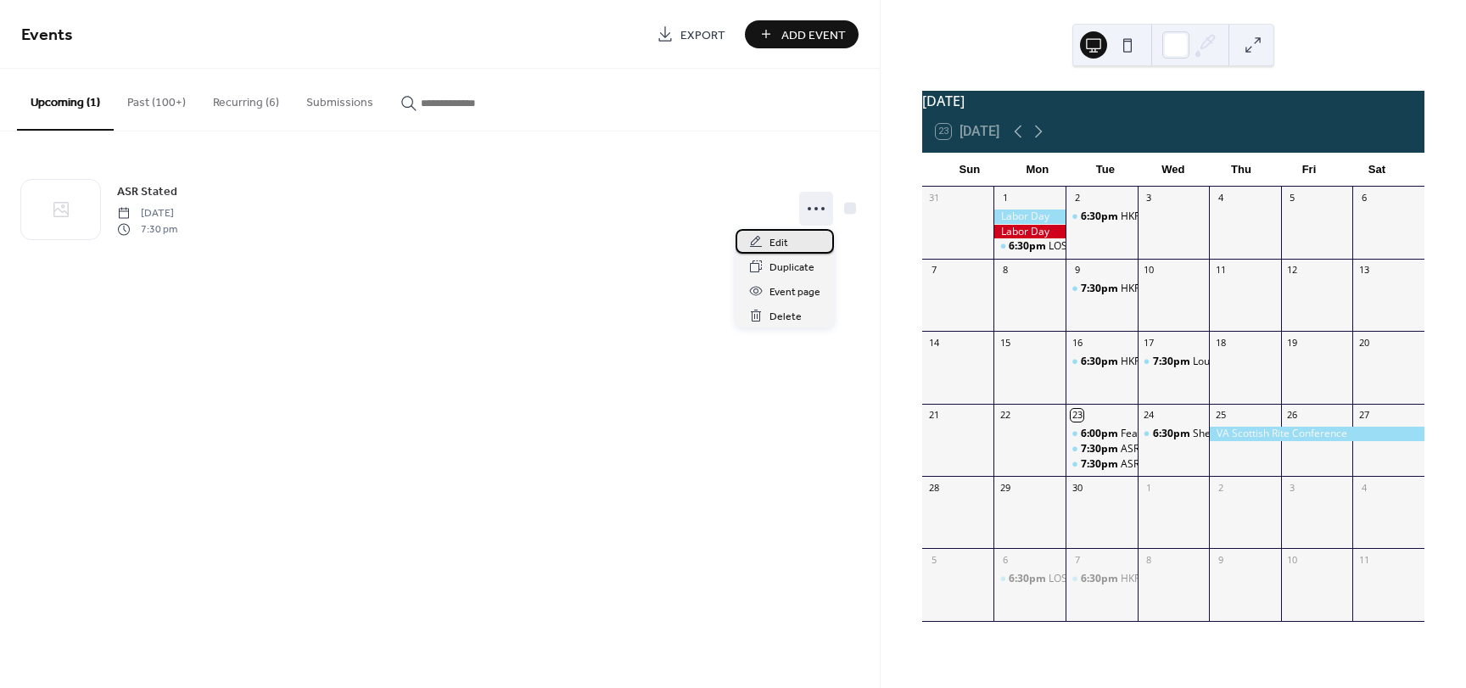
click at [778, 242] on span "Edit" at bounding box center [778, 243] width 19 height 18
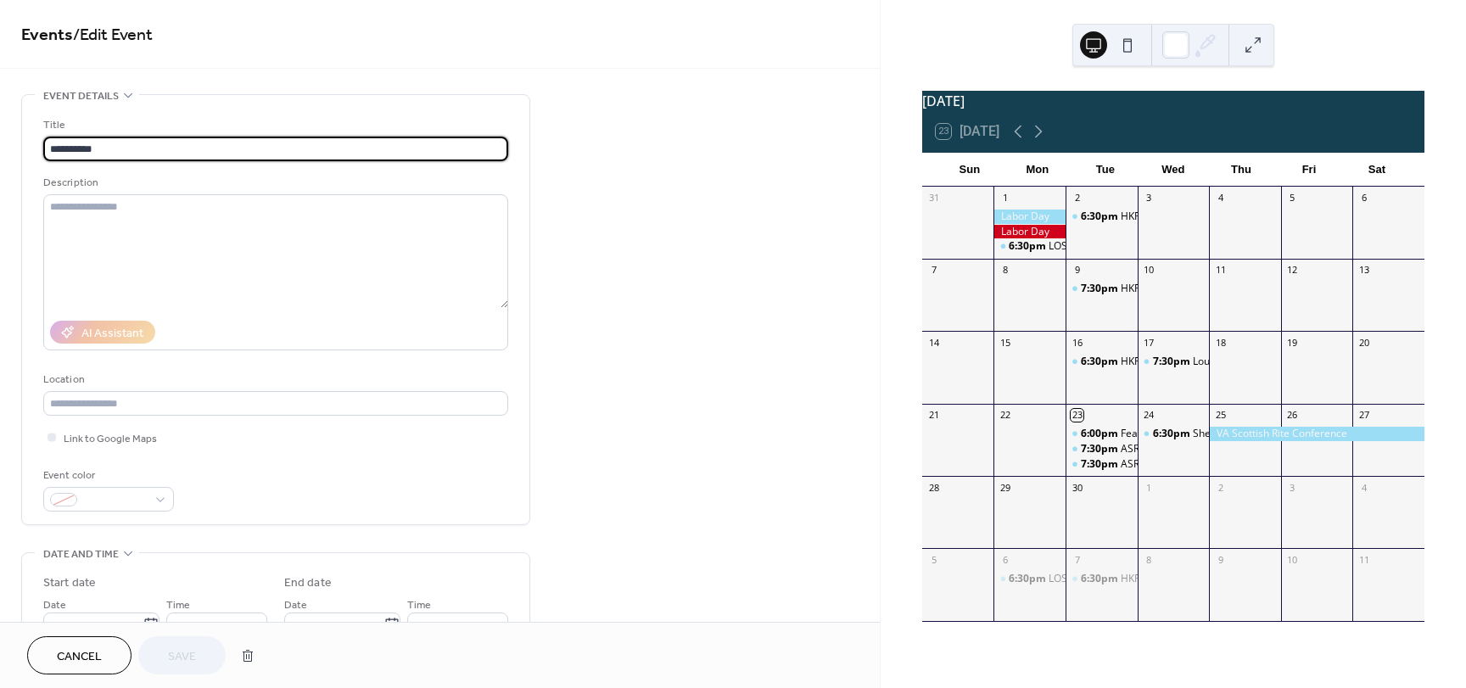
drag, startPoint x: 70, startPoint y: 650, endPoint x: 75, endPoint y: 615, distance: 35.1
click at [70, 650] on span "Cancel" at bounding box center [79, 657] width 45 height 18
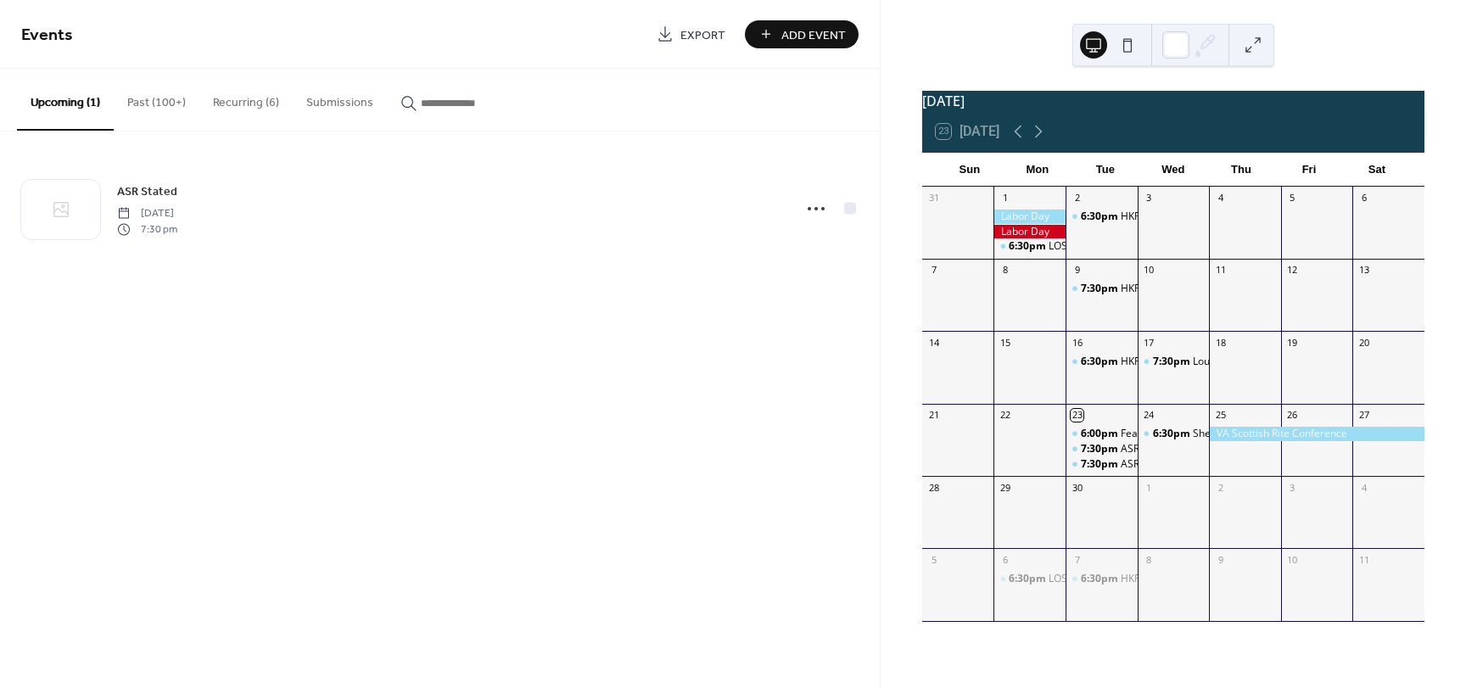
click at [231, 114] on button "Recurring (6)" at bounding box center [245, 99] width 93 height 60
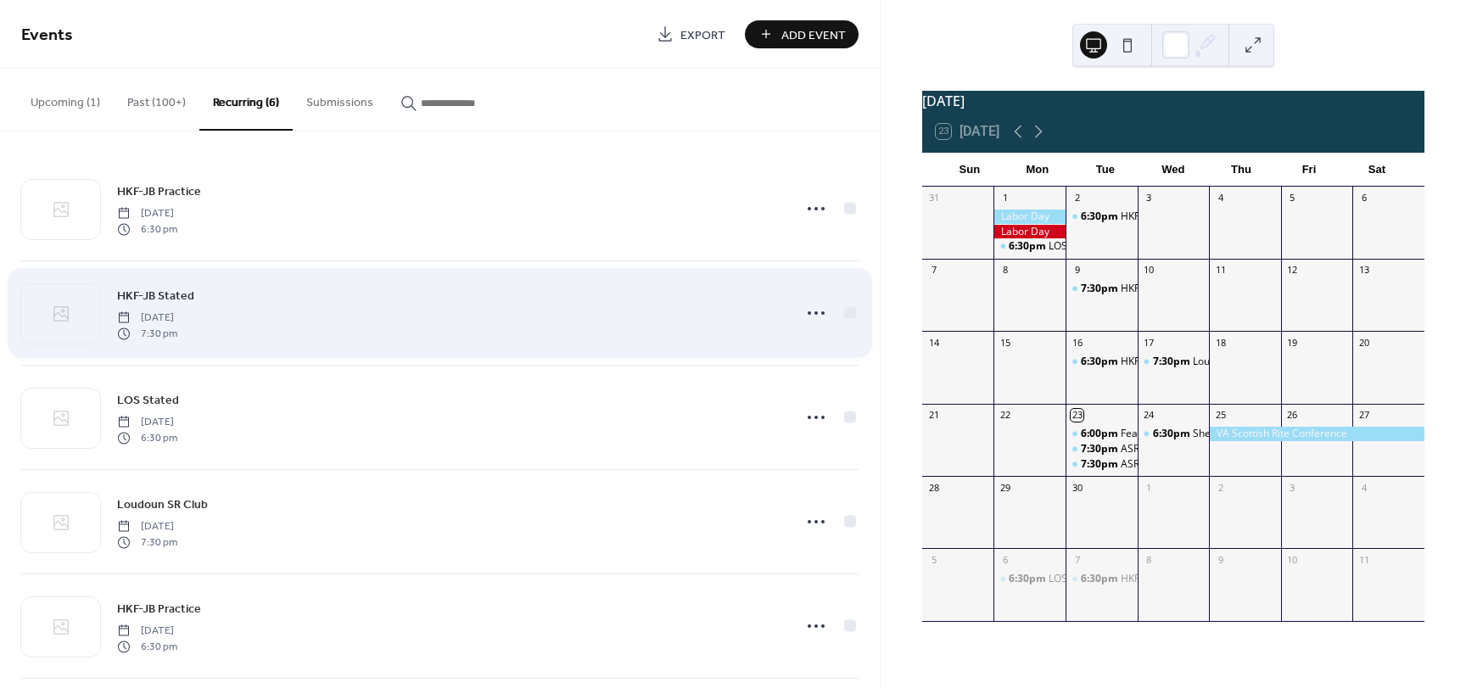
scroll to position [120, 0]
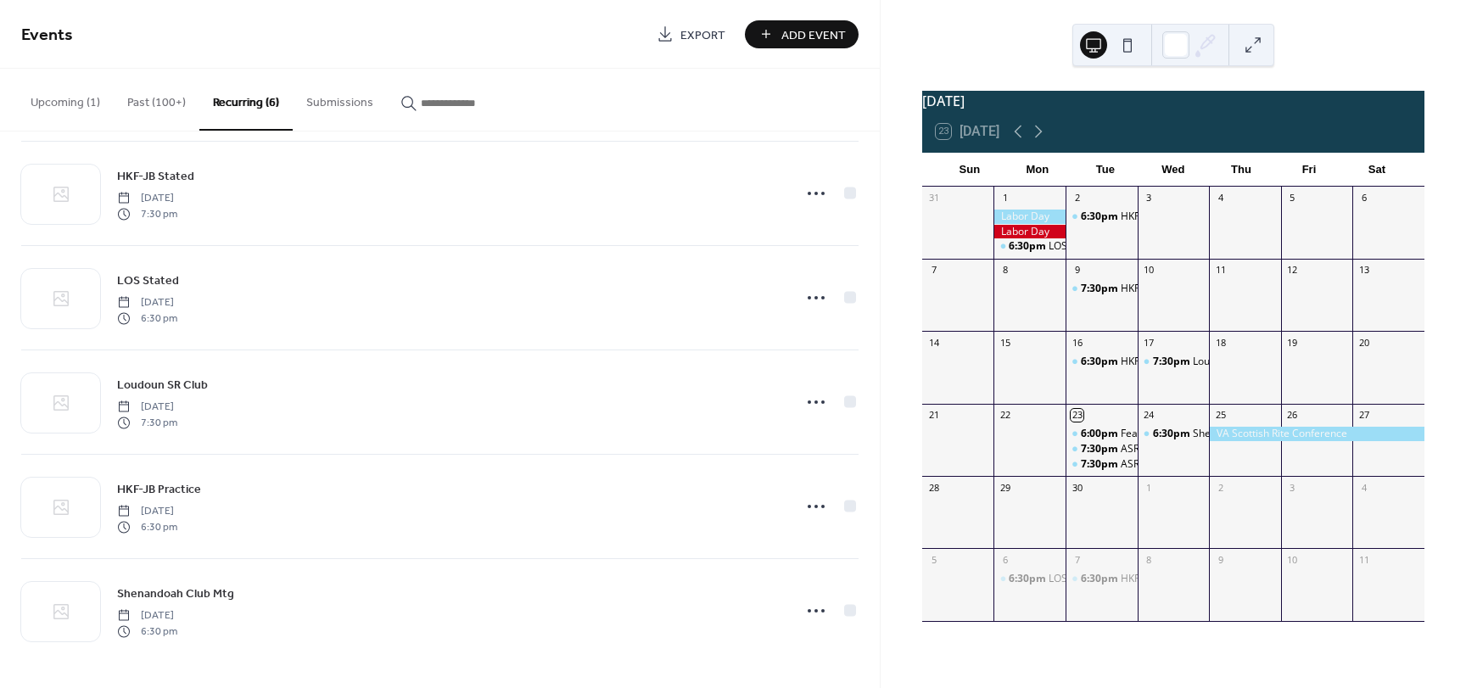
click at [71, 94] on button "Upcoming (1)" at bounding box center [65, 99] width 97 height 60
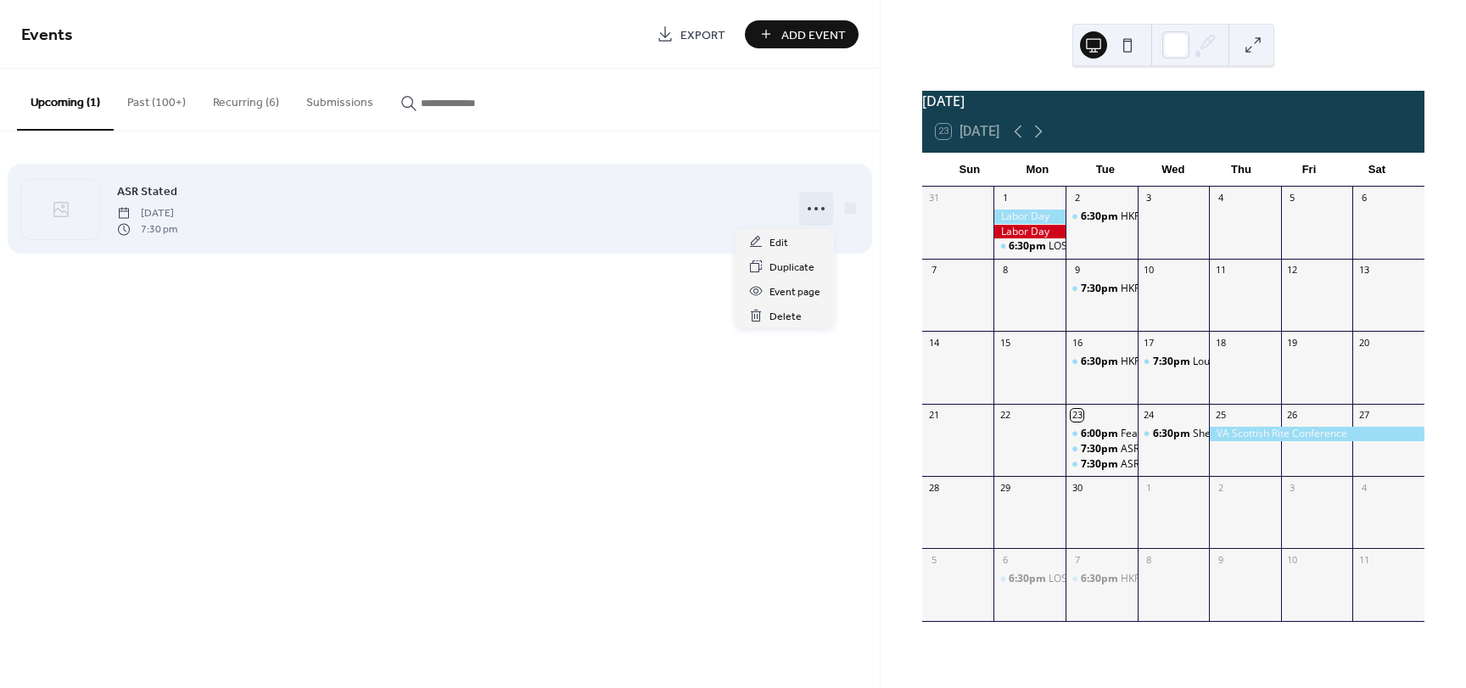
click at [813, 201] on icon at bounding box center [815, 208] width 27 height 27
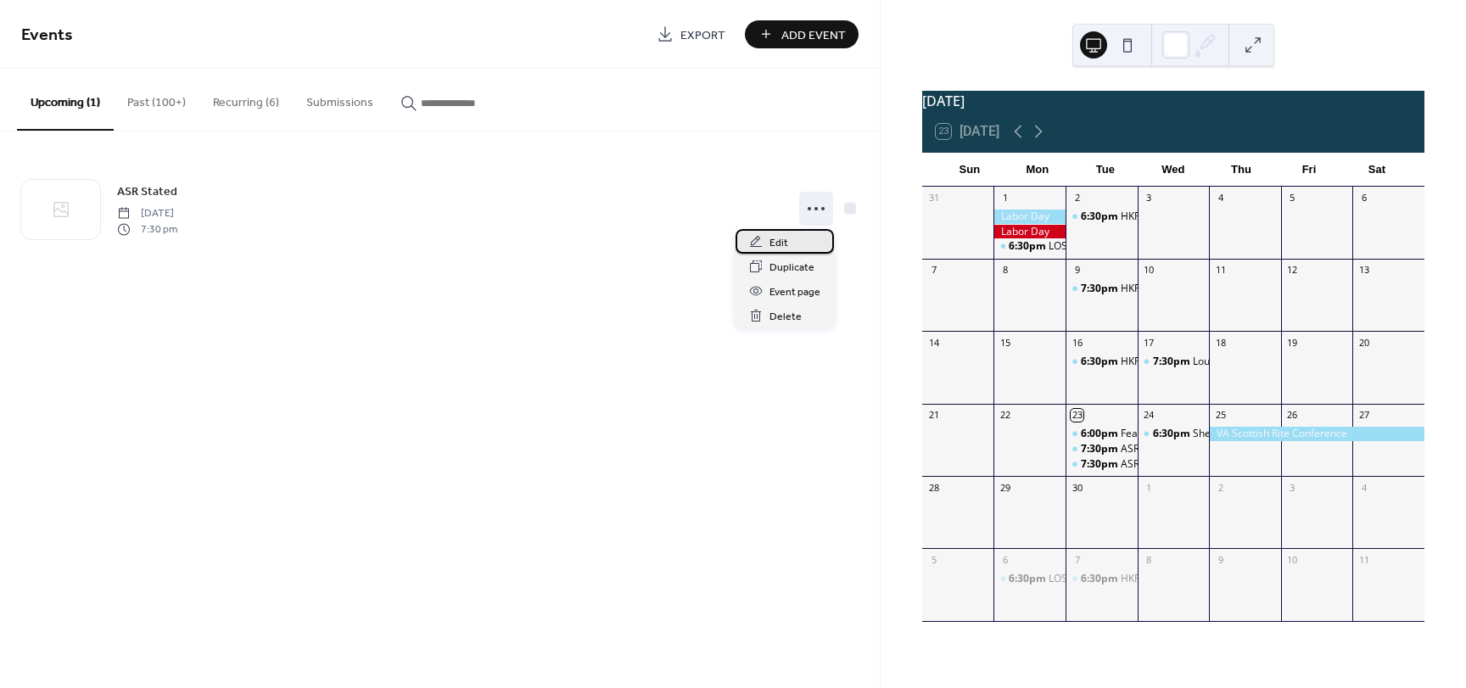
click at [772, 243] on span "Edit" at bounding box center [778, 243] width 19 height 18
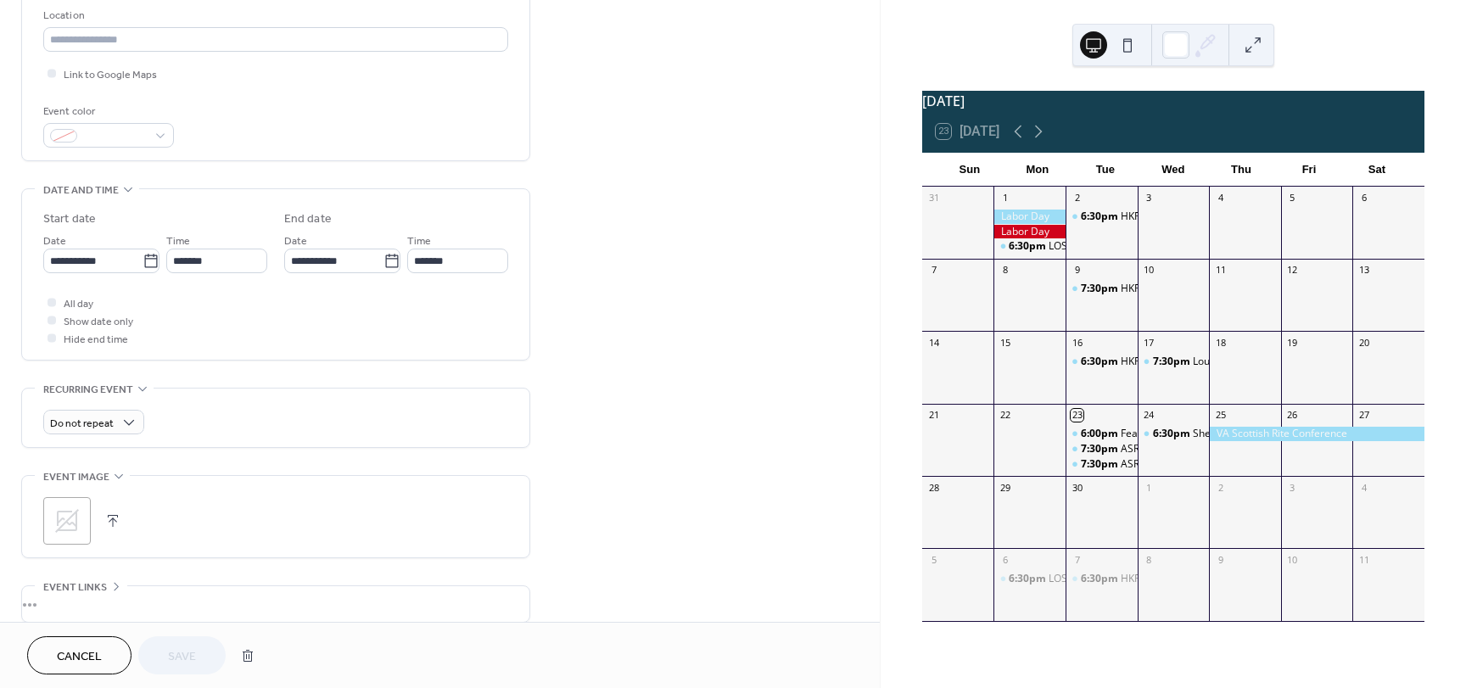
scroll to position [365, 0]
click at [78, 657] on span "Cancel" at bounding box center [79, 657] width 45 height 18
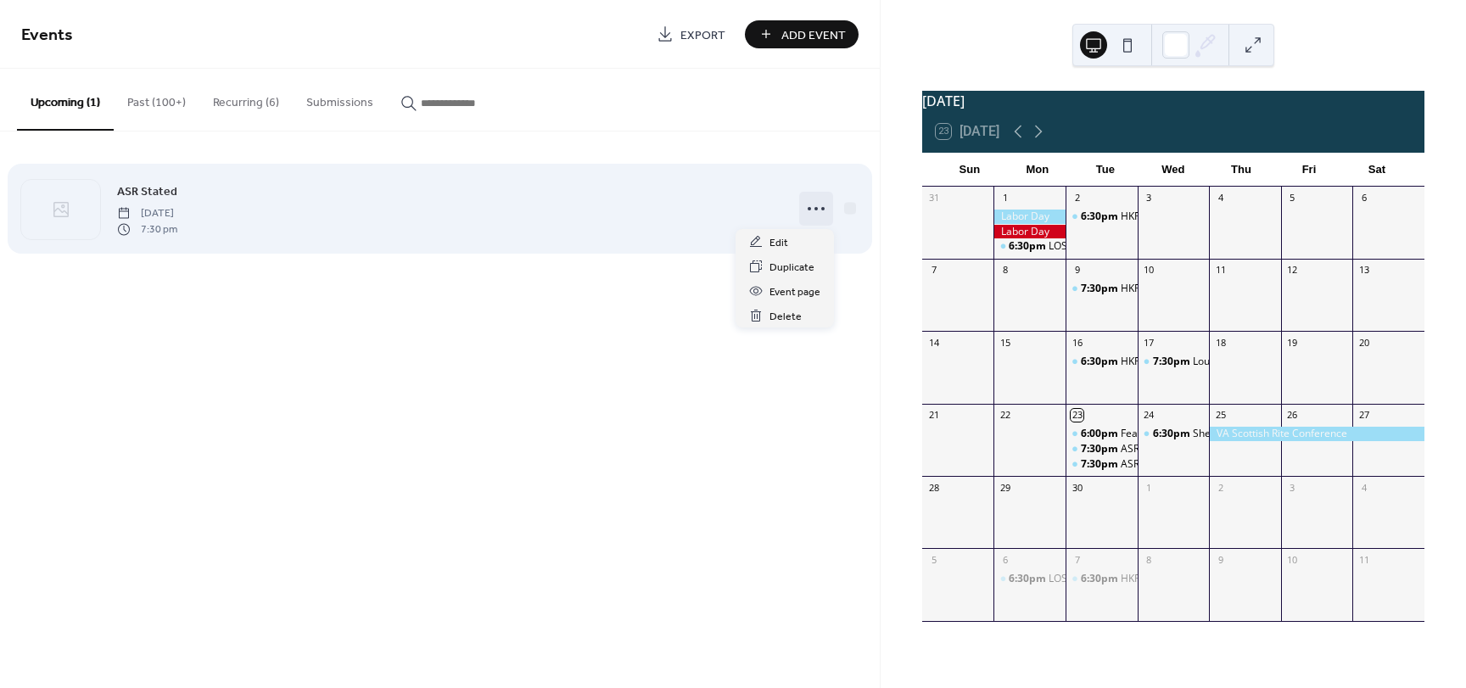
click at [802, 203] on icon at bounding box center [815, 208] width 27 height 27
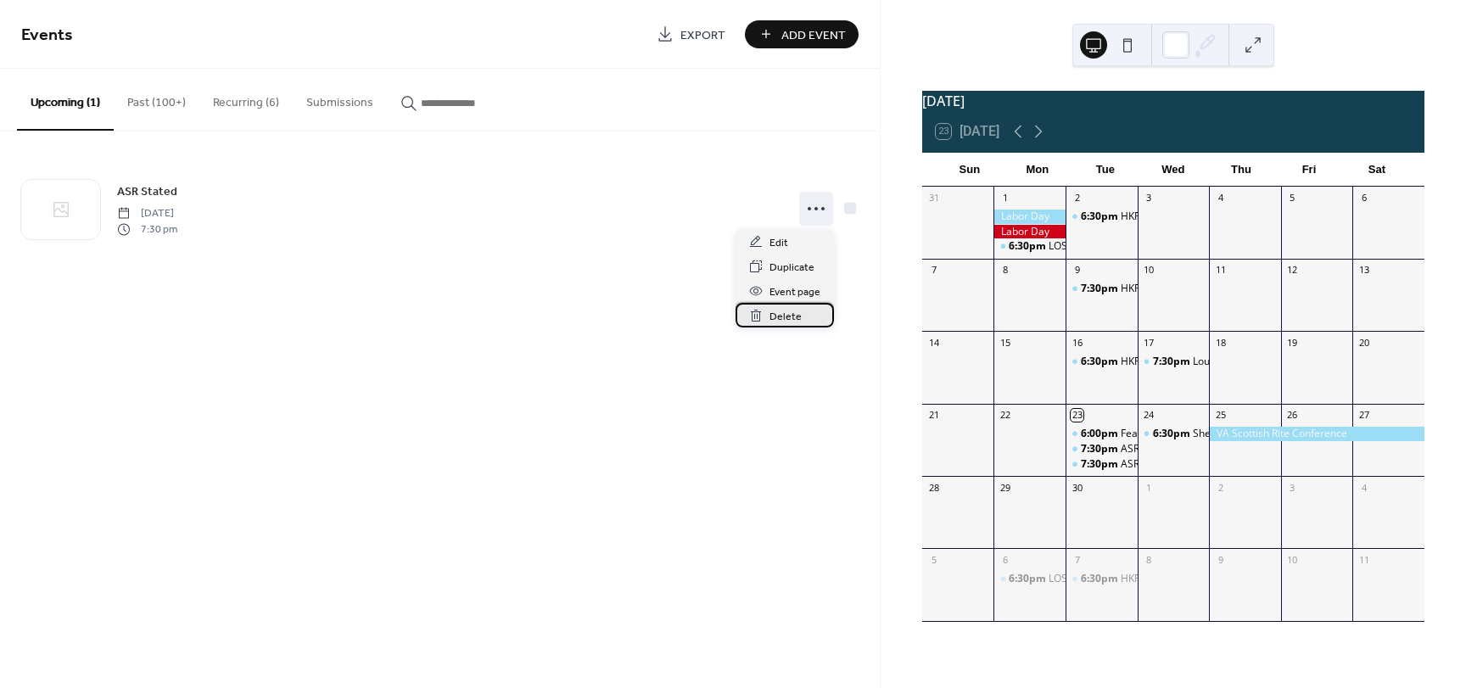
click at [782, 313] on span "Delete" at bounding box center [785, 317] width 32 height 18
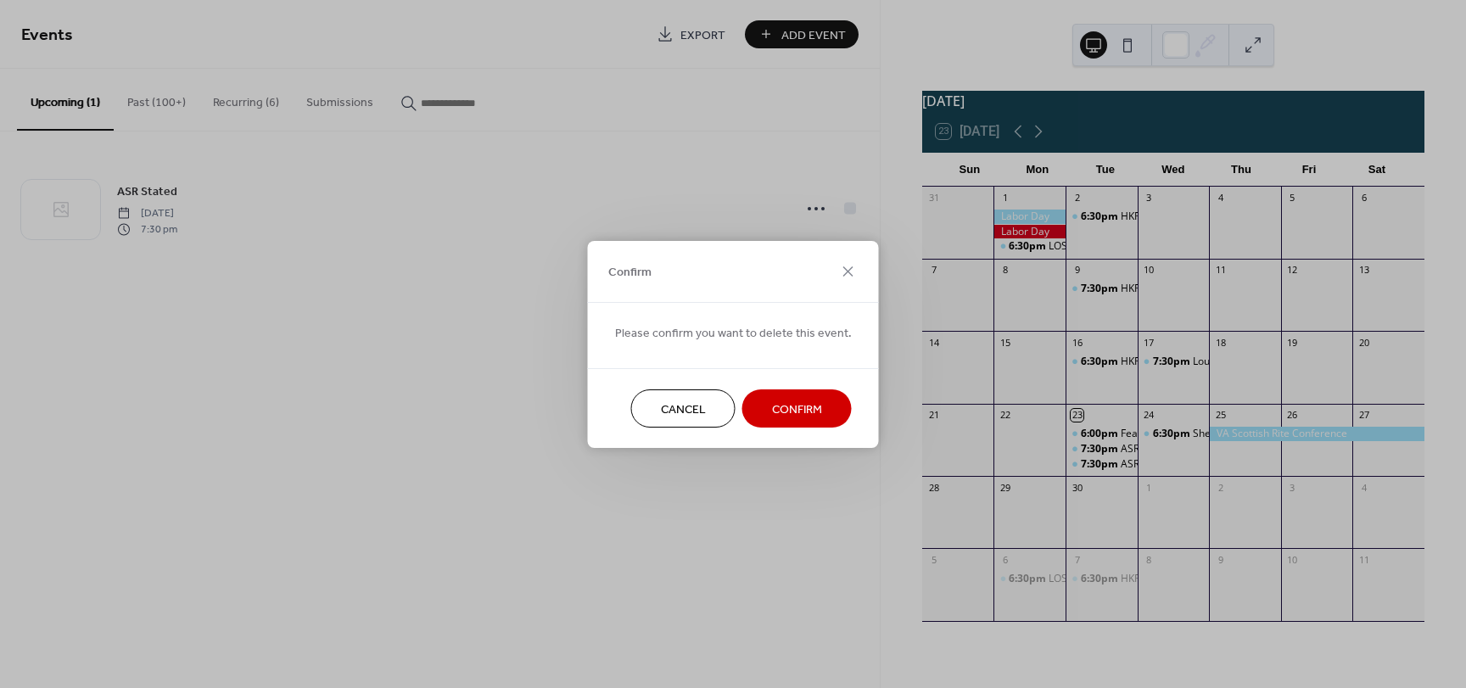
click at [792, 411] on span "Confirm" at bounding box center [797, 409] width 50 height 18
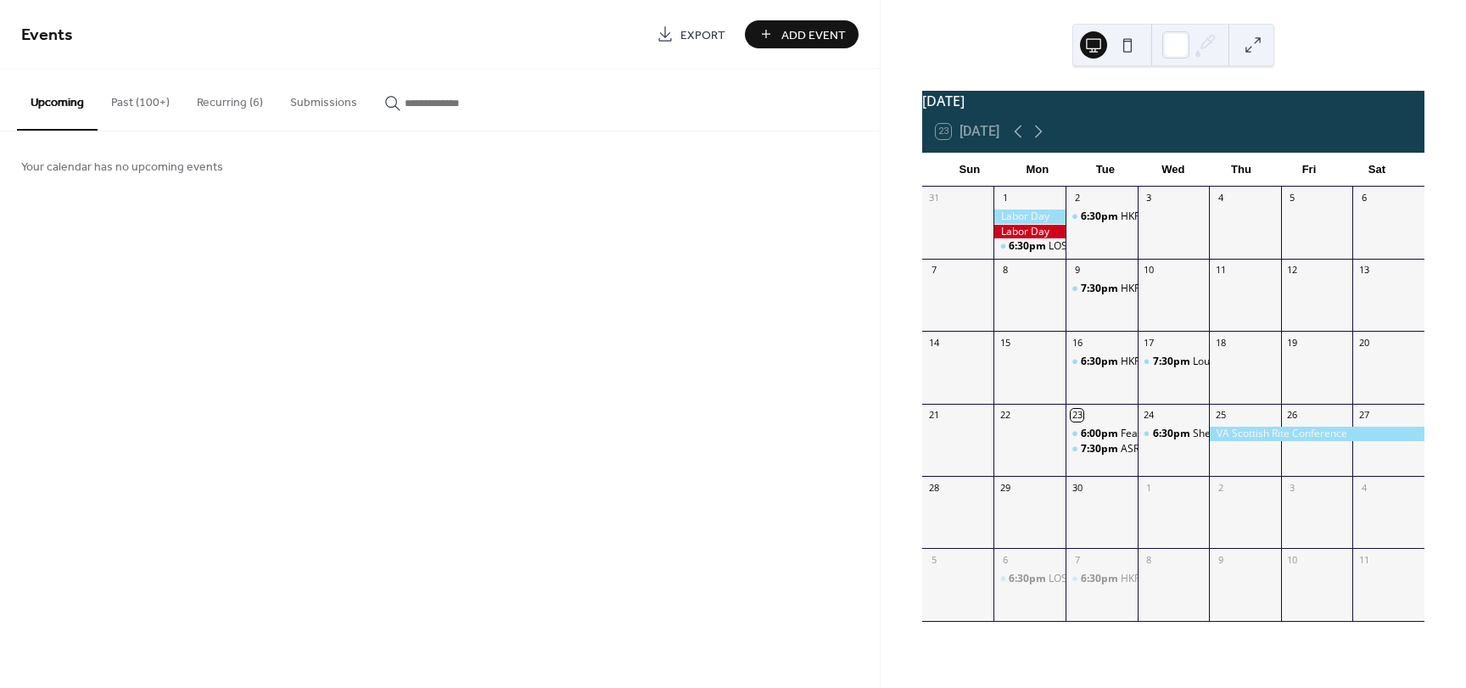
click at [320, 102] on button "Submissions" at bounding box center [324, 99] width 94 height 60
click at [221, 102] on button "Recurring (6)" at bounding box center [229, 99] width 93 height 60
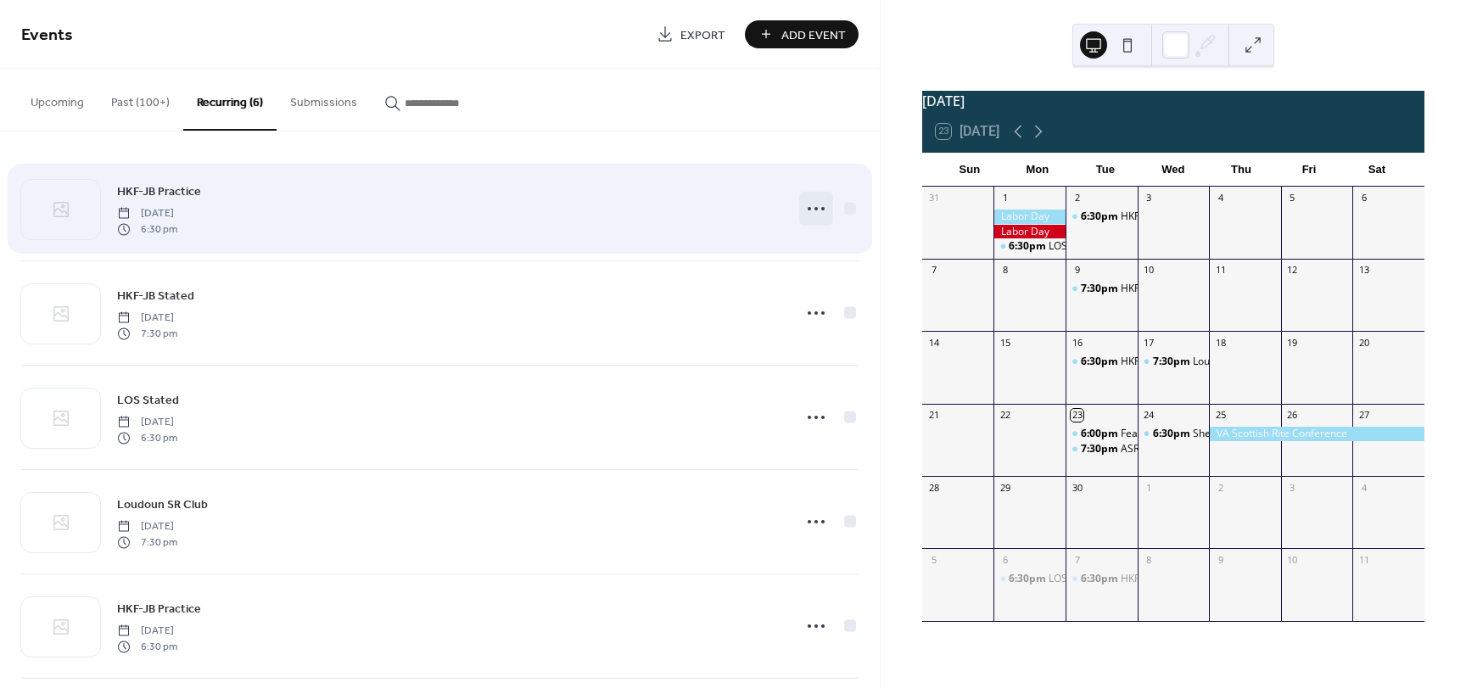
click at [809, 210] on icon at bounding box center [815, 208] width 27 height 27
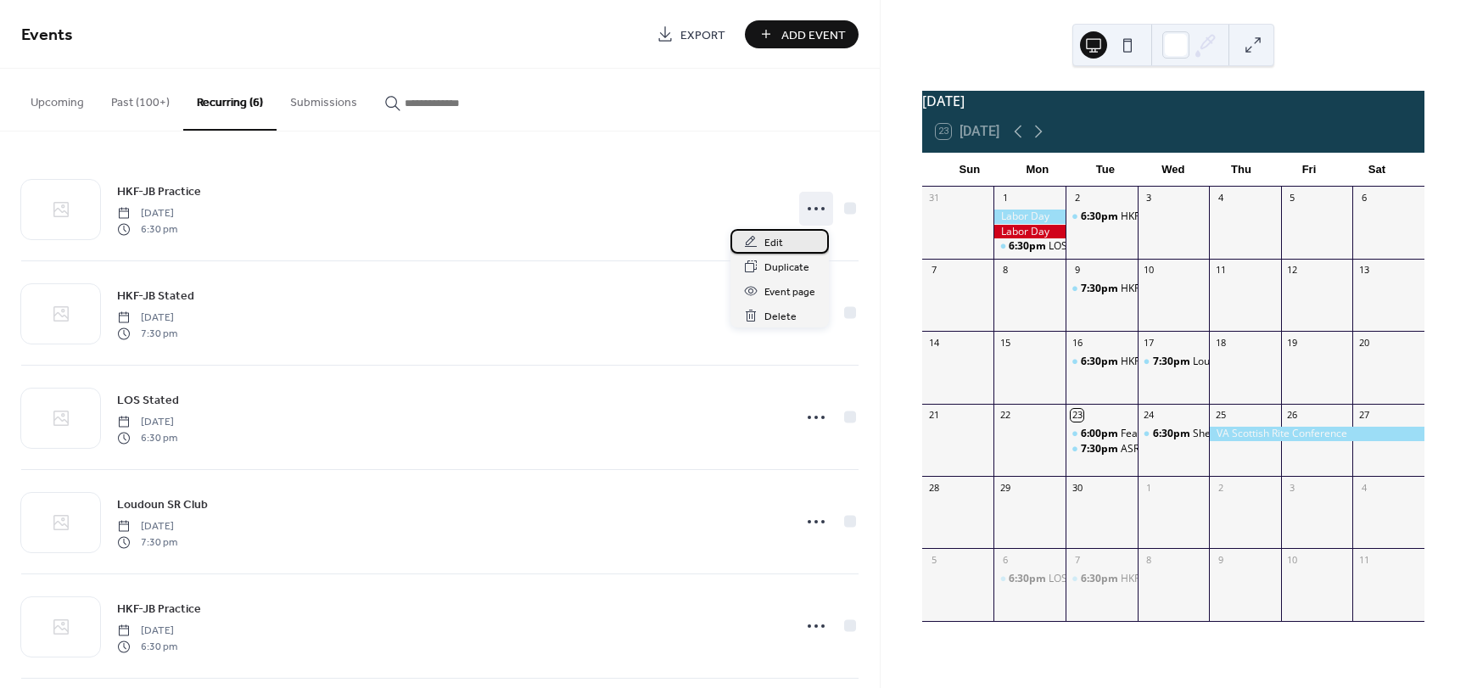
click at [771, 234] on span "Edit" at bounding box center [773, 243] width 19 height 18
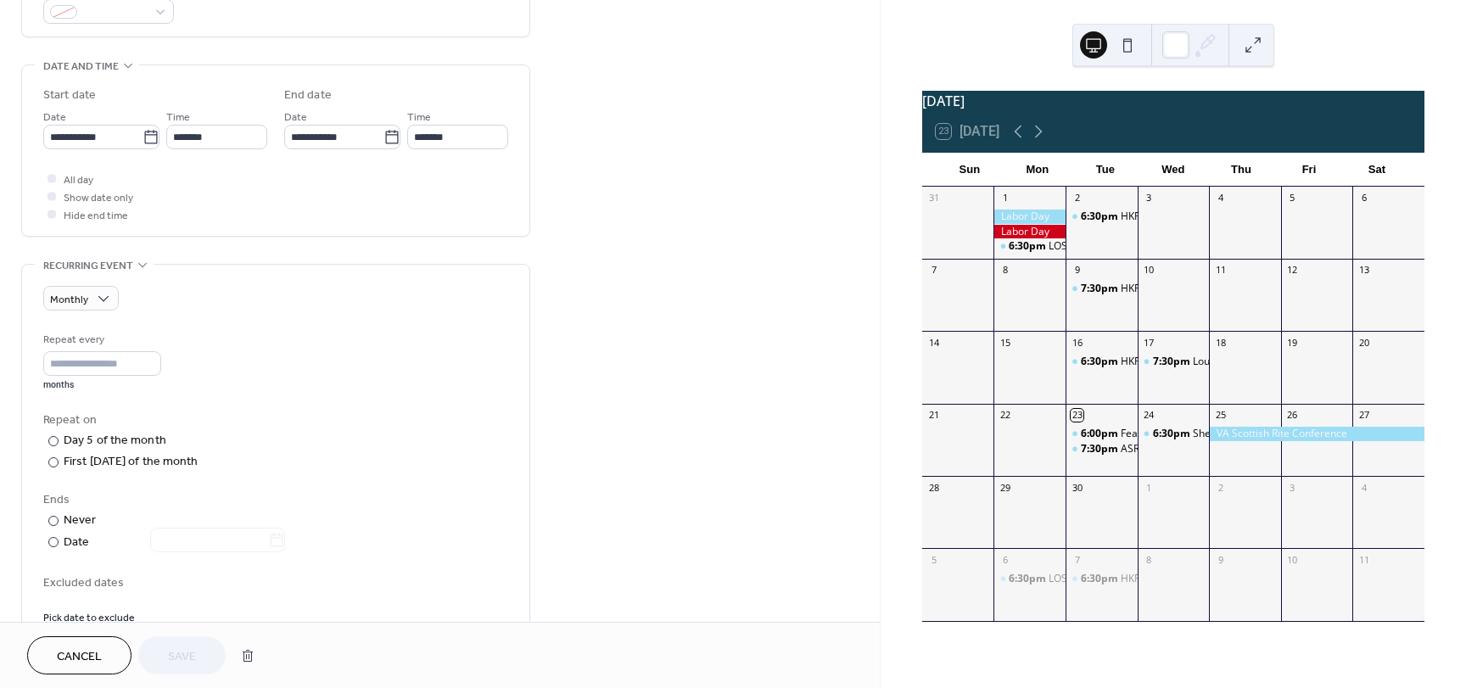
scroll to position [489, 0]
click at [1037, 131] on icon at bounding box center [1038, 131] width 20 height 20
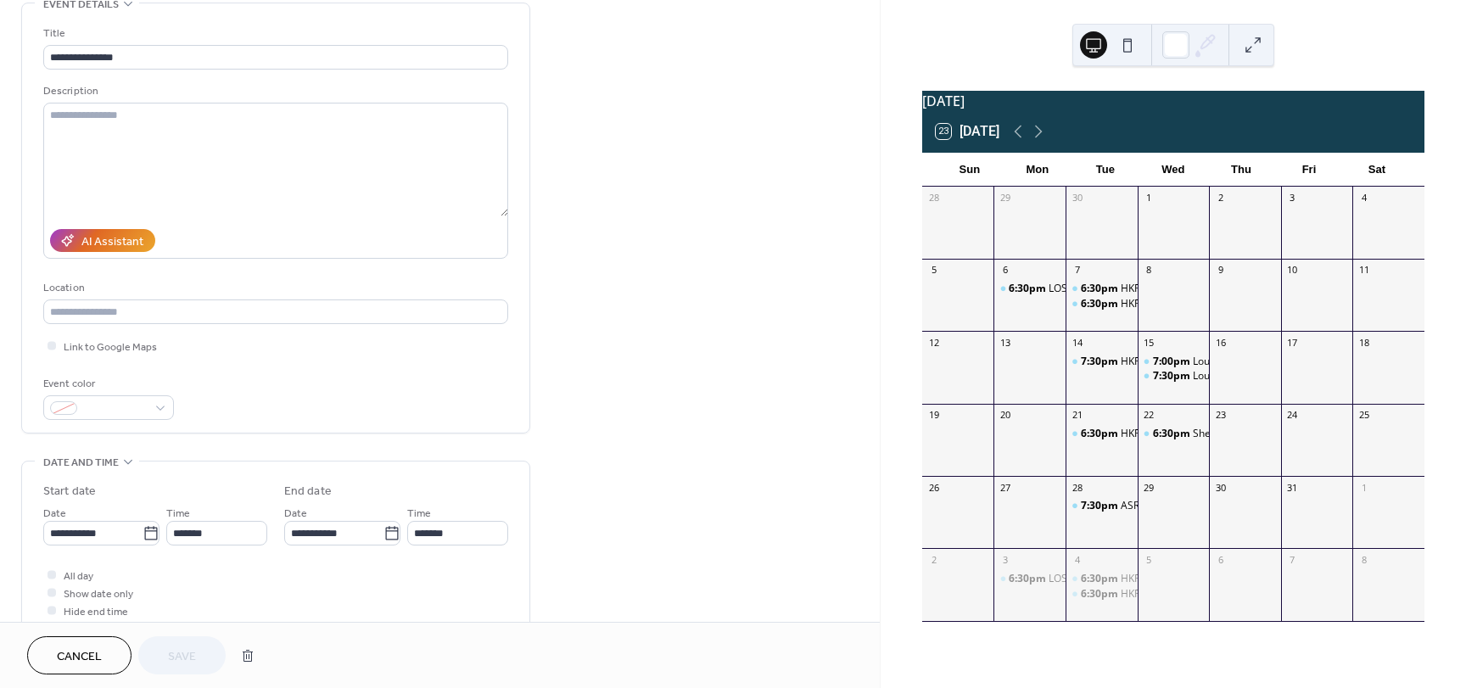
scroll to position [0, 0]
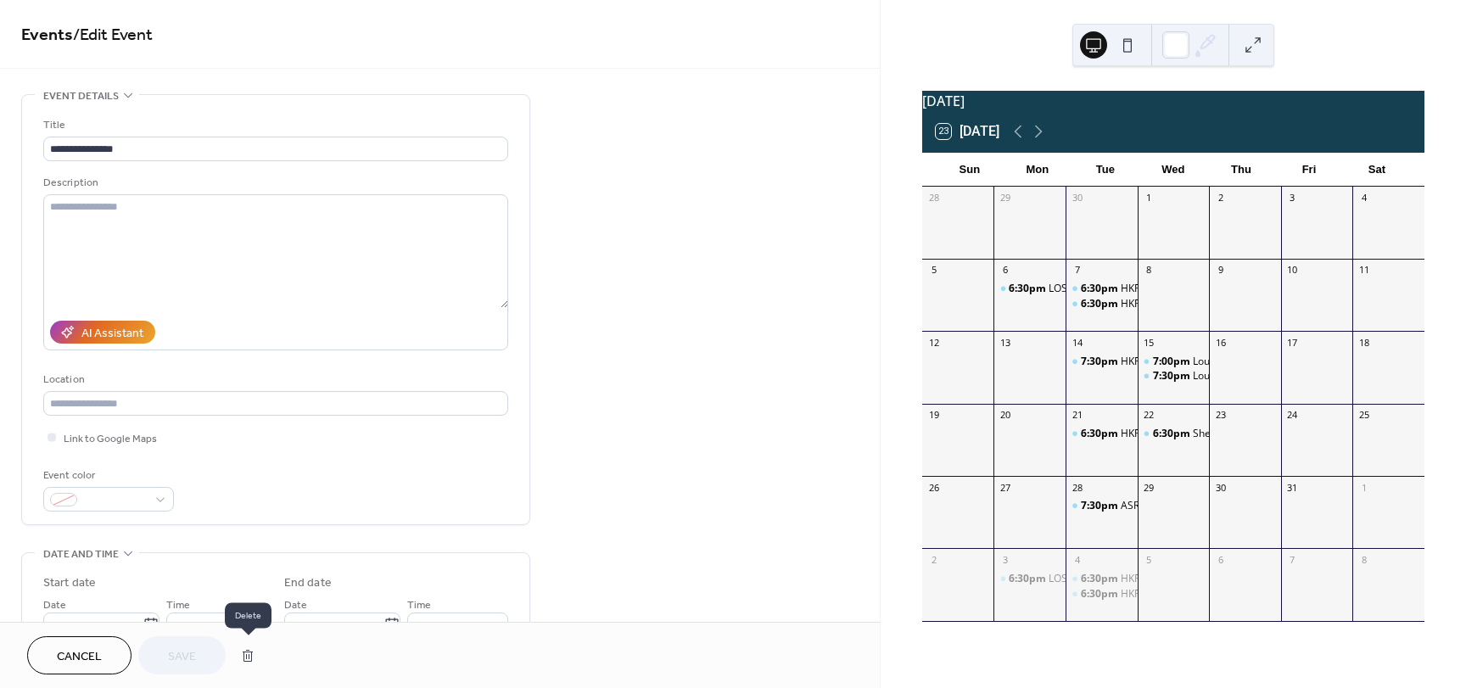
click at [245, 657] on button "button" at bounding box center [247, 656] width 31 height 34
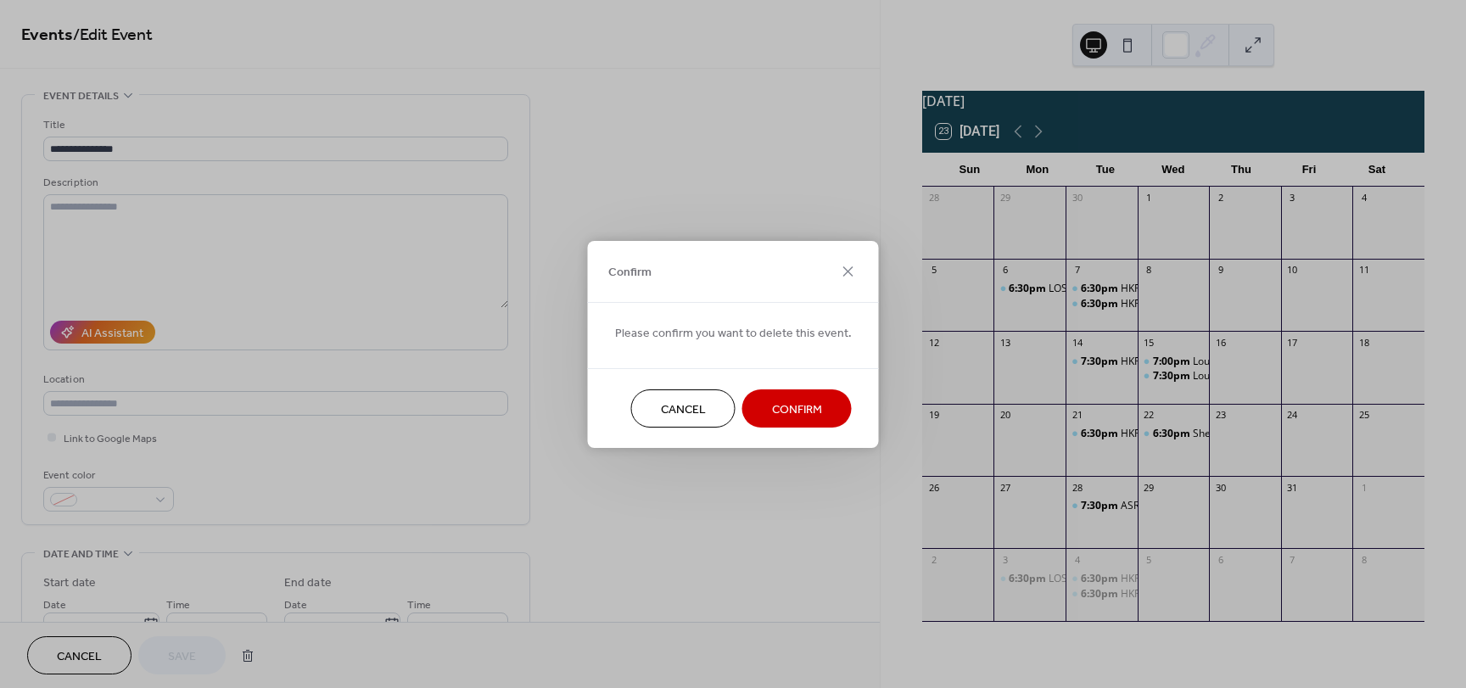
click at [773, 404] on span "Confirm" at bounding box center [797, 409] width 50 height 18
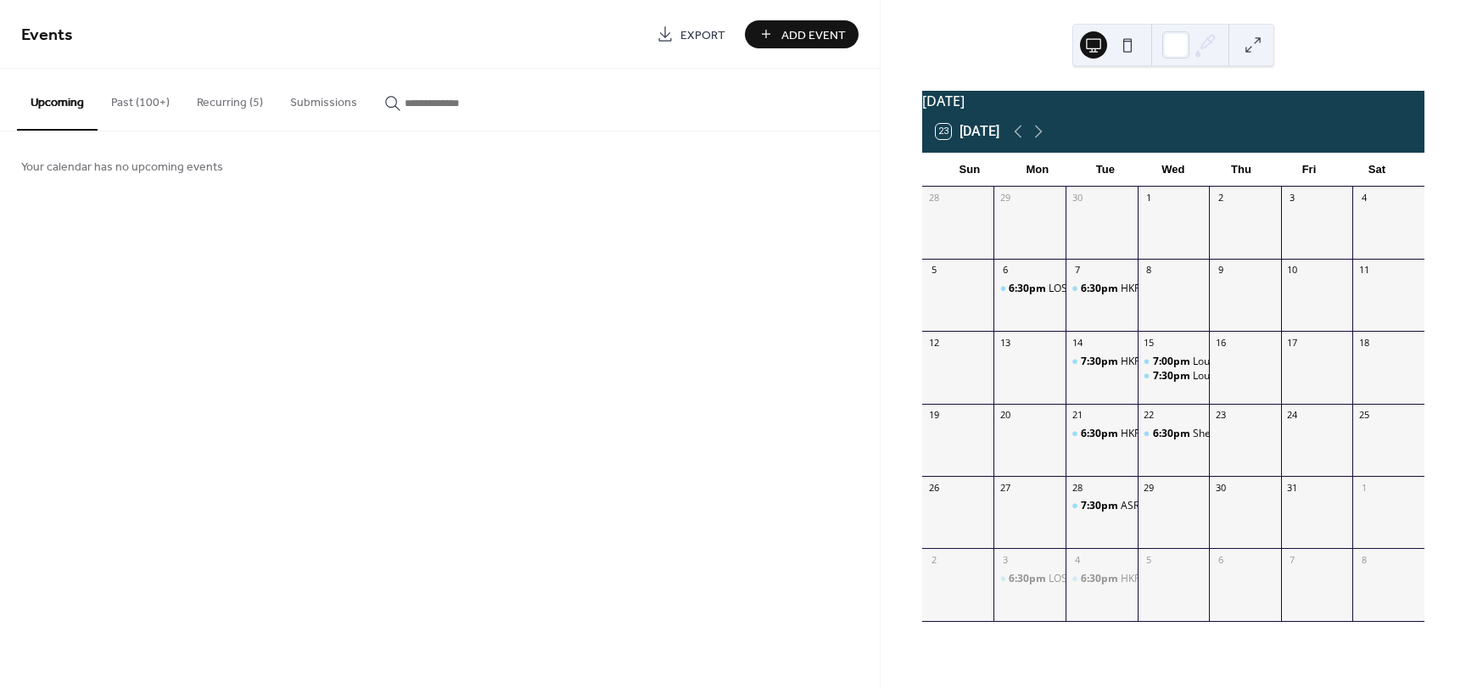
click at [241, 110] on button "Recurring (5)" at bounding box center [229, 99] width 93 height 60
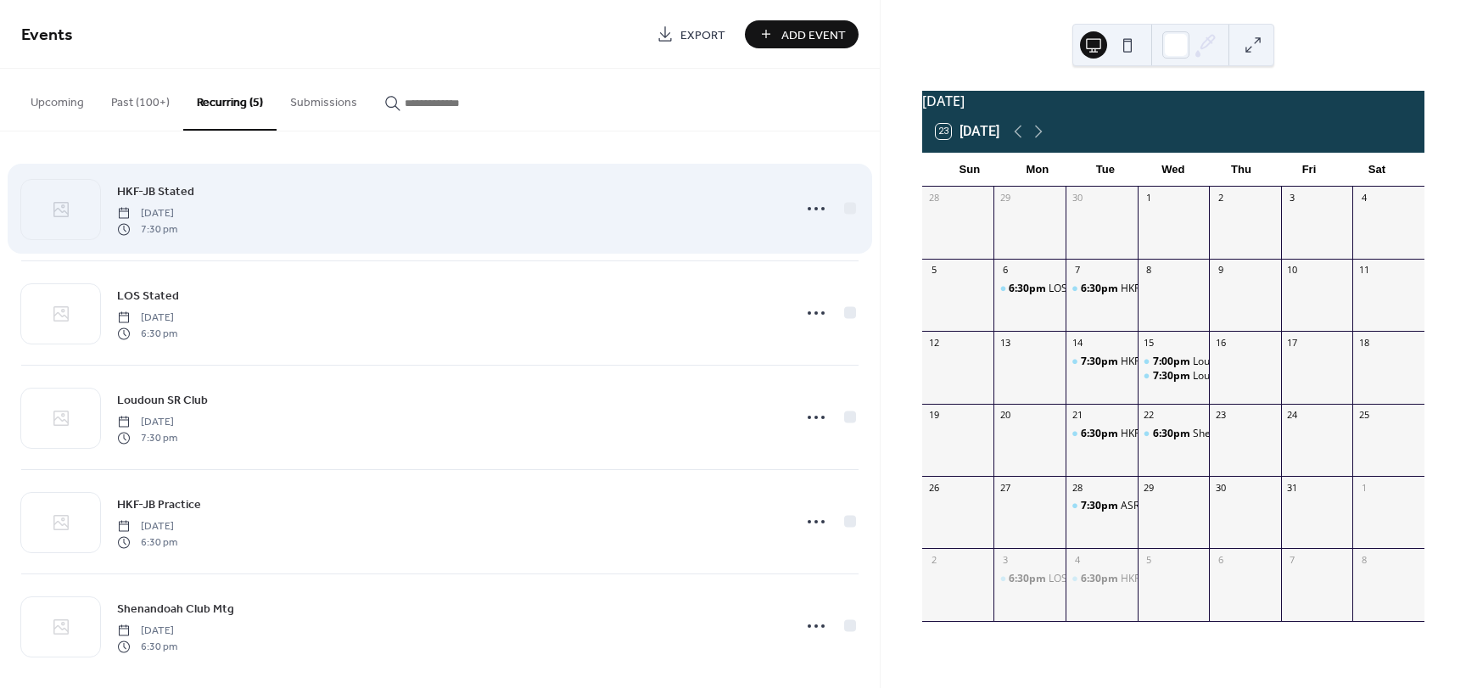
click at [154, 194] on span "HKF-JB Stated" at bounding box center [155, 192] width 77 height 18
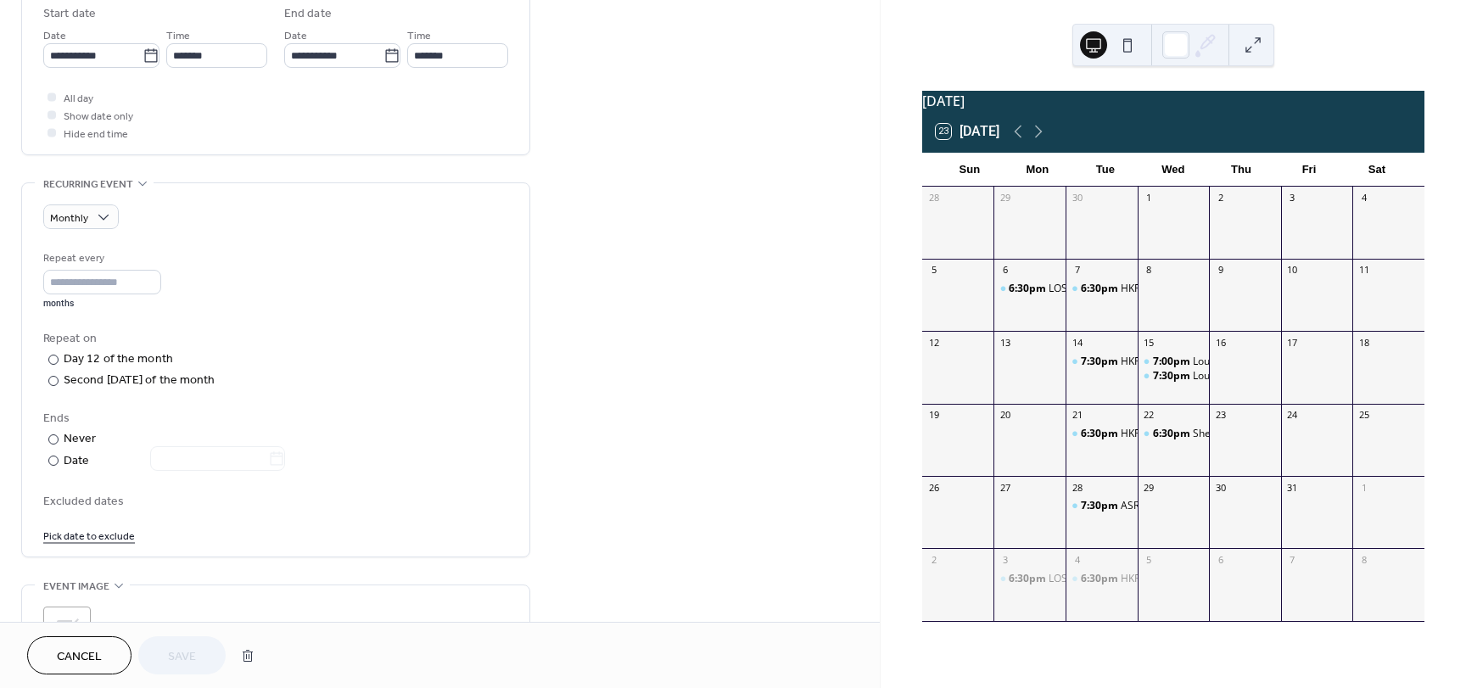
scroll to position [570, 0]
click at [1044, 137] on icon at bounding box center [1038, 131] width 20 height 20
click at [243, 651] on button "button" at bounding box center [247, 656] width 31 height 34
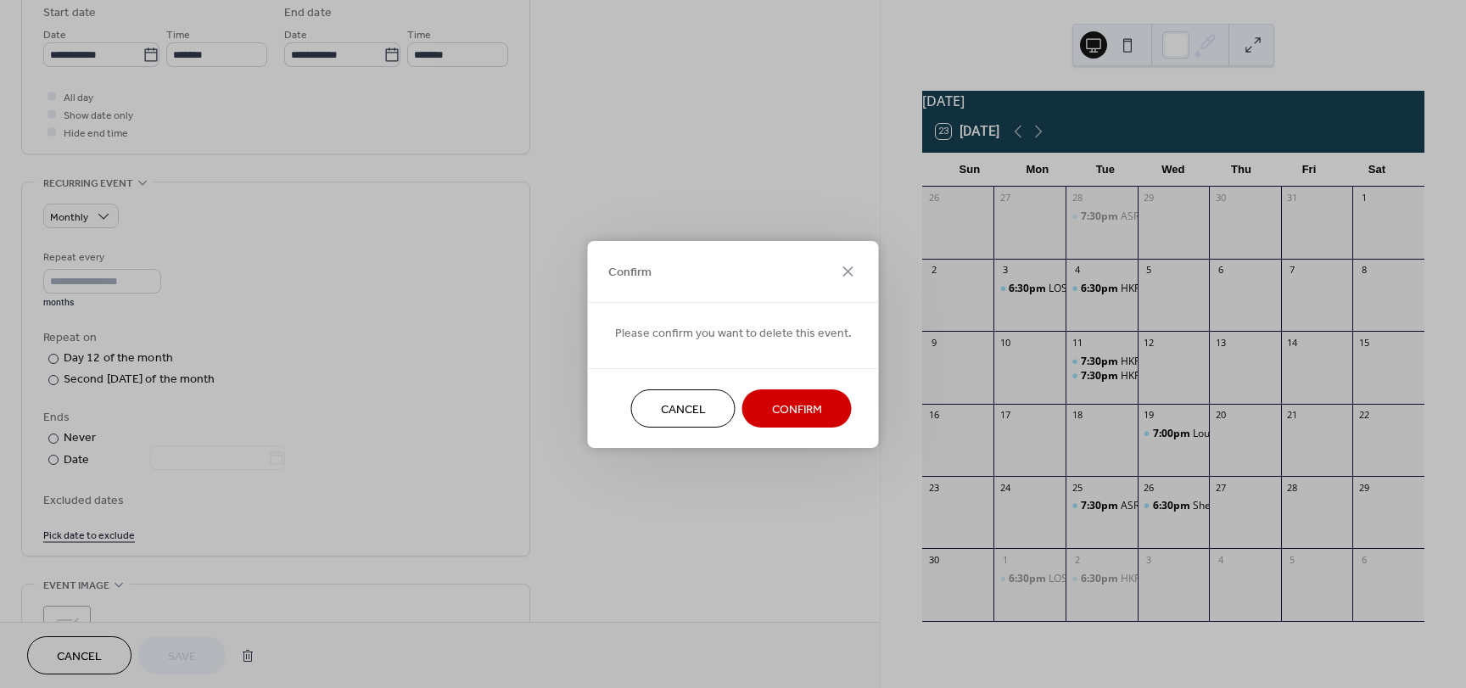
click at [804, 410] on span "Confirm" at bounding box center [797, 409] width 50 height 18
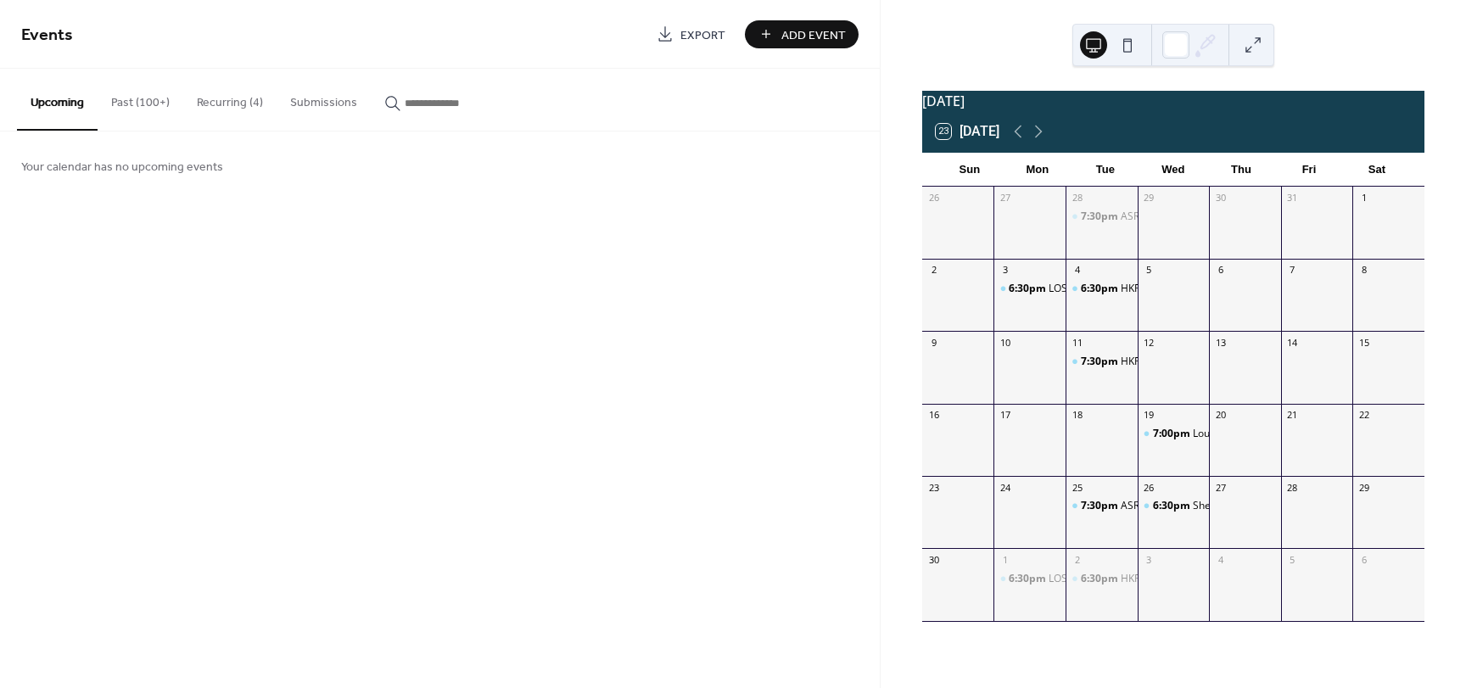
click at [215, 103] on button "Recurring (4)" at bounding box center [229, 99] width 93 height 60
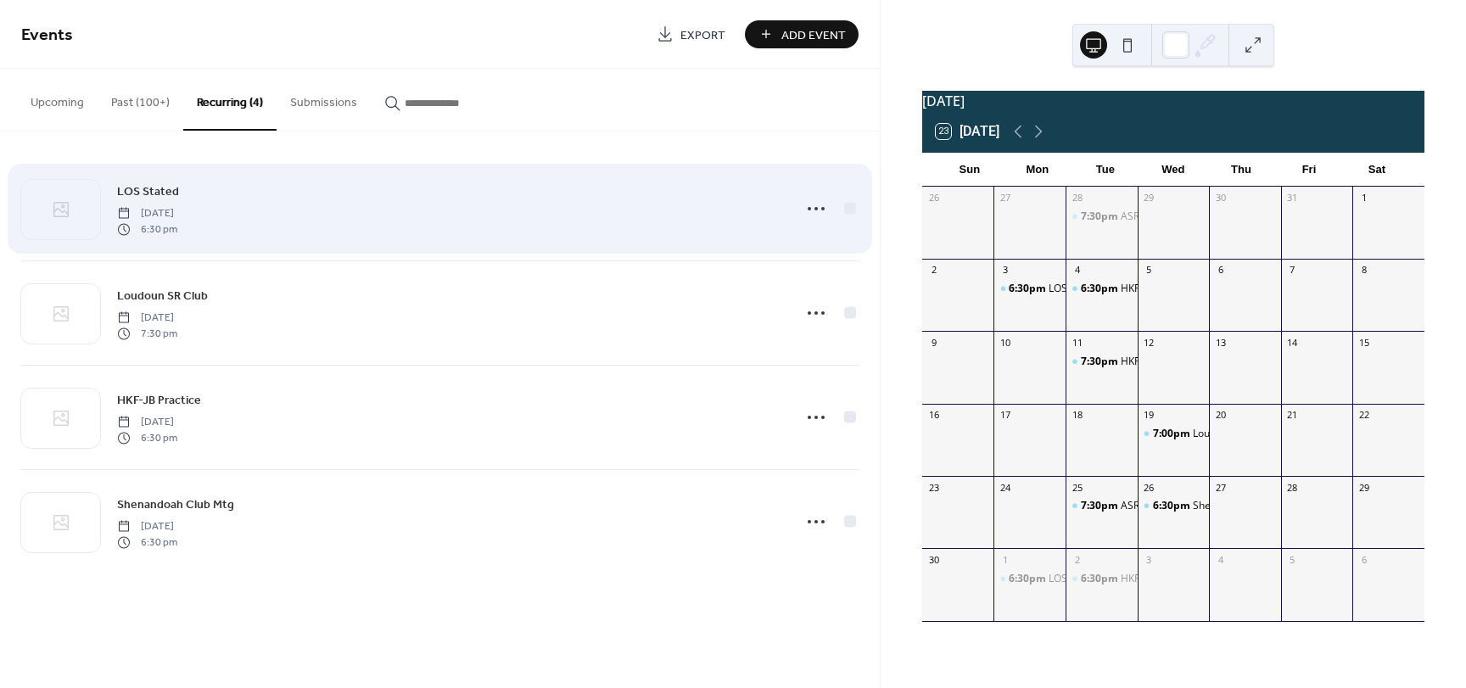
click at [161, 182] on link "LOS Stated" at bounding box center [148, 192] width 62 height 20
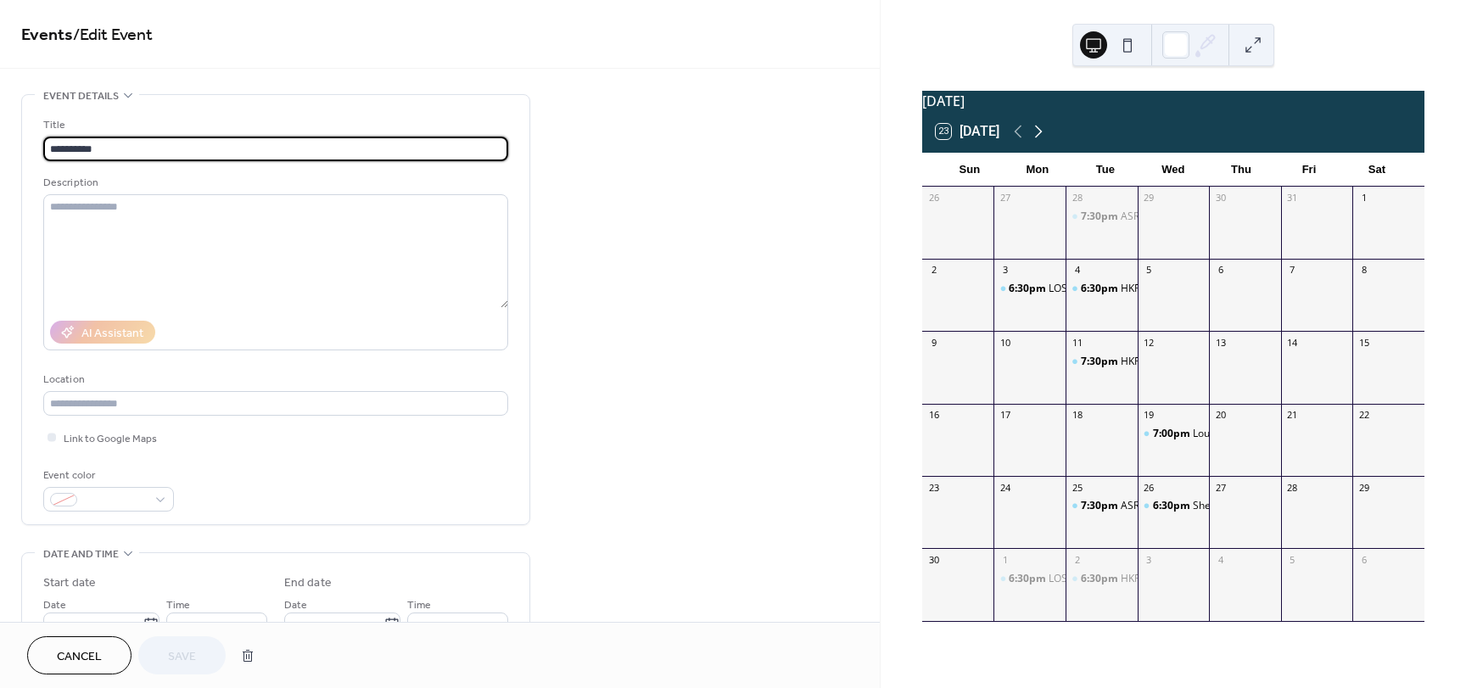
click at [1042, 138] on icon at bounding box center [1039, 132] width 8 height 13
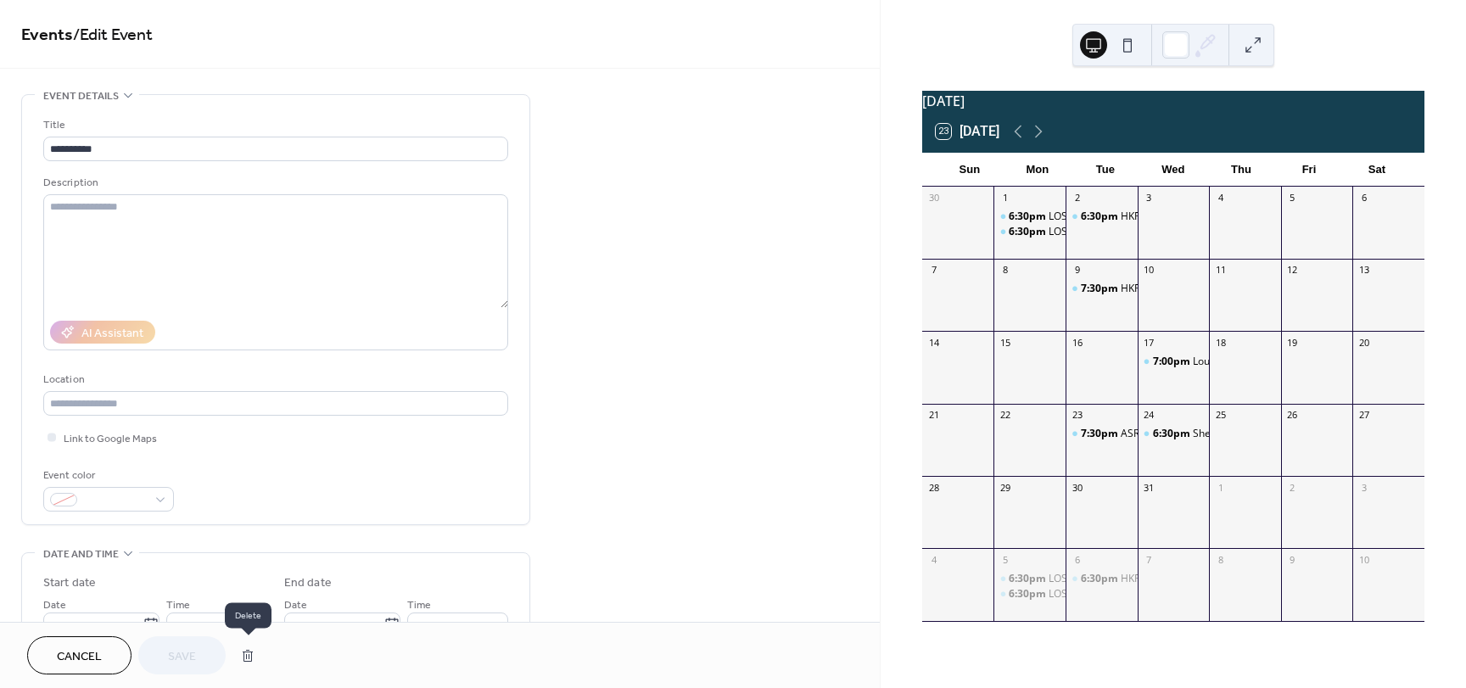
click at [263, 651] on div at bounding box center [247, 656] width 31 height 34
click at [254, 652] on button "button" at bounding box center [247, 656] width 31 height 34
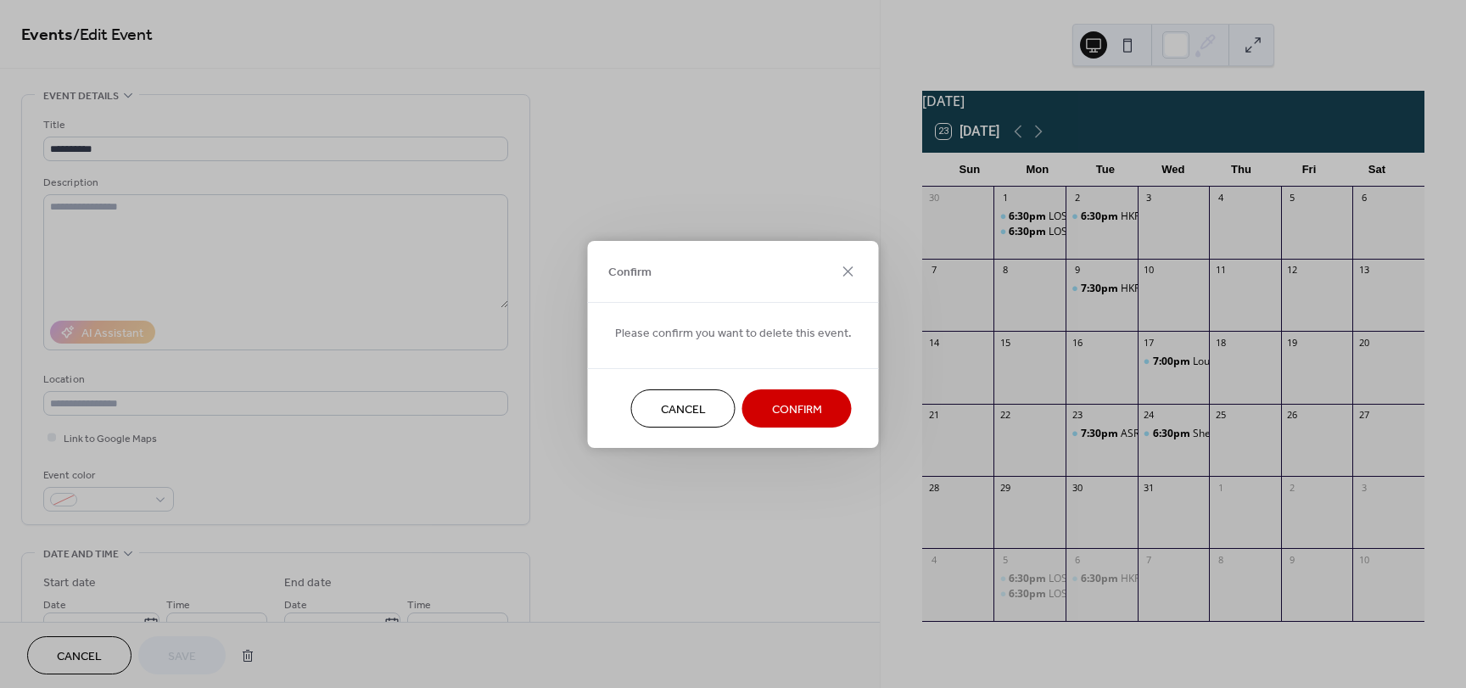
click at [791, 392] on button "Confirm" at bounding box center [796, 408] width 109 height 38
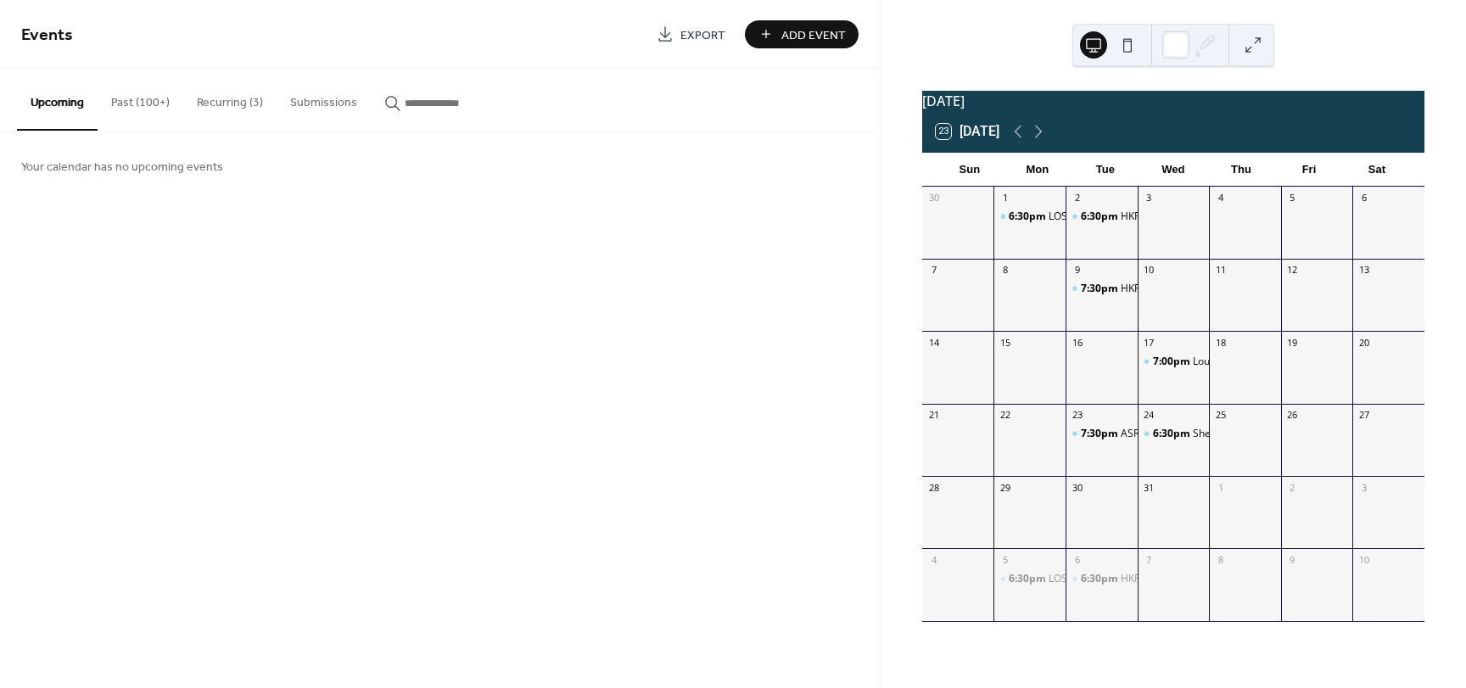
click at [212, 108] on button "Recurring (3)" at bounding box center [229, 99] width 93 height 60
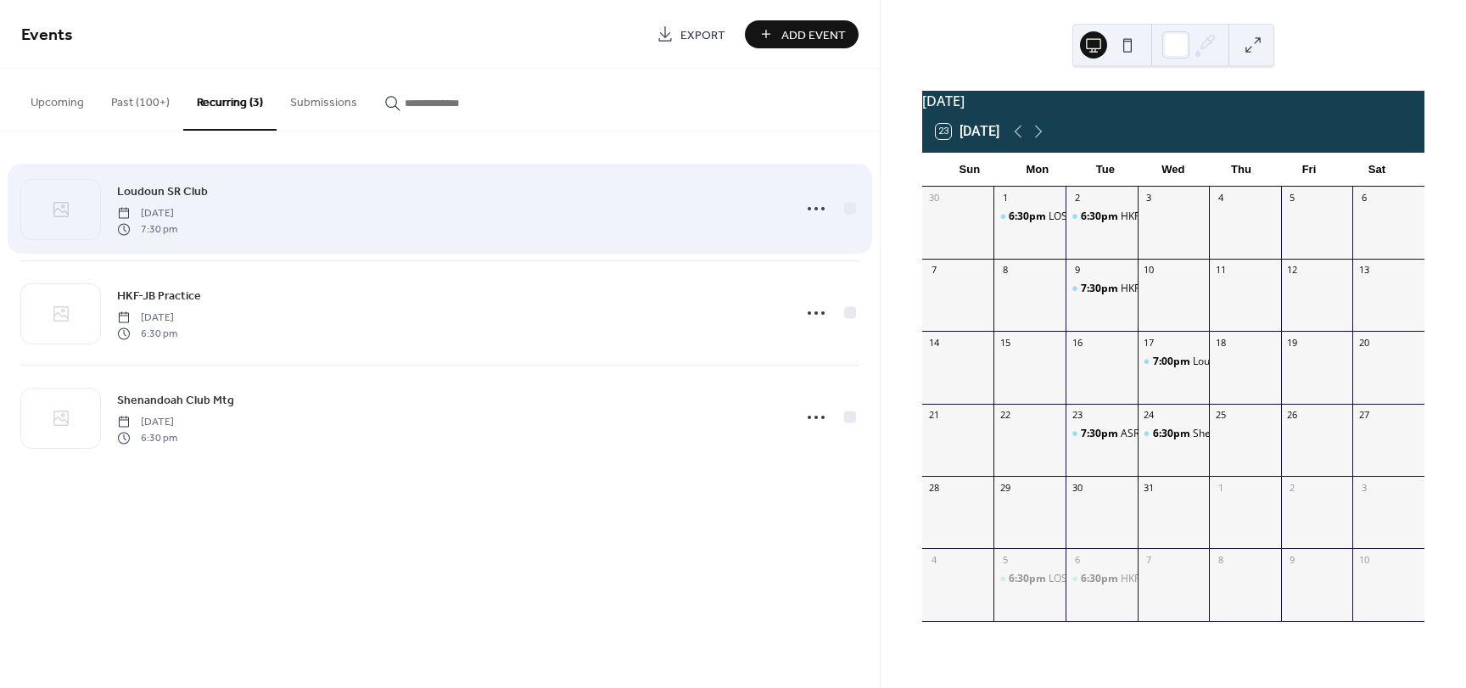
click at [173, 187] on span "Loudoun SR Club" at bounding box center [162, 192] width 91 height 18
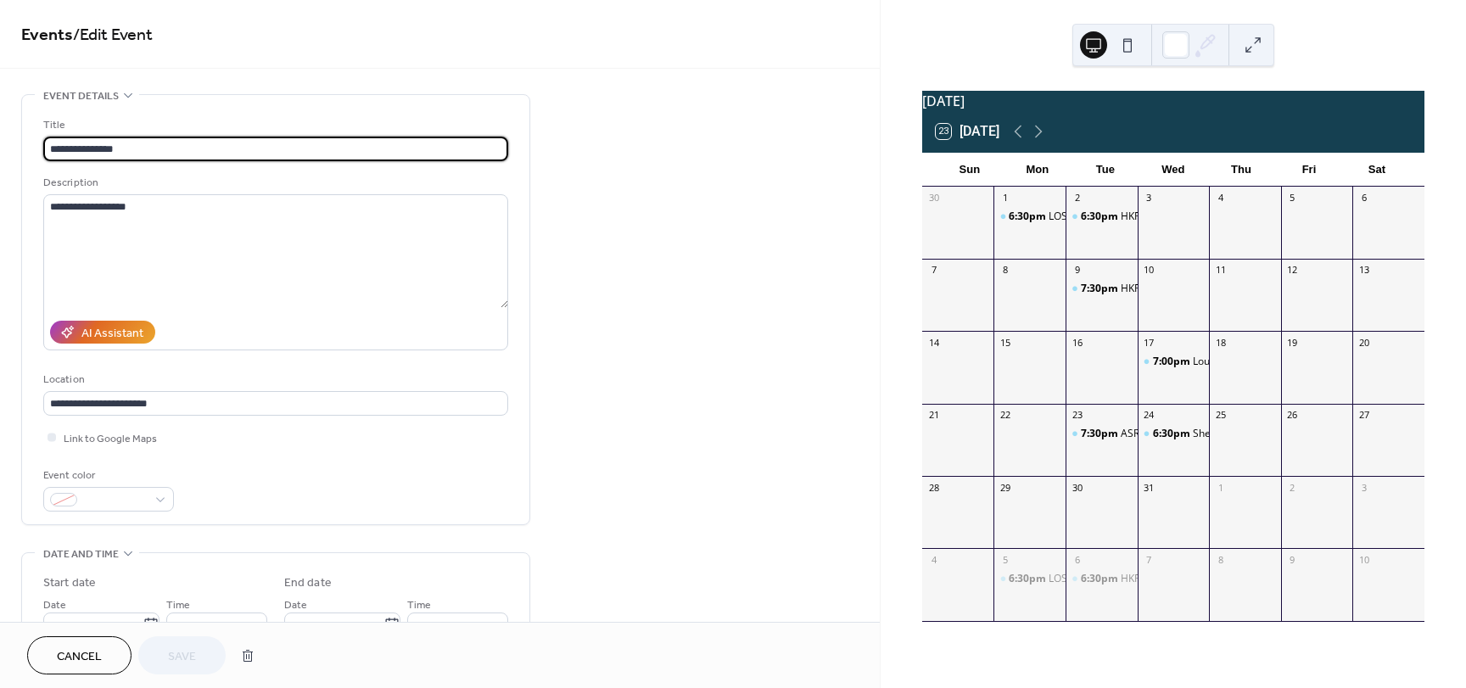
type input "**********"
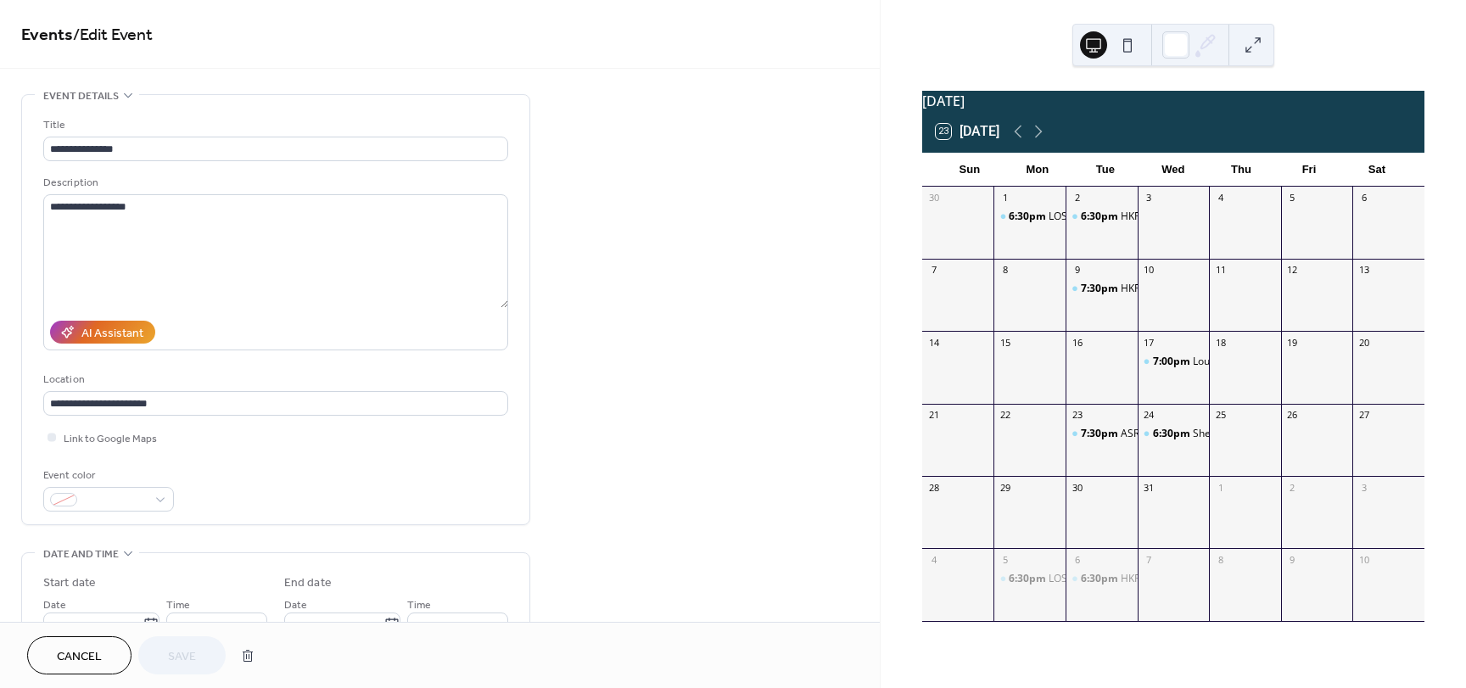
click at [87, 658] on span "Cancel" at bounding box center [79, 657] width 45 height 18
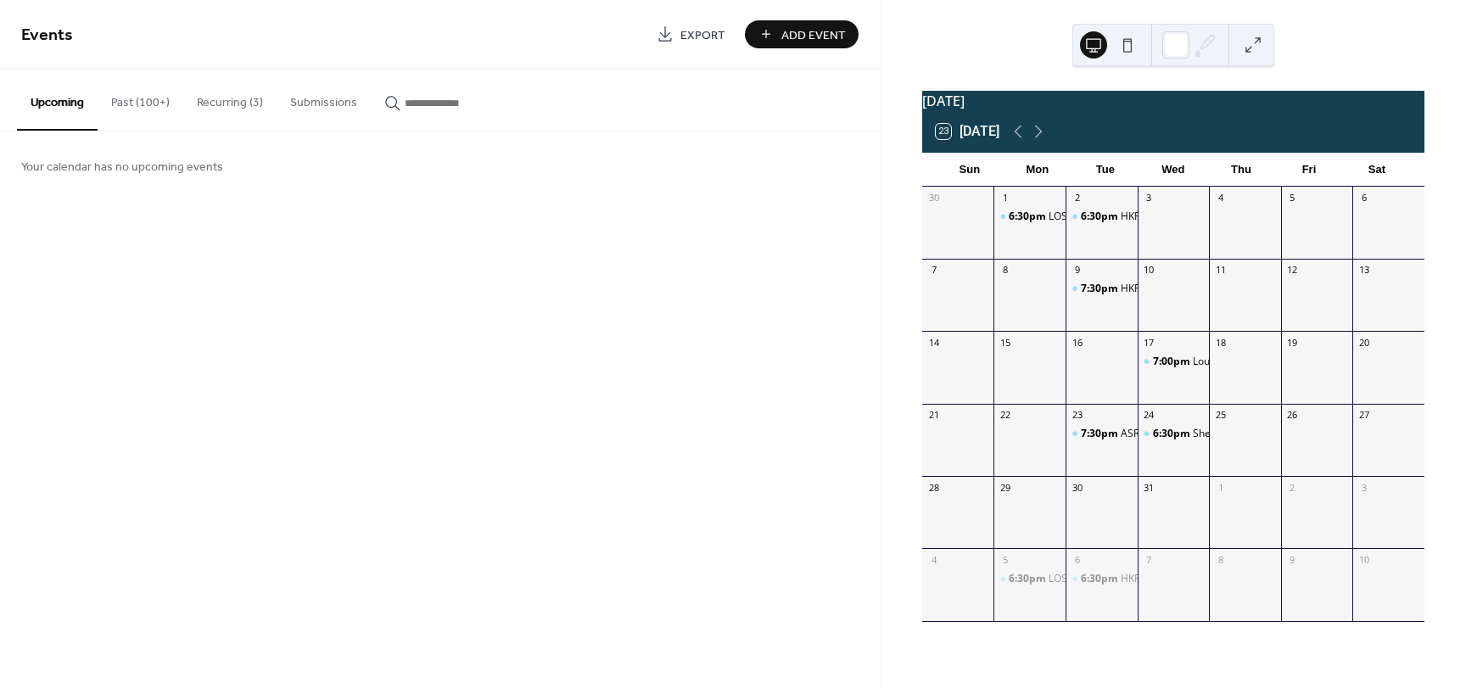
click at [232, 83] on button "Recurring (3)" at bounding box center [229, 99] width 93 height 60
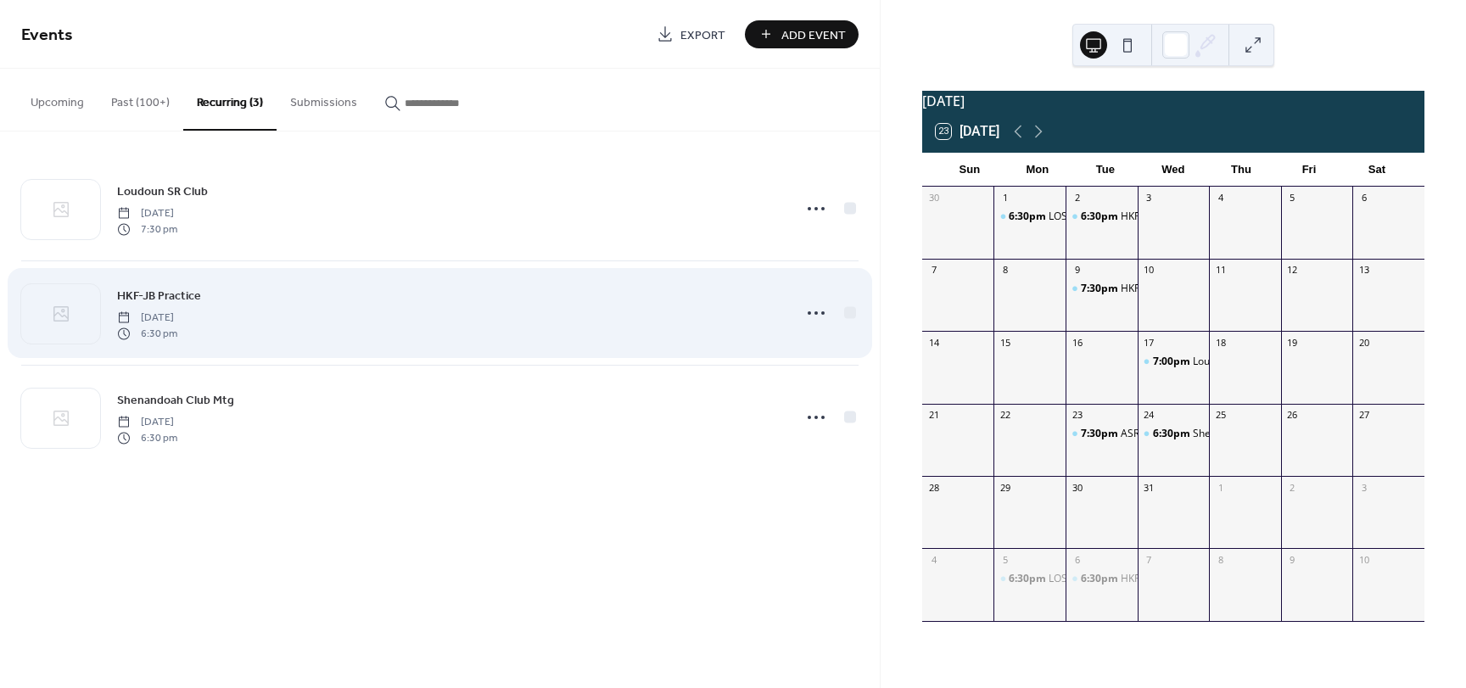
click at [168, 296] on span "HKF-JB Practice" at bounding box center [159, 297] width 84 height 18
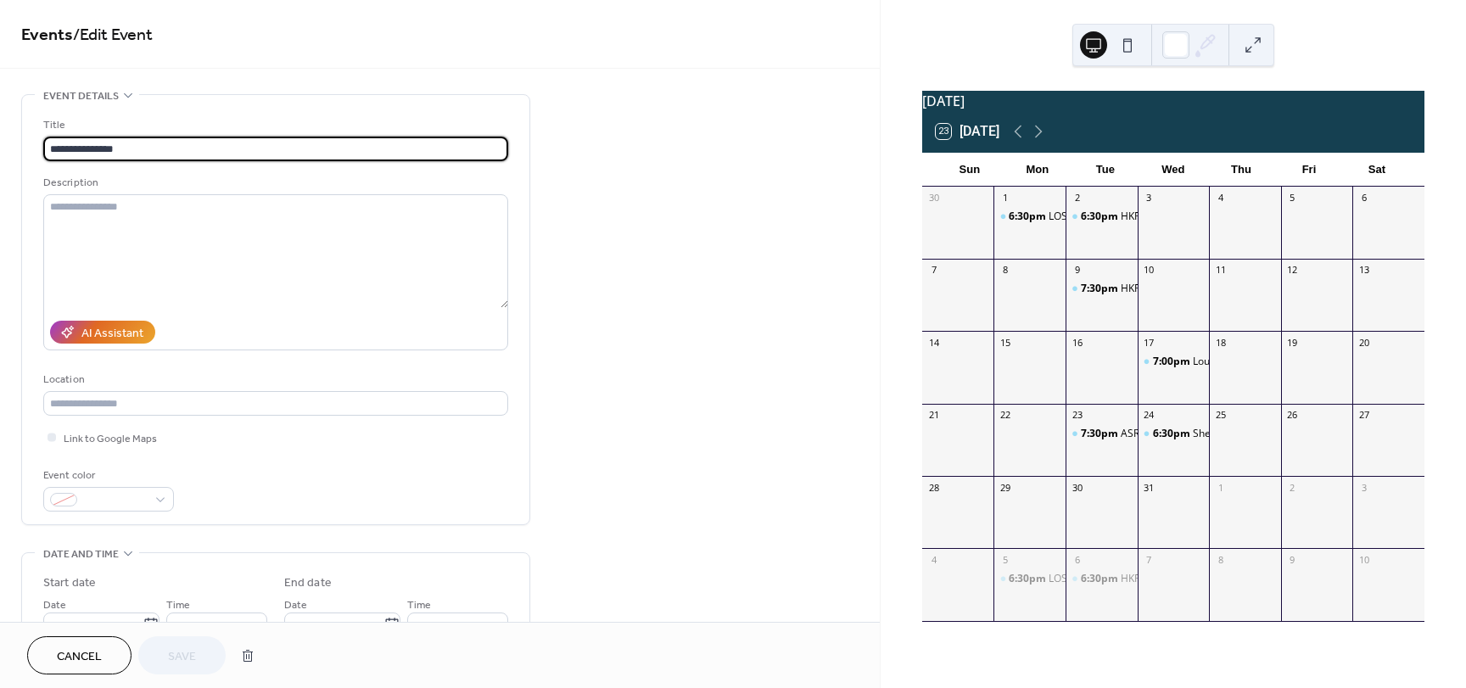
type input "**********"
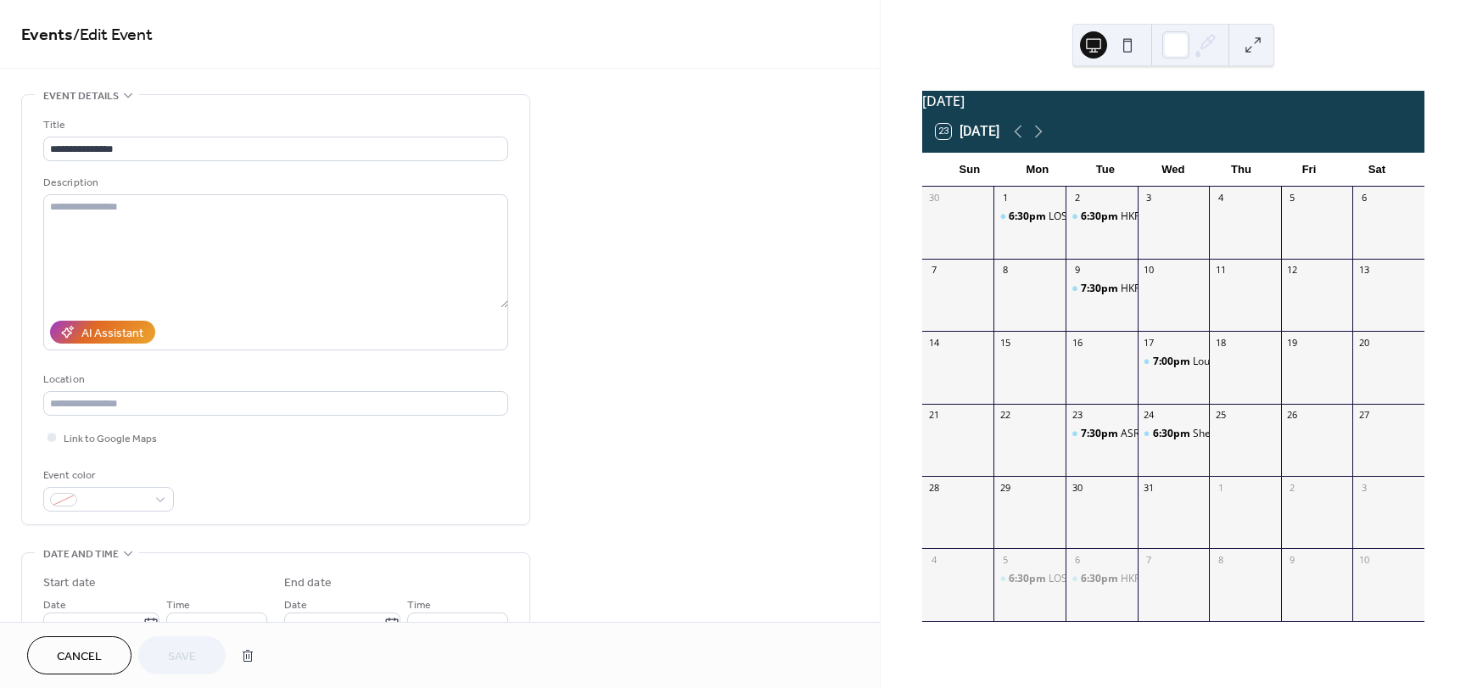
click at [81, 651] on span "Cancel" at bounding box center [79, 657] width 45 height 18
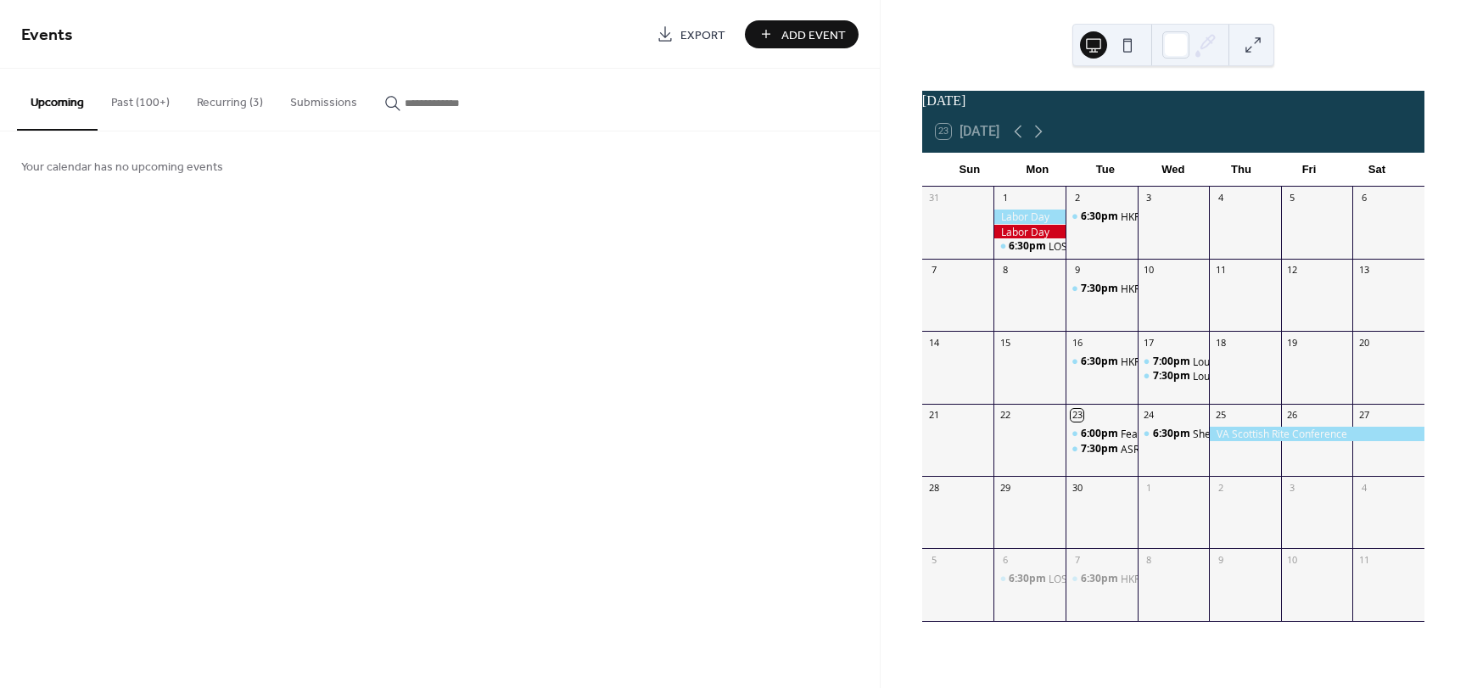
click at [241, 107] on button "Recurring (3)" at bounding box center [229, 99] width 93 height 60
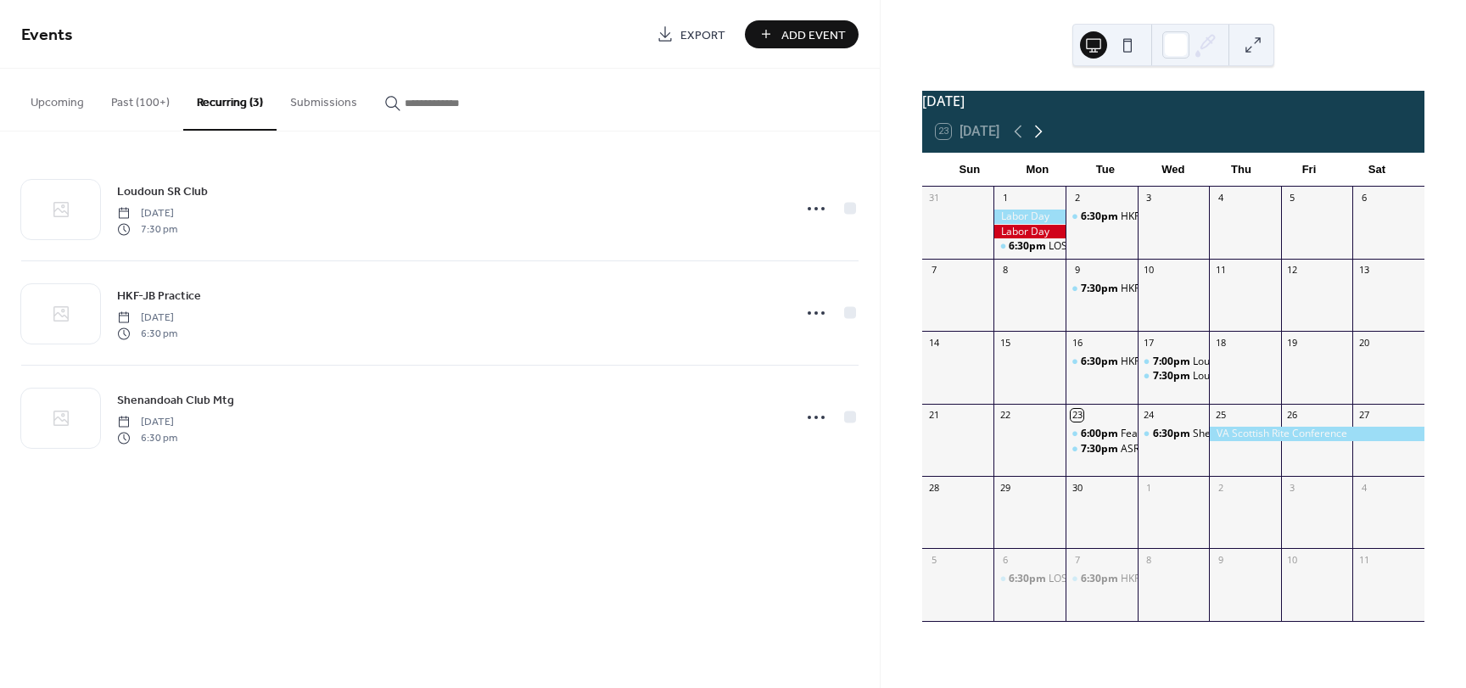
click at [1041, 142] on icon at bounding box center [1038, 131] width 20 height 20
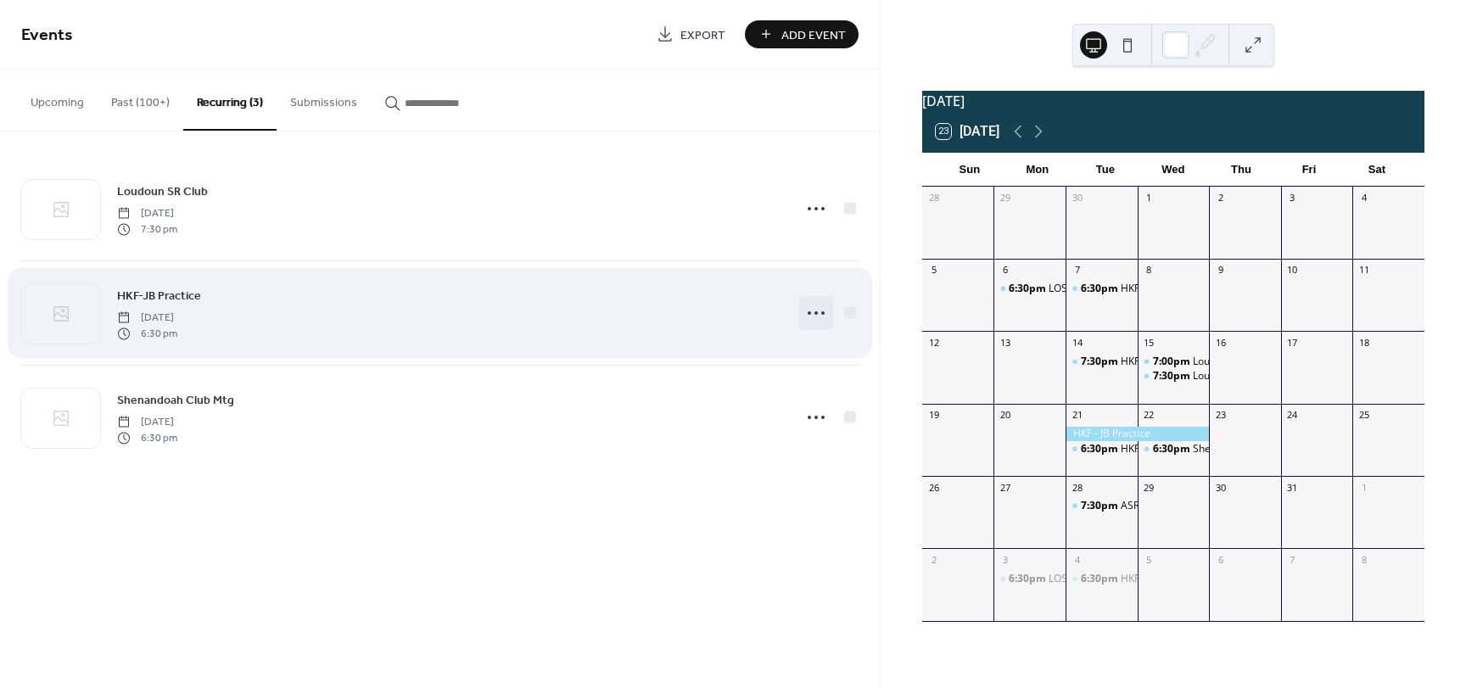
click at [818, 310] on icon at bounding box center [815, 312] width 27 height 27
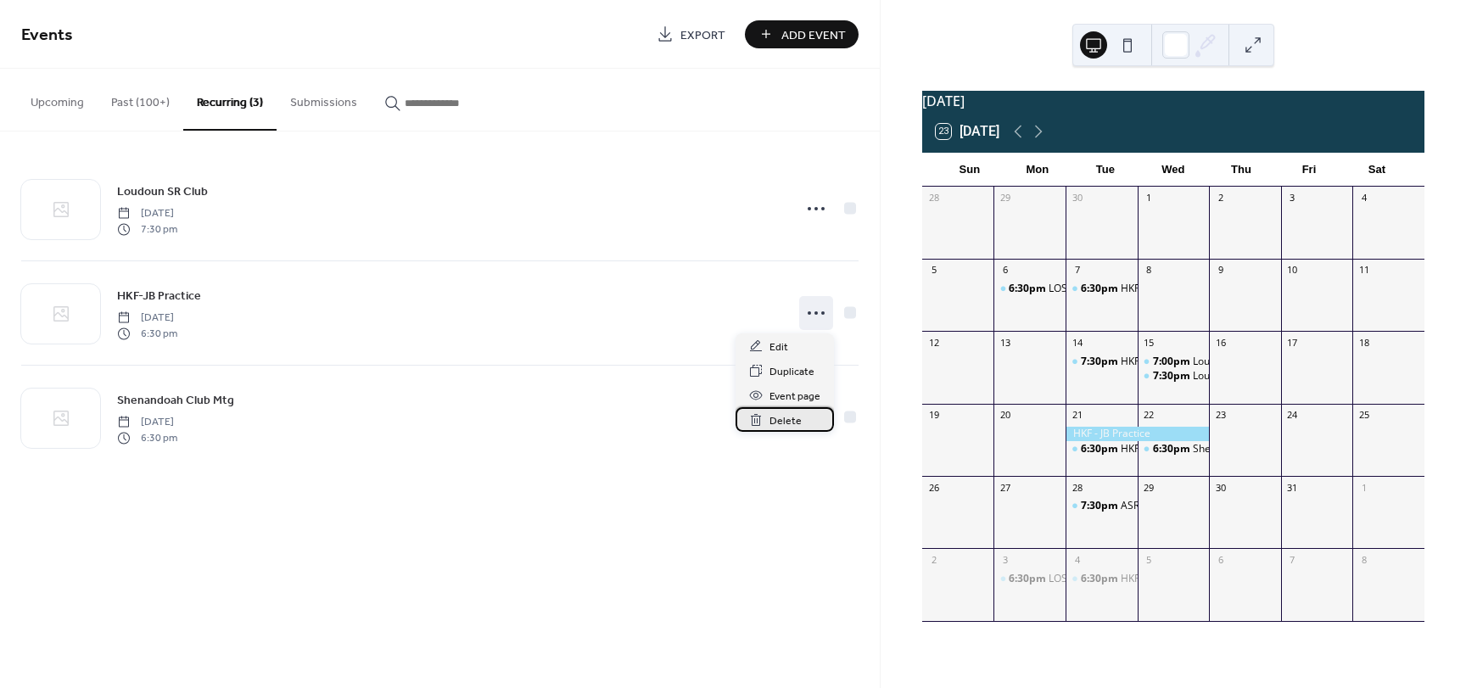
click at [766, 409] on div "Delete" at bounding box center [784, 419] width 98 height 25
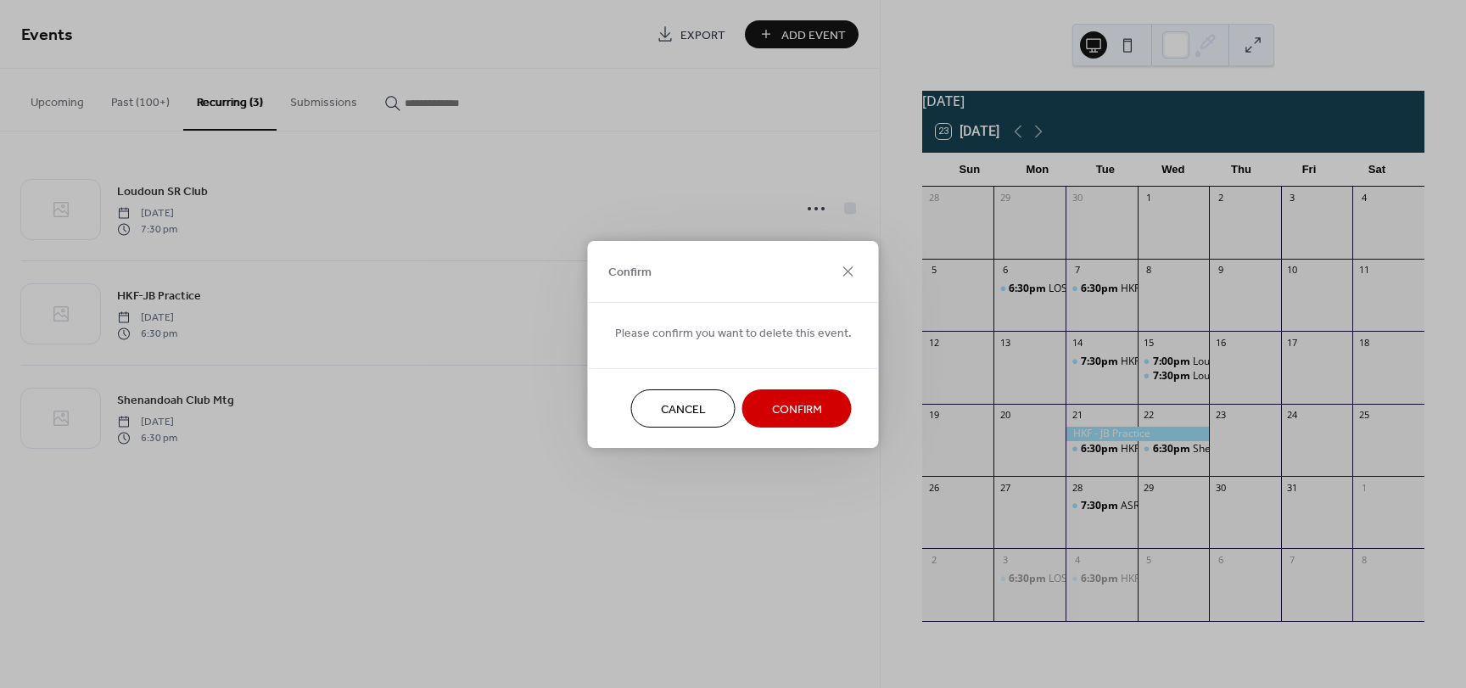
click at [791, 416] on span "Confirm" at bounding box center [797, 409] width 50 height 18
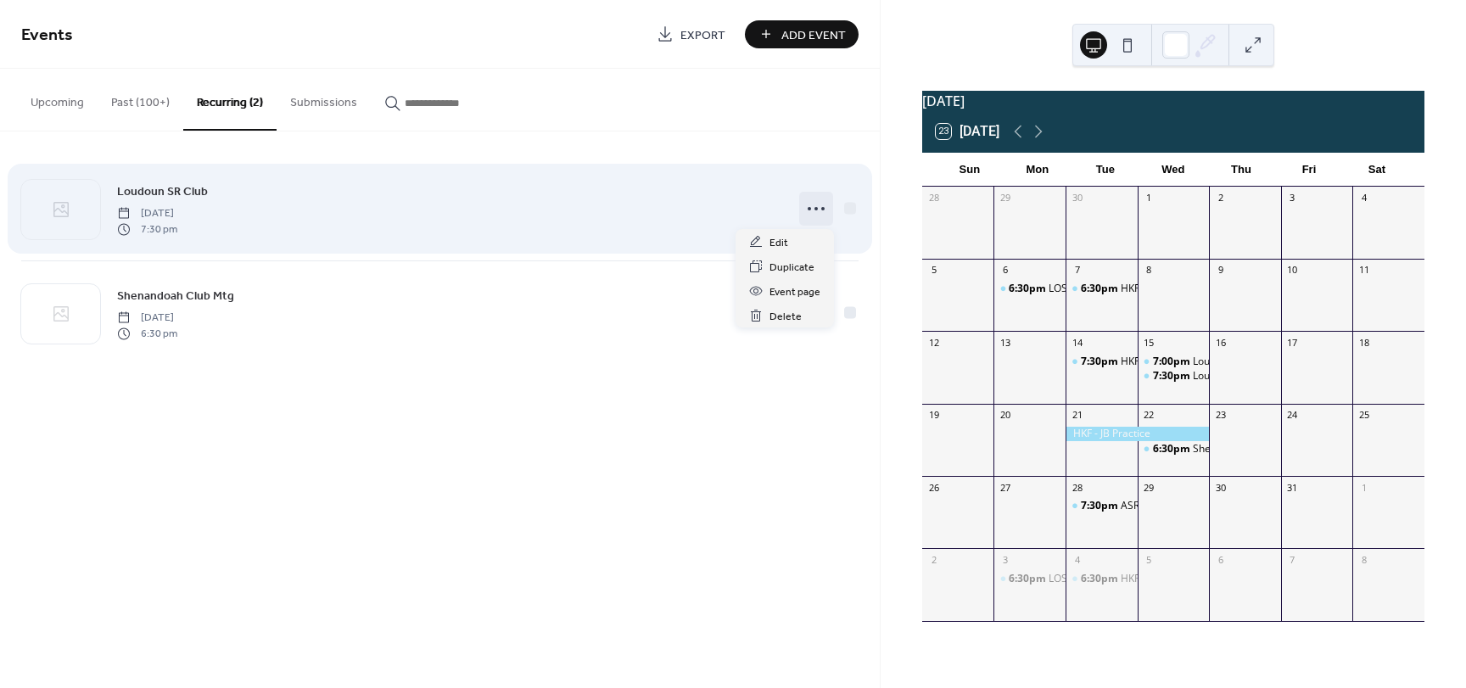
click at [810, 213] on icon at bounding box center [815, 208] width 27 height 27
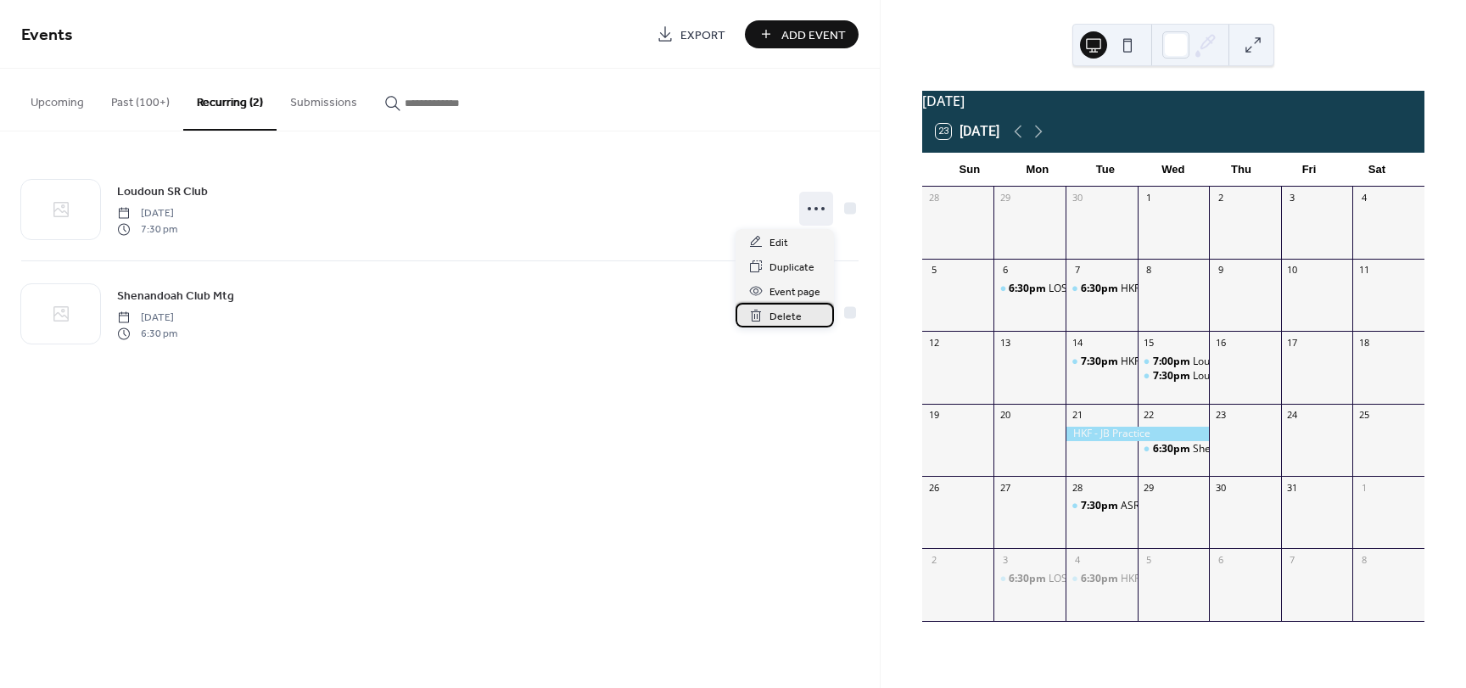
click at [769, 316] on span "Delete" at bounding box center [785, 317] width 32 height 18
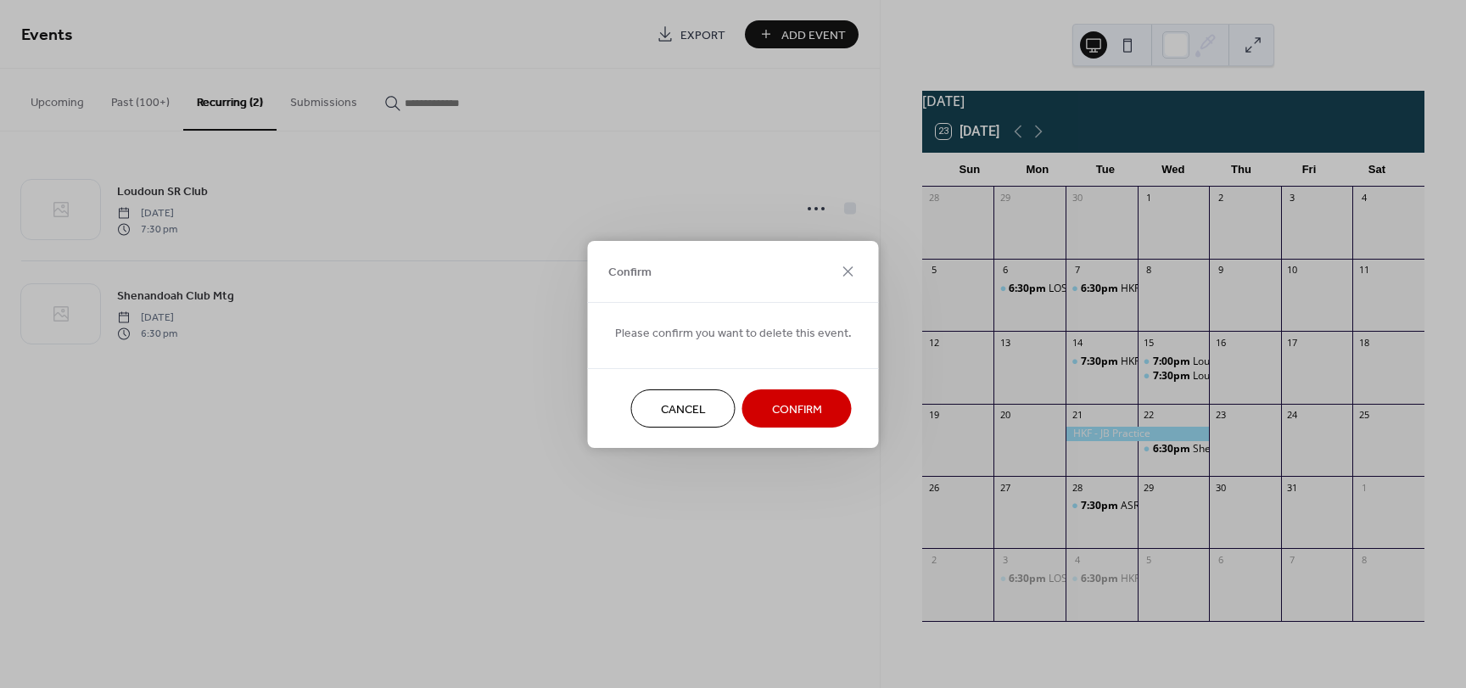
click at [785, 416] on span "Confirm" at bounding box center [797, 409] width 50 height 18
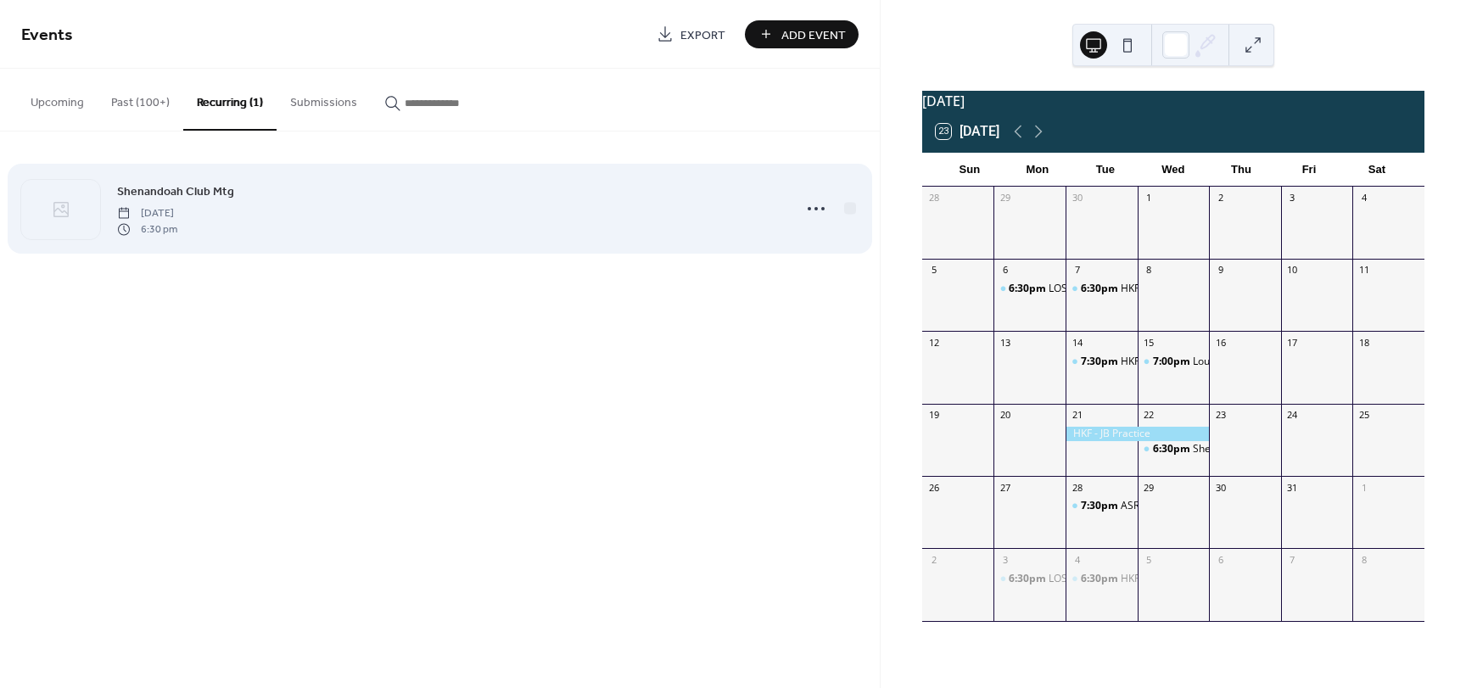
click at [188, 185] on span "Shenandoah Club Mtg" at bounding box center [175, 192] width 117 height 18
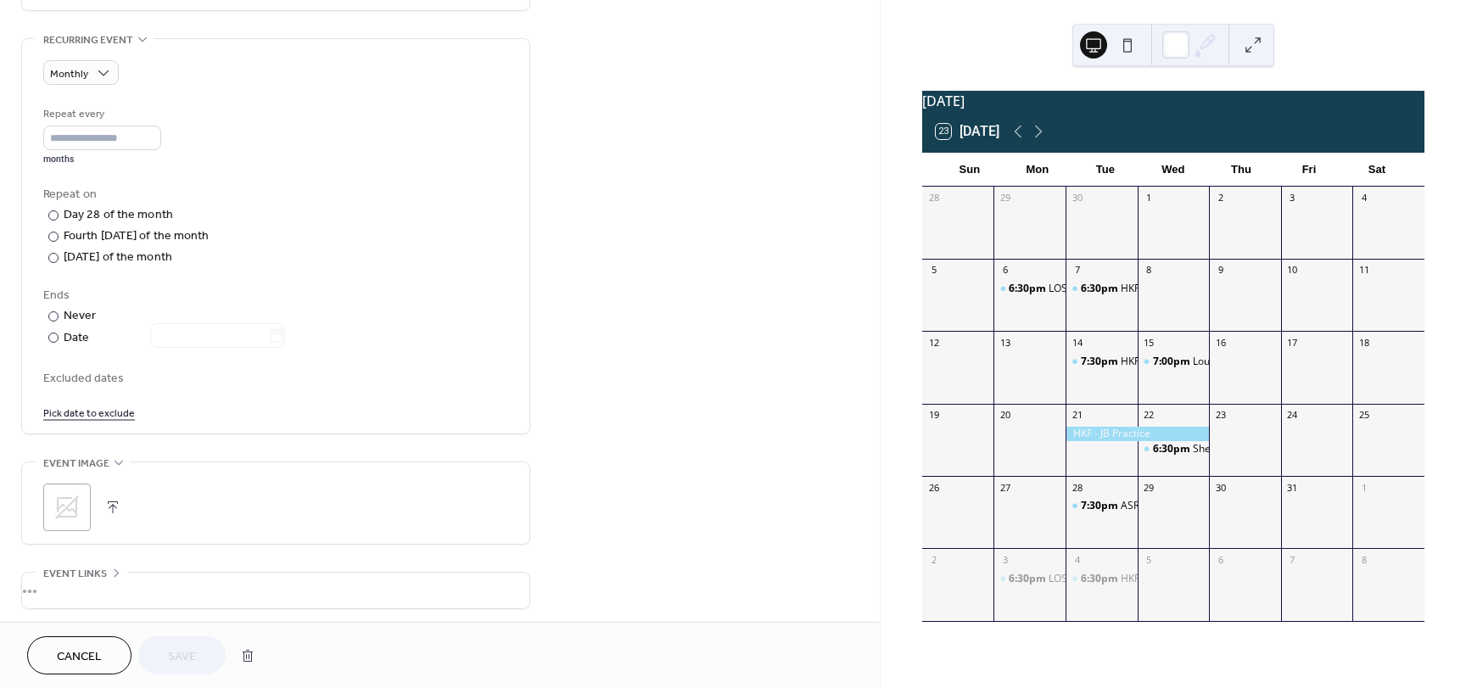
scroll to position [714, 0]
click at [242, 646] on button "button" at bounding box center [247, 656] width 31 height 34
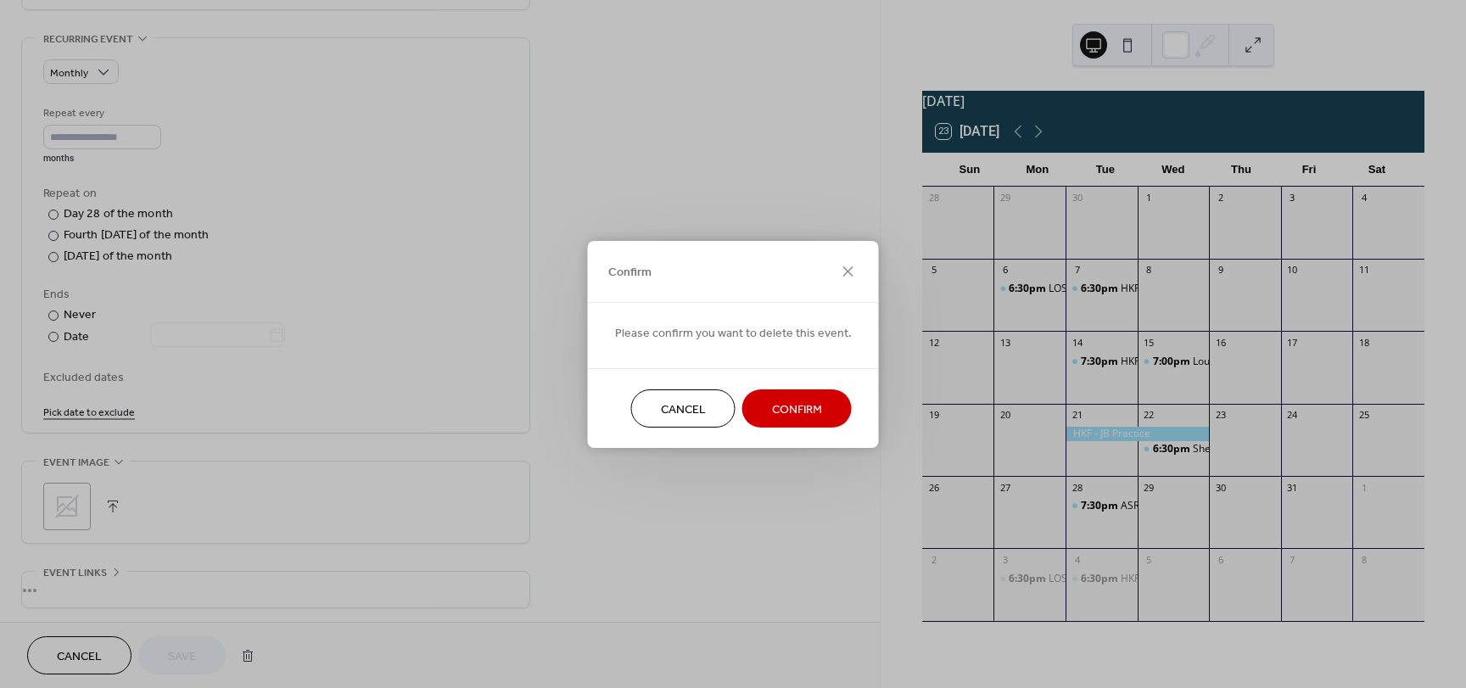
click at [781, 411] on span "Confirm" at bounding box center [797, 409] width 50 height 18
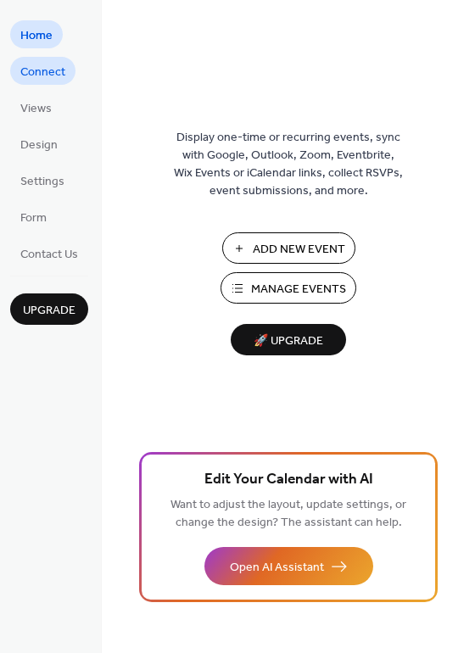
click at [56, 71] on span "Connect" at bounding box center [42, 73] width 45 height 18
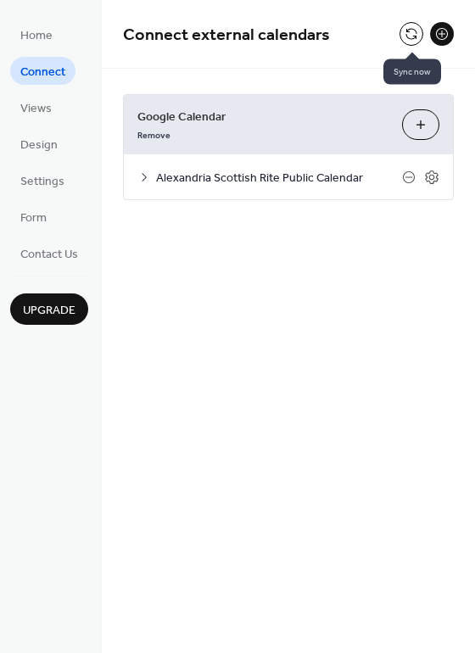
click at [409, 42] on button at bounding box center [411, 34] width 24 height 24
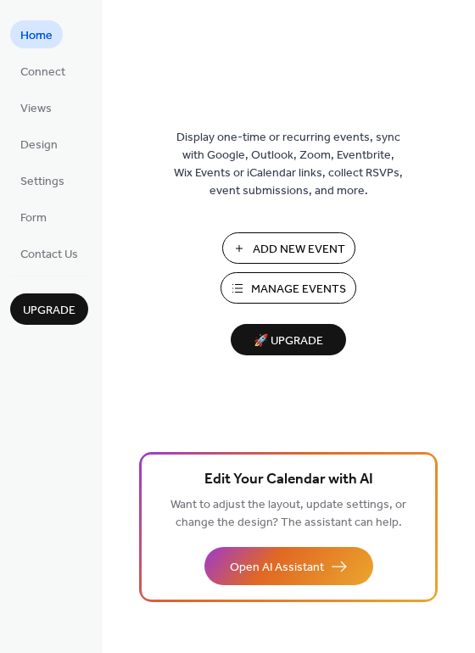
click at [297, 244] on span "Add New Event" at bounding box center [299, 250] width 92 height 18
click at [50, 75] on span "Connect" at bounding box center [42, 73] width 45 height 18
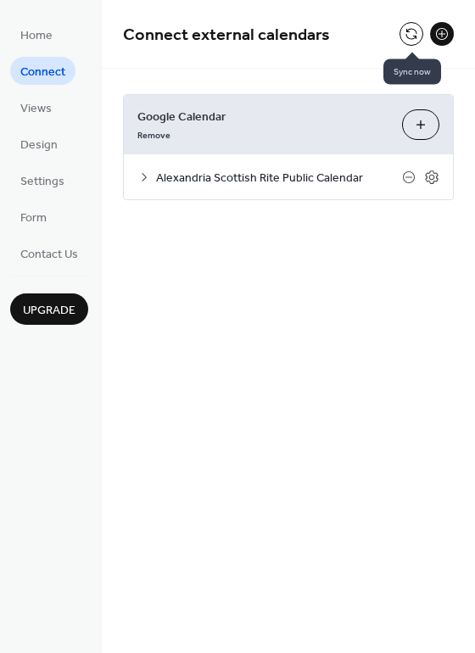
click at [414, 35] on button at bounding box center [411, 34] width 24 height 24
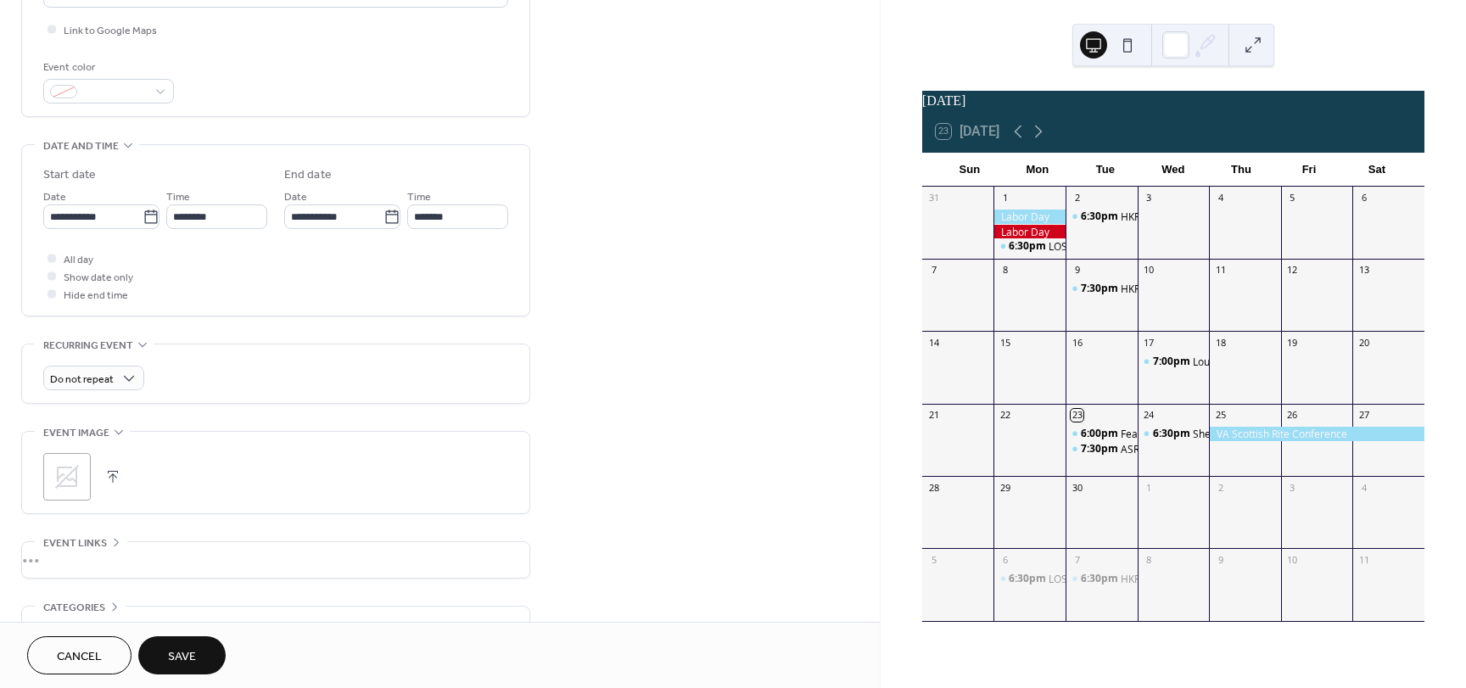
scroll to position [511, 0]
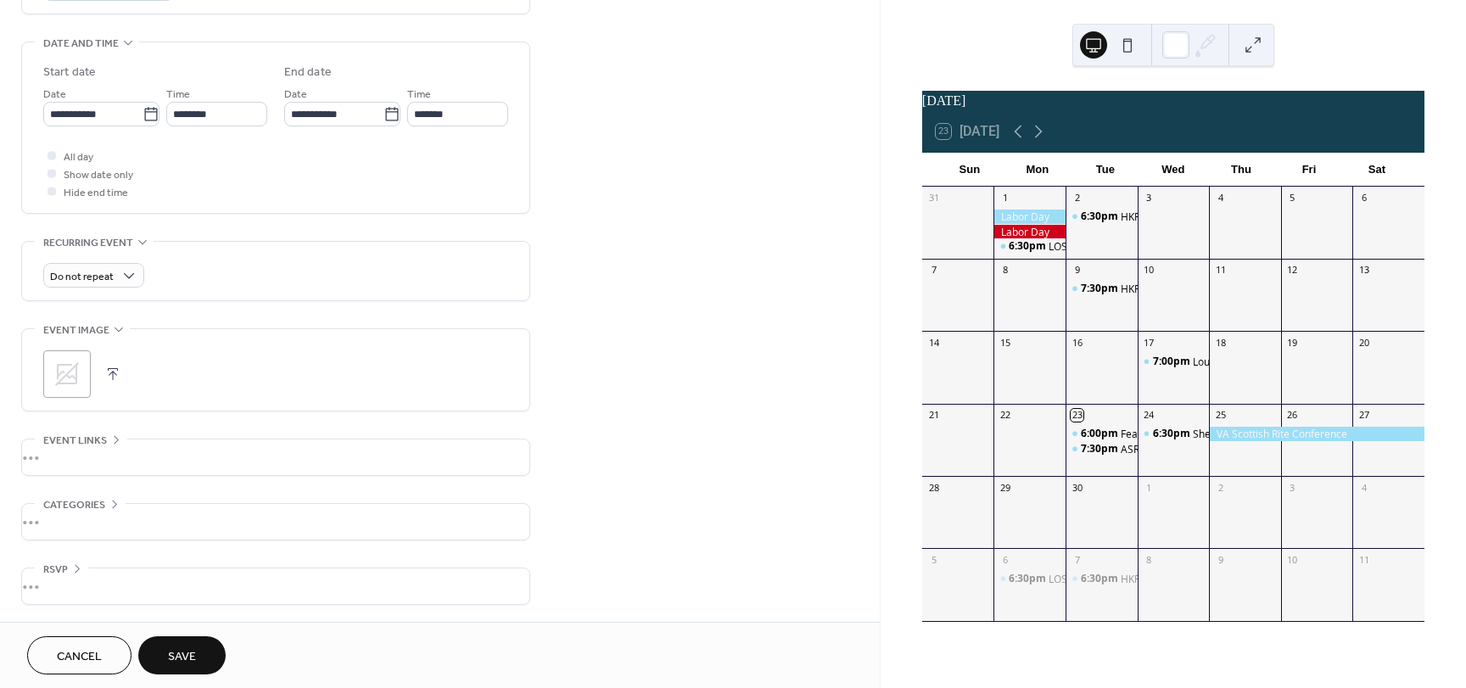
type input "****"
click at [188, 651] on span "Save" at bounding box center [182, 657] width 28 height 18
